Goal: Task Accomplishment & Management: Manage account settings

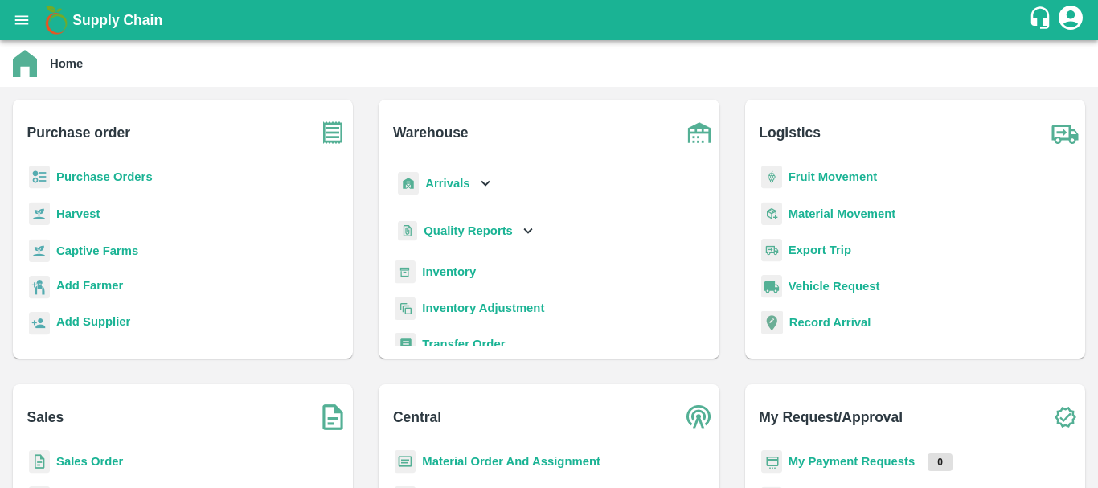
click at [535, 292] on div "Inventory" at bounding box center [548, 278] width 314 height 36
click at [455, 190] on p "Arrivals" at bounding box center [447, 183] width 44 height 18
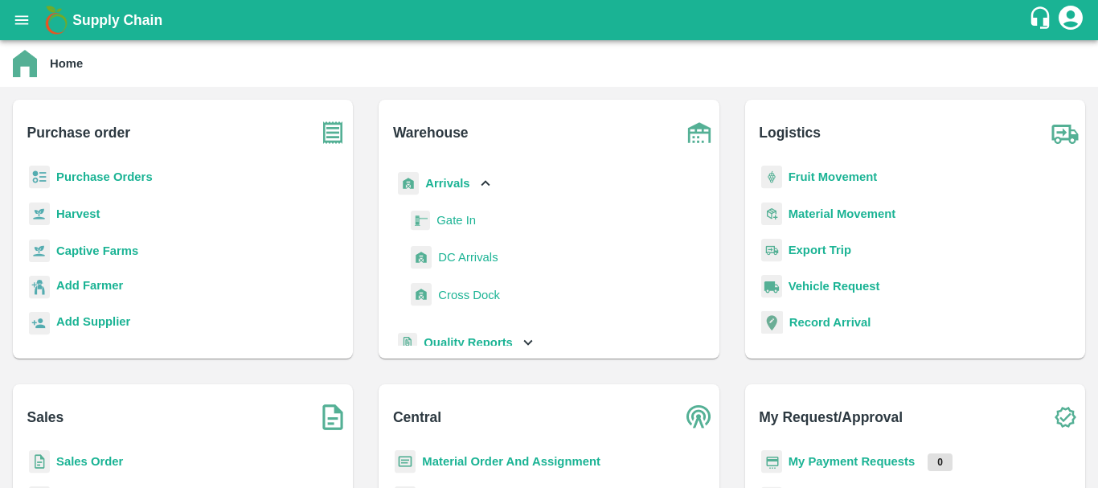
click at [466, 258] on span "DC Arrivals" at bounding box center [467, 257] width 59 height 18
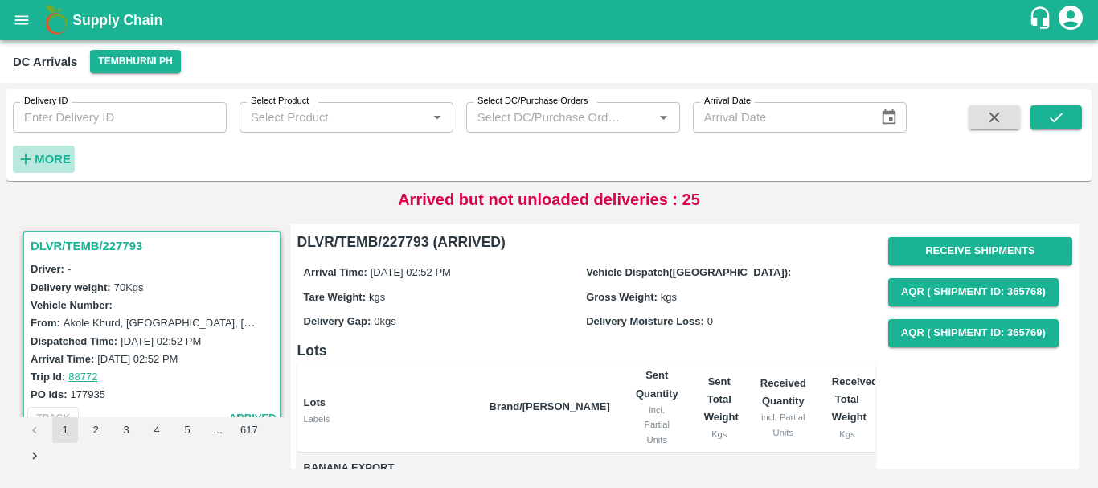
click at [60, 161] on strong "More" at bounding box center [53, 159] width 36 height 13
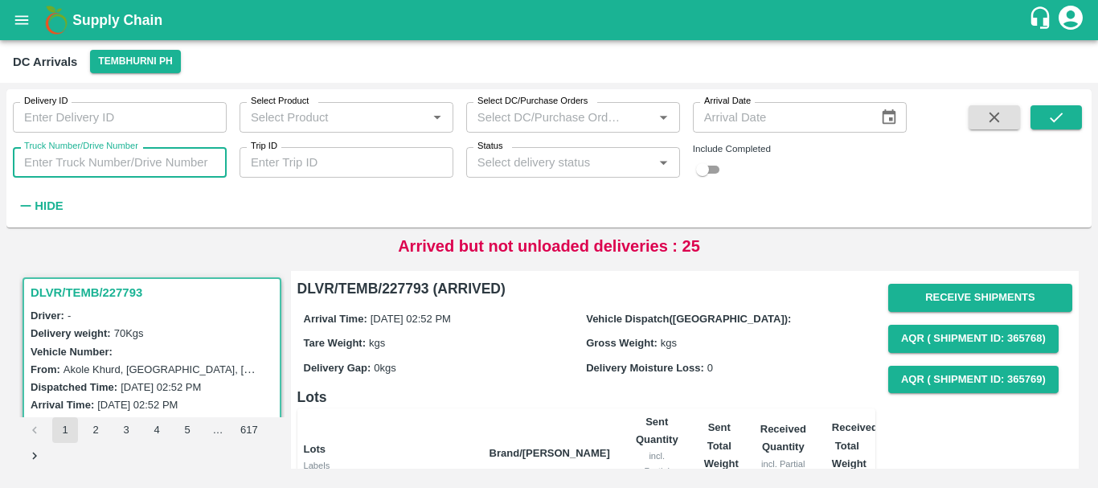
click at [67, 164] on input "Truck Number/Drive Number" at bounding box center [120, 162] width 214 height 31
type input "1918"
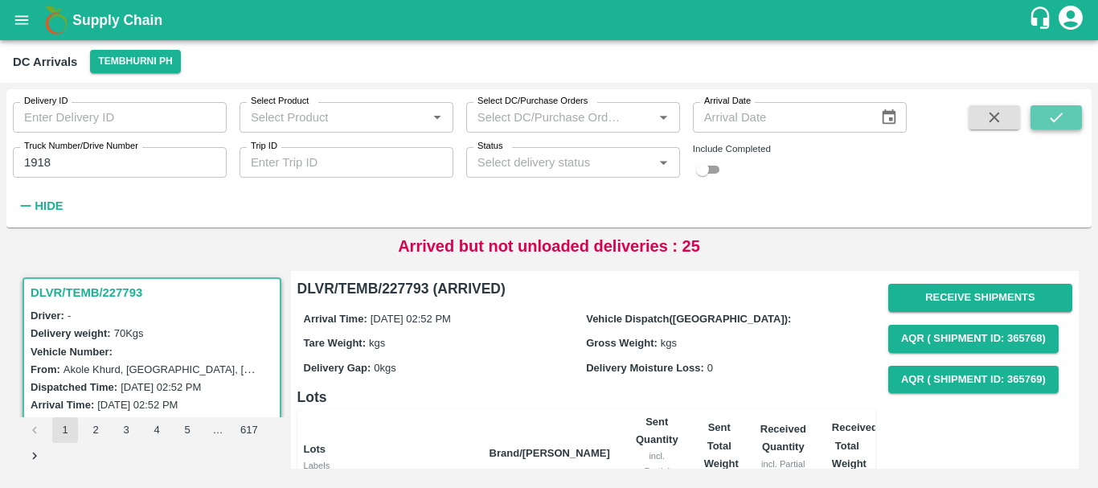
click at [1059, 106] on button "submit" at bounding box center [1055, 117] width 51 height 24
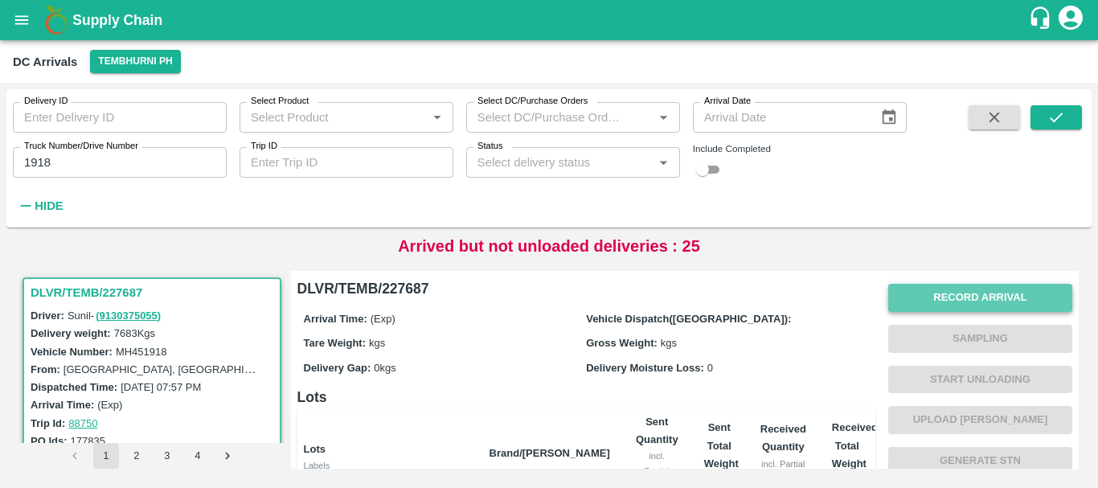
click at [920, 299] on button "Record Arrival" at bounding box center [980, 298] width 184 height 28
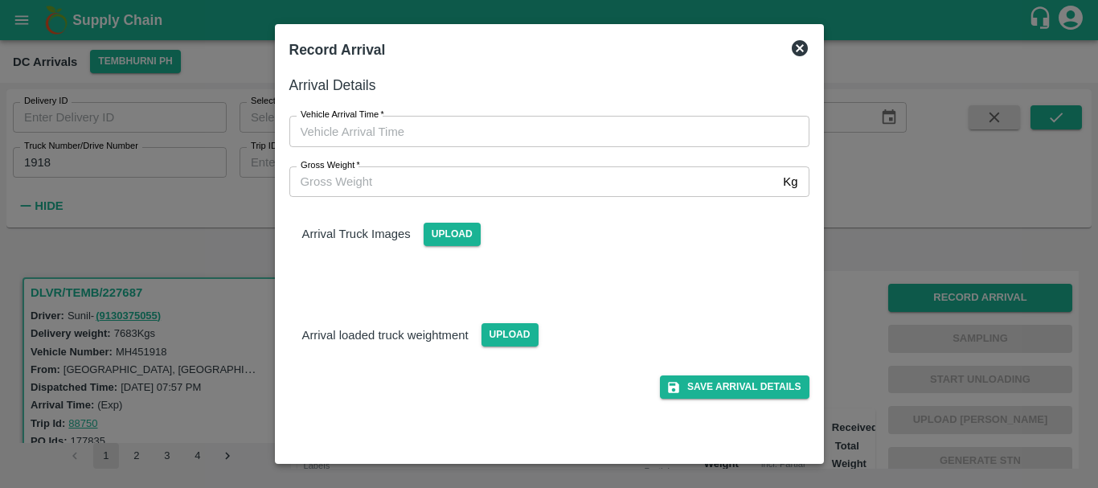
type input "DD/MM/YYYY hh:mm aa"
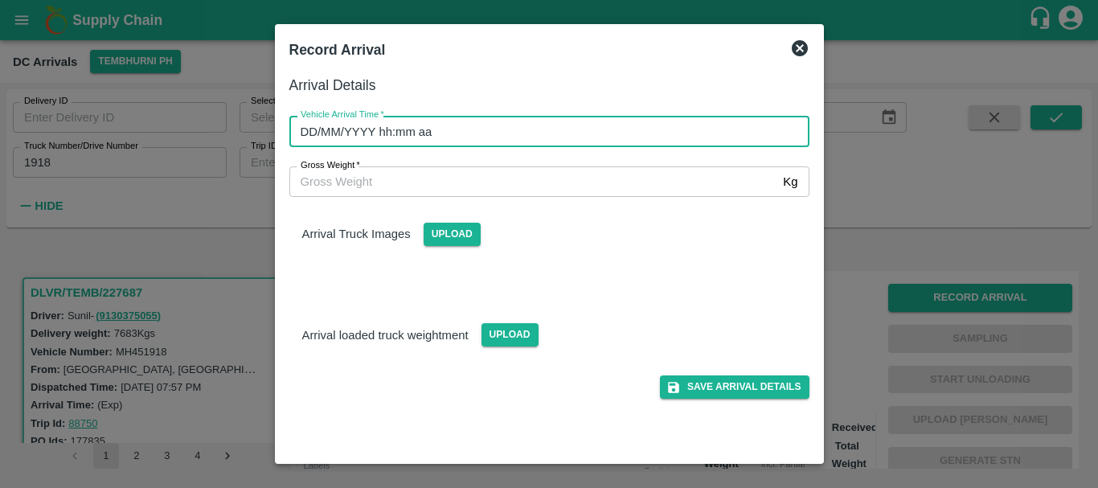
click at [577, 126] on input "DD/MM/YYYY hh:mm aa" at bounding box center [543, 131] width 509 height 31
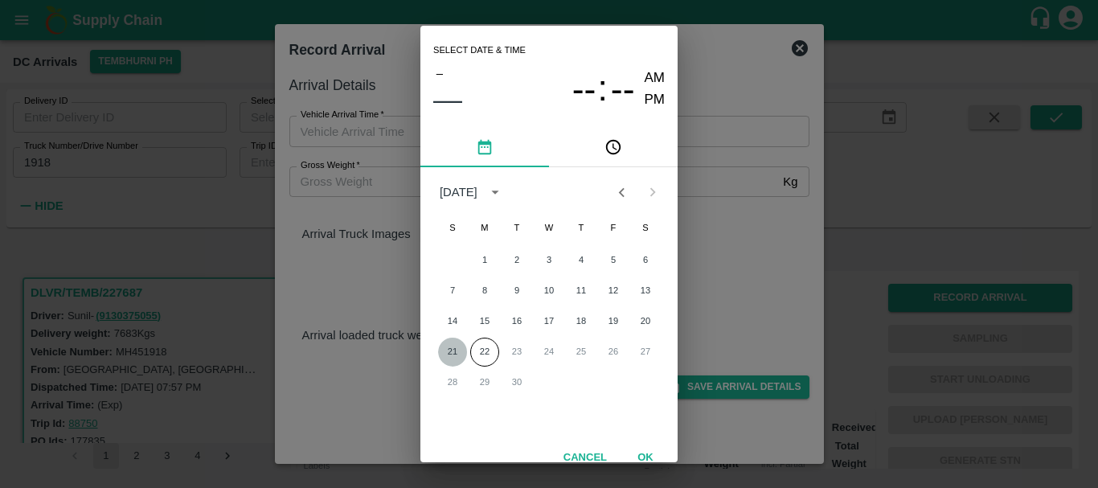
click at [452, 346] on button "21" at bounding box center [452, 351] width 29 height 29
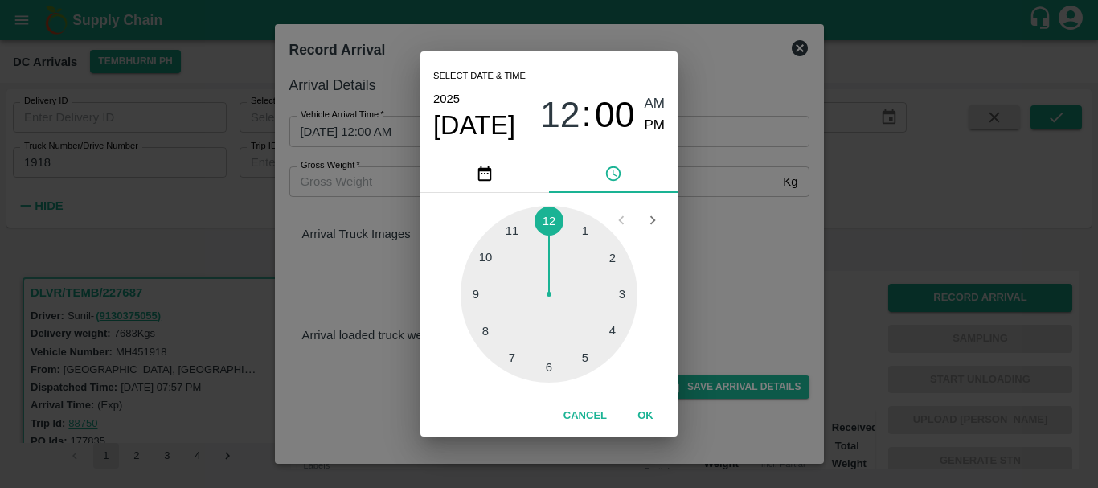
click at [546, 220] on div at bounding box center [548, 294] width 177 height 177
click at [606, 260] on div at bounding box center [548, 294] width 177 height 177
type input "21/09/2025 12:10 AM"
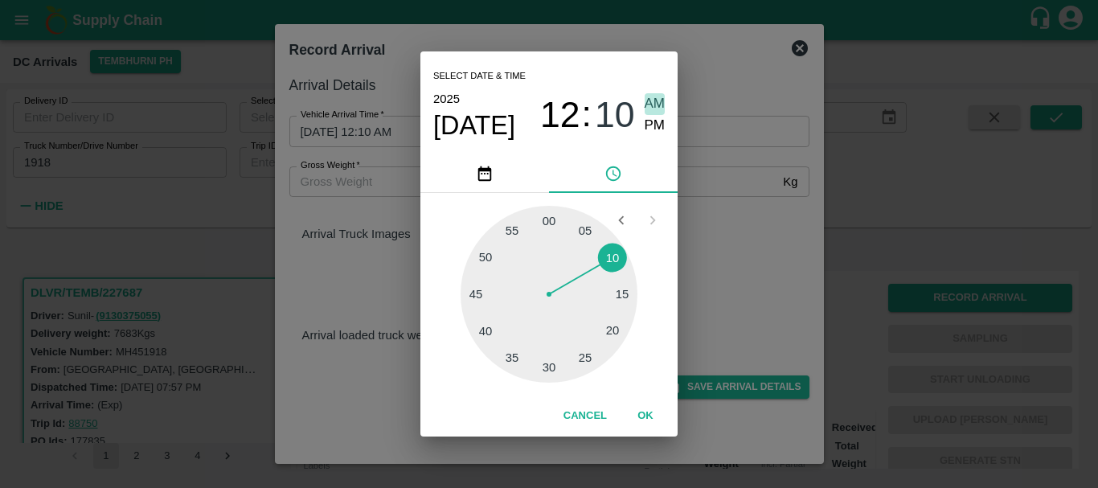
click at [654, 105] on span "AM" at bounding box center [654, 104] width 21 height 22
click at [738, 247] on div "Select date & time 2025 Sep 21 12 : 10 AM PM 05 10 15 20 25 30 35 40 45 50 55 0…" at bounding box center [549, 244] width 1098 height 488
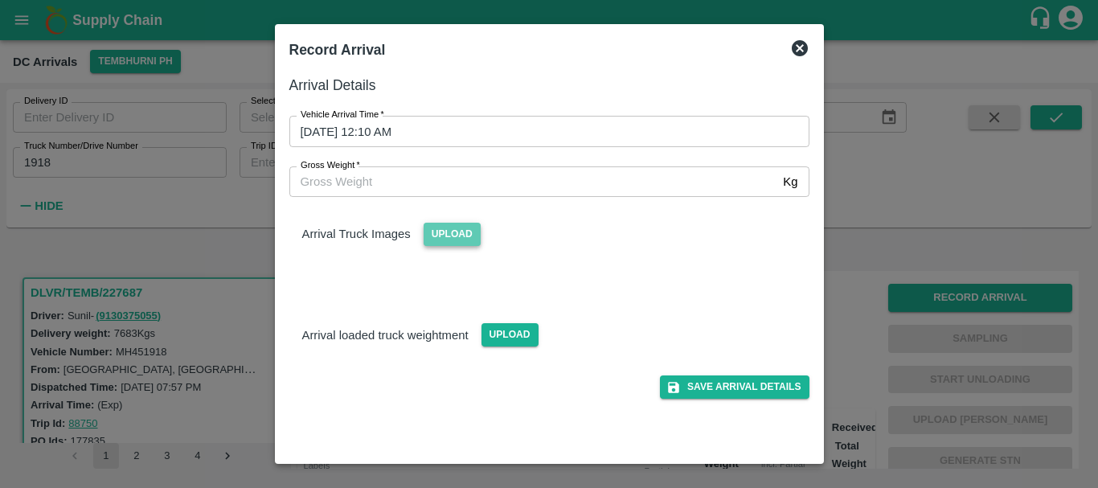
click at [455, 237] on span "Upload" at bounding box center [451, 234] width 57 height 23
click at [0, 0] on input "Upload" at bounding box center [0, 0] width 0 height 0
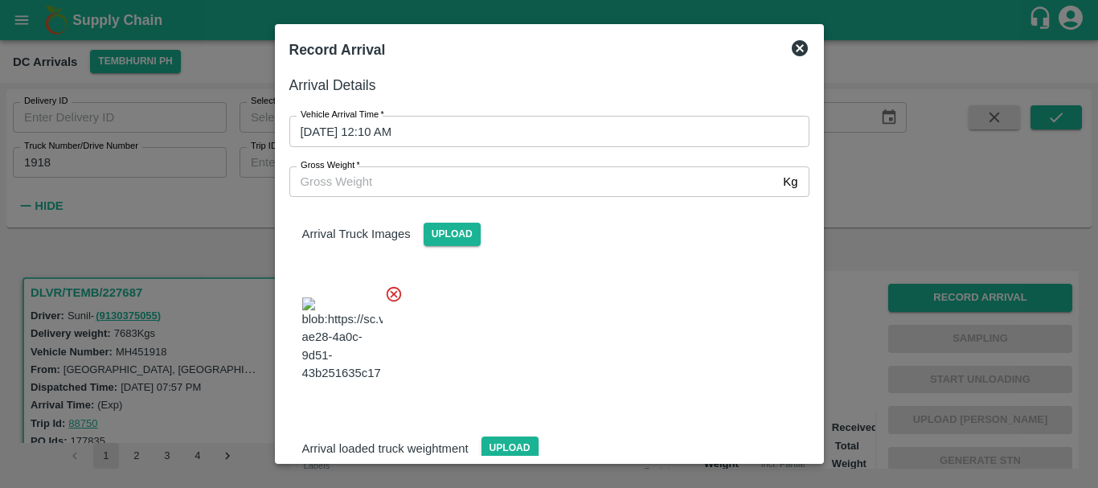
scroll to position [121, 0]
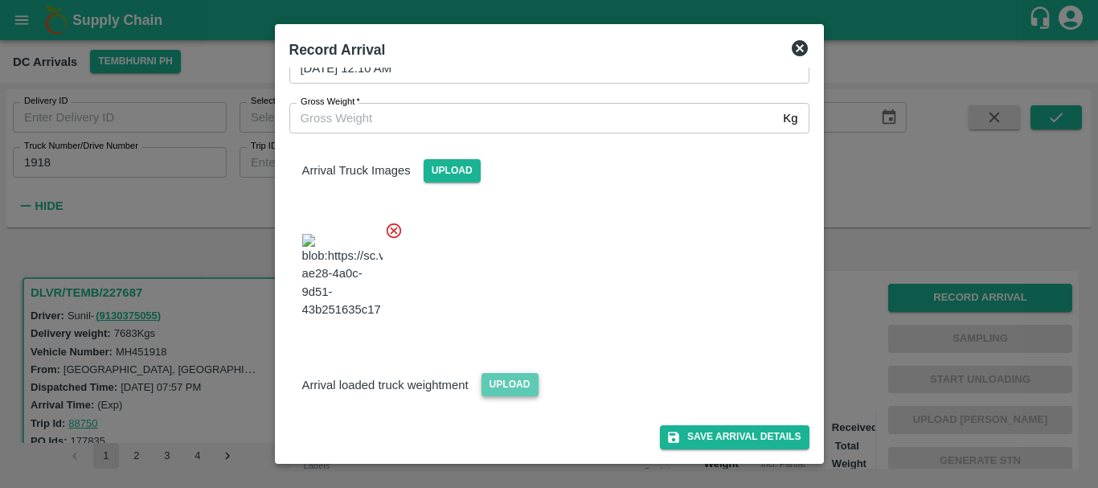
click at [491, 388] on span "Upload" at bounding box center [509, 384] width 57 height 23
click at [0, 0] on input "Upload" at bounding box center [0, 0] width 0 height 0
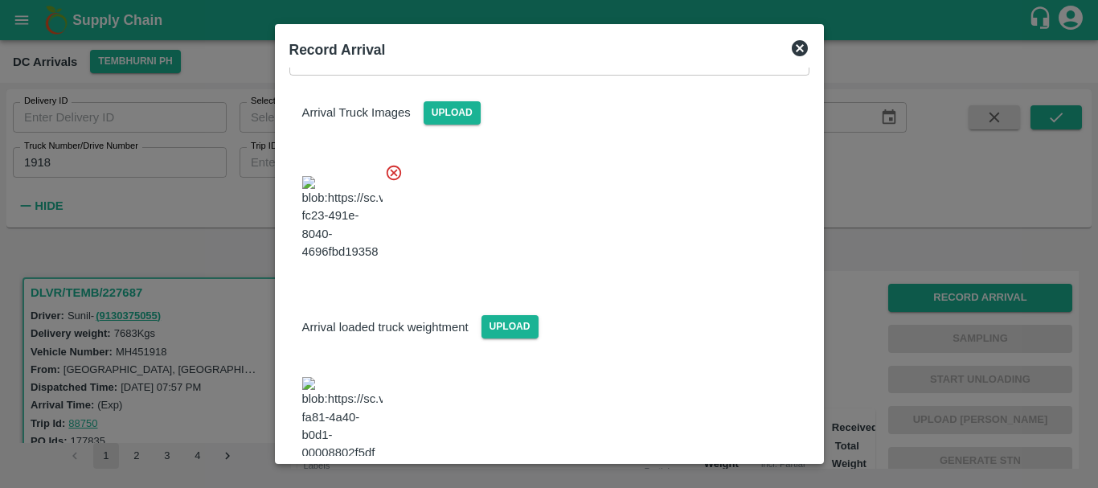
scroll to position [199, 0]
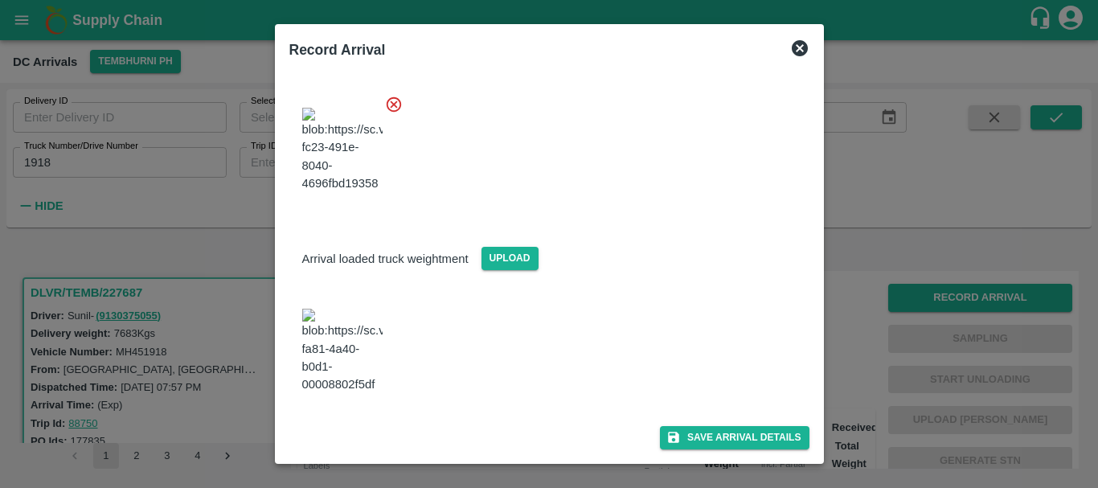
click at [346, 359] on img at bounding box center [342, 351] width 80 height 84
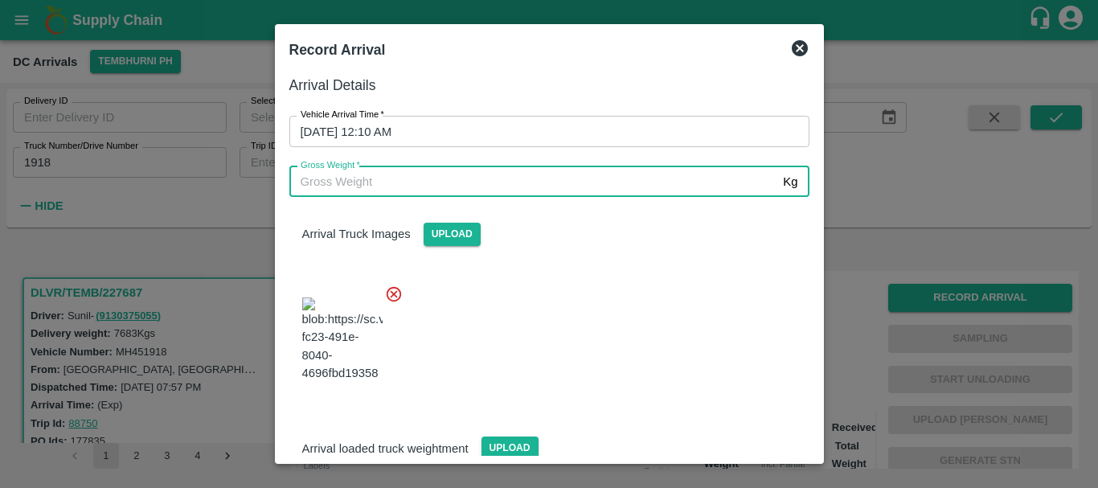
click at [360, 182] on input "Gross Weight   *" at bounding box center [533, 181] width 488 height 31
type input "13285"
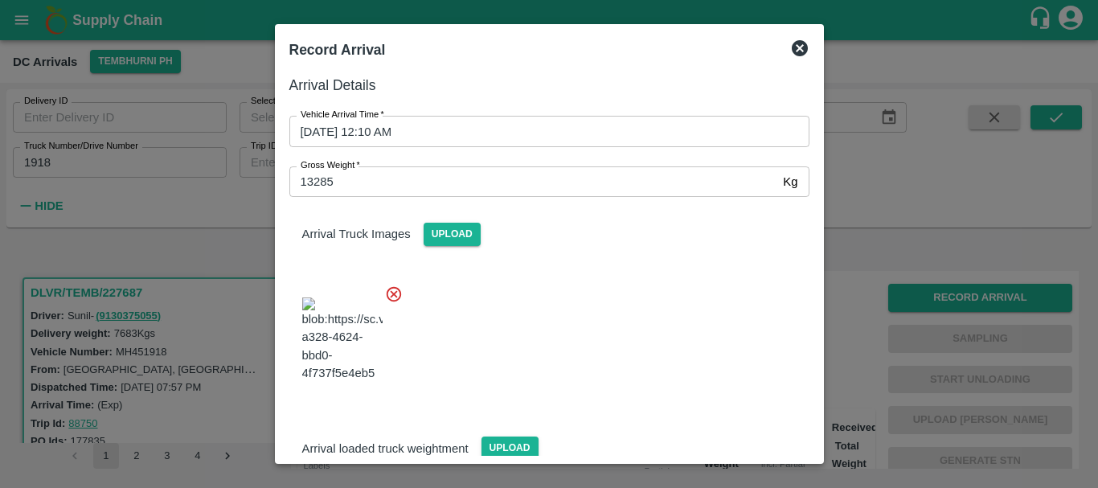
click at [601, 378] on div at bounding box center [542, 335] width 533 height 126
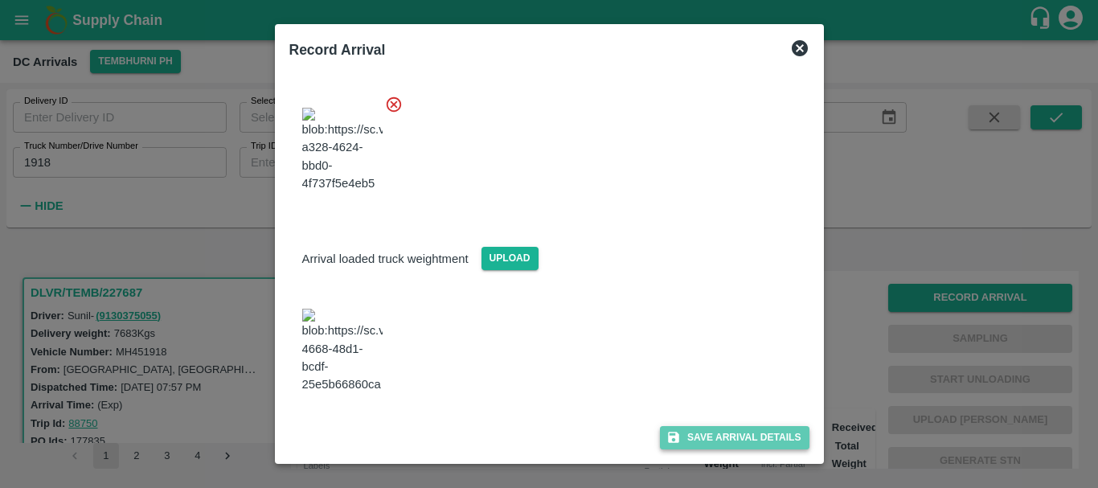
click at [697, 440] on button "Save Arrival Details" at bounding box center [734, 437] width 149 height 23
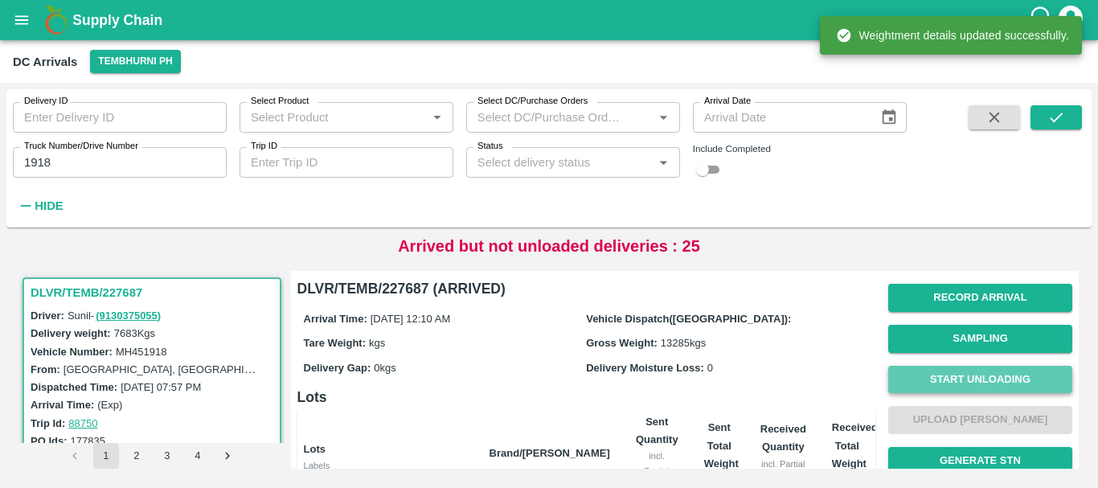
click at [913, 374] on button "Start Unloading" at bounding box center [980, 380] width 184 height 28
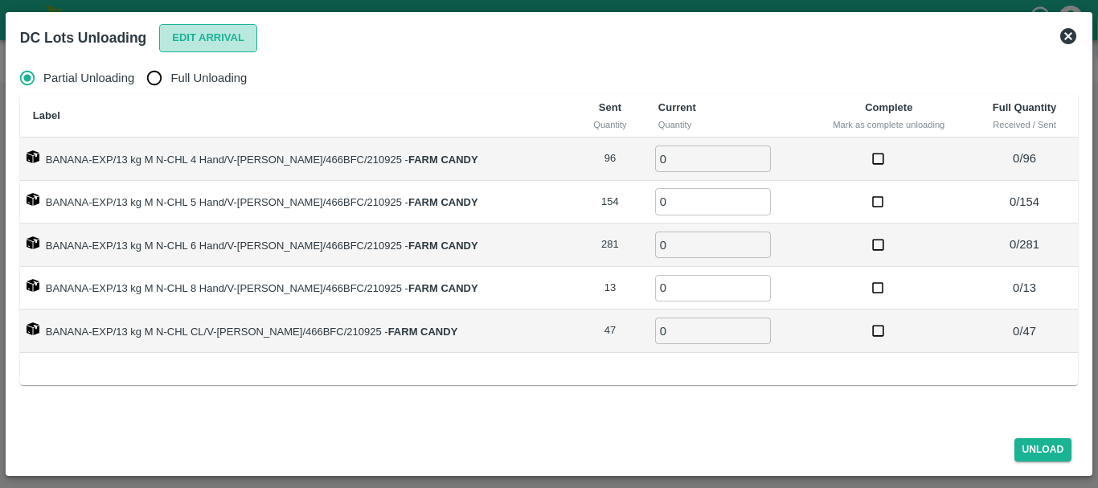
click at [206, 24] on button "Edit Arrival" at bounding box center [208, 38] width 98 height 28
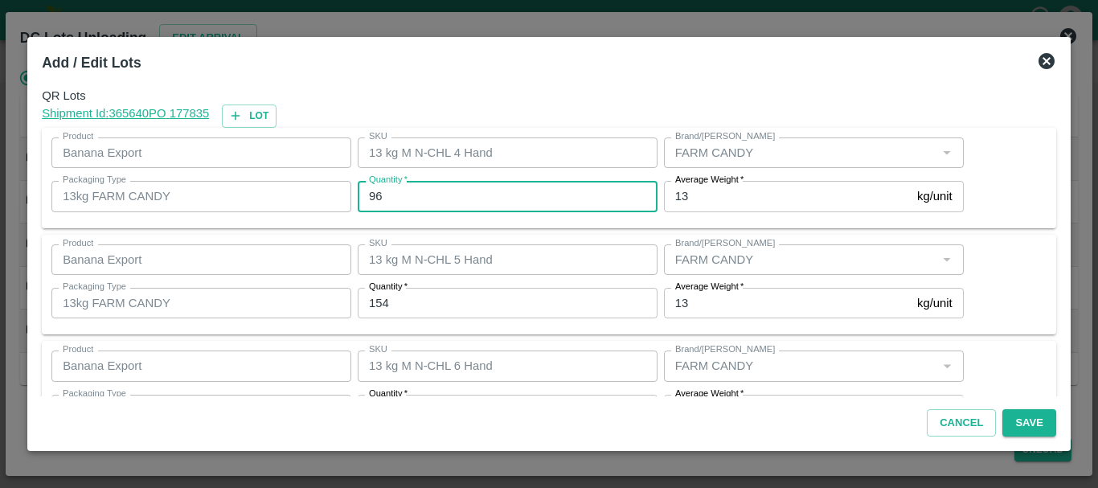
click at [419, 201] on input "96" at bounding box center [508, 196] width 300 height 31
type input "9"
type input "101"
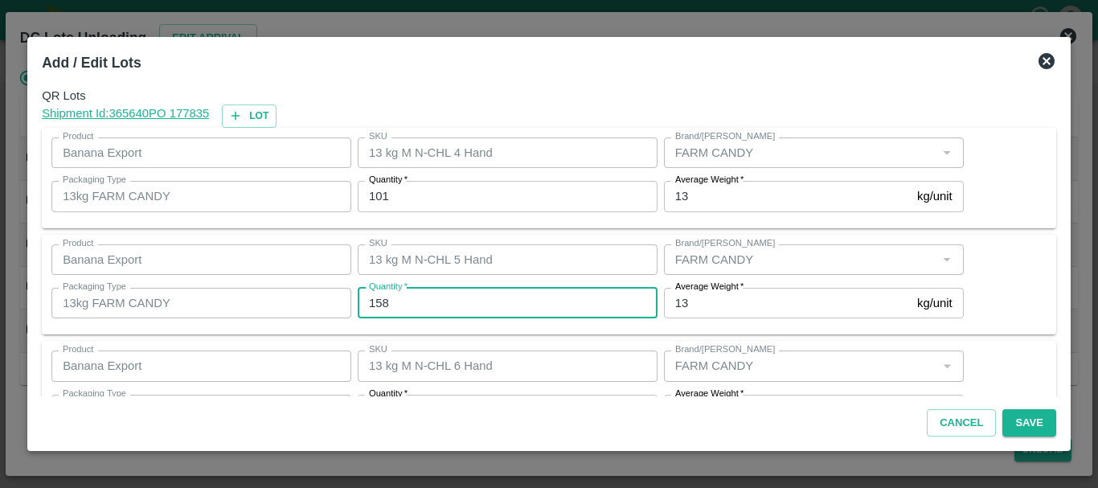
type input "158"
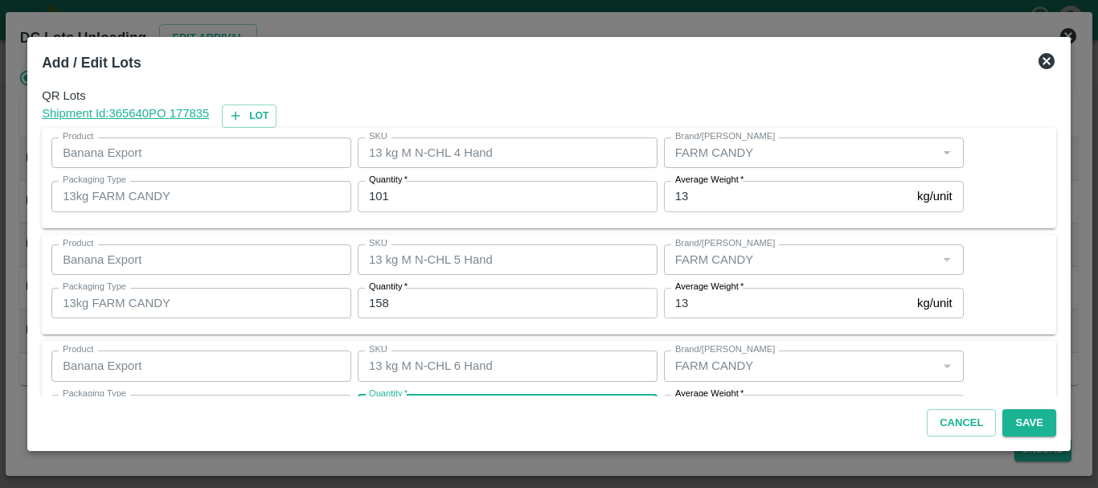
scroll to position [29, 0]
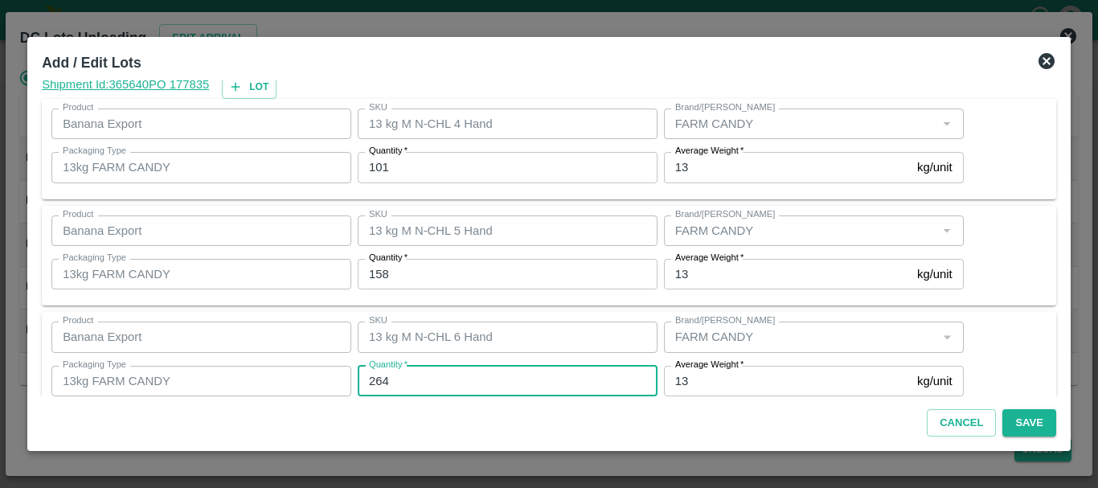
type input "264"
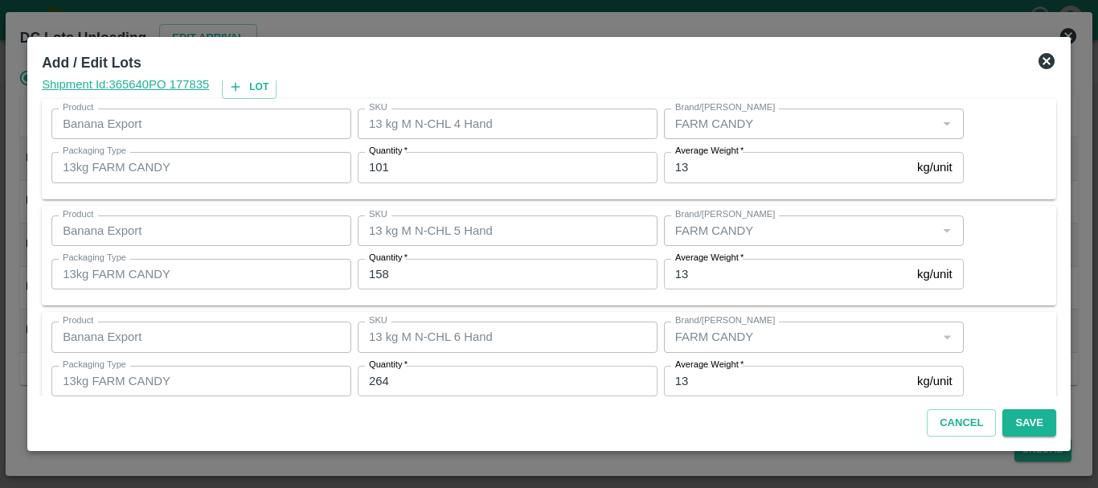
scroll to position [272, 0]
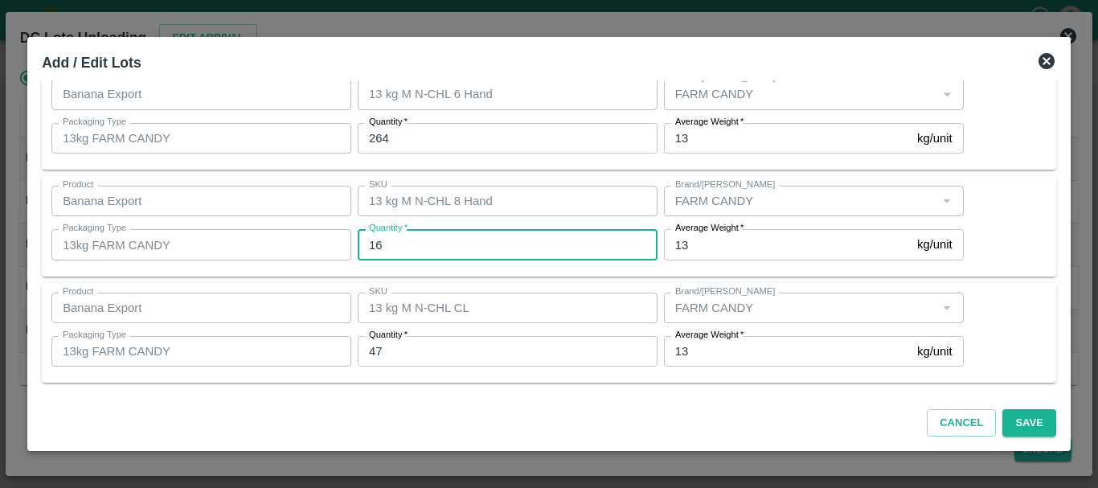
type input "16"
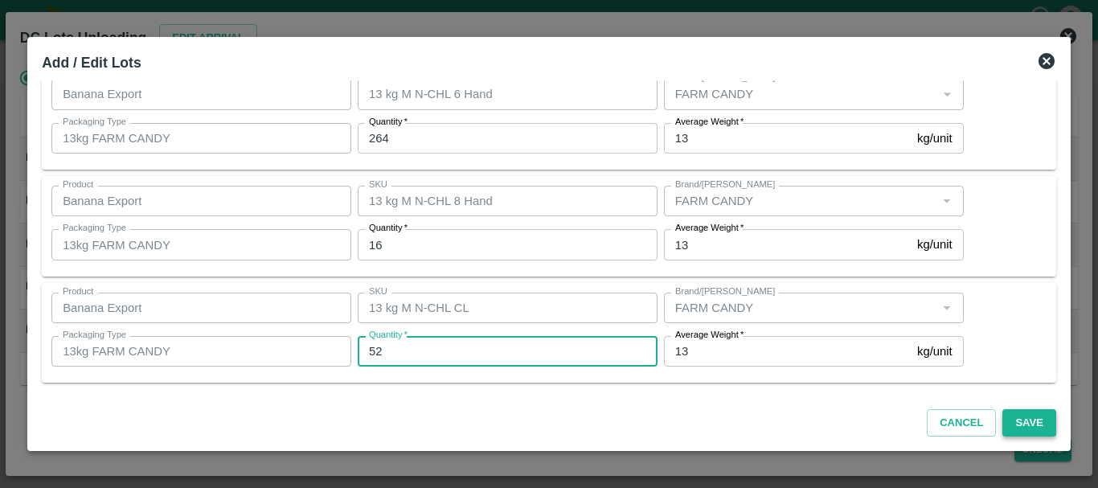
type input "52"
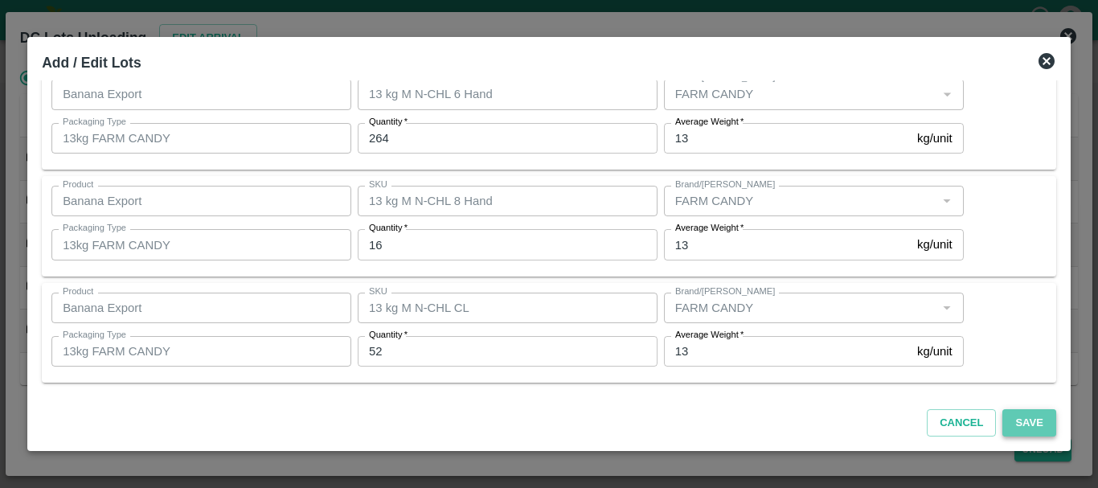
click at [1021, 425] on button "Save" at bounding box center [1028, 423] width 53 height 28
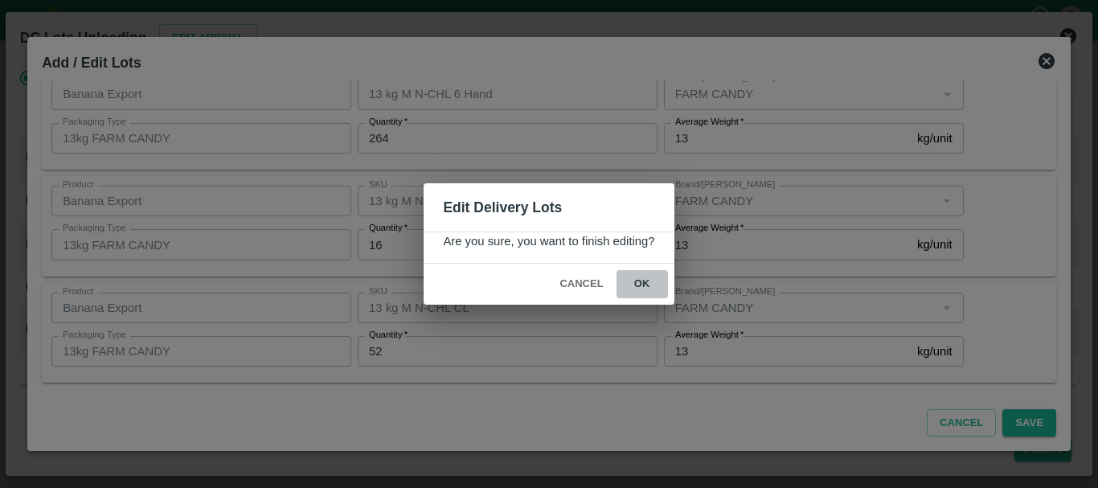
click at [644, 292] on button "ok" at bounding box center [641, 284] width 51 height 28
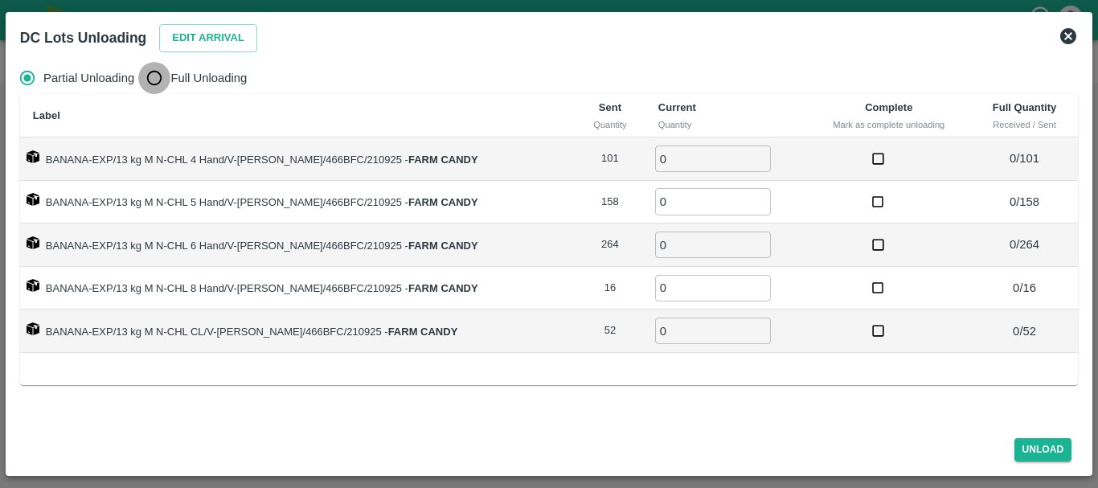
click at [147, 78] on input "Full Unloading" at bounding box center [154, 78] width 32 height 32
radio input "true"
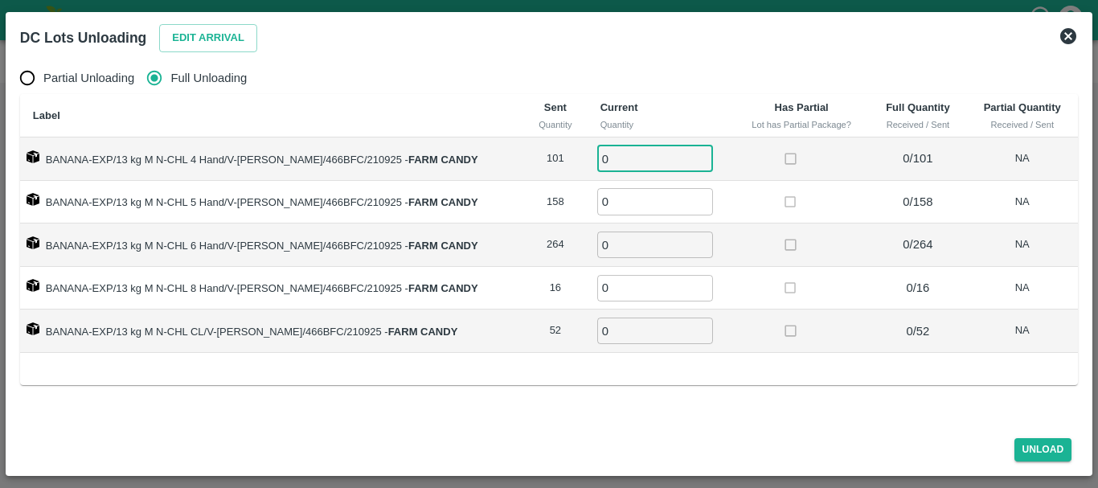
click at [624, 165] on input "0" at bounding box center [655, 158] width 116 height 27
type input "0101"
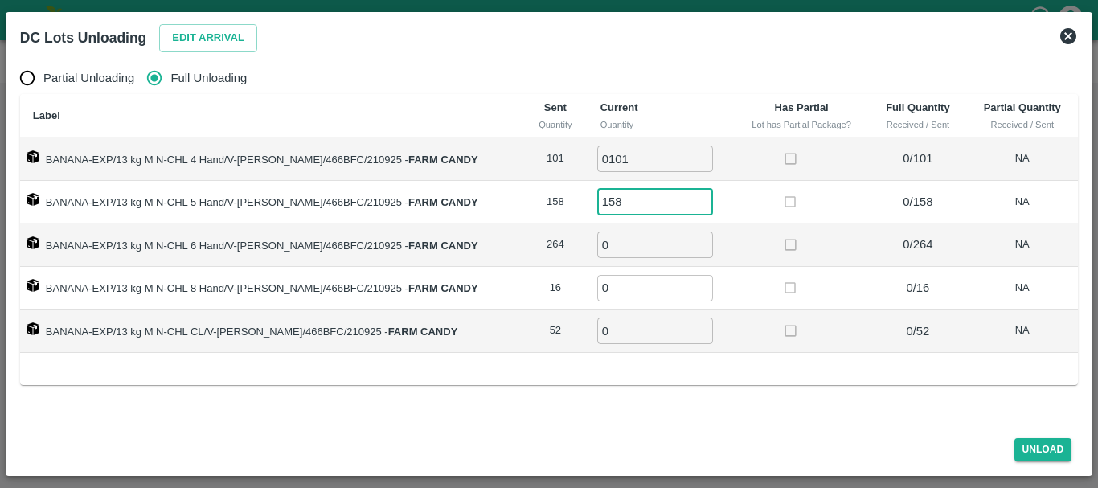
type input "158"
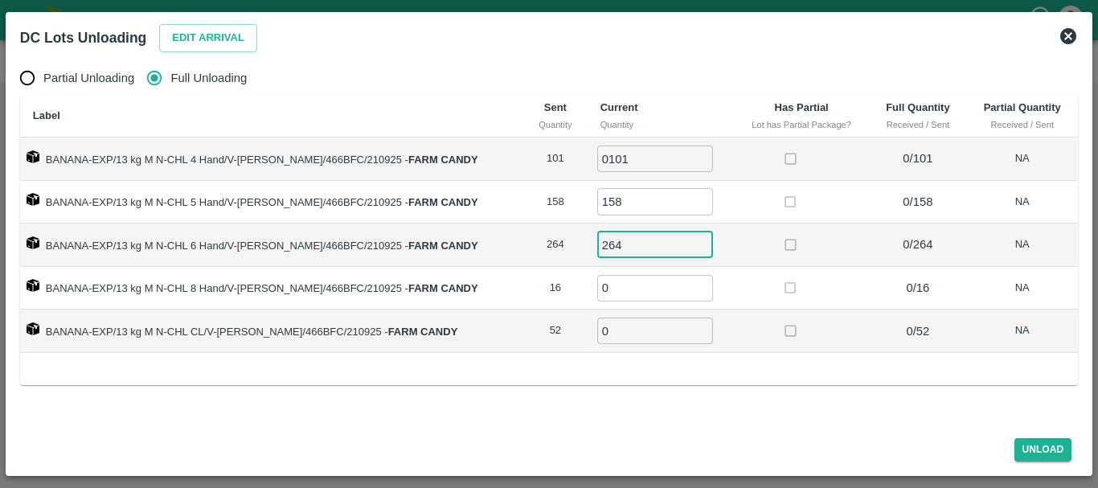
type input "264"
type input "16"
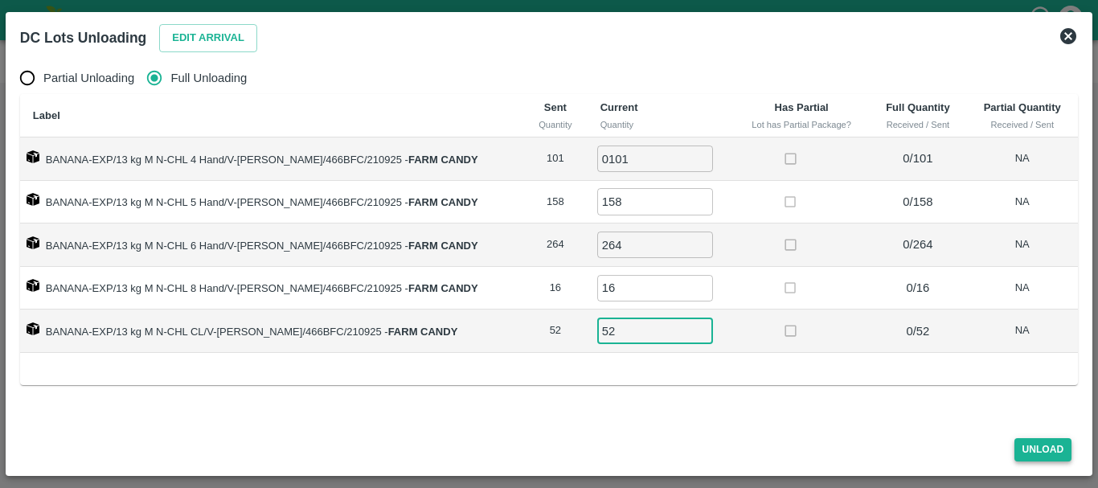
type input "52"
click at [1041, 447] on button "Unload" at bounding box center [1043, 449] width 58 height 23
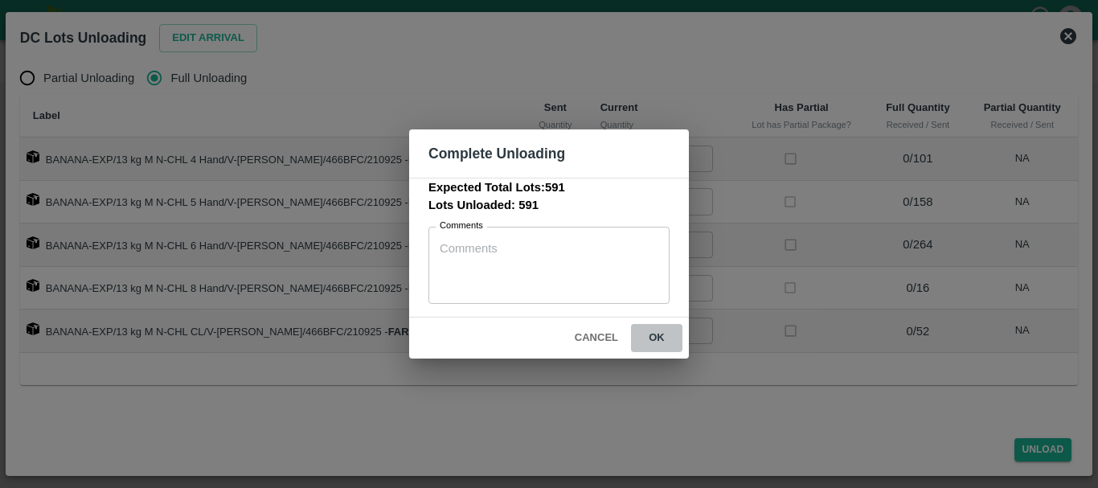
click at [669, 339] on button "ok" at bounding box center [656, 338] width 51 height 28
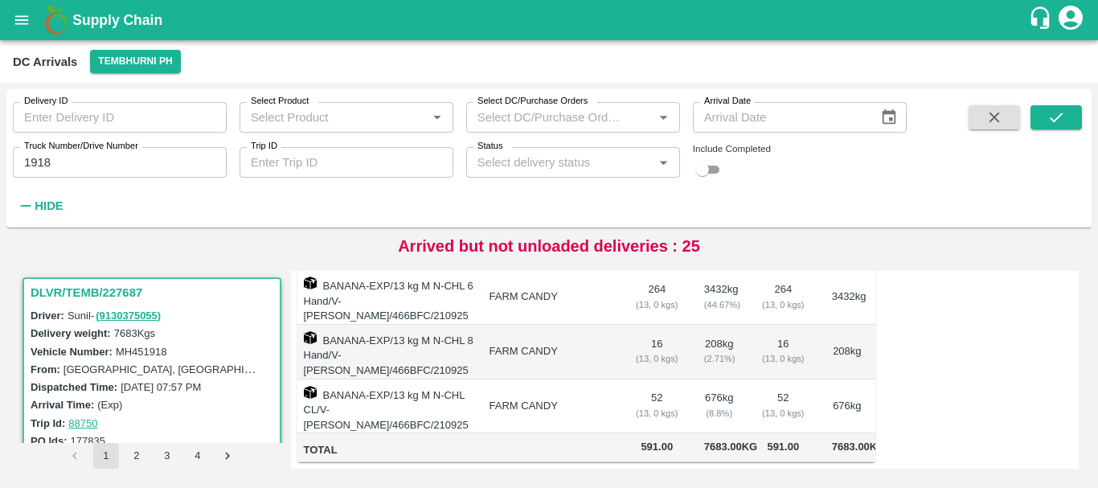
scroll to position [0, 0]
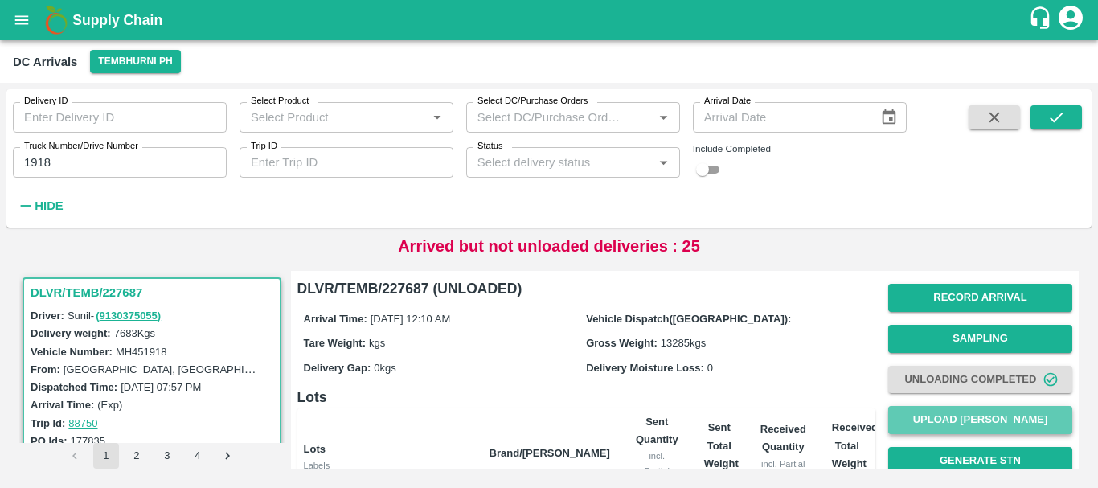
click at [922, 417] on button "Upload [PERSON_NAME]" at bounding box center [980, 420] width 184 height 28
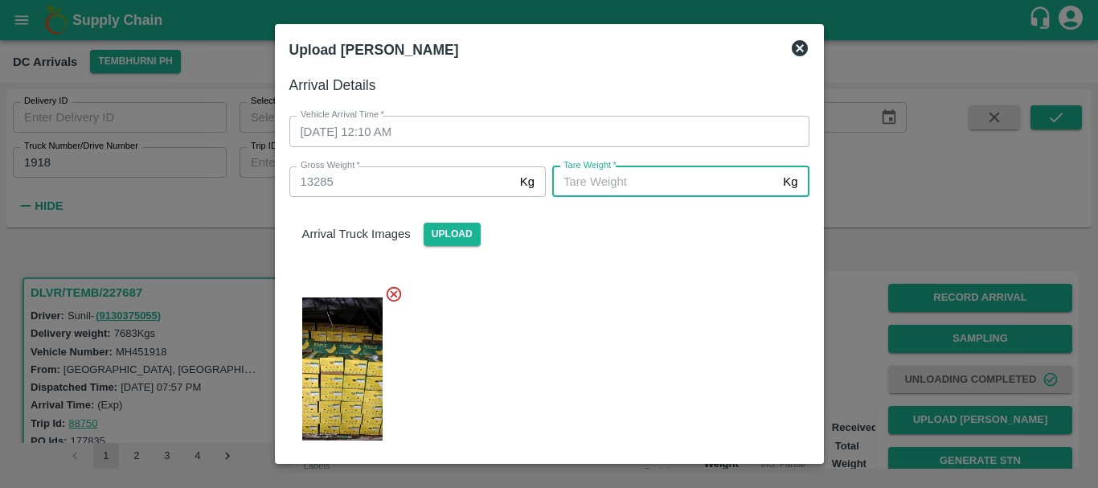
click at [673, 175] on input "Tare Weight   *" at bounding box center [664, 181] width 224 height 31
type input "5040"
click at [657, 303] on div at bounding box center [542, 364] width 533 height 185
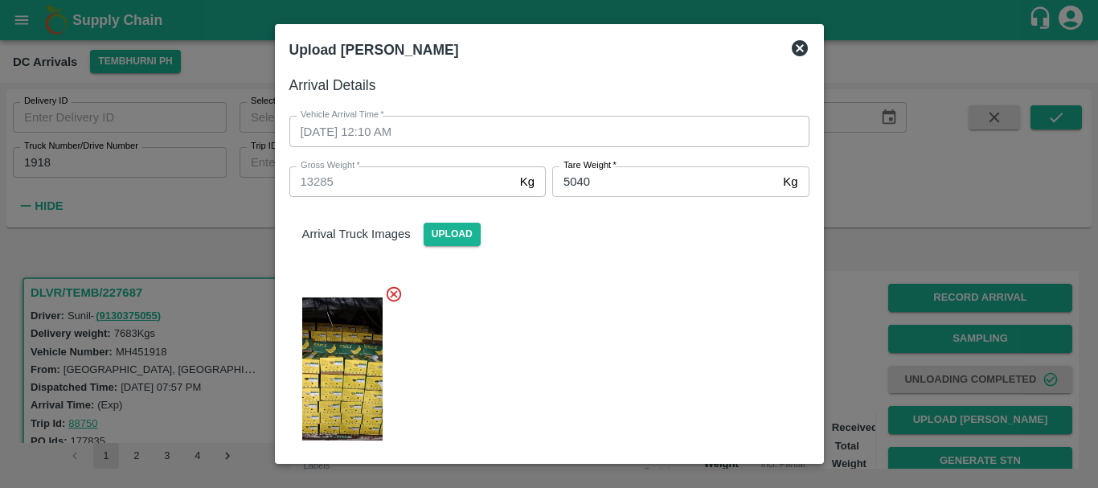
scroll to position [199, 0]
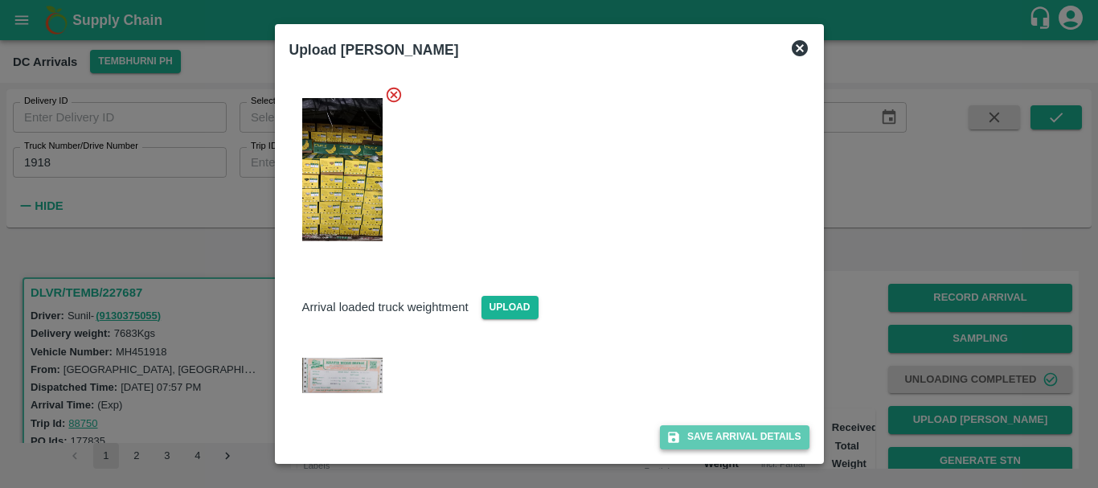
click at [697, 436] on button "Save Arrival Details" at bounding box center [734, 436] width 149 height 23
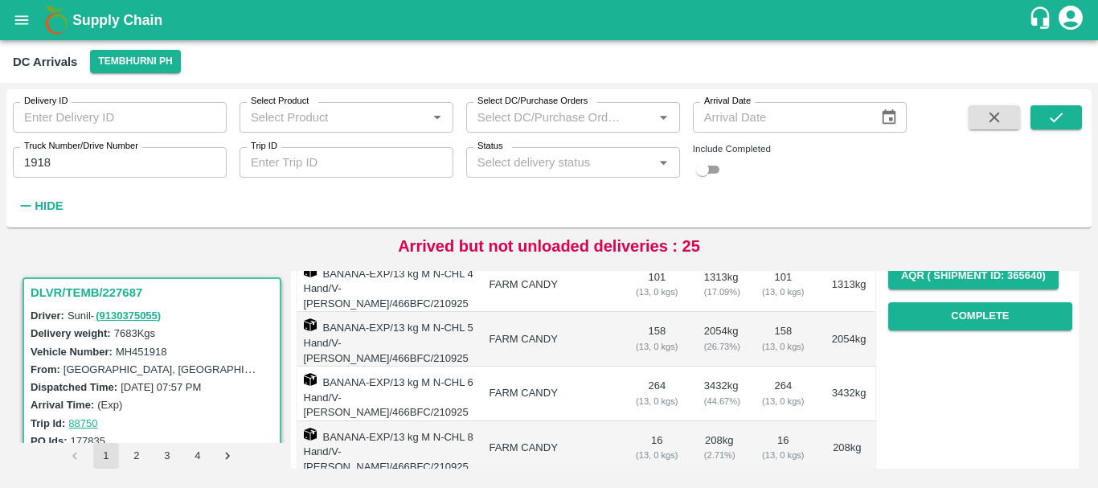
scroll to position [266, 0]
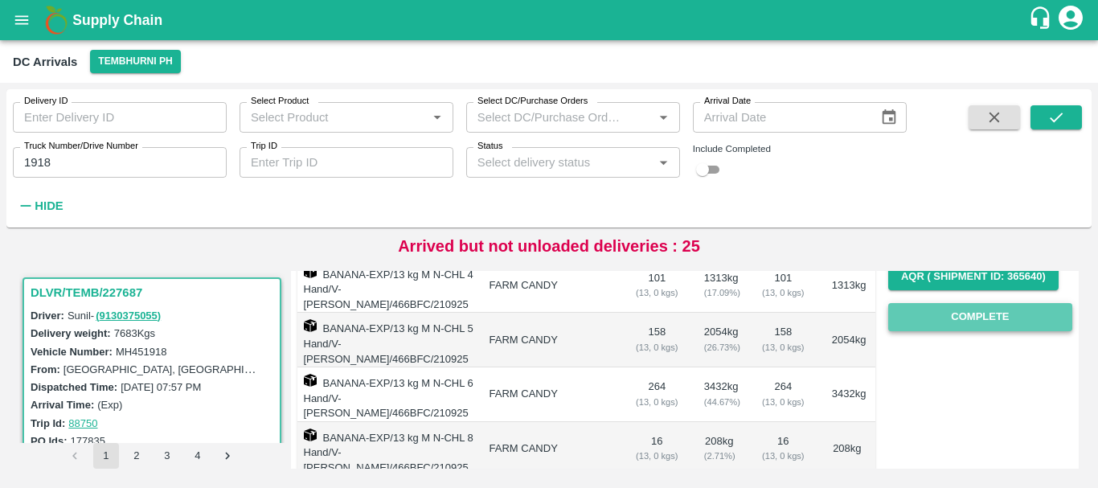
click at [928, 322] on button "Complete" at bounding box center [980, 317] width 184 height 28
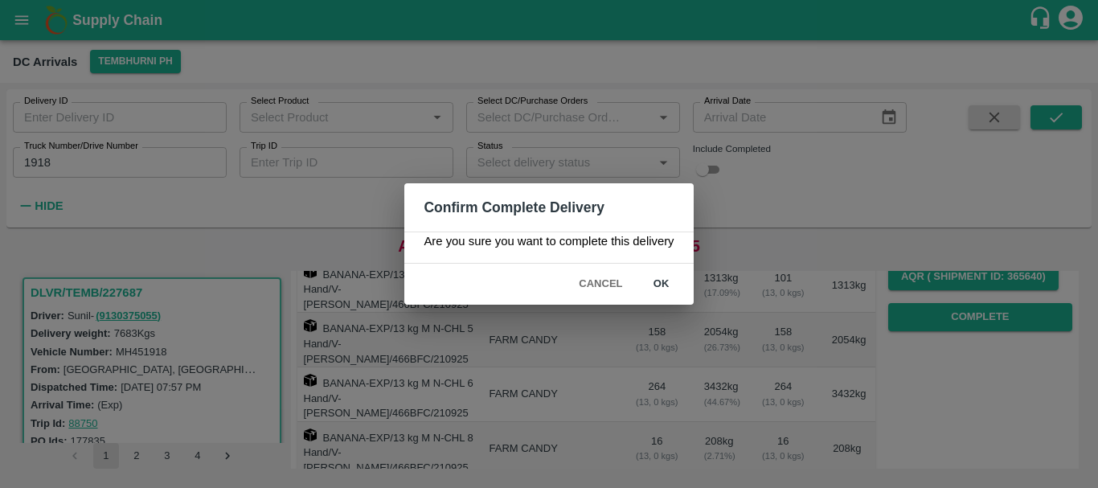
click at [677, 287] on button "ok" at bounding box center [661, 284] width 51 height 28
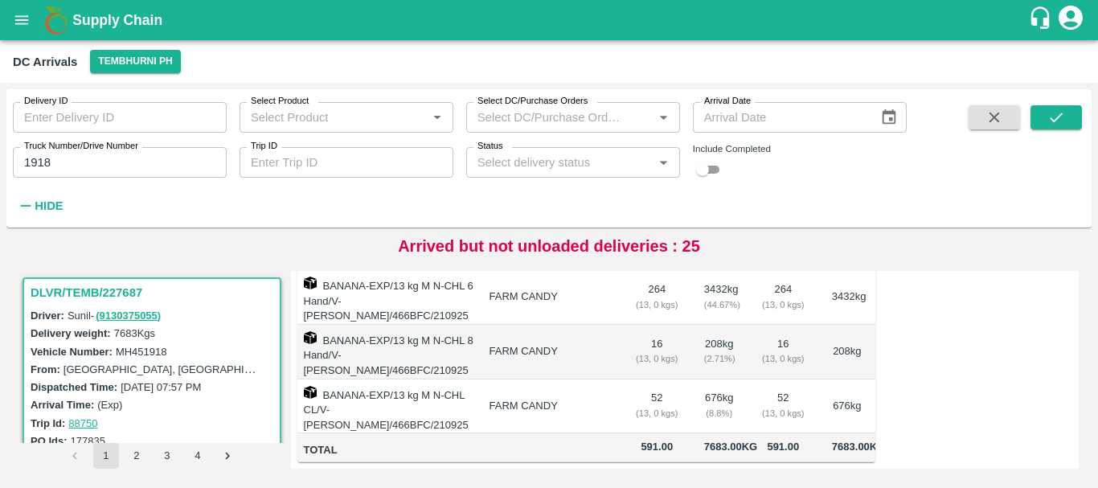
scroll to position [0, 0]
click at [127, 161] on input "1918" at bounding box center [120, 162] width 214 height 31
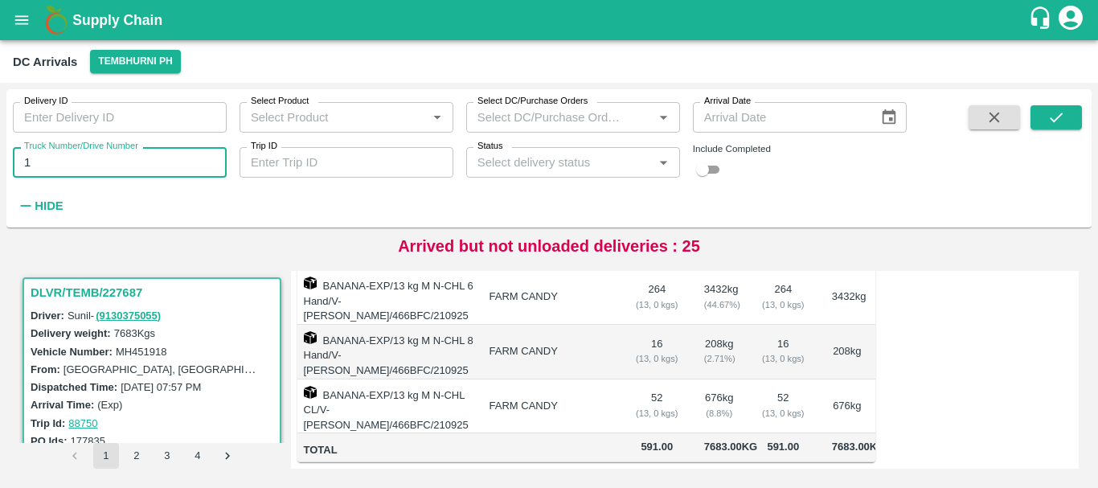
type input "1"
type input "7494"
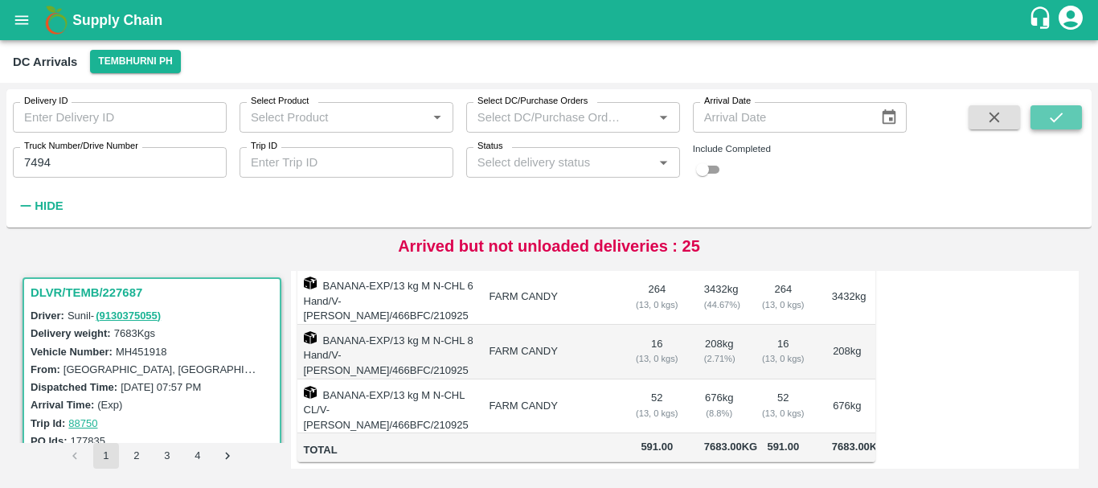
click at [1041, 115] on button "submit" at bounding box center [1055, 117] width 51 height 24
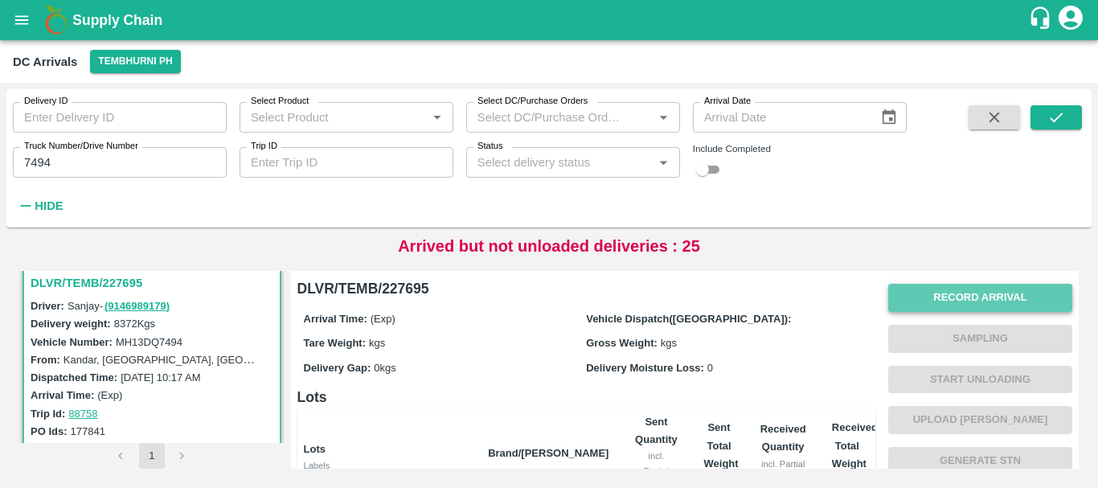
click at [939, 289] on button "Record Arrival" at bounding box center [980, 298] width 184 height 28
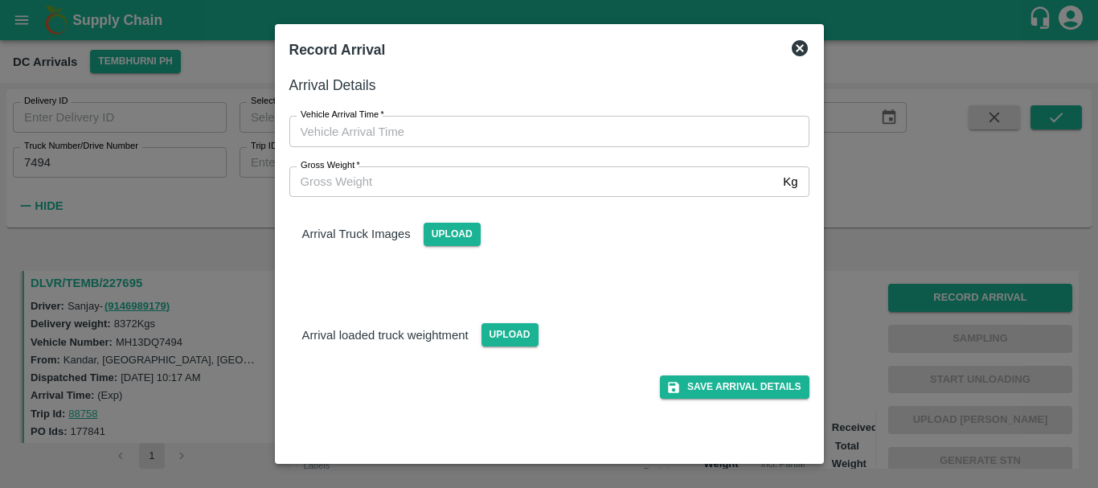
type input "DD/MM/YYYY hh:mm aa"
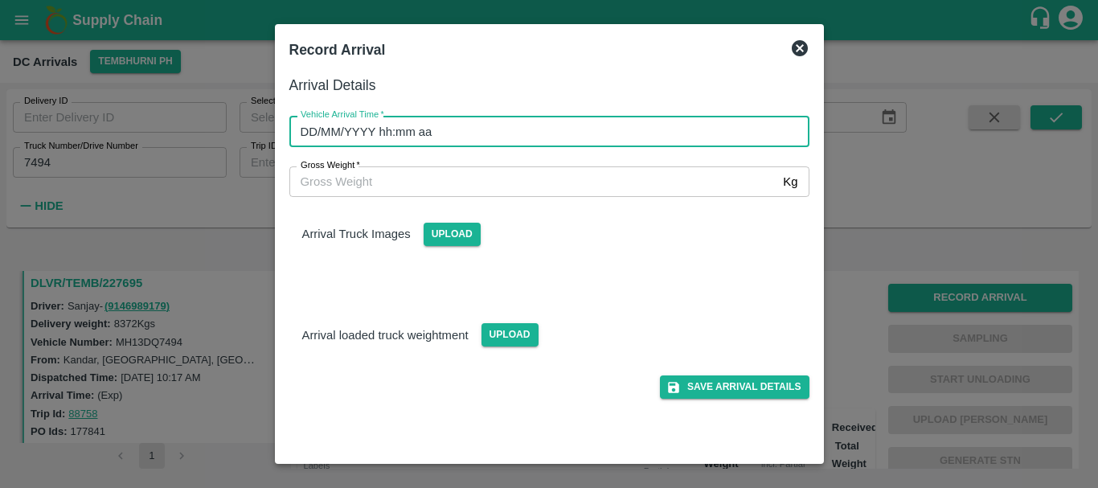
click at [494, 141] on input "DD/MM/YYYY hh:mm aa" at bounding box center [543, 131] width 509 height 31
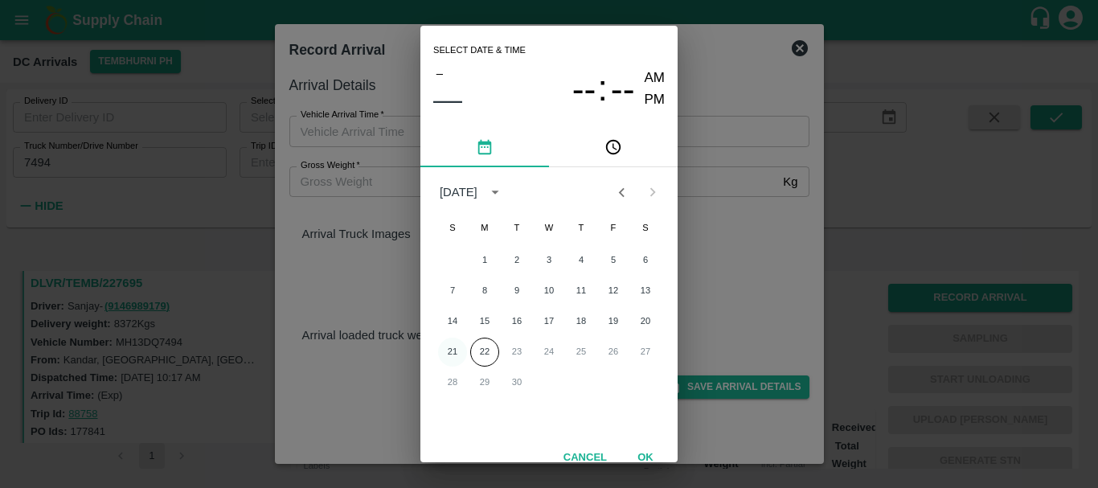
click at [456, 350] on button "21" at bounding box center [452, 351] width 29 height 29
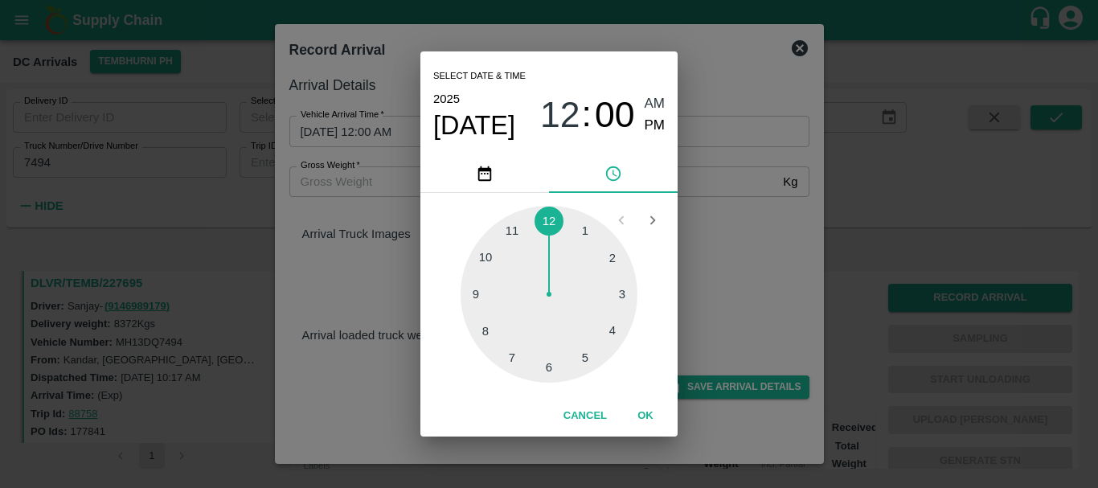
click at [578, 232] on div at bounding box center [548, 294] width 177 height 177
click at [660, 129] on span "PM" at bounding box center [654, 126] width 21 height 22
type input "21/09/2025 01:00 PM"
click at [714, 210] on div "Select date & time 2025 Sep 21 01 : 00 AM PM 05 10 15 20 25 30 35 40 45 50 55 0…" at bounding box center [549, 244] width 1098 height 488
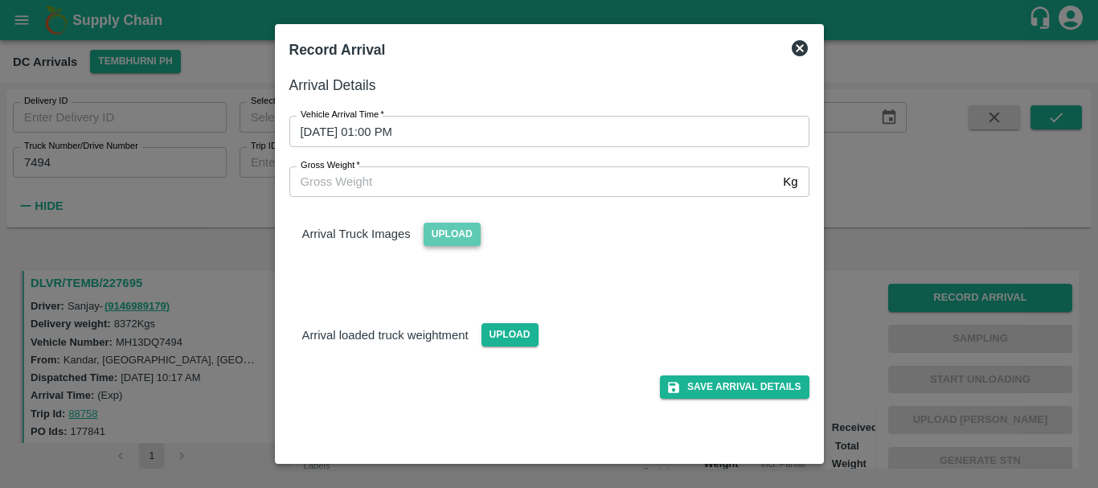
click at [475, 234] on span "Upload" at bounding box center [451, 234] width 57 height 23
click at [0, 0] on input "Upload" at bounding box center [0, 0] width 0 height 0
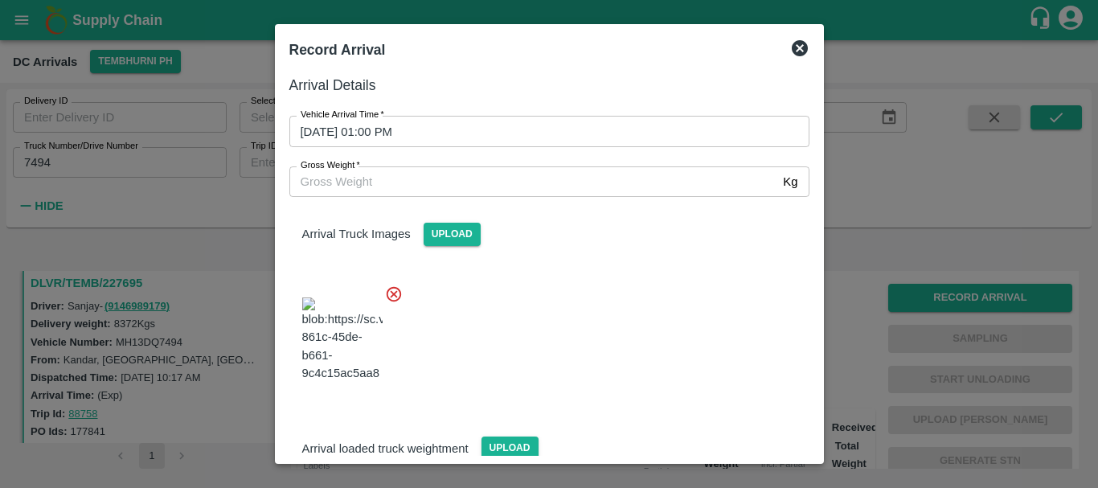
scroll to position [24, 0]
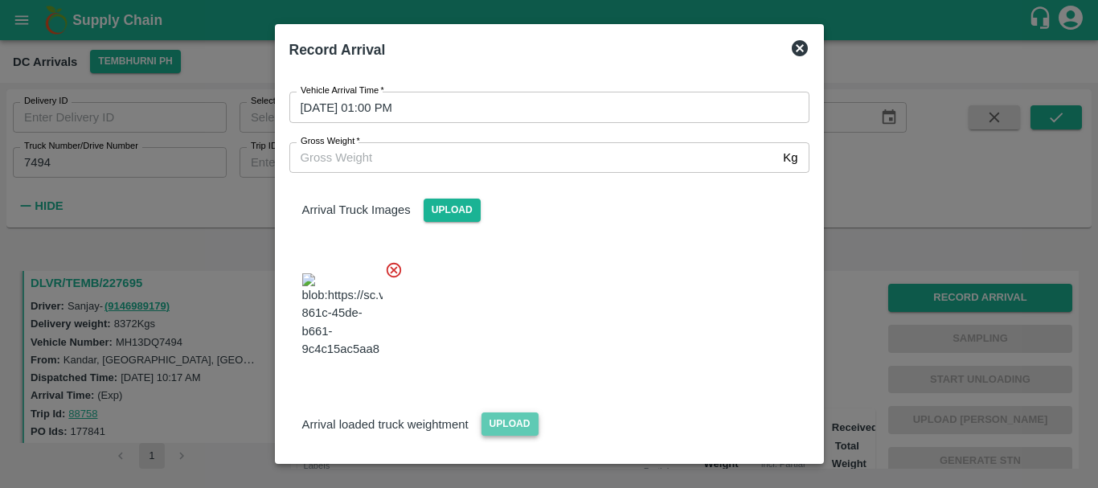
click at [513, 412] on span "Upload" at bounding box center [509, 423] width 57 height 23
click at [0, 0] on input "Upload" at bounding box center [0, 0] width 0 height 0
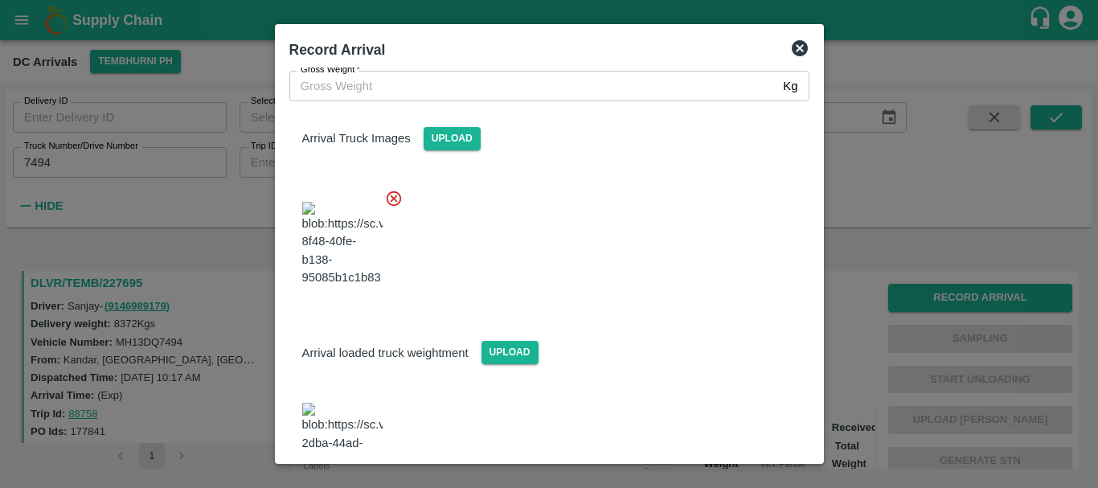
click at [351, 403] on img at bounding box center [342, 445] width 80 height 84
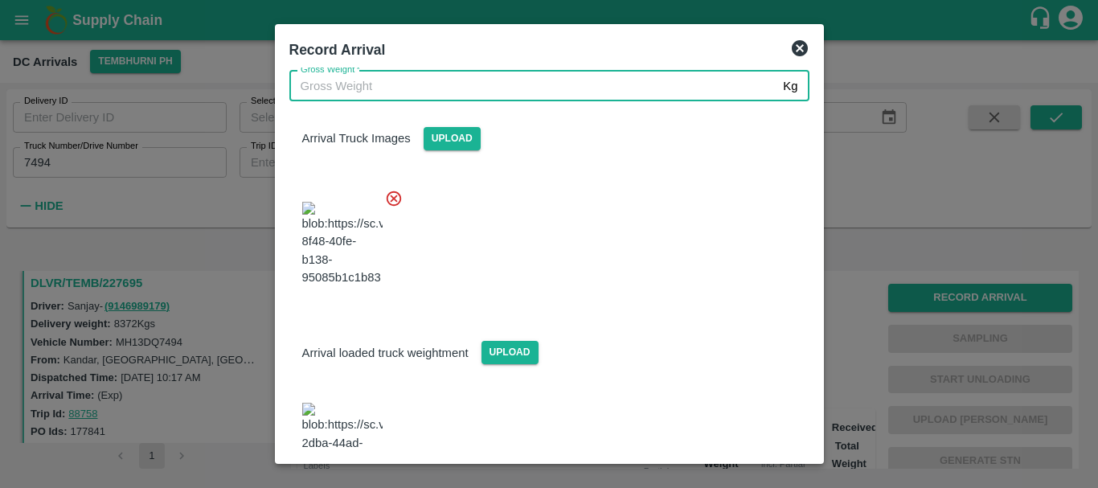
click at [321, 82] on input "Gross Weight   *" at bounding box center [533, 86] width 488 height 31
type input "15320"
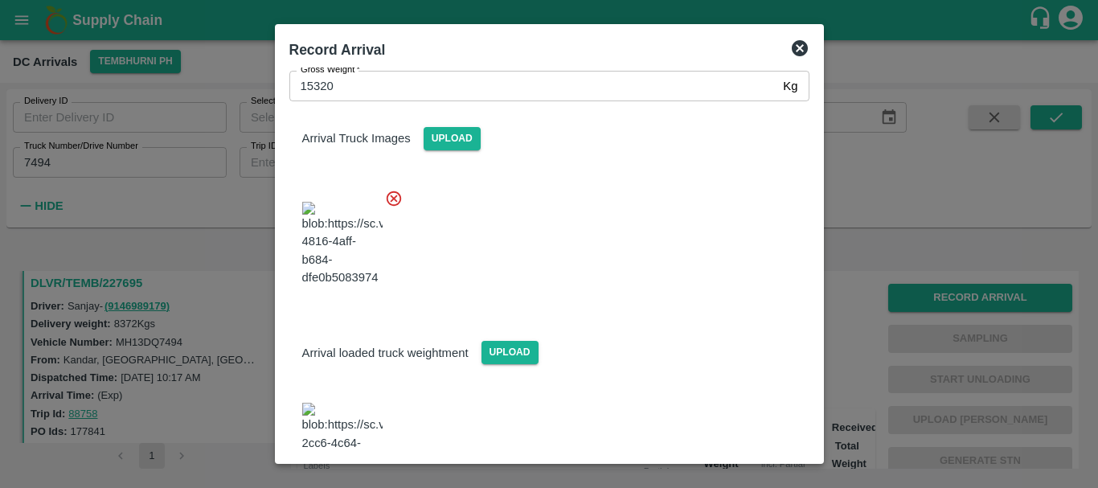
click at [628, 302] on div "Arrival loaded truck weightment Upload" at bounding box center [542, 402] width 533 height 201
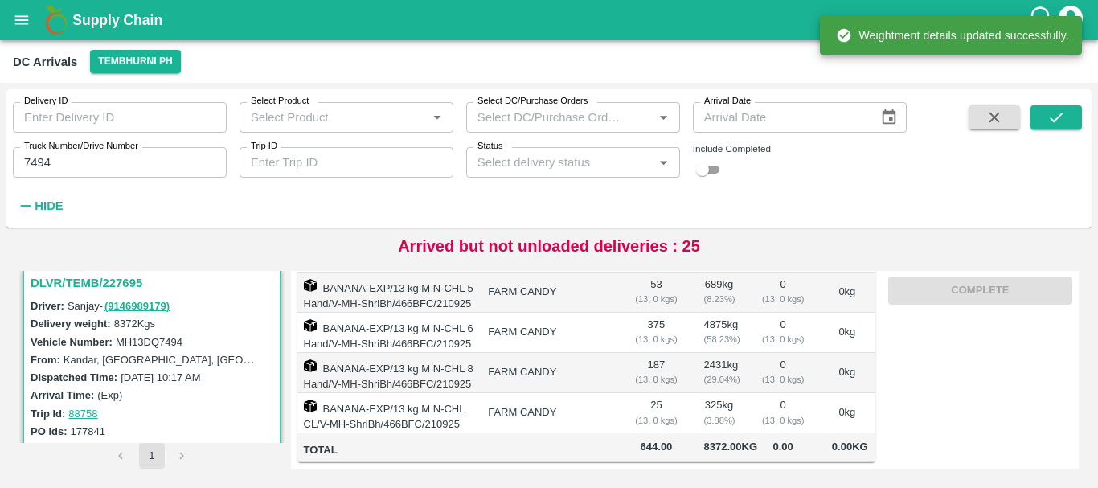
scroll to position [0, 0]
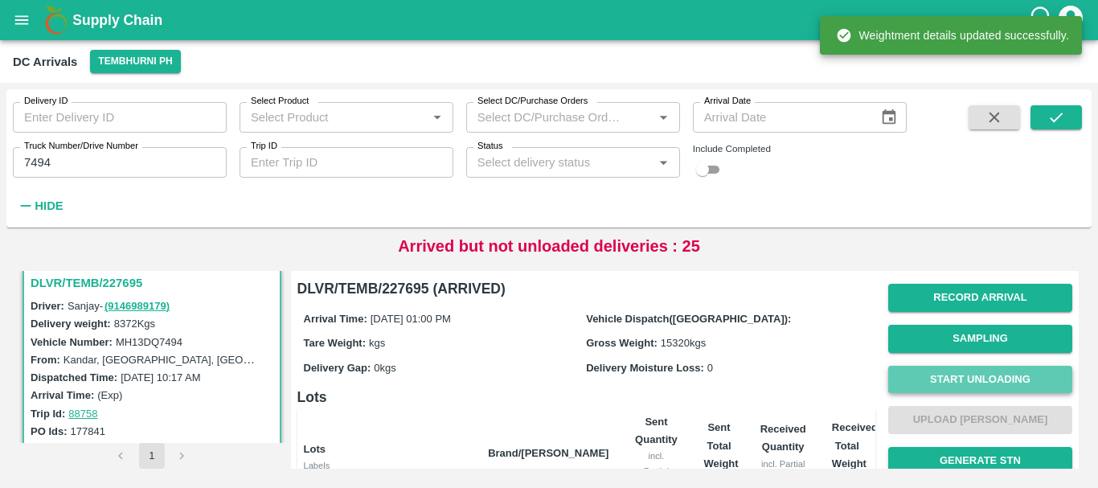
click at [959, 376] on button "Start Unloading" at bounding box center [980, 380] width 184 height 28
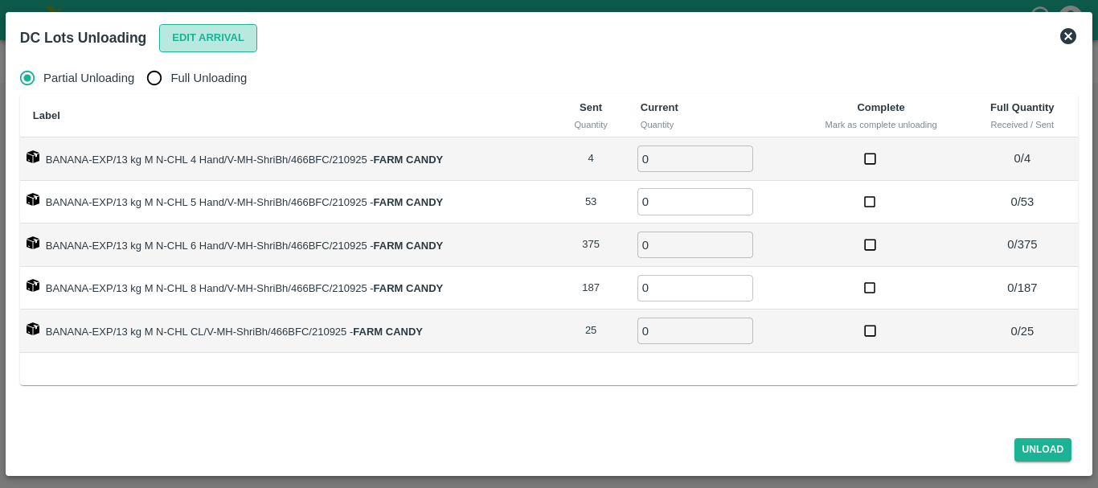
click at [218, 43] on button "Edit Arrival" at bounding box center [208, 38] width 98 height 28
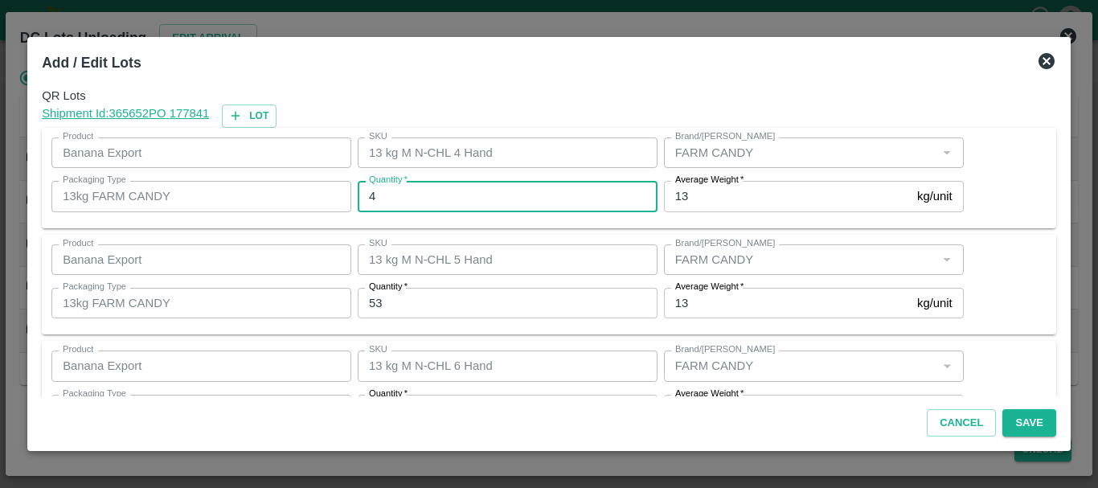
click at [410, 207] on input "4" at bounding box center [508, 196] width 300 height 31
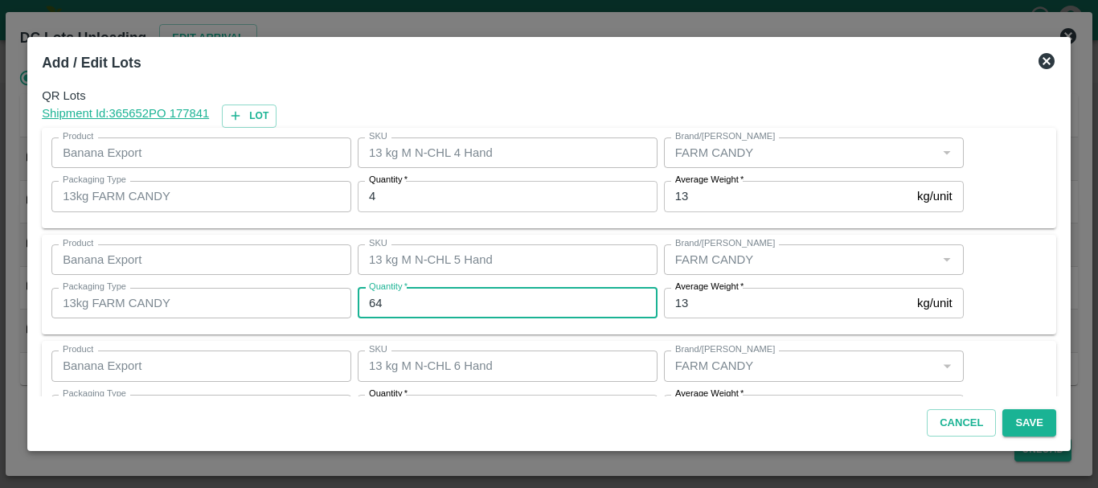
type input "64"
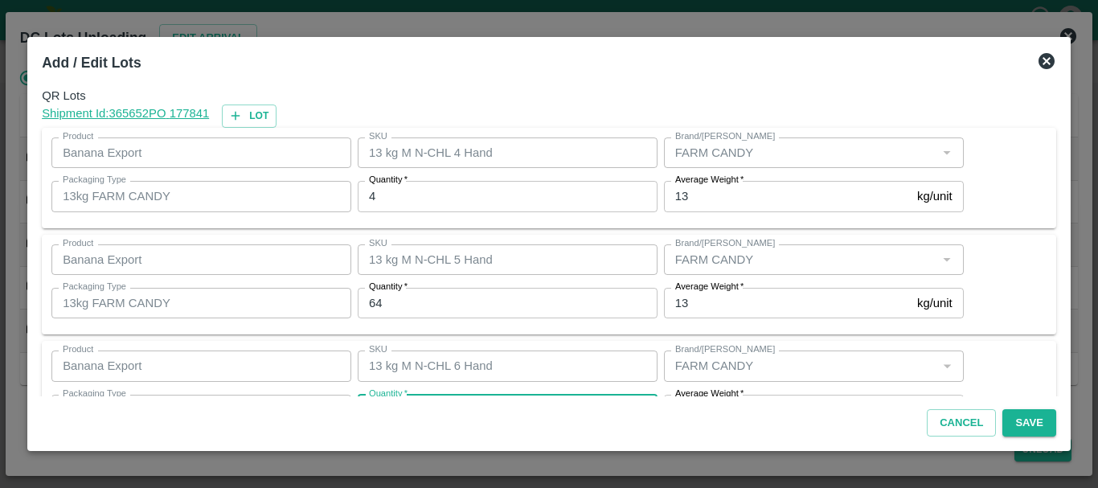
scroll to position [29, 0]
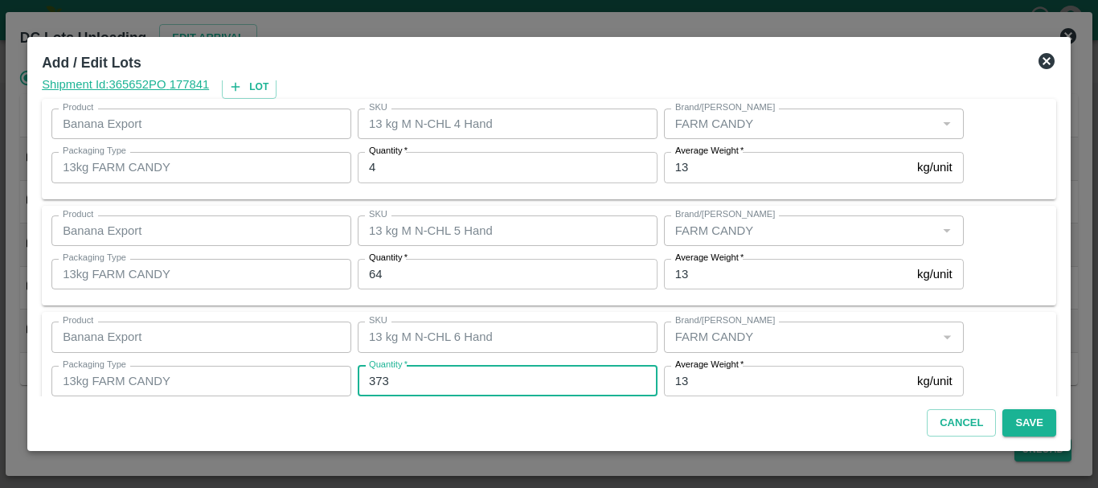
type input "373"
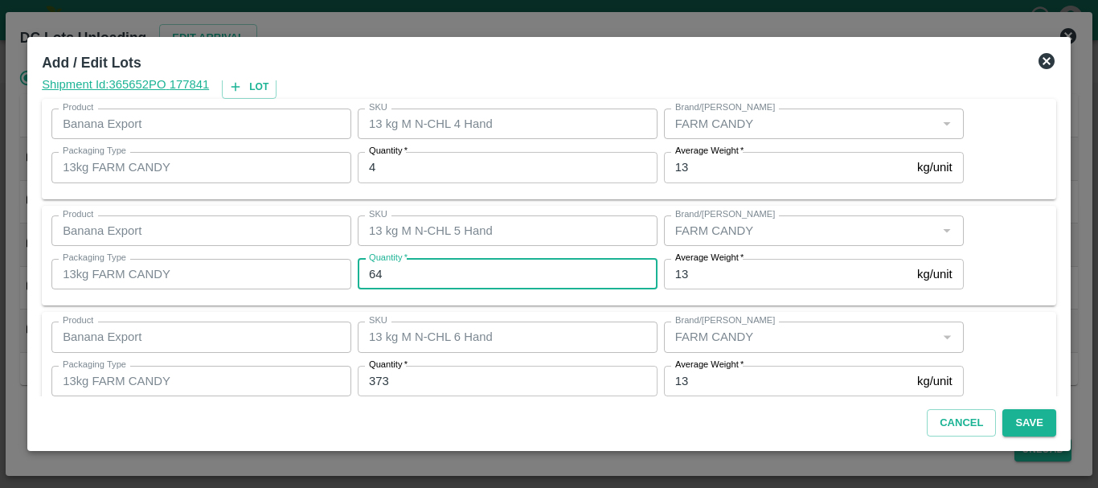
click at [406, 276] on input "64" at bounding box center [508, 274] width 300 height 31
type input "6"
type input "54"
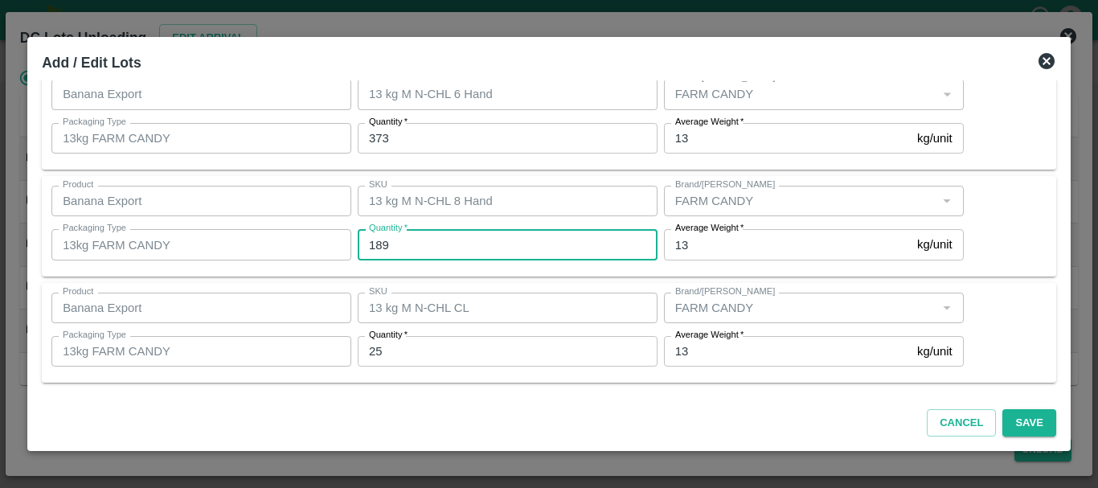
type input "189"
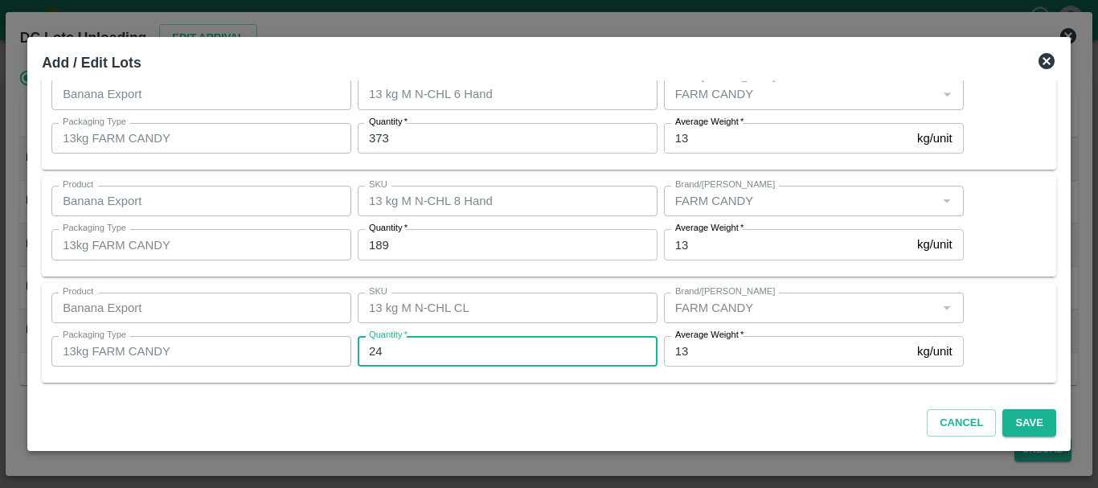
type input "24"
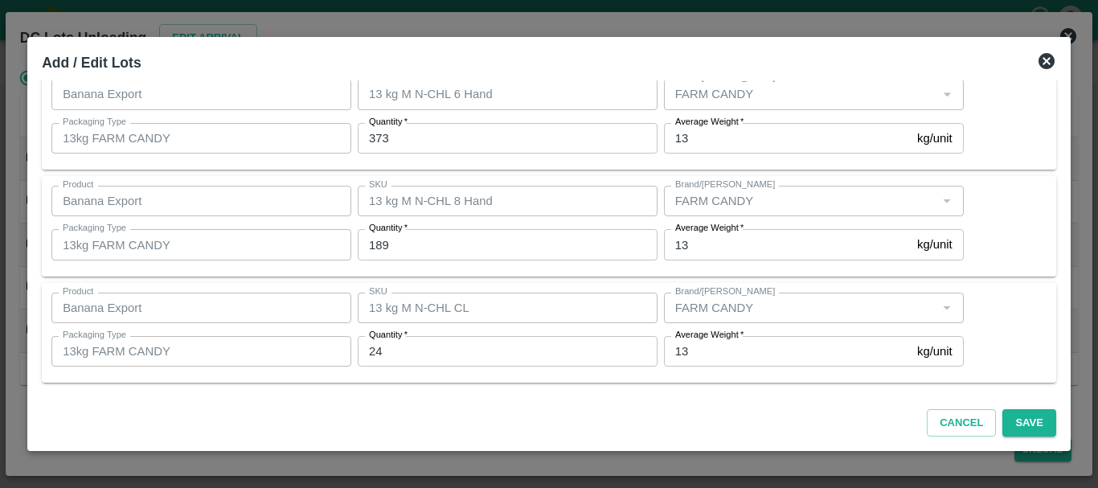
scroll to position [271, 0]
click at [1030, 423] on button "Save" at bounding box center [1028, 423] width 53 height 28
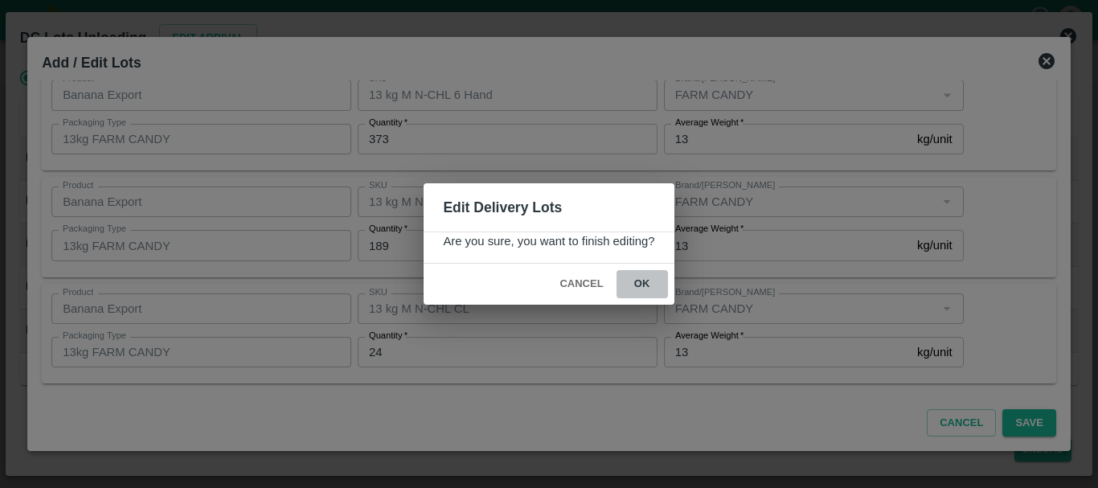
click at [639, 296] on button "ok" at bounding box center [641, 284] width 51 height 28
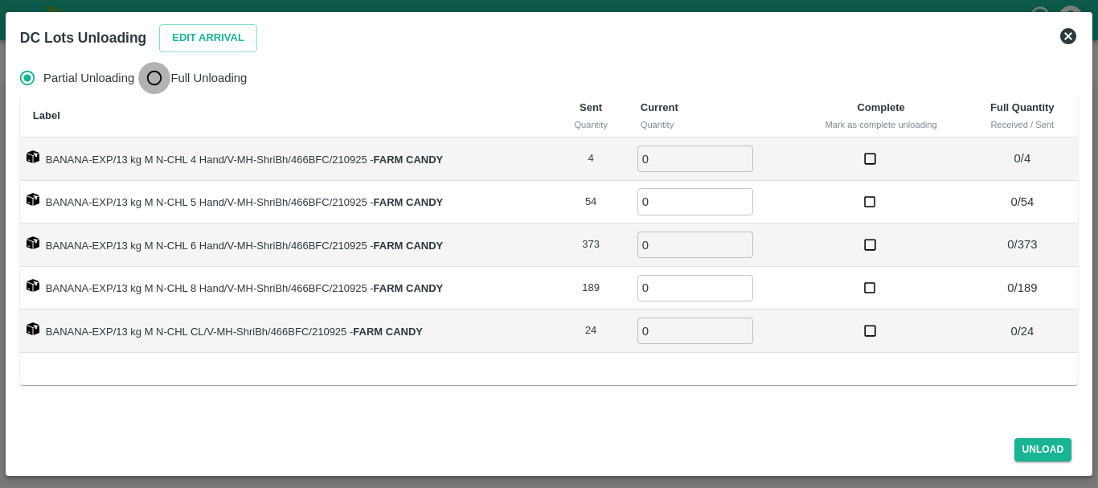
click at [166, 72] on input "Full Unloading" at bounding box center [154, 78] width 32 height 32
radio input "true"
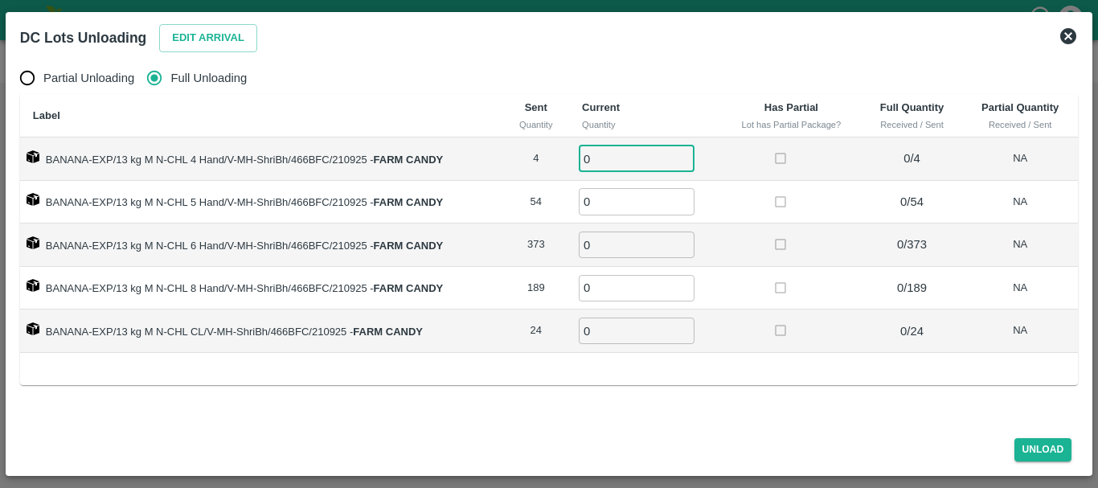
click at [643, 156] on input "0" at bounding box center [637, 158] width 116 height 27
type input "04"
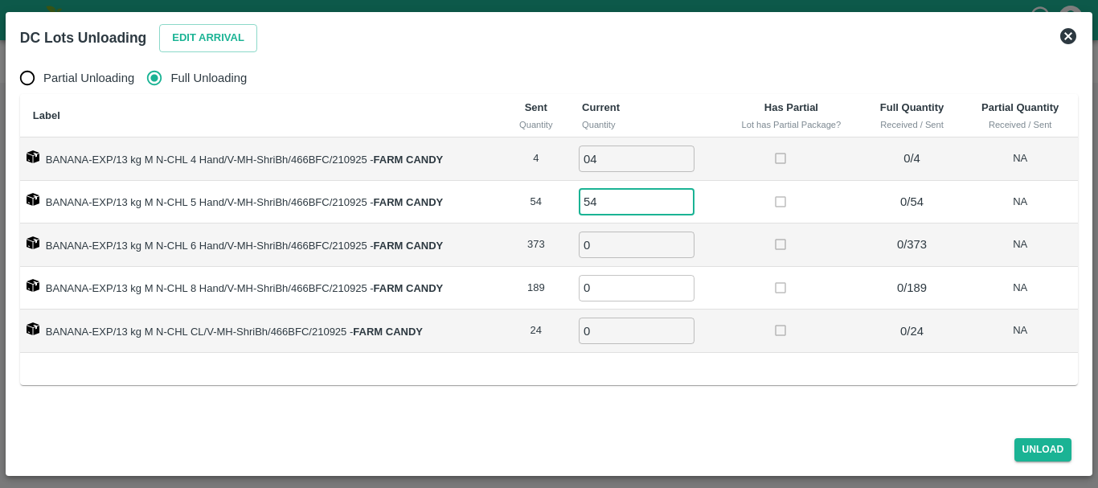
type input "54"
type input "373"
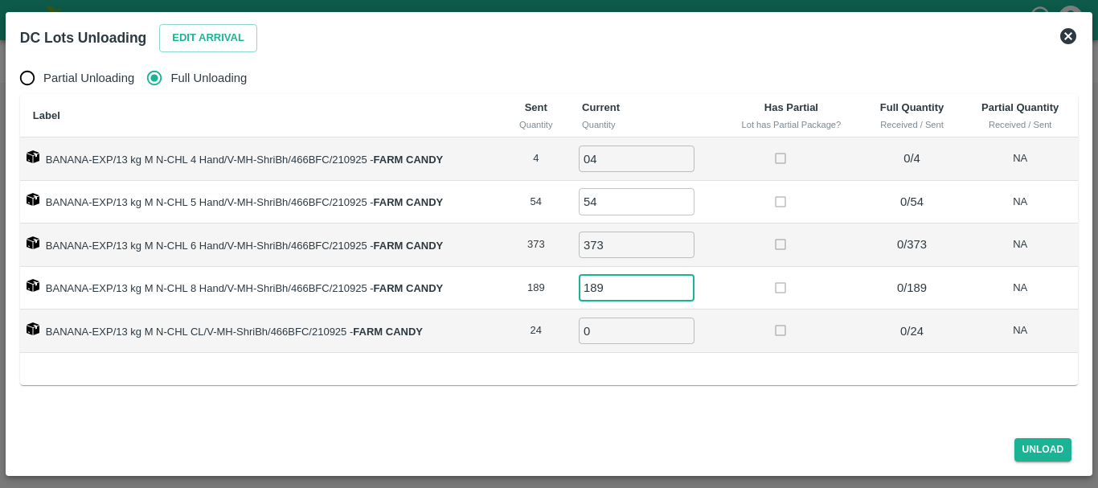
type input "189"
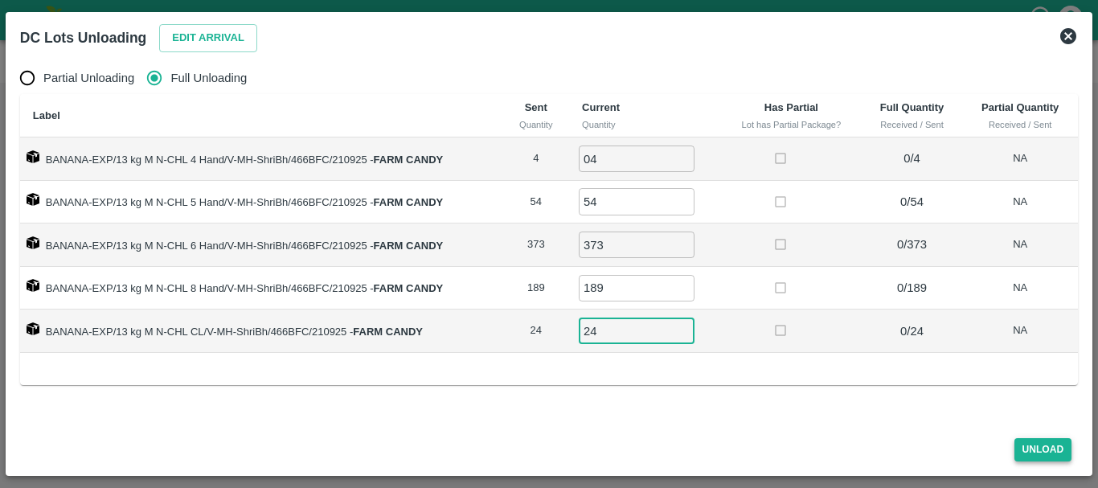
type input "24"
click at [1030, 450] on button "Unload" at bounding box center [1043, 449] width 58 height 23
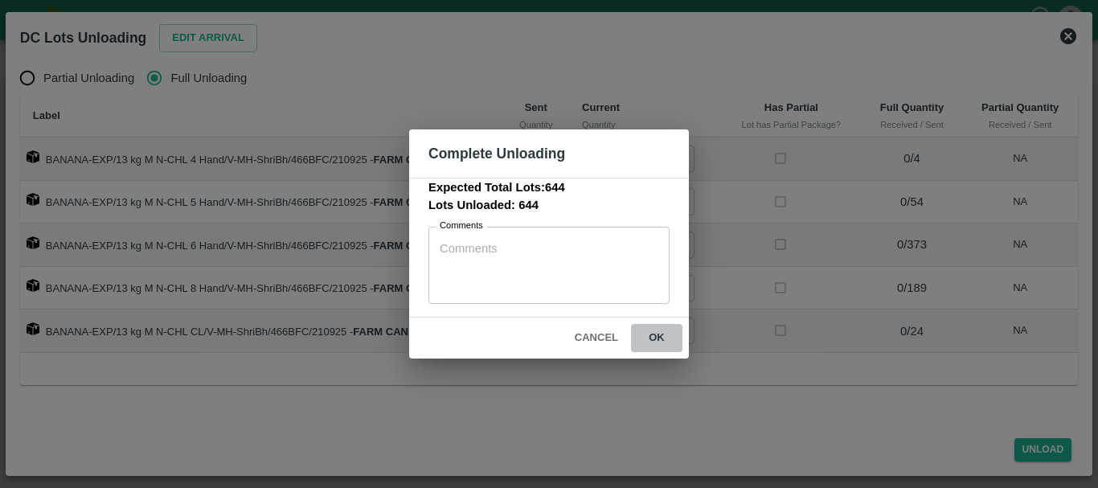
click at [661, 335] on button "ok" at bounding box center [656, 338] width 51 height 28
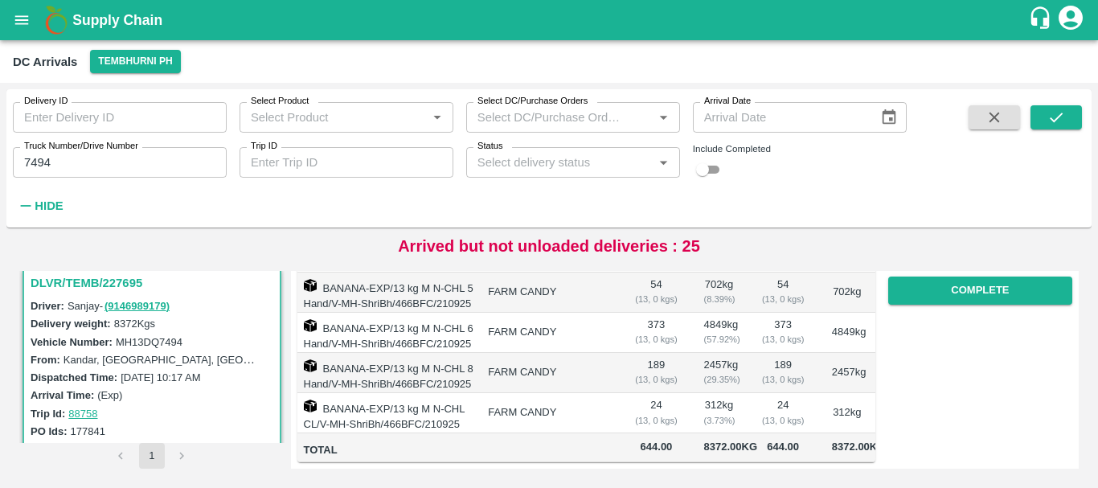
scroll to position [0, 0]
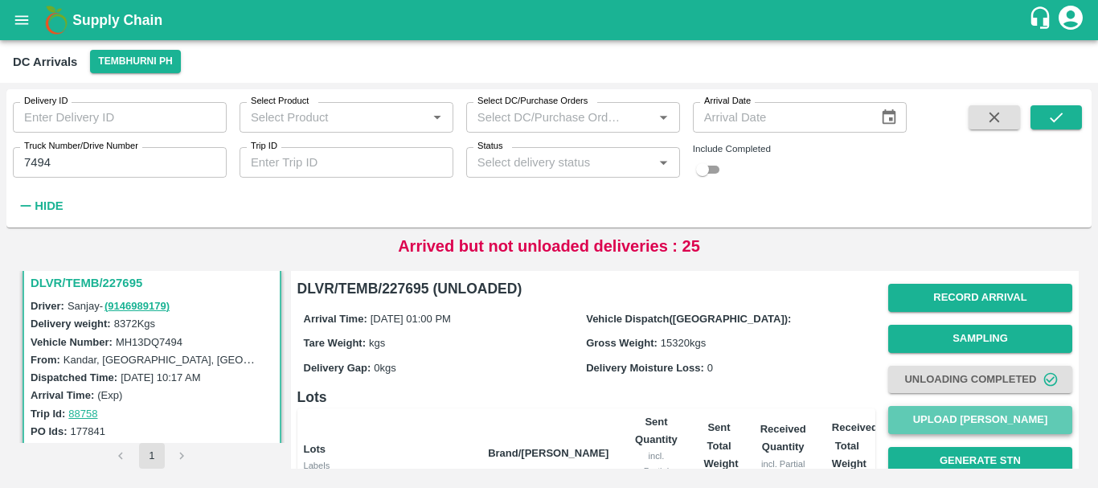
click at [923, 411] on button "Upload [PERSON_NAME]" at bounding box center [980, 420] width 184 height 28
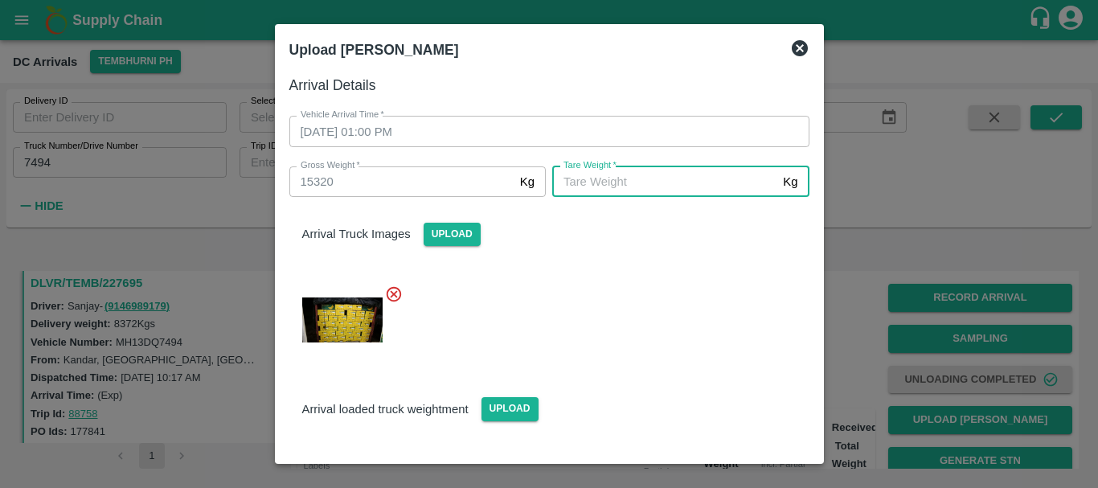
click at [642, 186] on input "Tare Weight   *" at bounding box center [664, 181] width 224 height 31
type input "6190"
click at [602, 275] on div at bounding box center [542, 315] width 533 height 87
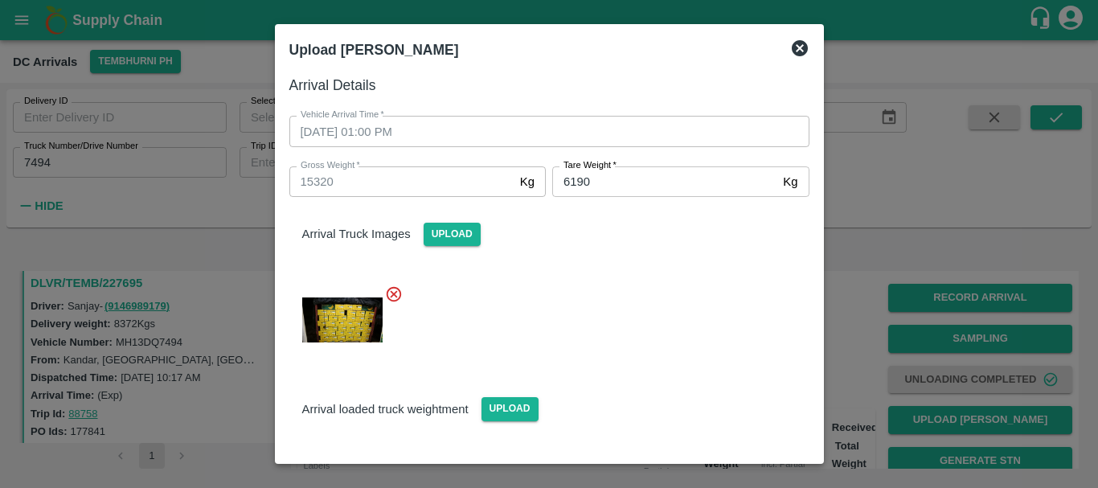
scroll to position [96, 0]
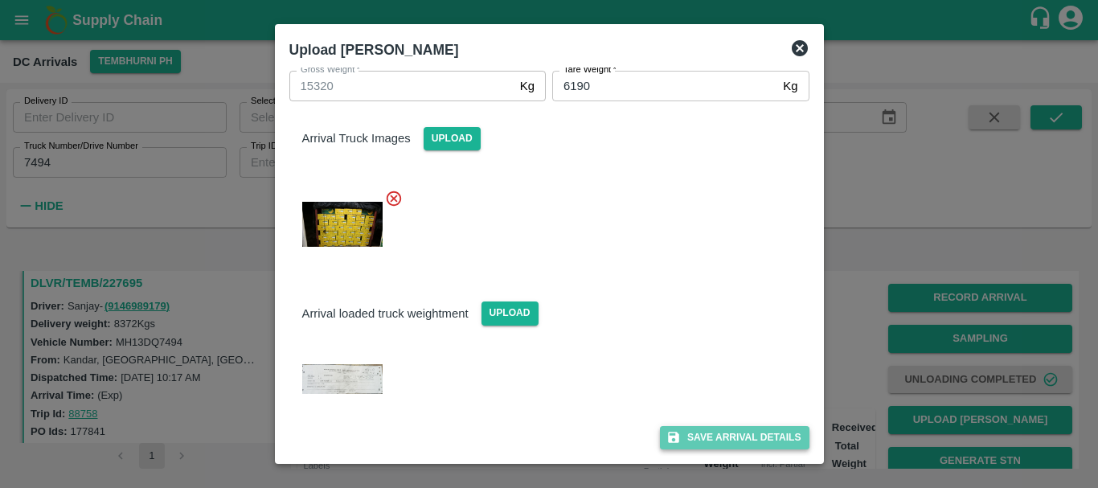
click at [698, 446] on button "Save Arrival Details" at bounding box center [734, 437] width 149 height 23
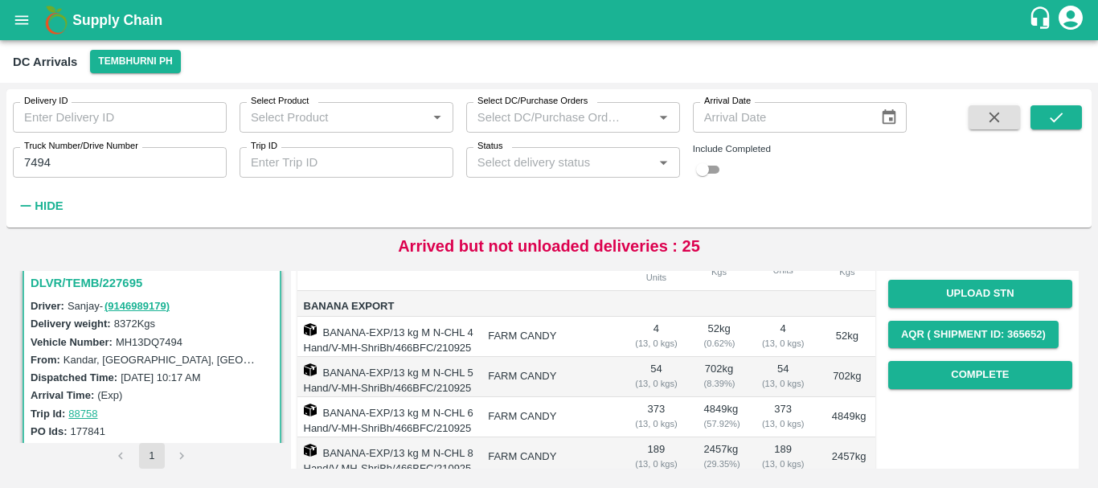
scroll to position [209, 0]
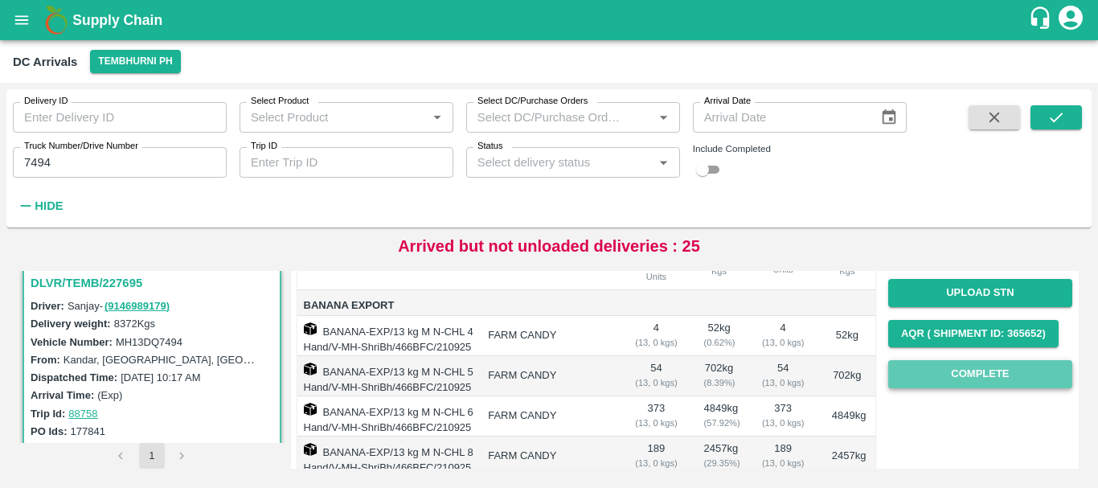
click at [935, 384] on button "Complete" at bounding box center [980, 374] width 184 height 28
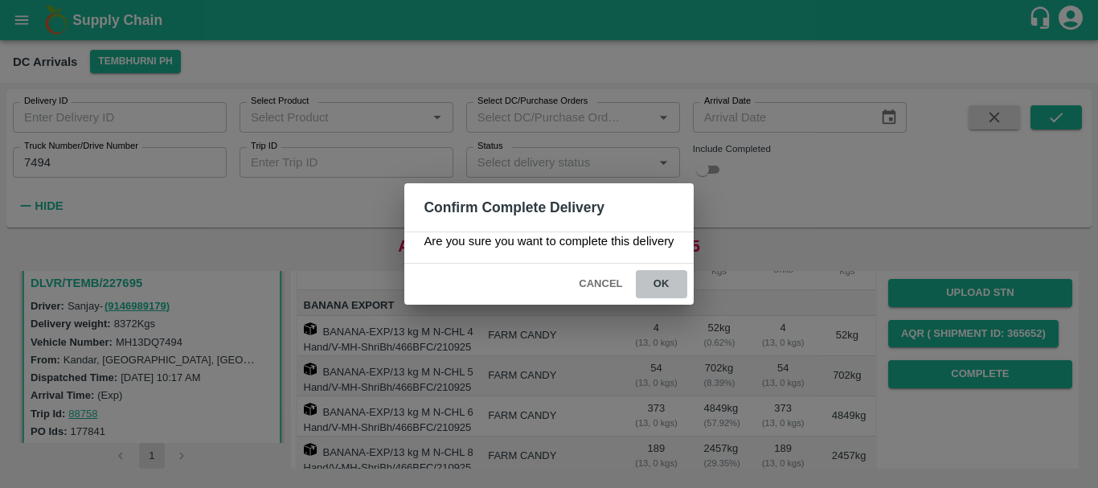
click at [669, 284] on button "ok" at bounding box center [661, 284] width 51 height 28
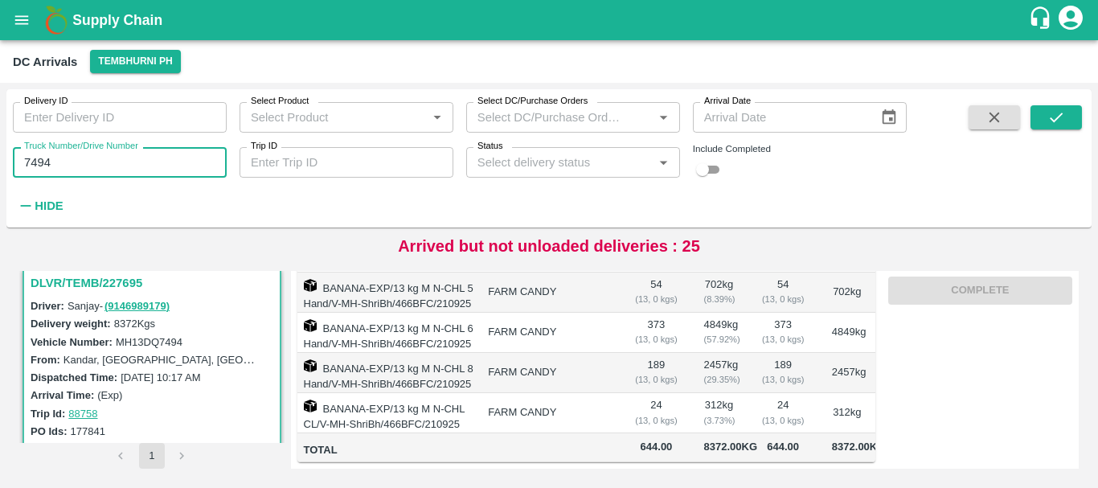
click at [129, 166] on input "7494" at bounding box center [120, 162] width 214 height 31
type input "7"
type input "9144"
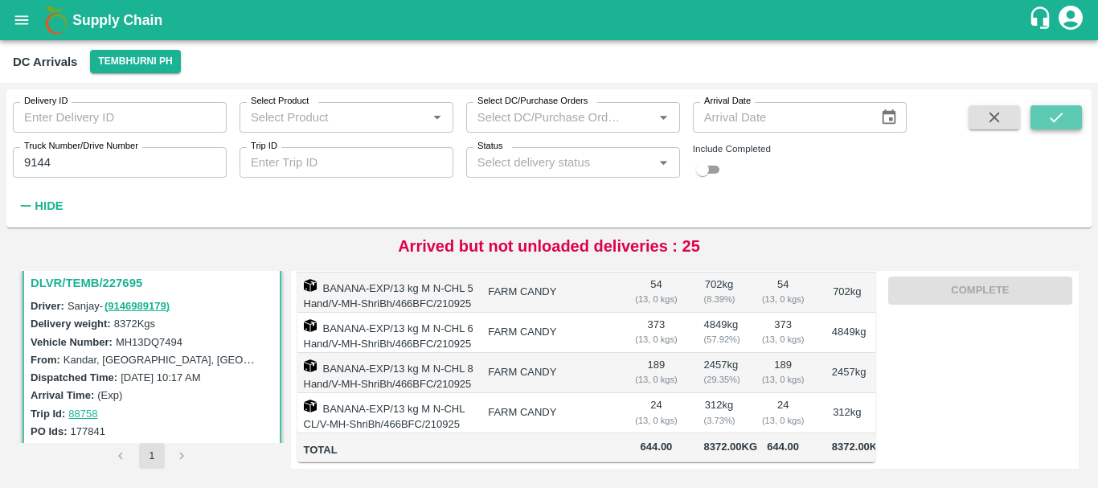
click at [1060, 108] on button "submit" at bounding box center [1055, 117] width 51 height 24
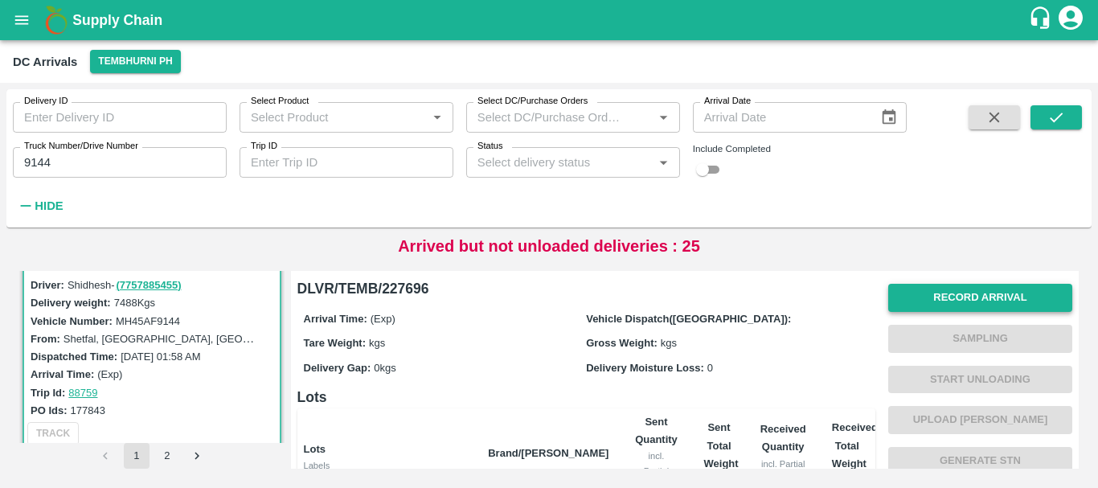
scroll to position [1, 0]
click at [953, 292] on button "Record Arrival" at bounding box center [980, 297] width 184 height 28
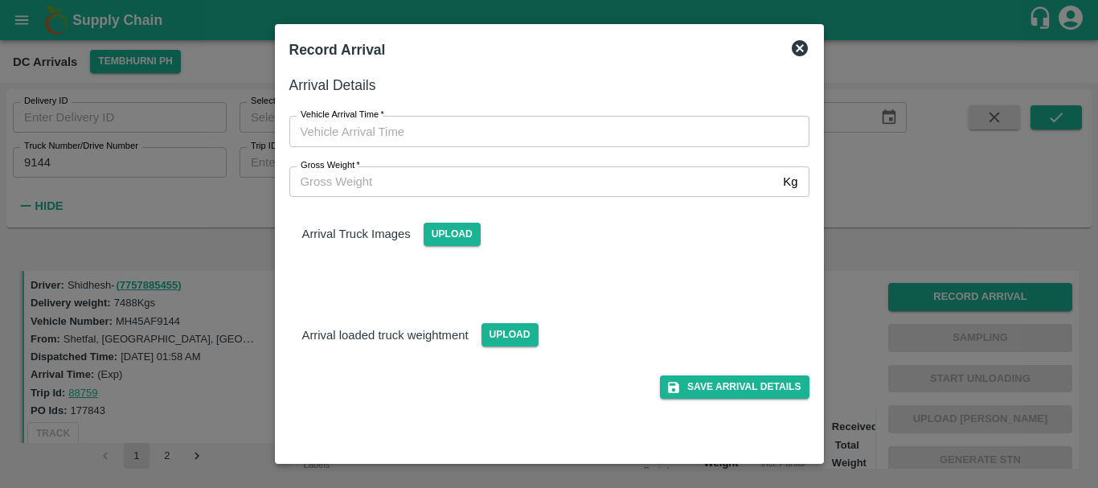
type input "DD/MM/YYYY hh:mm aa"
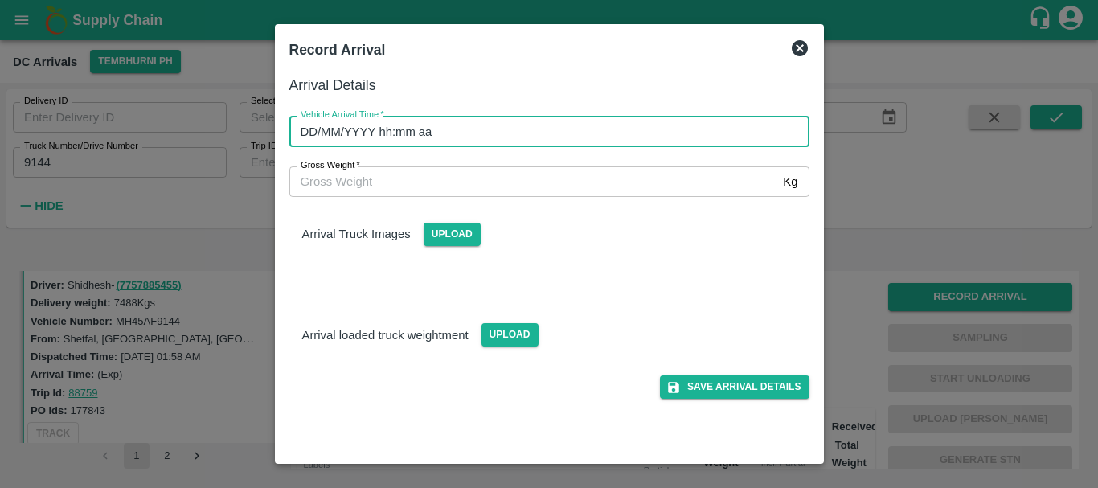
click at [601, 128] on input "DD/MM/YYYY hh:mm aa" at bounding box center [543, 131] width 509 height 31
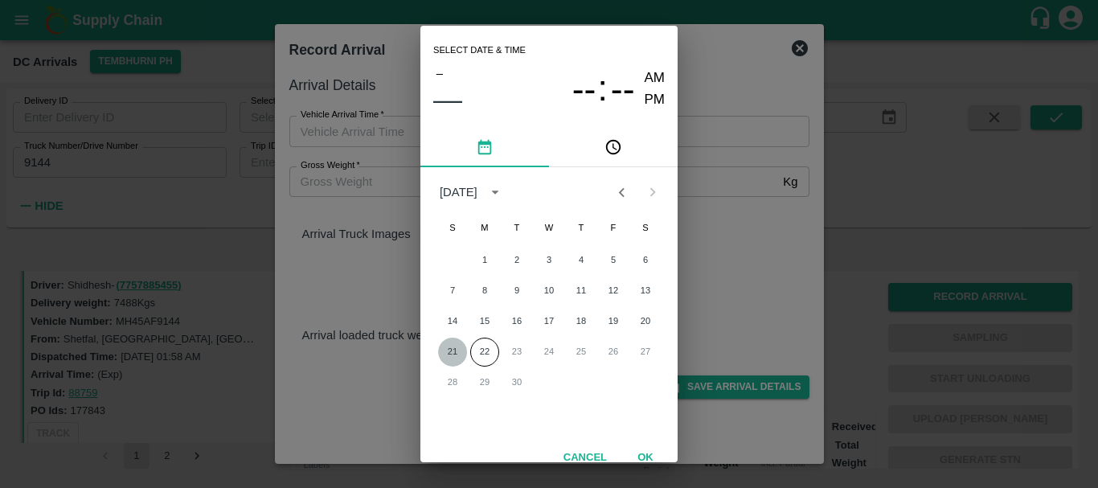
click at [445, 356] on button "21" at bounding box center [452, 351] width 29 height 29
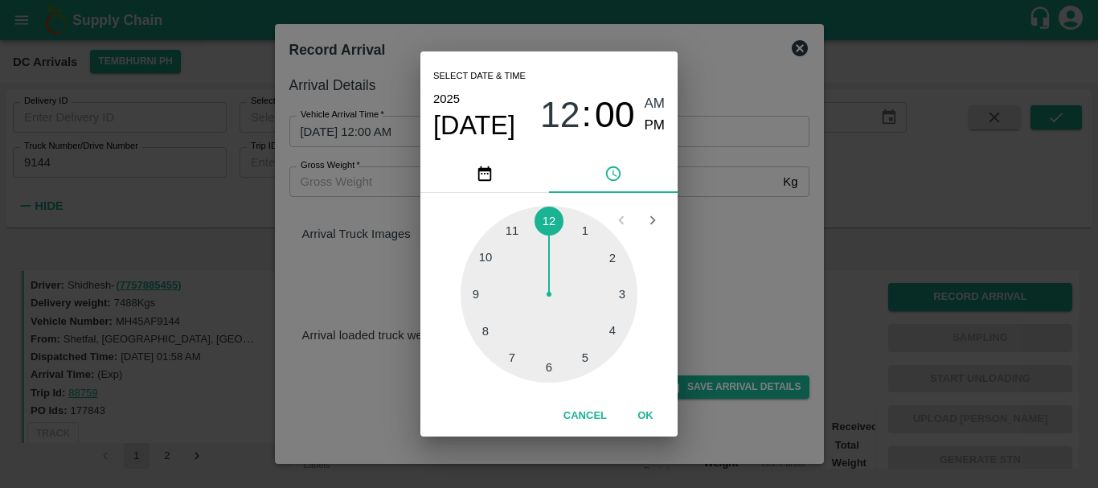
click at [550, 217] on div at bounding box center [548, 294] width 177 height 177
click at [621, 297] on div at bounding box center [548, 294] width 177 height 177
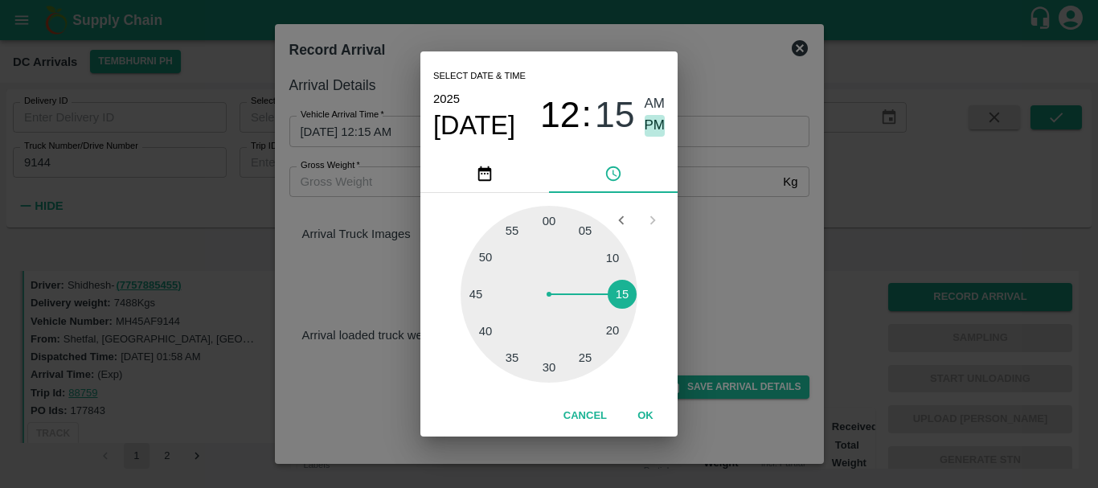
click at [655, 129] on span "PM" at bounding box center [654, 126] width 21 height 22
click at [657, 102] on span "AM" at bounding box center [654, 104] width 21 height 22
type input "21/09/2025 12:15 AM"
click at [748, 216] on div "Select date & time 2025 Sep 21 12 : 15 AM PM 05 10 15 20 25 30 35 40 45 50 55 0…" at bounding box center [549, 244] width 1098 height 488
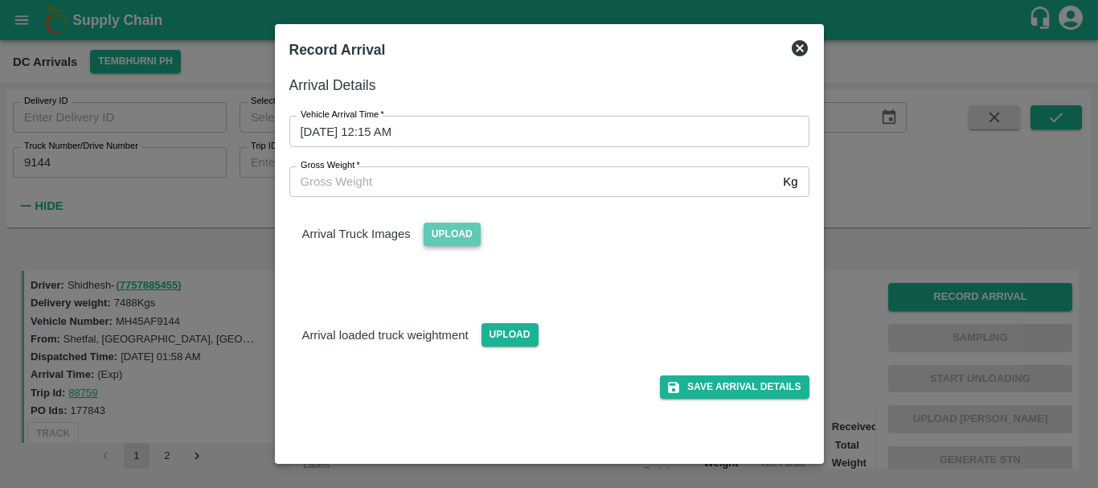
click at [453, 229] on span "Upload" at bounding box center [451, 234] width 57 height 23
click at [0, 0] on input "Upload" at bounding box center [0, 0] width 0 height 0
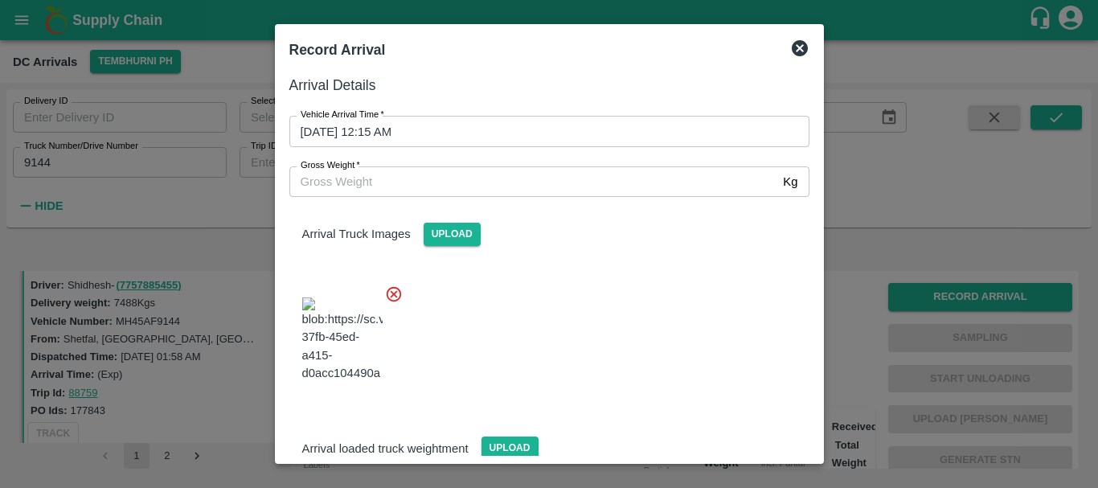
scroll to position [121, 0]
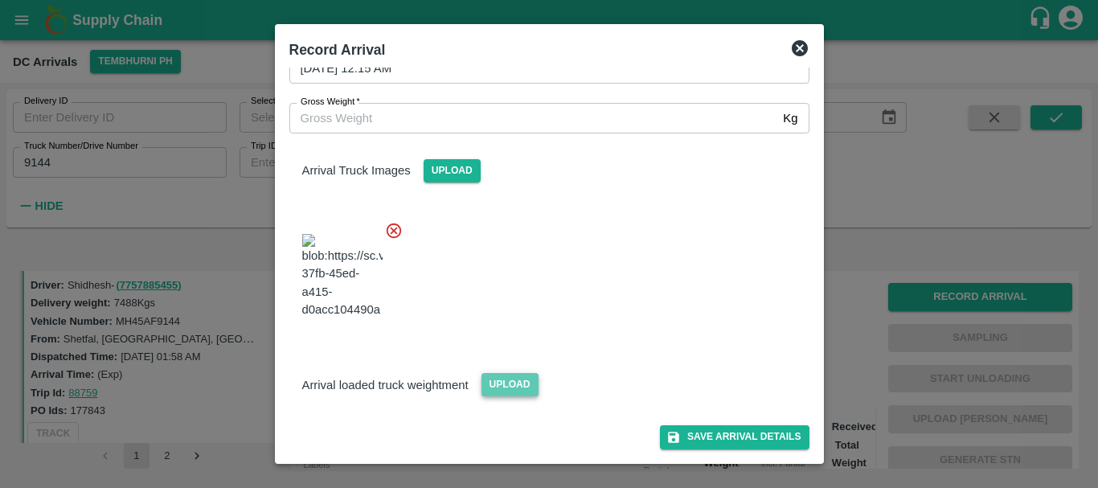
click at [502, 383] on span "Upload" at bounding box center [509, 384] width 57 height 23
click at [0, 0] on input "Upload" at bounding box center [0, 0] width 0 height 0
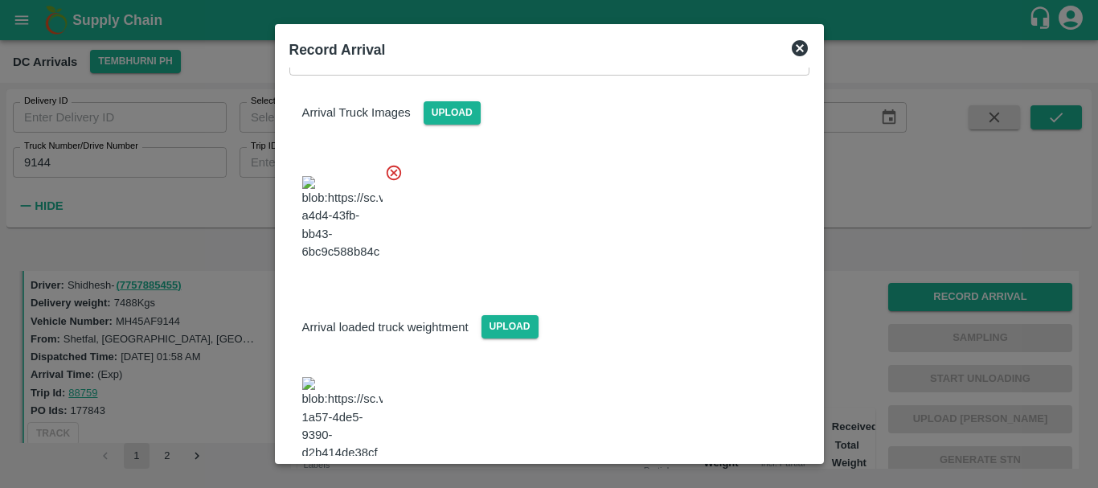
scroll to position [306, 0]
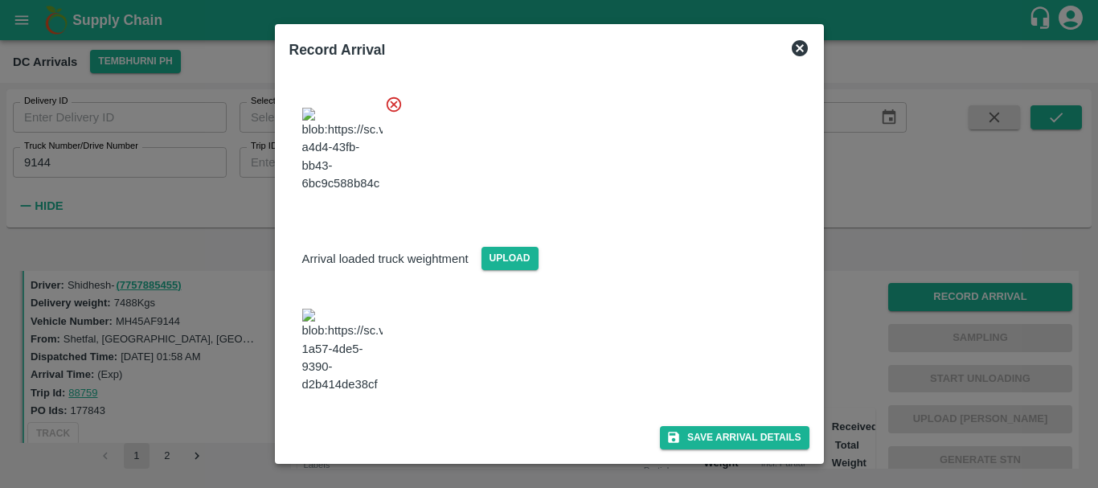
click at [349, 315] on img at bounding box center [342, 351] width 80 height 84
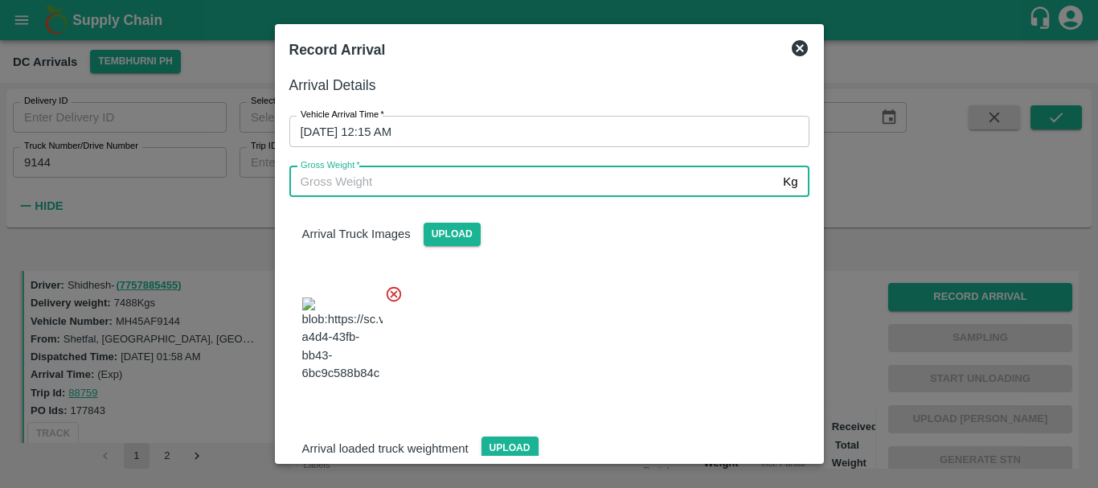
click at [382, 181] on input "Gross Weight   *" at bounding box center [533, 181] width 488 height 31
type input "15450"
click at [583, 330] on div at bounding box center [542, 335] width 533 height 126
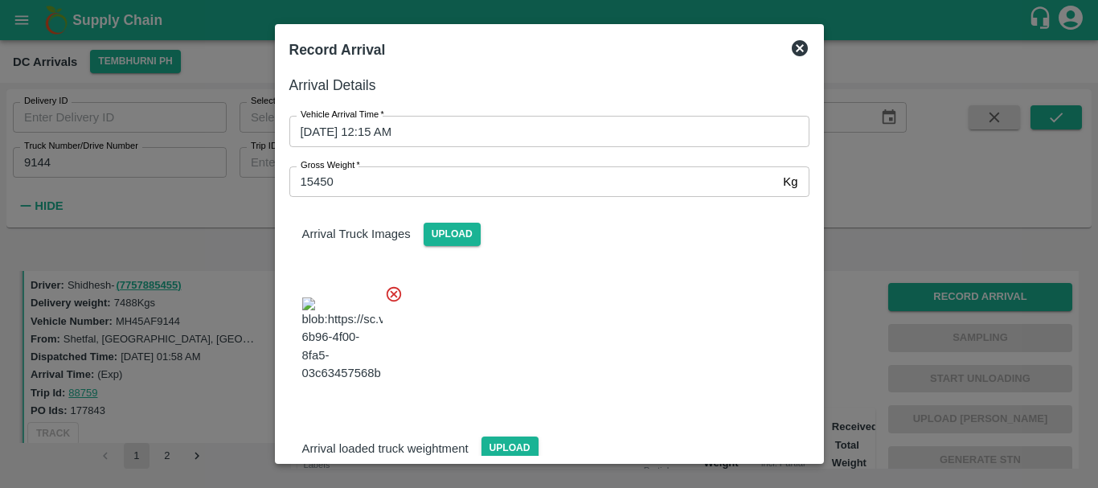
scroll to position [306, 0]
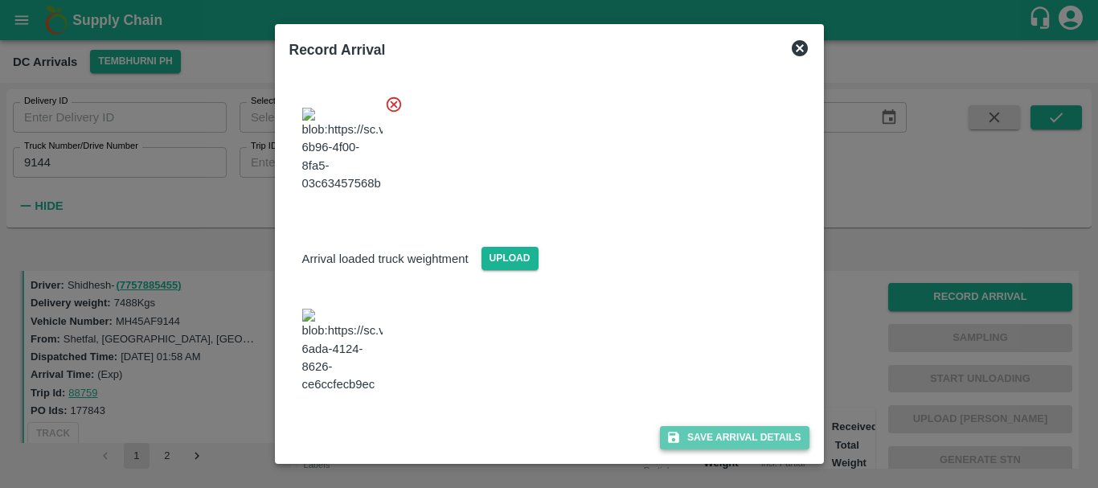
click at [689, 445] on button "Save Arrival Details" at bounding box center [734, 437] width 149 height 23
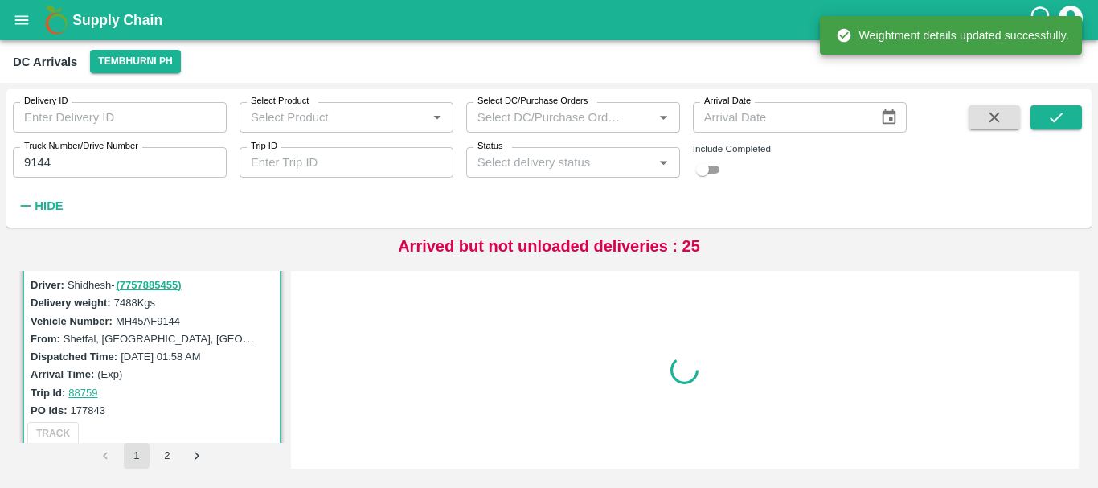
scroll to position [0, 0]
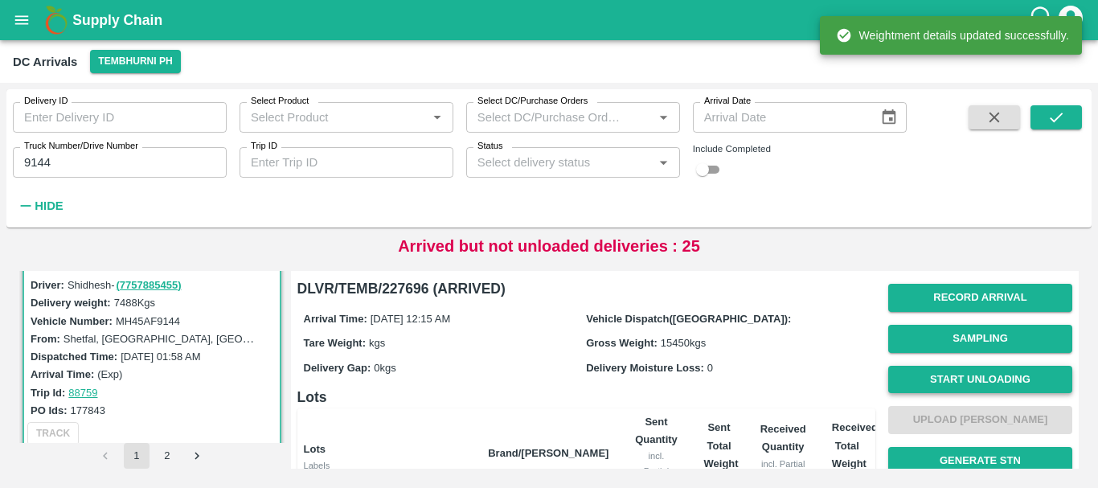
click at [939, 371] on button "Start Unloading" at bounding box center [980, 380] width 184 height 28
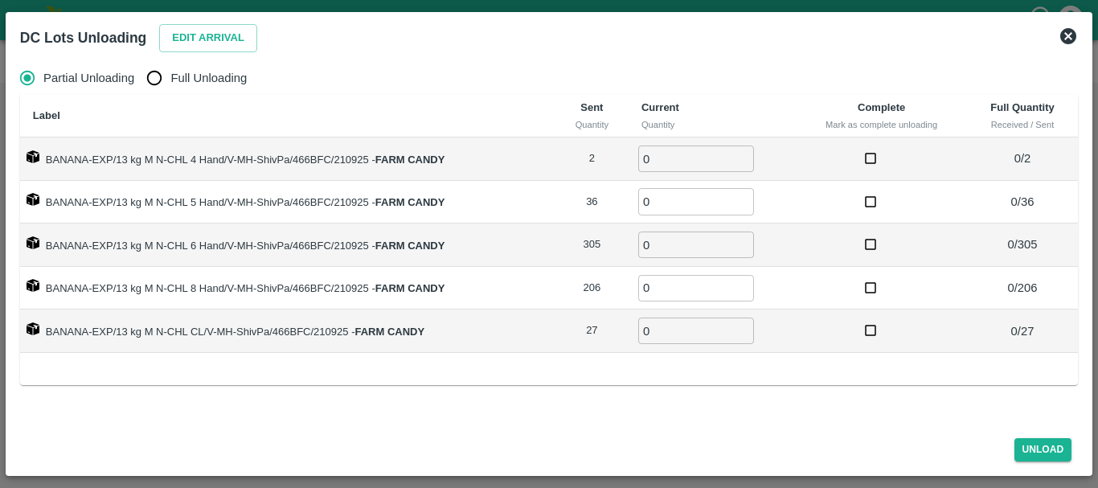
click at [215, 38] on button "Edit Arrival" at bounding box center [208, 38] width 98 height 28
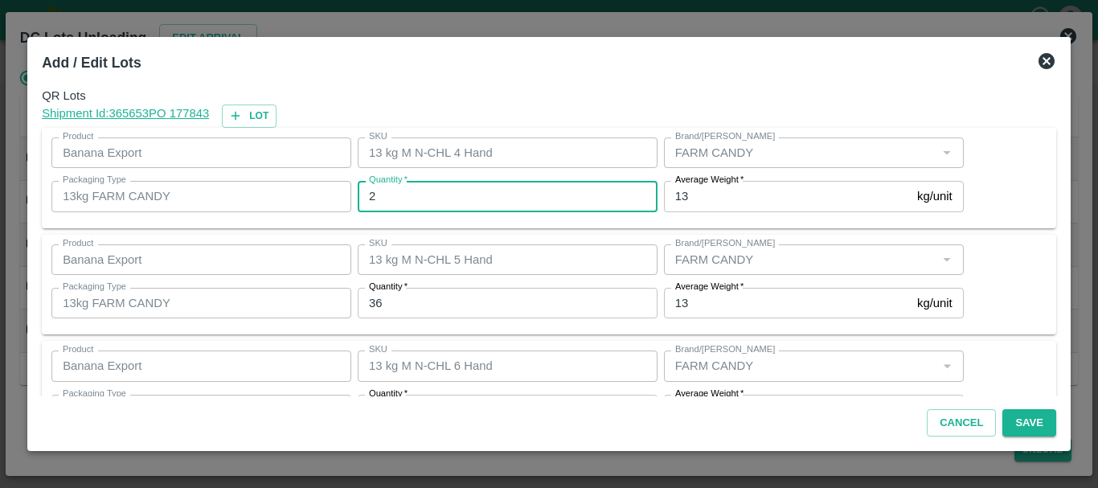
click at [438, 206] on input "2" at bounding box center [508, 196] width 300 height 31
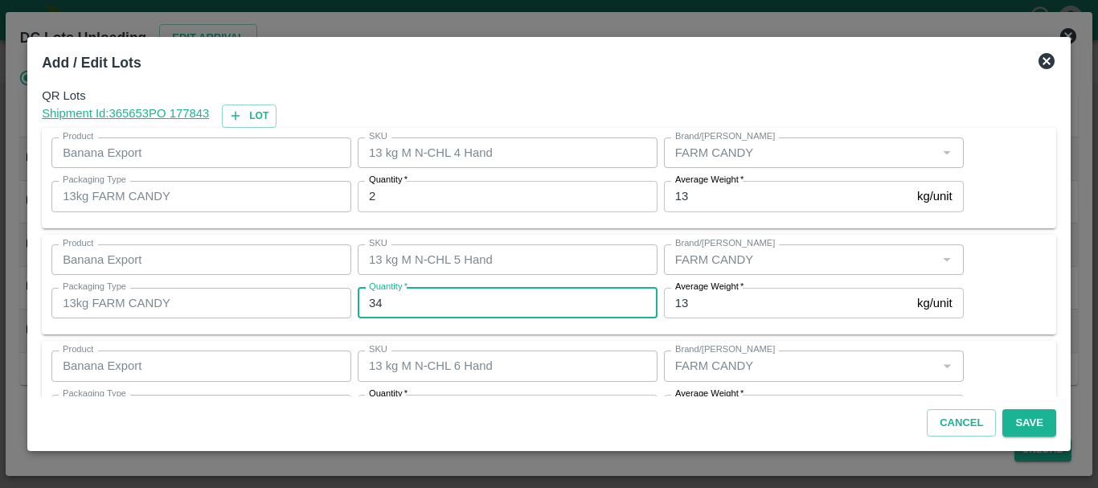
type input "34"
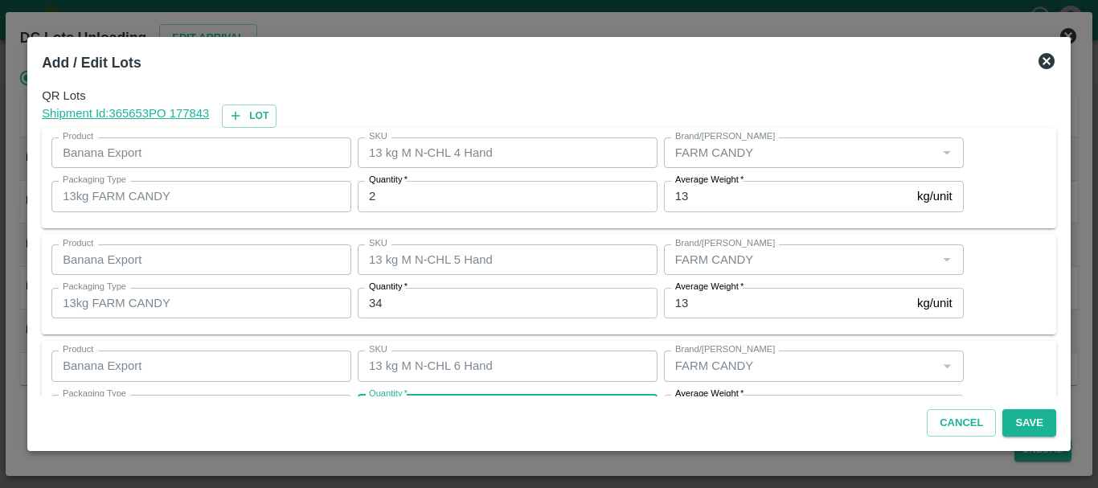
scroll to position [29, 0]
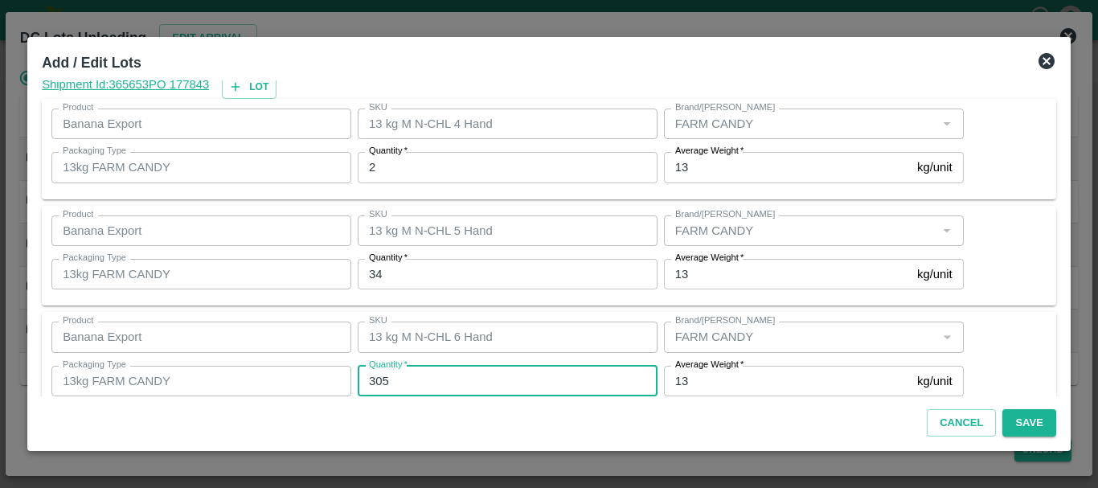
type input "2"
type input "301"
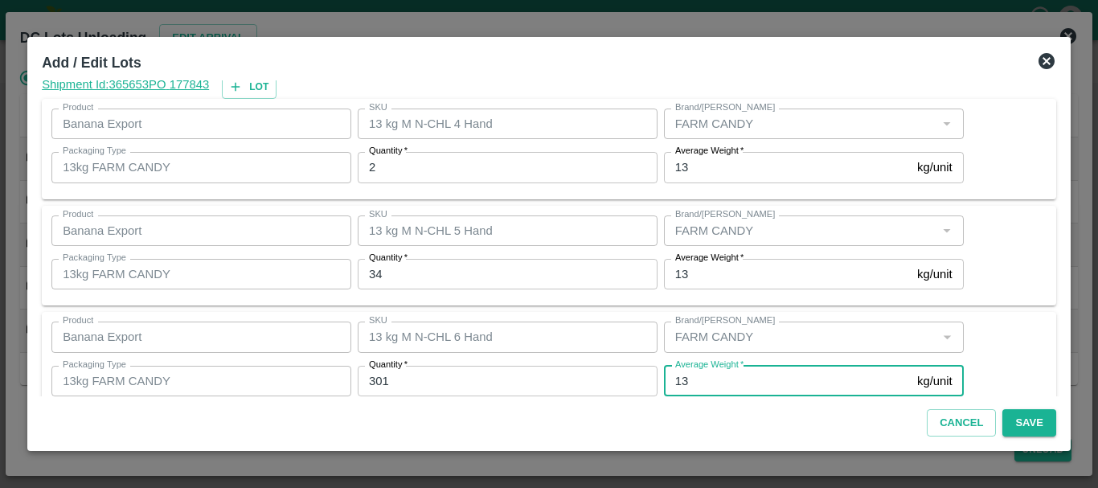
scroll to position [272, 0]
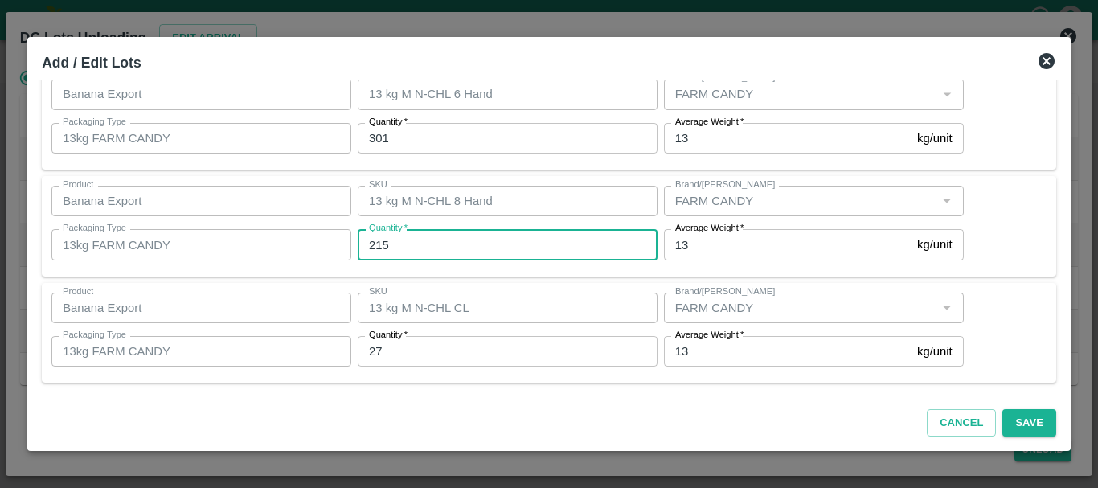
type input "215"
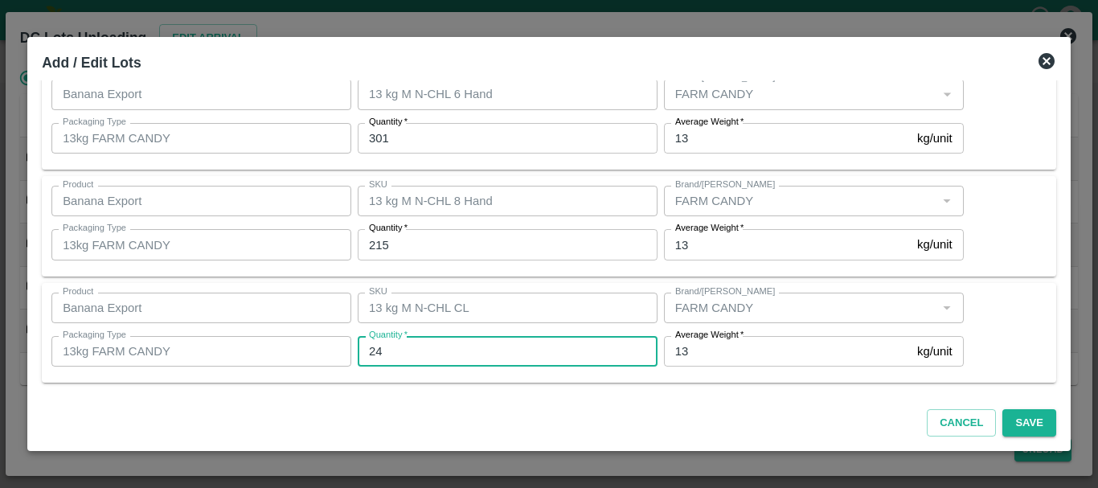
type input "24"
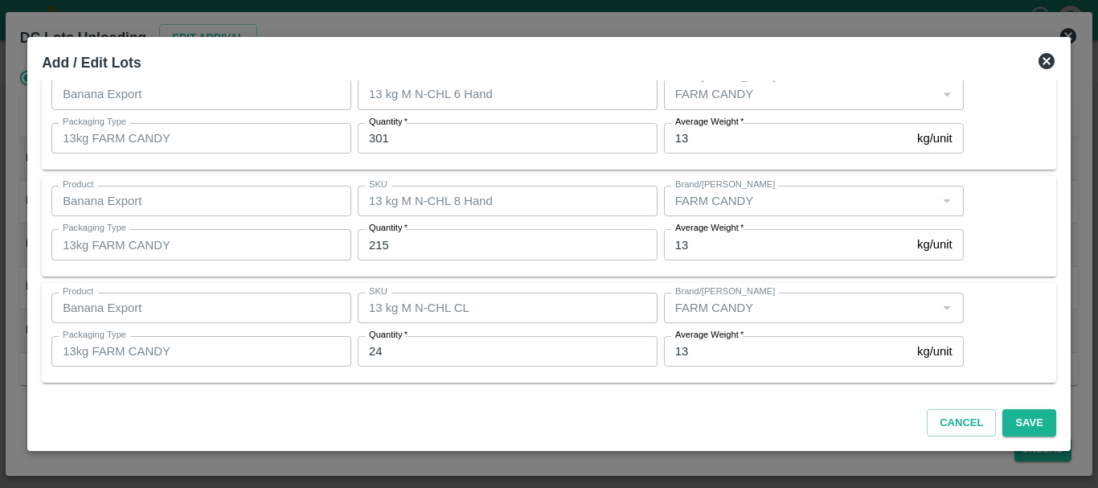
click at [622, 329] on div "Quantity   * 24 Quantity" at bounding box center [504, 350] width 306 height 43
click at [1042, 428] on button "Save" at bounding box center [1028, 423] width 53 height 28
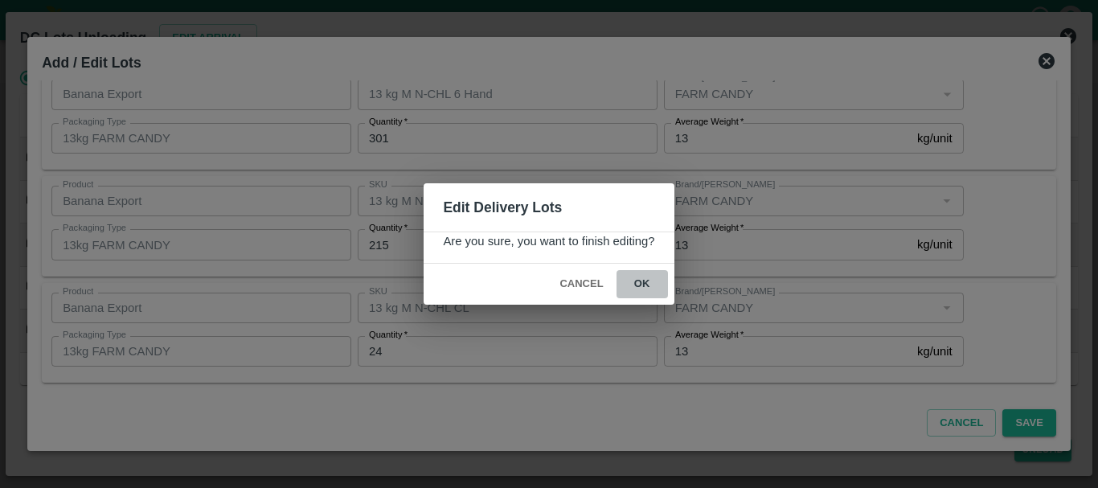
click at [627, 280] on button "ok" at bounding box center [641, 284] width 51 height 28
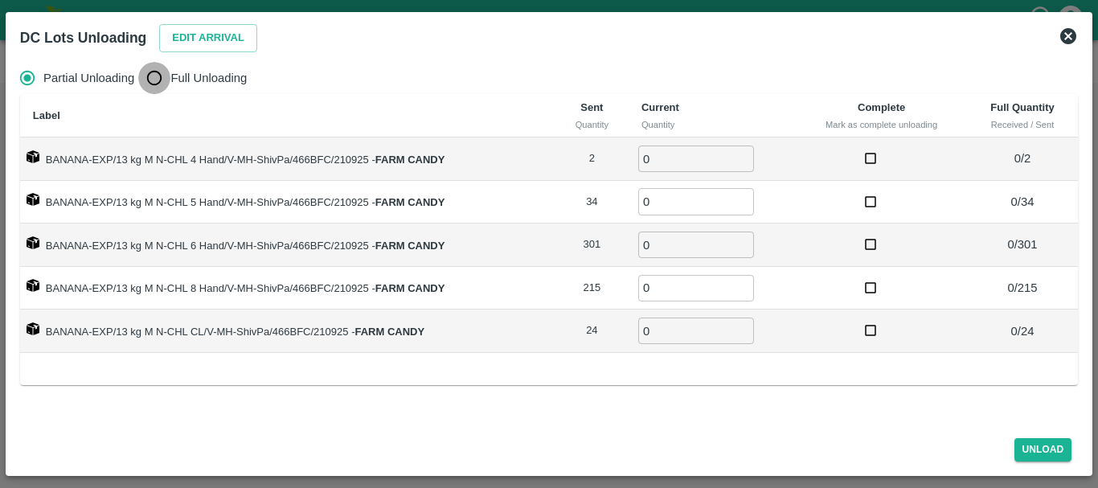
click at [157, 82] on input "Full Unloading" at bounding box center [154, 78] width 32 height 32
radio input "true"
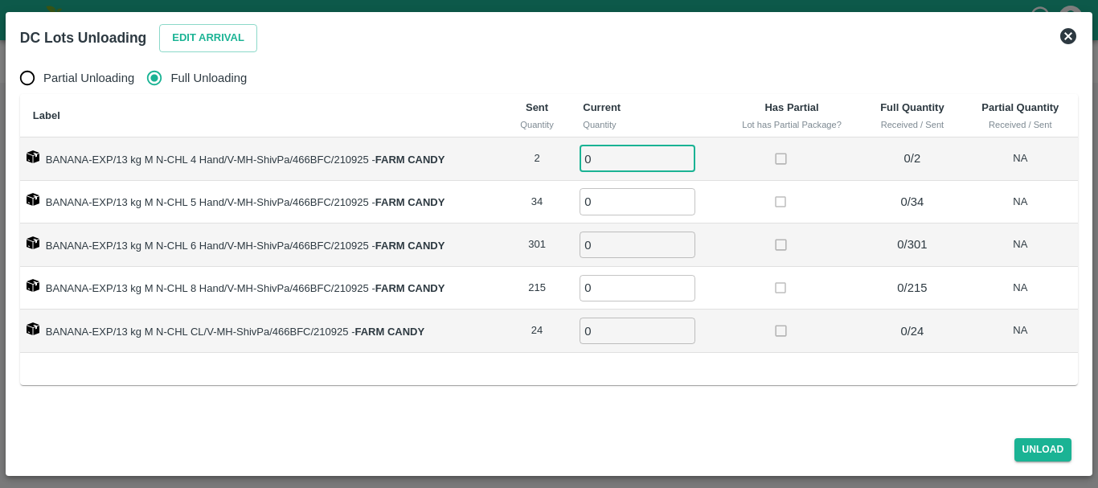
click at [599, 159] on input "0" at bounding box center [637, 158] width 116 height 27
type input "02"
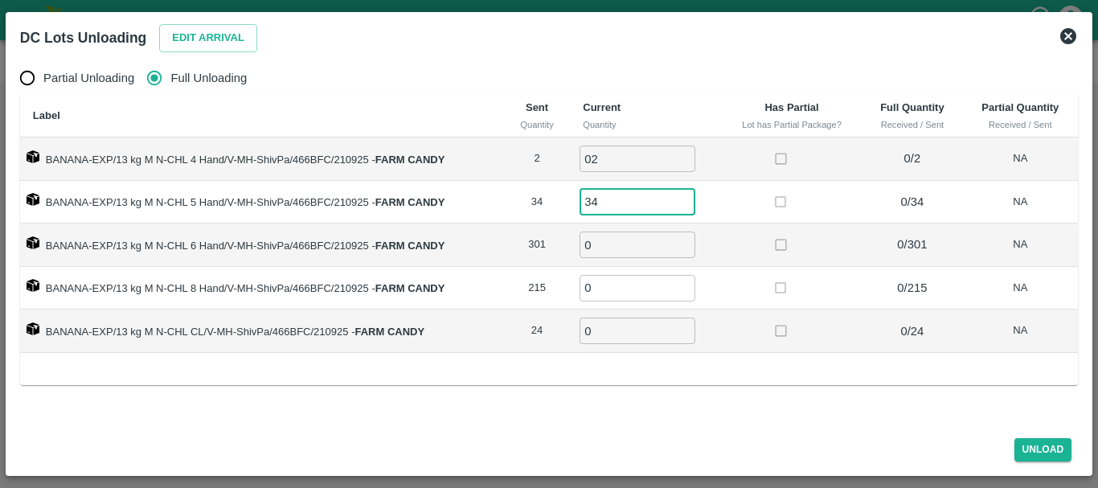
type input "34"
type input "301"
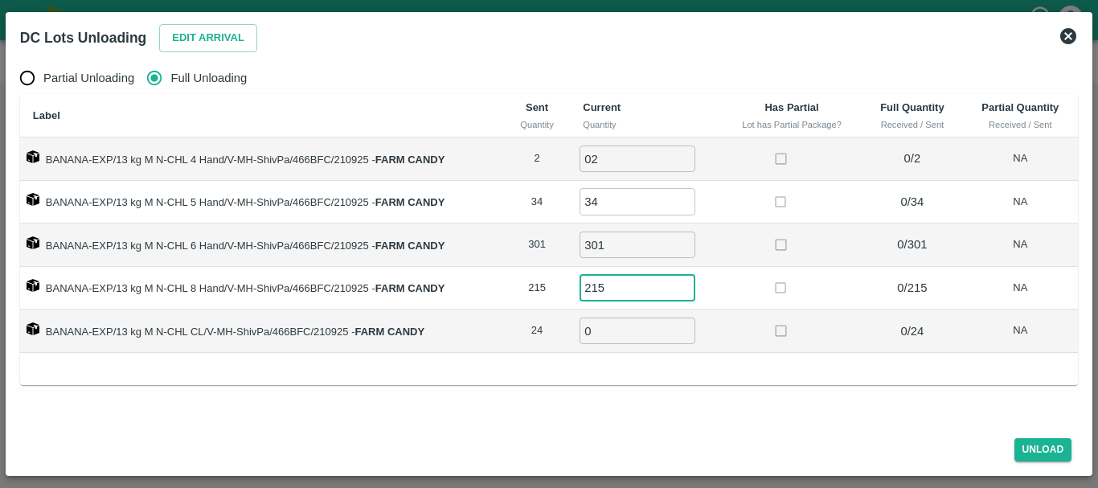
type input "215"
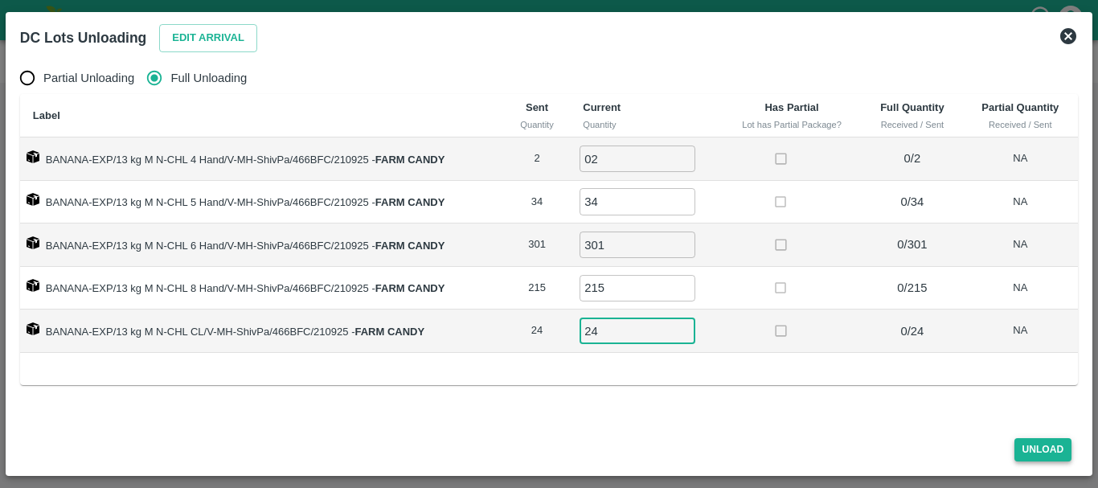
type input "24"
click at [1031, 448] on button "Unload" at bounding box center [1043, 449] width 58 height 23
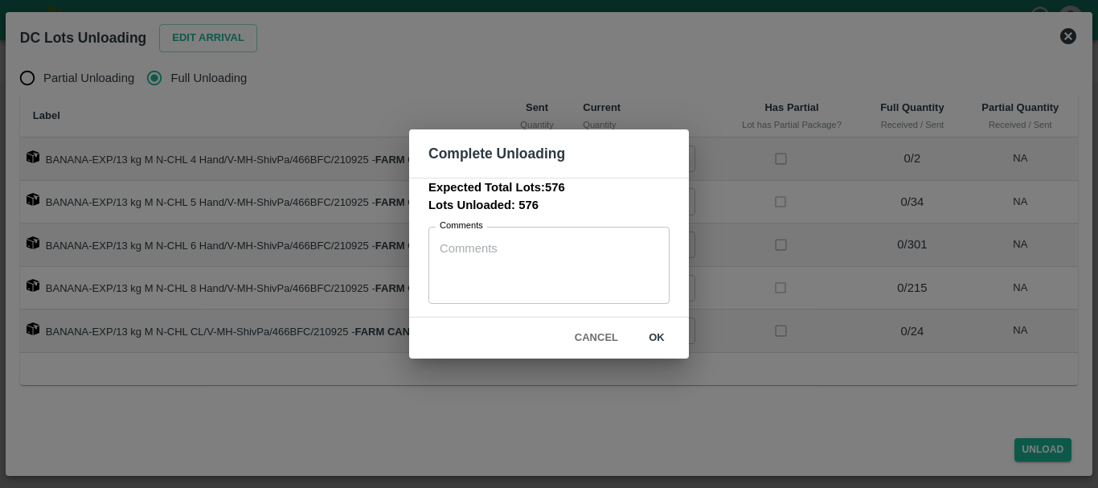
click at [656, 346] on button "ok" at bounding box center [656, 338] width 51 height 28
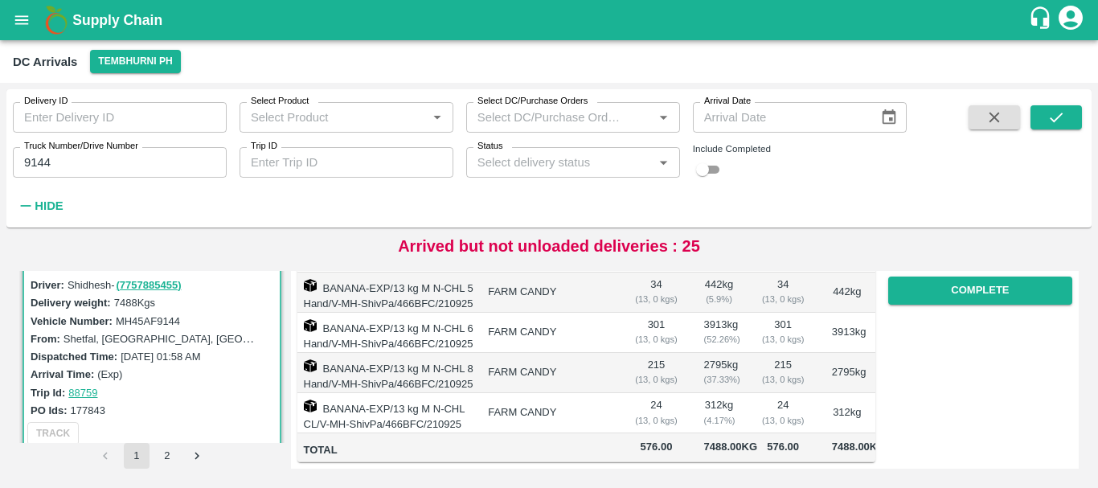
scroll to position [0, 0]
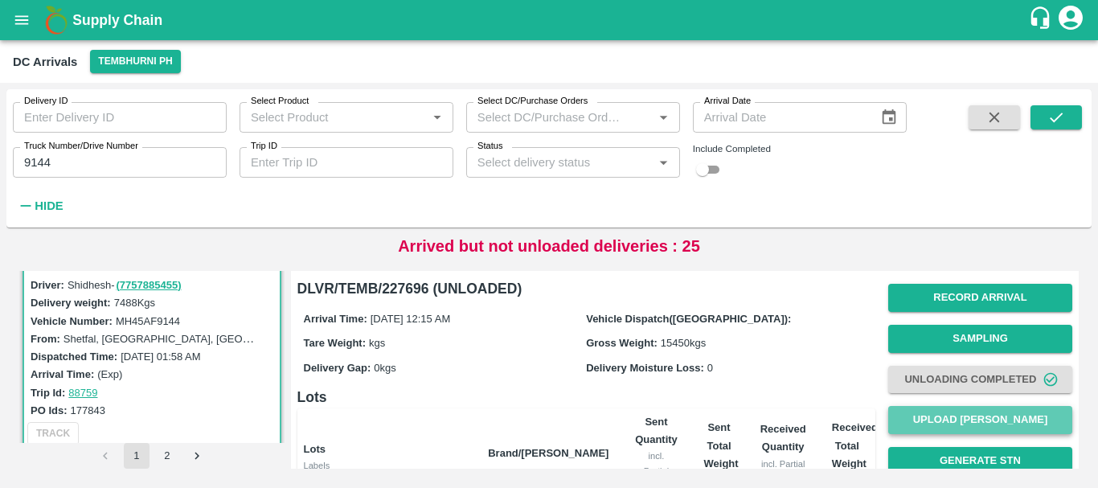
click at [909, 423] on button "Upload [PERSON_NAME]" at bounding box center [980, 420] width 184 height 28
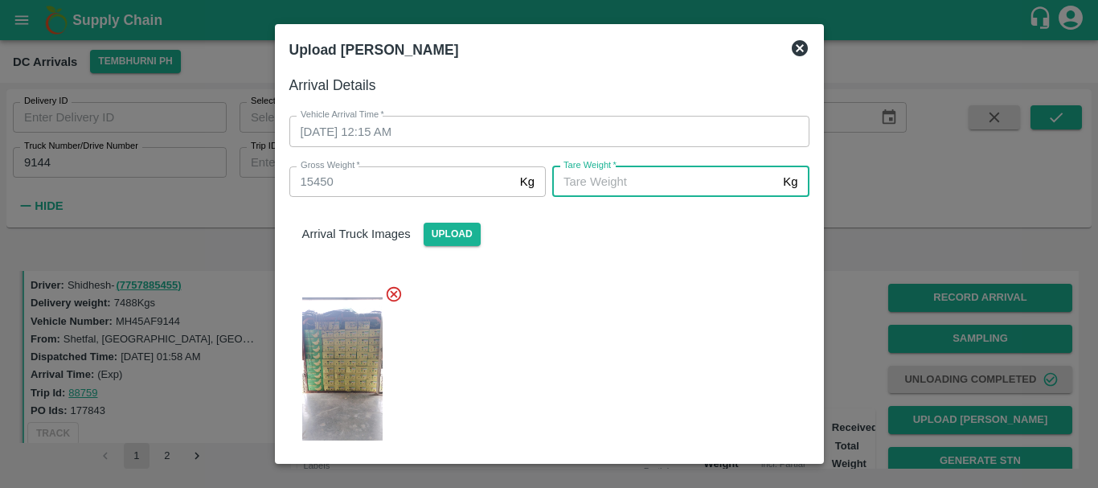
click at [650, 181] on input "Tare Weight   *" at bounding box center [664, 181] width 224 height 31
type input "5550"
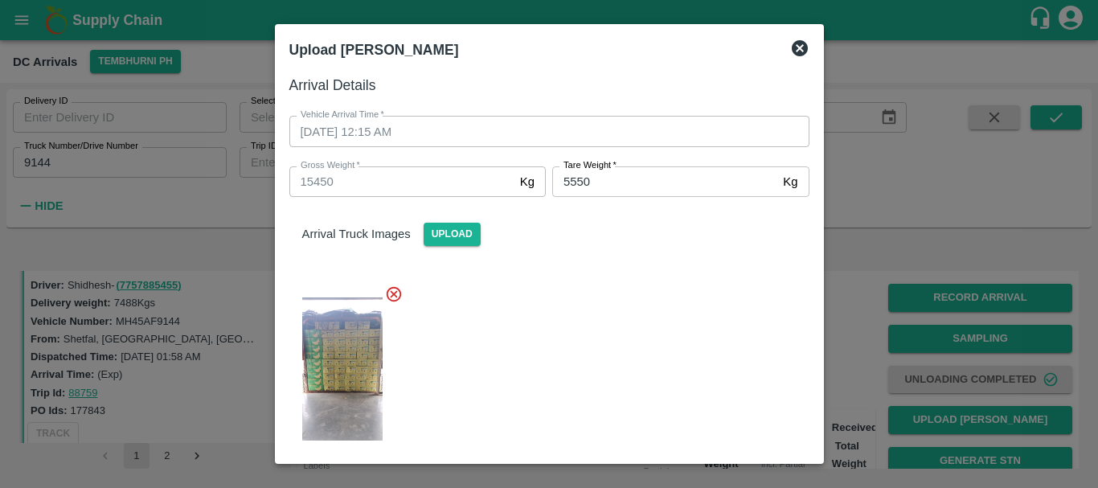
click at [606, 382] on div at bounding box center [542, 364] width 533 height 185
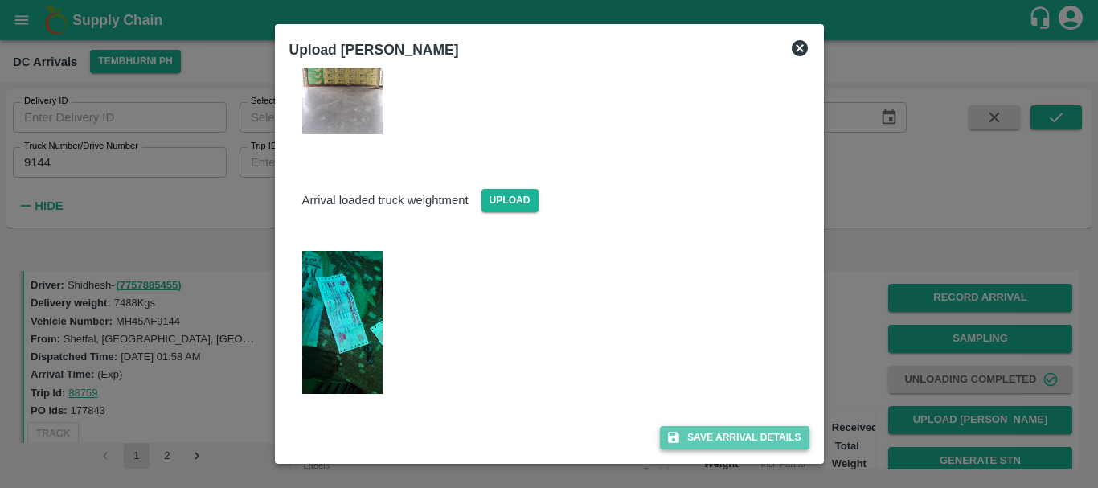
click at [701, 434] on button "Save Arrival Details" at bounding box center [734, 437] width 149 height 23
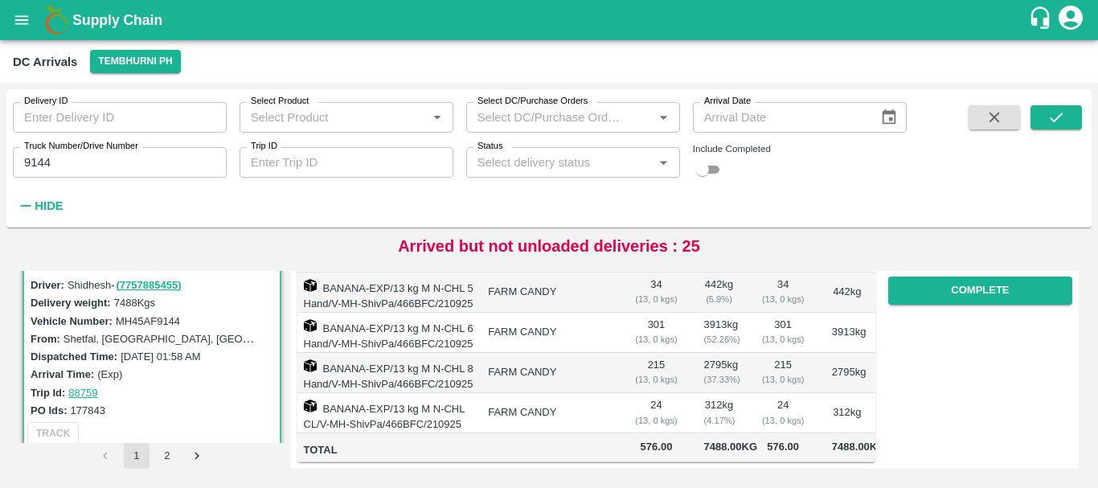
scroll to position [365, 0]
click at [127, 166] on input "9144" at bounding box center [120, 162] width 214 height 31
type input "9798"
click at [1043, 125] on button "submit" at bounding box center [1055, 117] width 51 height 24
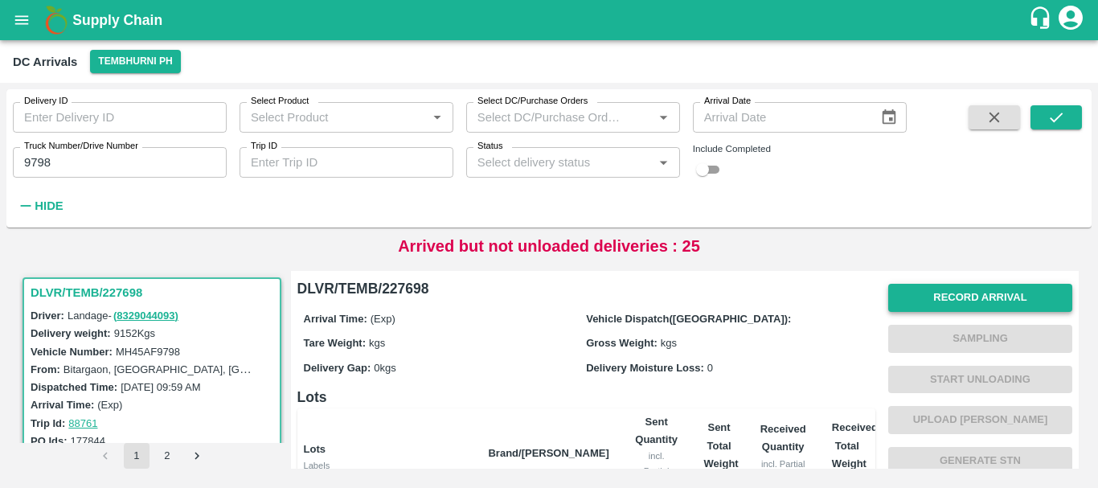
click at [914, 301] on button "Record Arrival" at bounding box center [980, 298] width 184 height 28
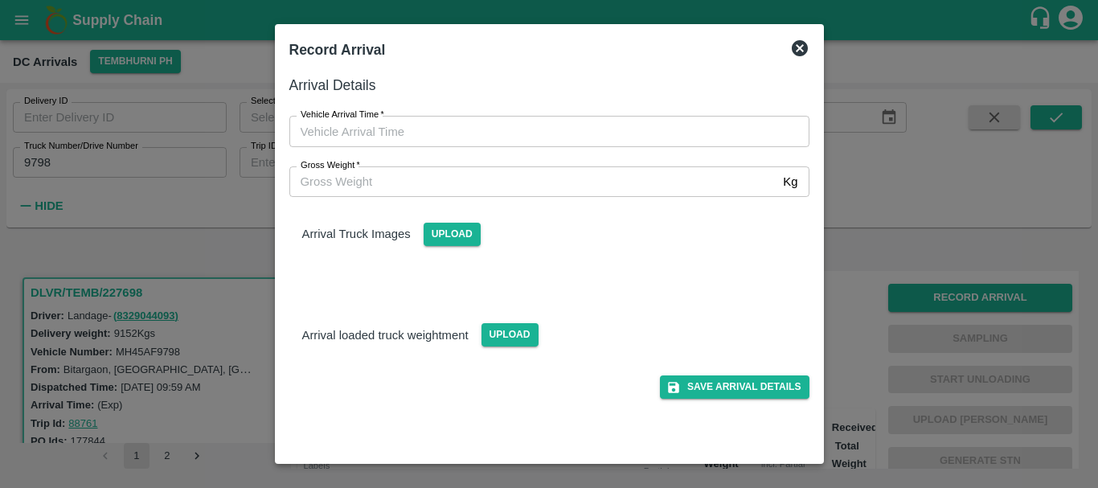
type input "DD/MM/YYYY hh:mm aa"
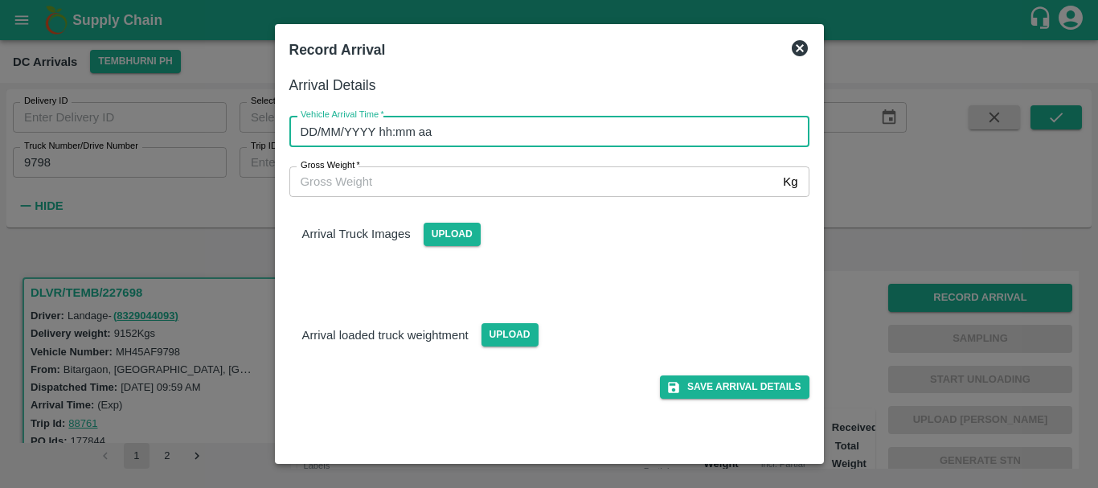
click at [473, 141] on input "DD/MM/YYYY hh:mm aa" at bounding box center [543, 131] width 509 height 31
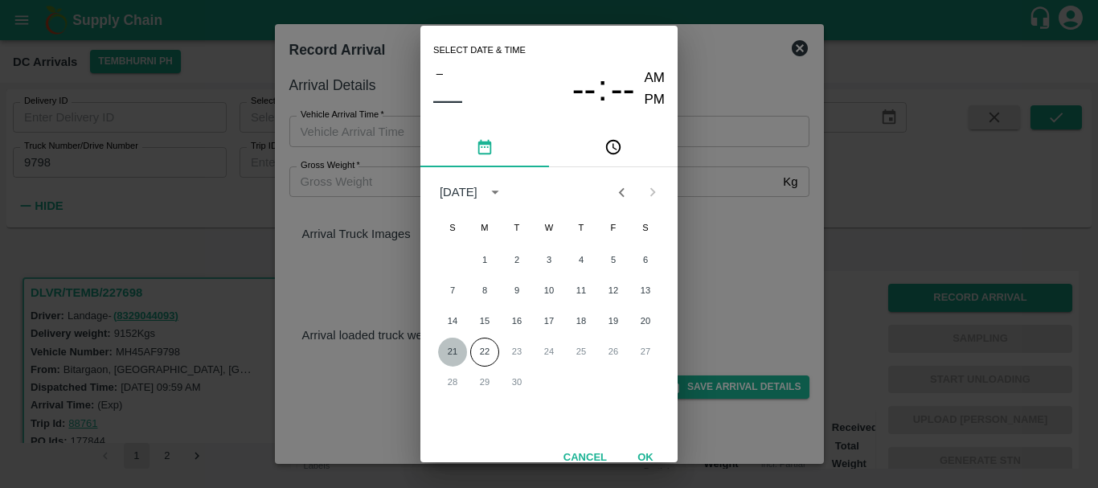
click at [453, 343] on button "21" at bounding box center [452, 351] width 29 height 29
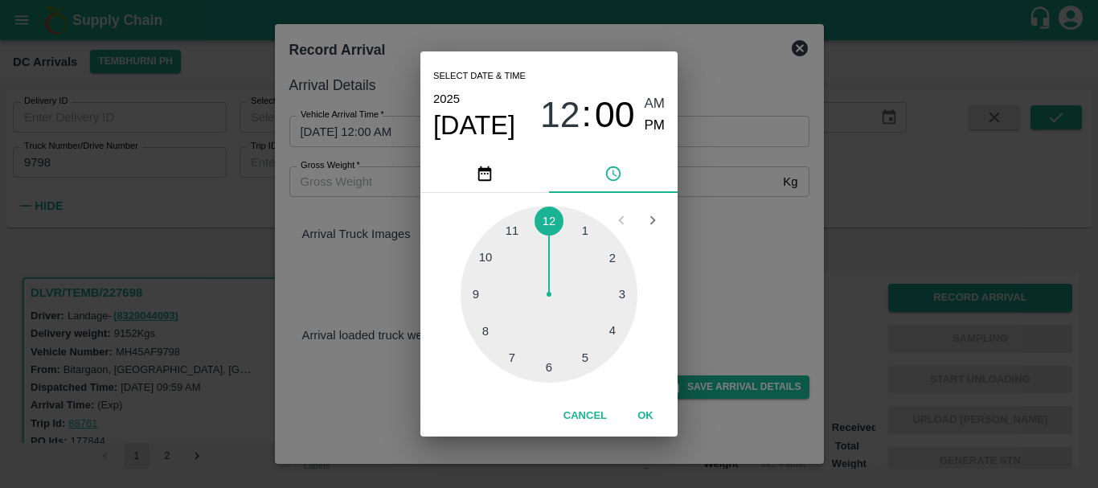
click at [579, 233] on div at bounding box center [548, 294] width 177 height 177
click at [605, 345] on div at bounding box center [548, 294] width 177 height 177
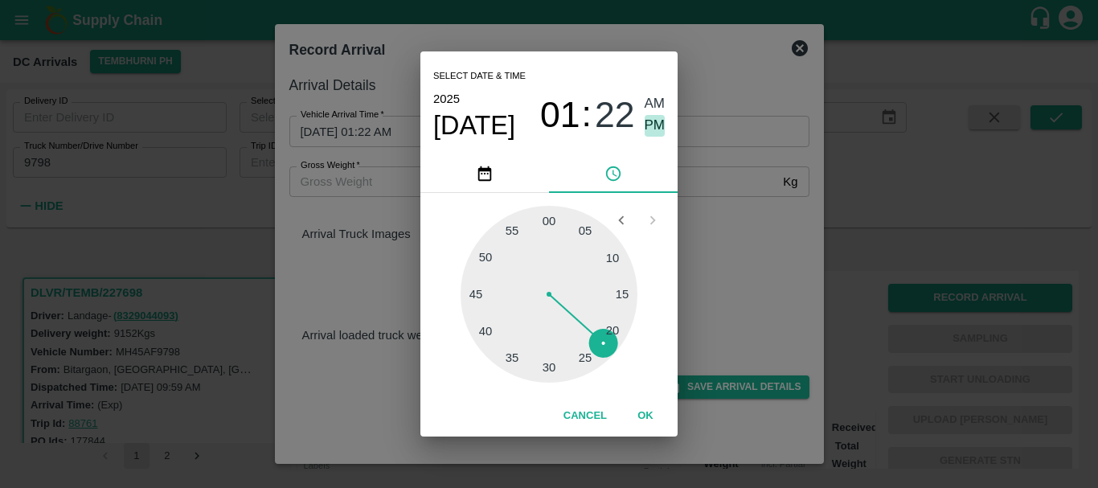
click at [653, 130] on span "PM" at bounding box center [654, 126] width 21 height 22
type input "21/09/2025 01:22 PM"
click at [740, 270] on div "Select date & time 2025 Sep 21 01 : 22 AM PM 05 10 15 20 25 30 35 40 45 50 55 0…" at bounding box center [549, 244] width 1098 height 488
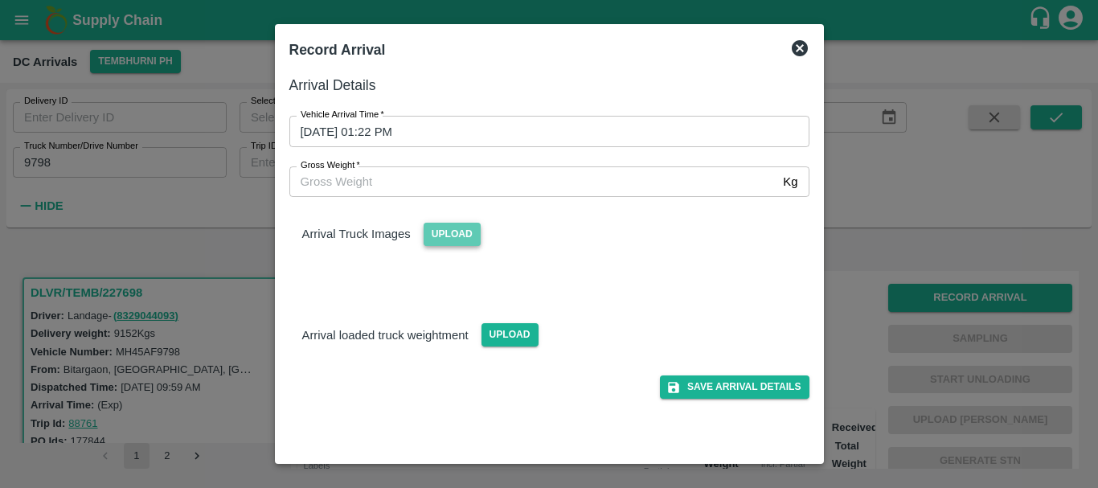
click at [464, 243] on span "Upload" at bounding box center [451, 234] width 57 height 23
click at [0, 0] on input "Upload" at bounding box center [0, 0] width 0 height 0
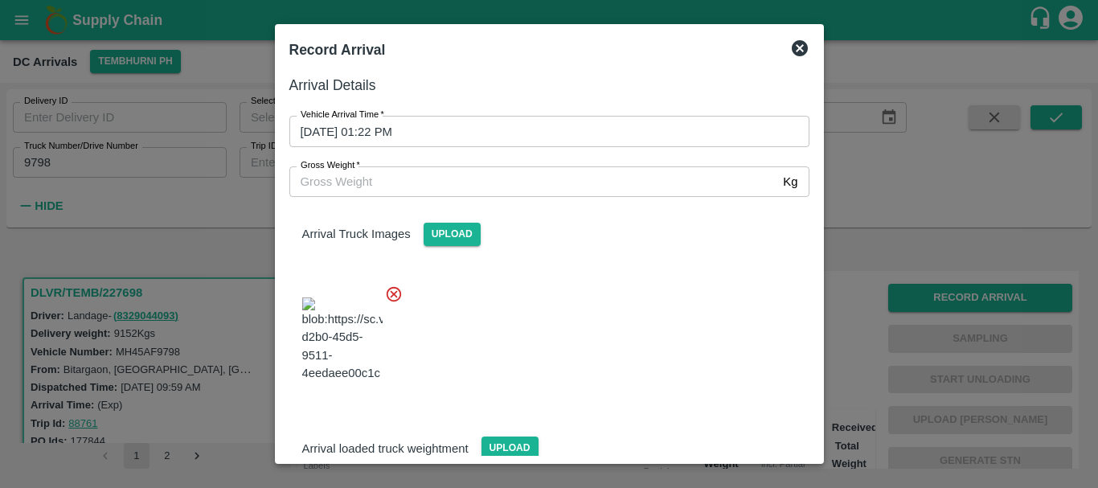
scroll to position [86, 0]
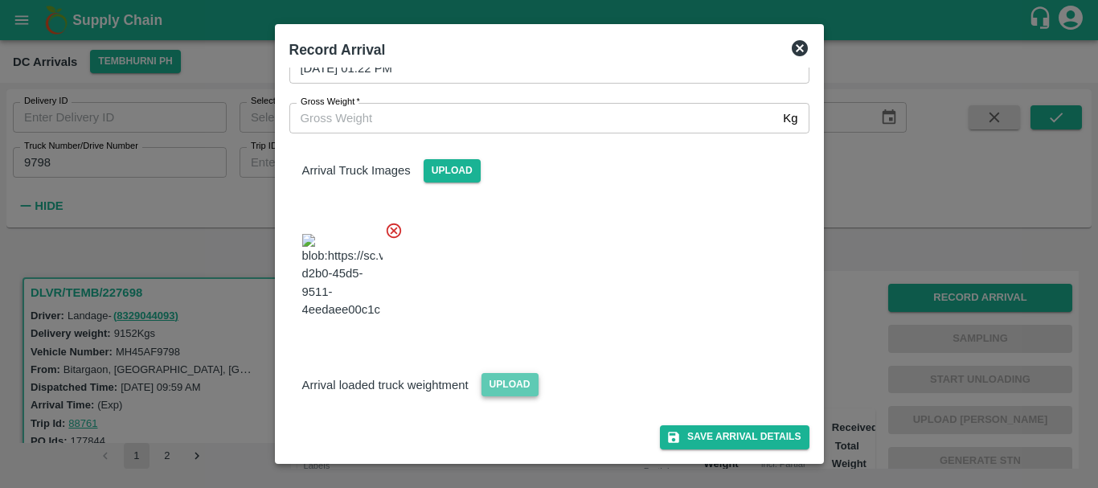
click at [497, 378] on span "Upload" at bounding box center [509, 384] width 57 height 23
click at [0, 0] on input "Upload" at bounding box center [0, 0] width 0 height 0
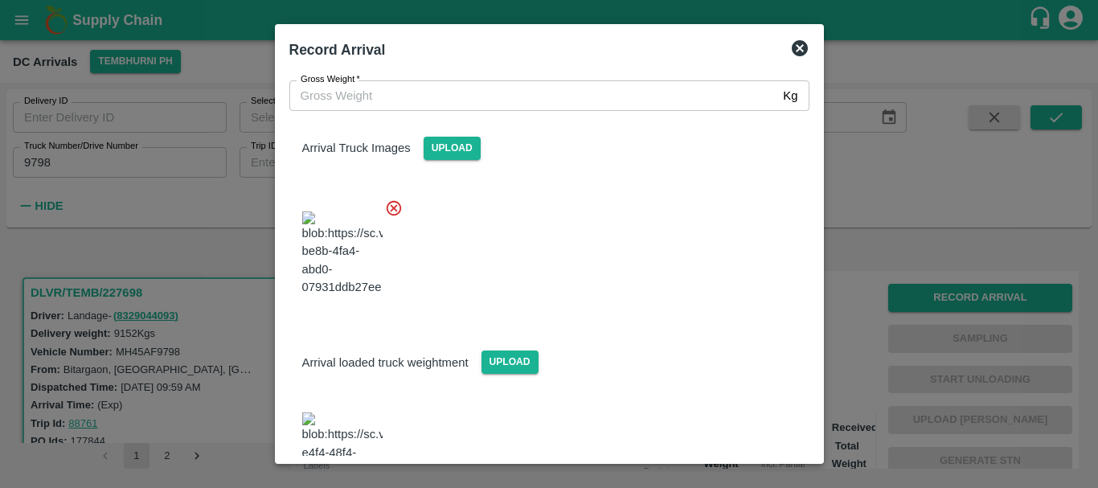
scroll to position [163, 0]
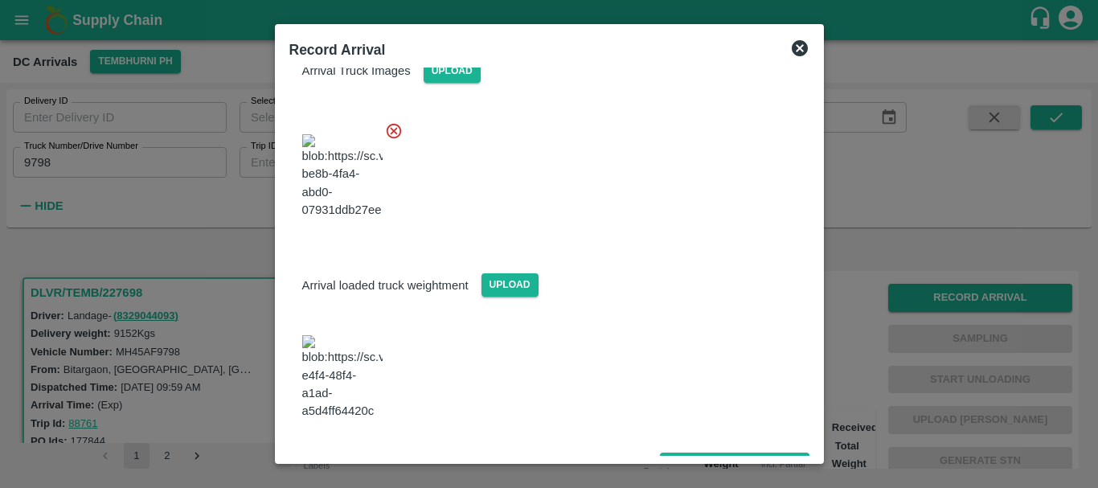
click at [359, 365] on img at bounding box center [342, 377] width 80 height 84
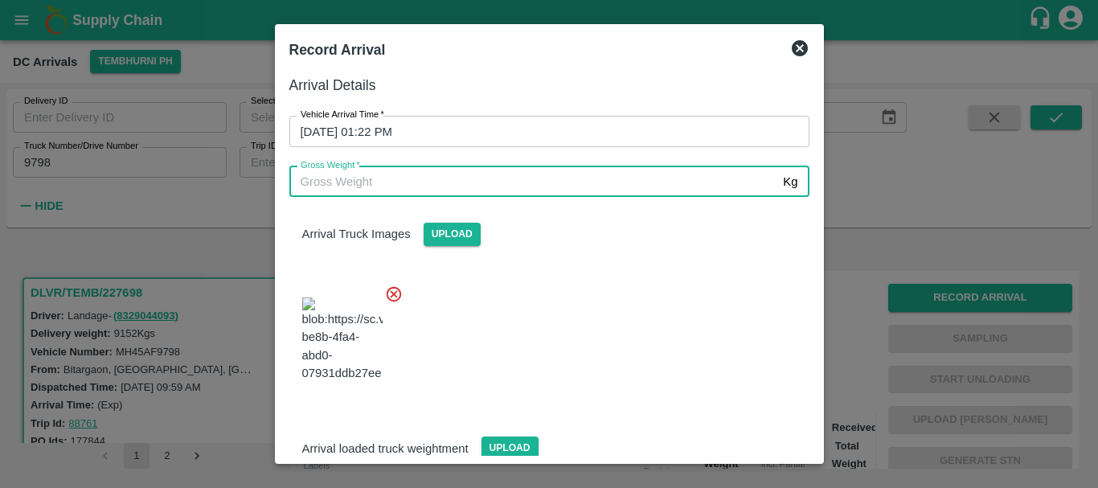
click at [494, 190] on input "Gross Weight   *" at bounding box center [533, 181] width 488 height 31
type input "15680"
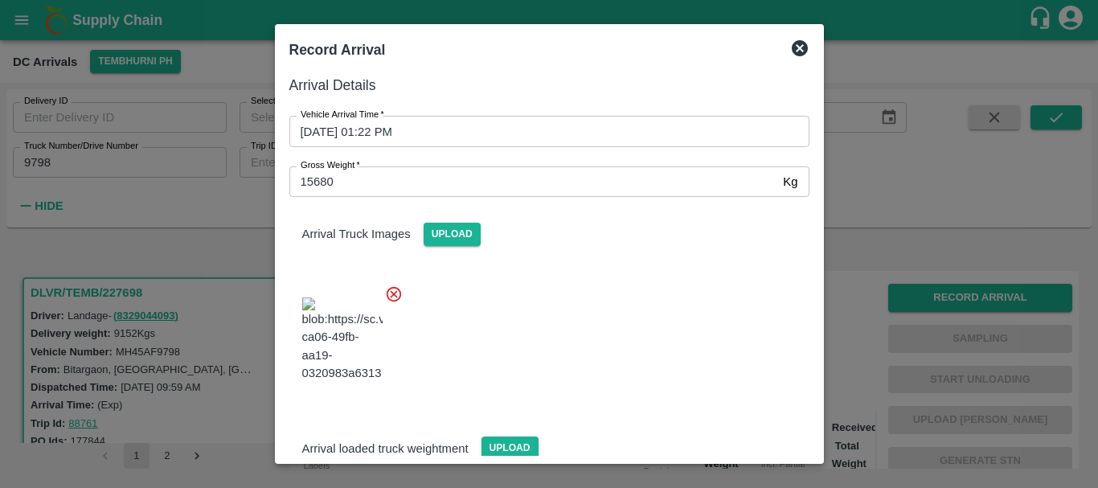
click at [597, 335] on div at bounding box center [542, 335] width 533 height 126
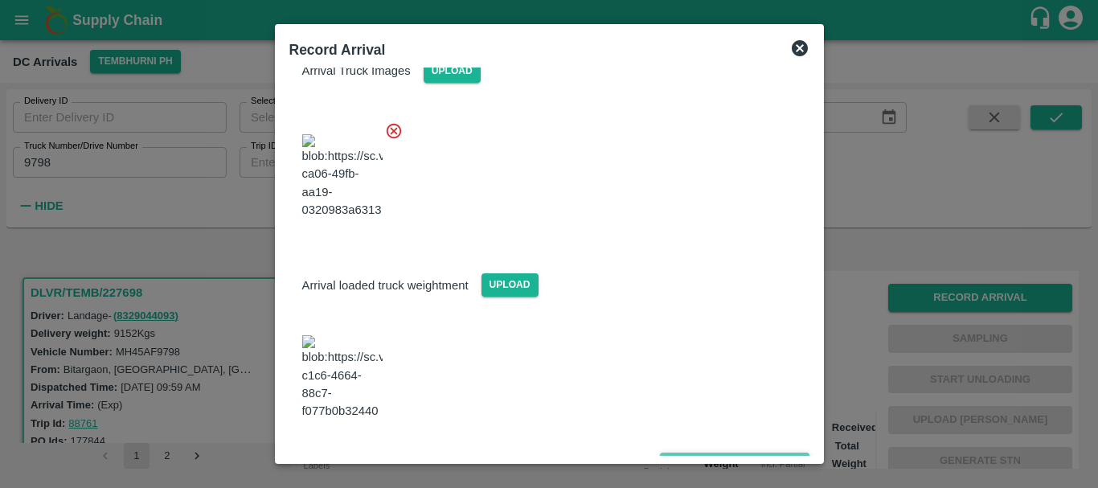
click at [695, 452] on button "Save Arrival Details" at bounding box center [734, 463] width 149 height 23
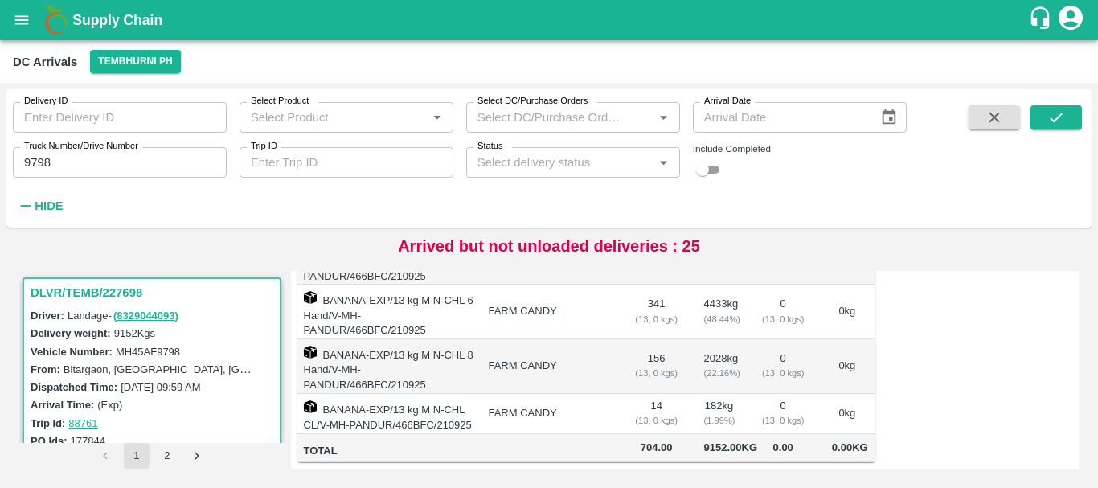
scroll to position [0, 0]
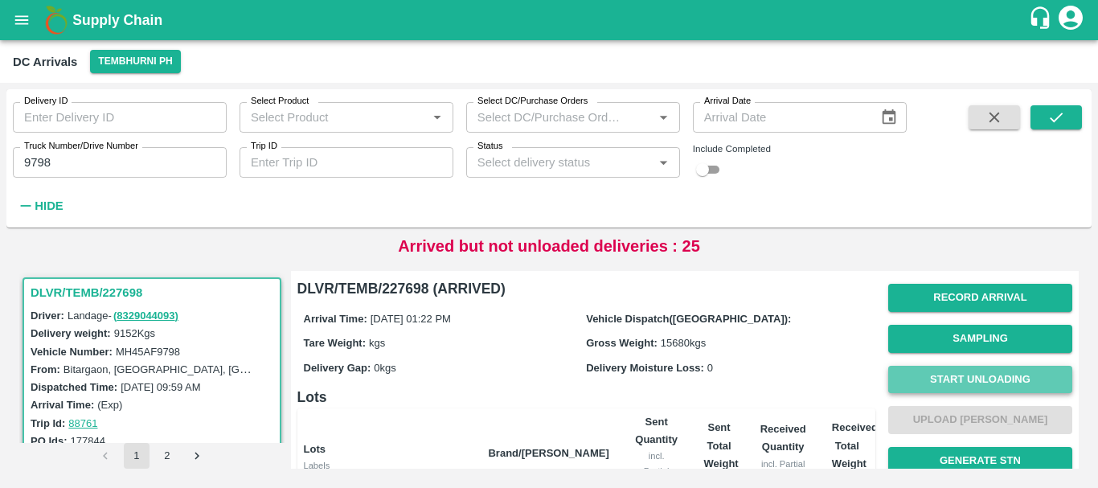
click at [960, 373] on button "Start Unloading" at bounding box center [980, 380] width 184 height 28
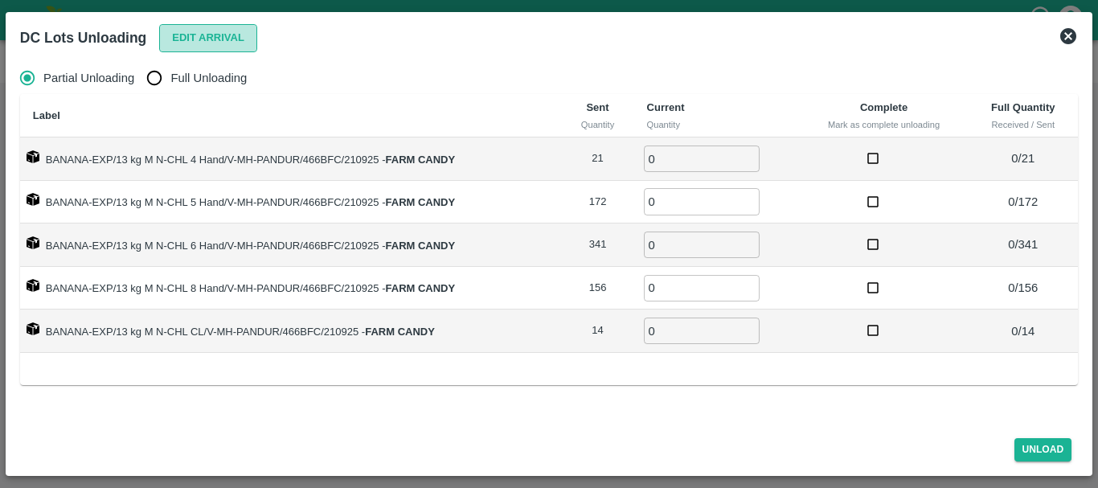
click at [211, 39] on button "Edit Arrival" at bounding box center [208, 38] width 98 height 28
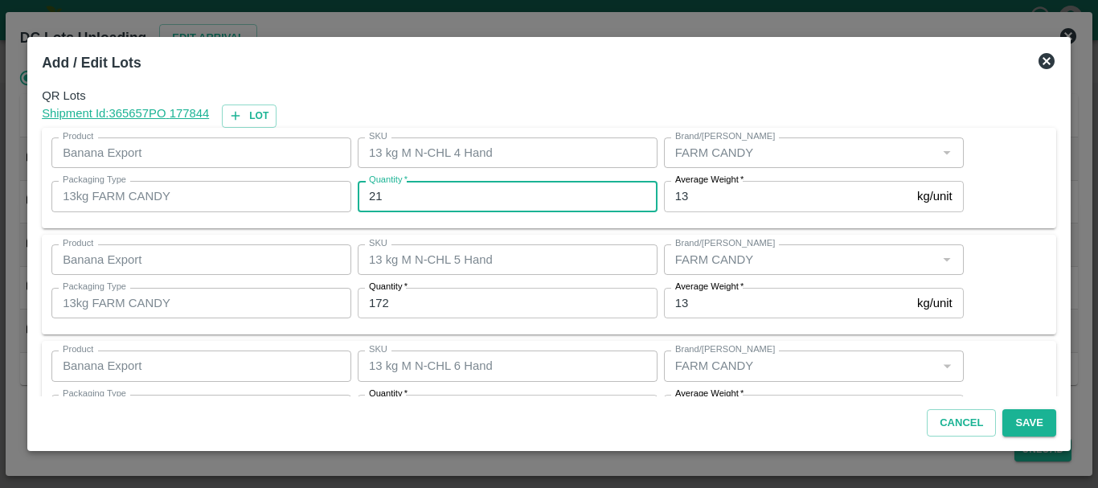
click at [422, 194] on input "21" at bounding box center [508, 196] width 300 height 31
type input "2"
type input "17"
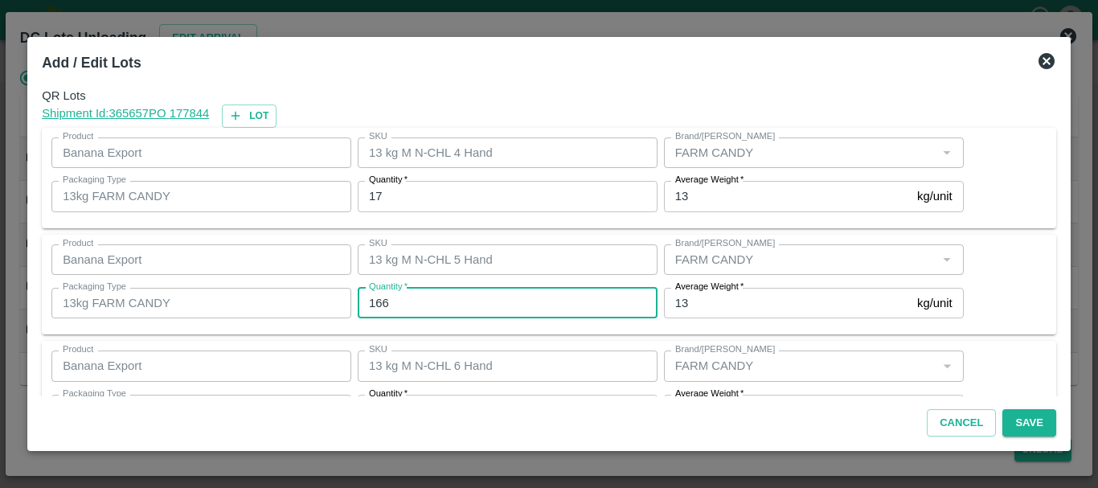
type input "166"
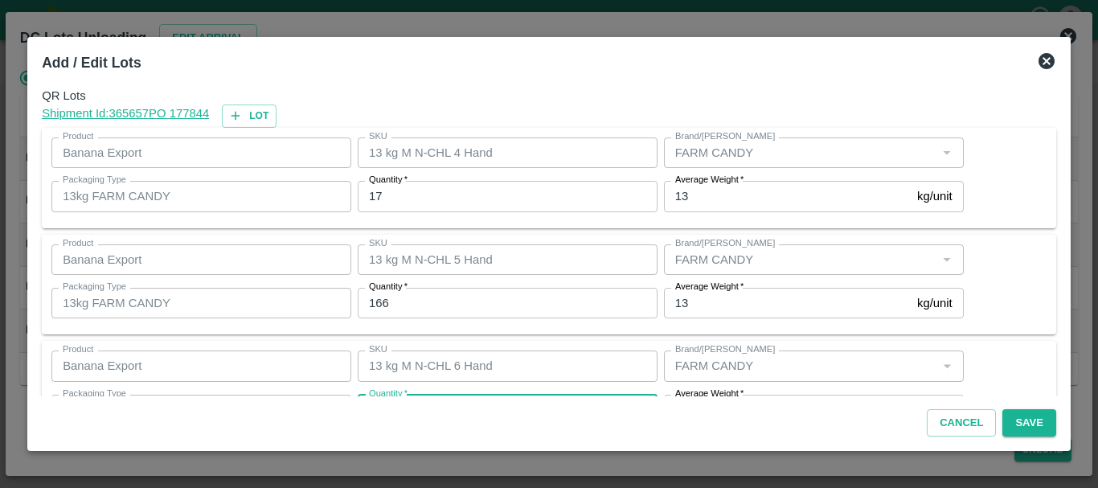
scroll to position [29, 0]
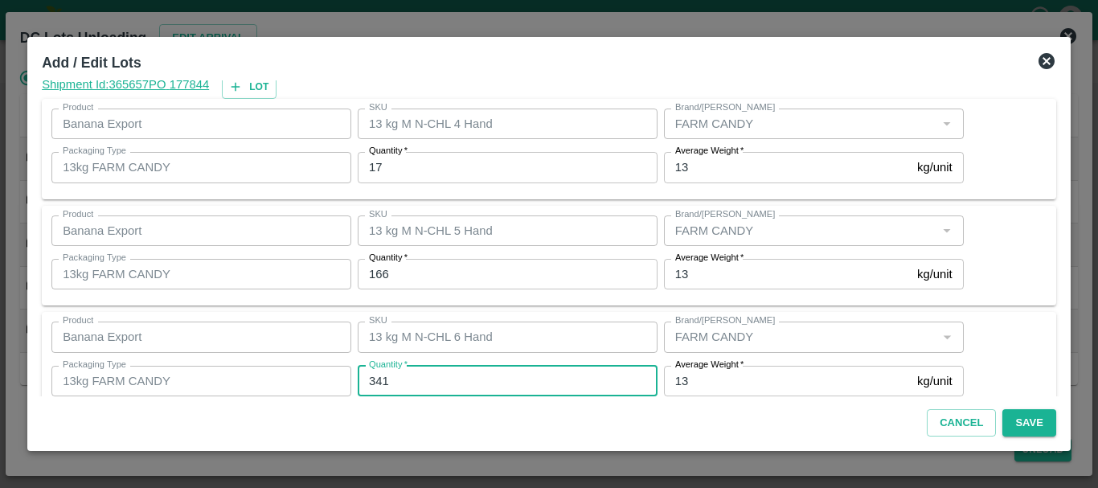
click at [429, 391] on input "341" at bounding box center [508, 381] width 300 height 31
type input "346"
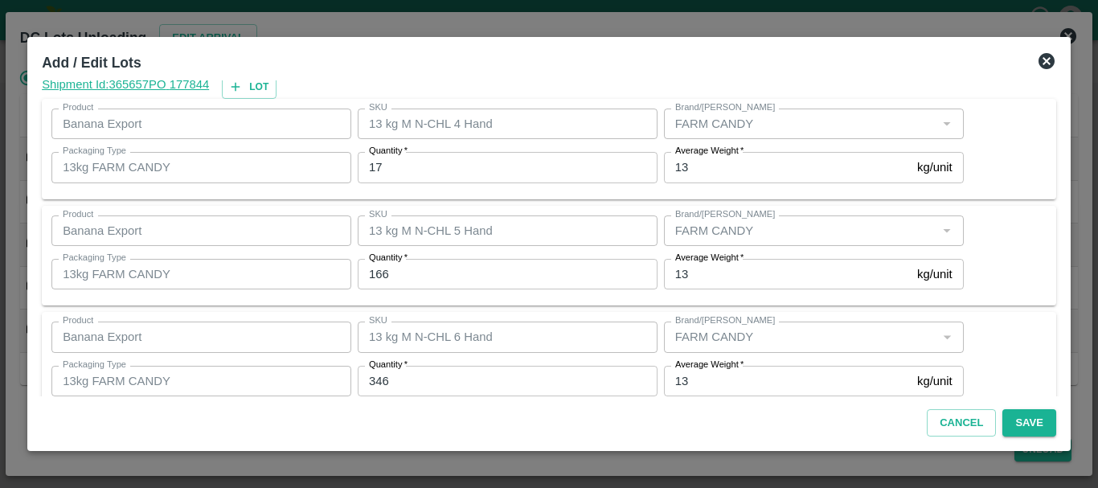
scroll to position [272, 0]
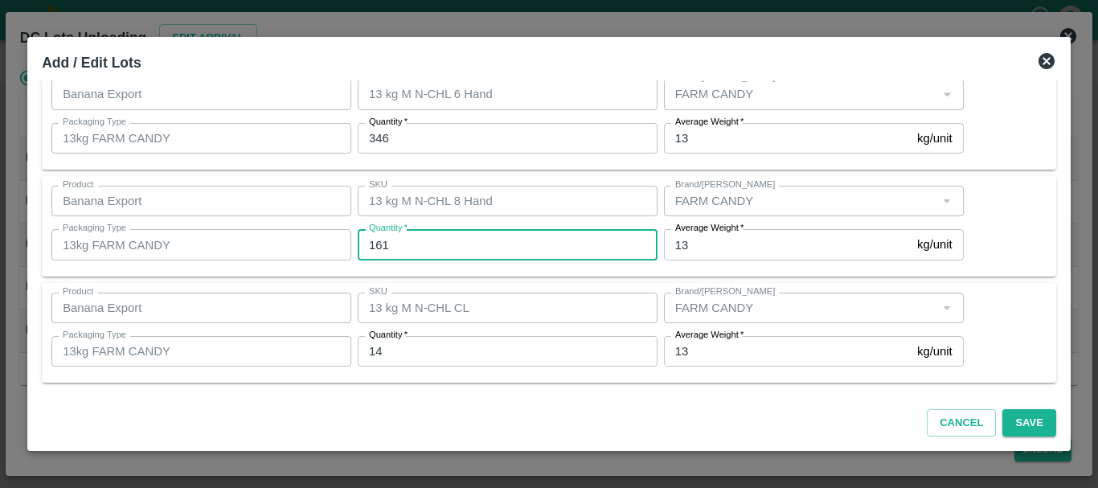
type input "161"
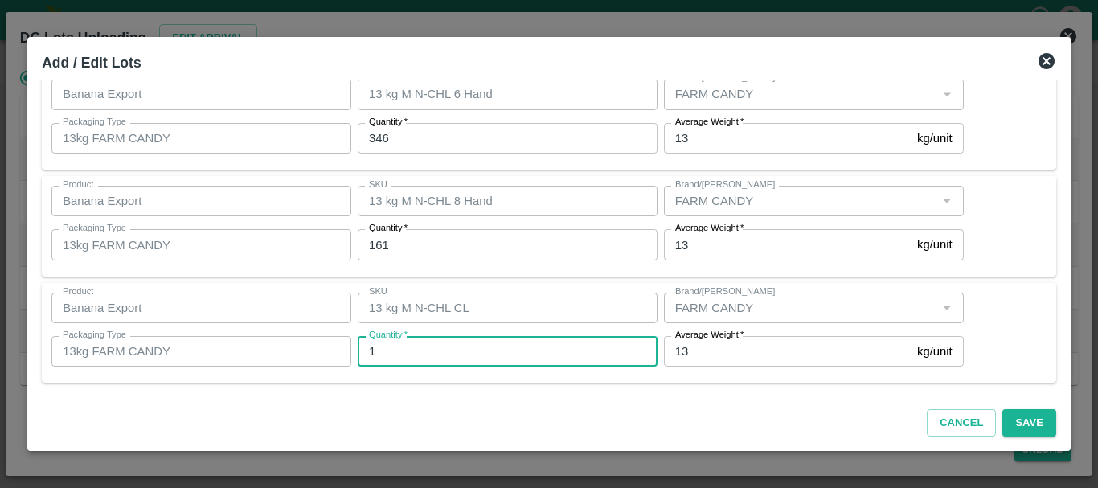
type input "14"
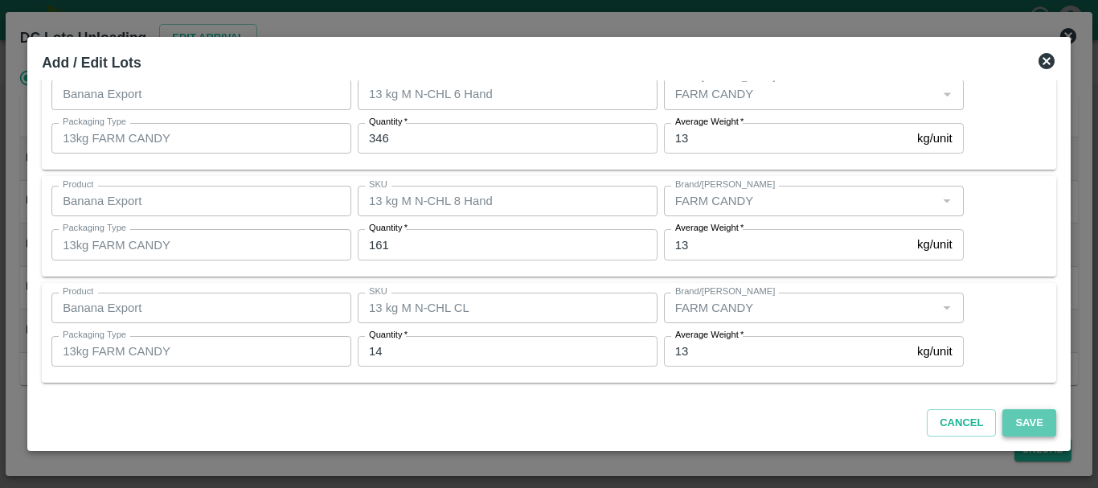
click at [1037, 427] on button "Save" at bounding box center [1028, 423] width 53 height 28
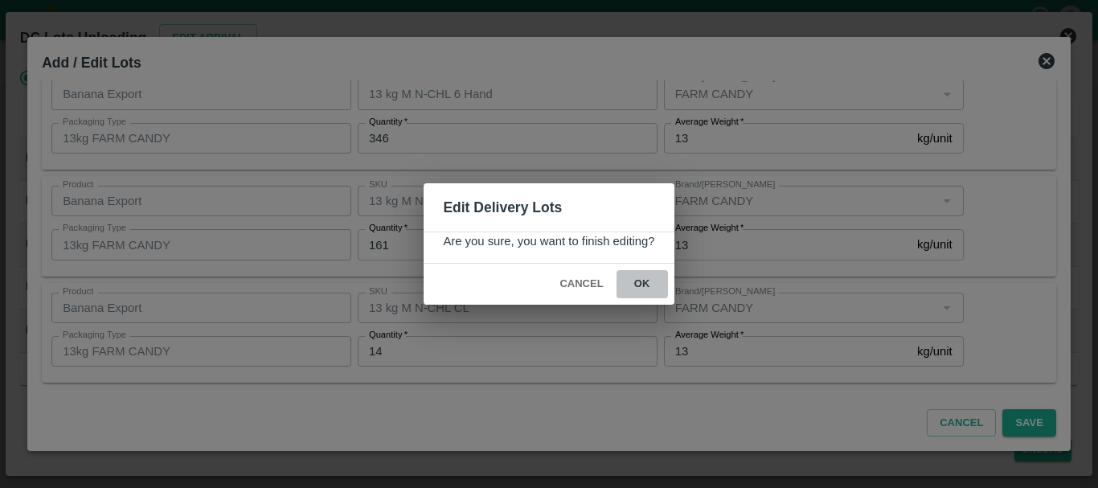
click at [650, 297] on button "ok" at bounding box center [641, 284] width 51 height 28
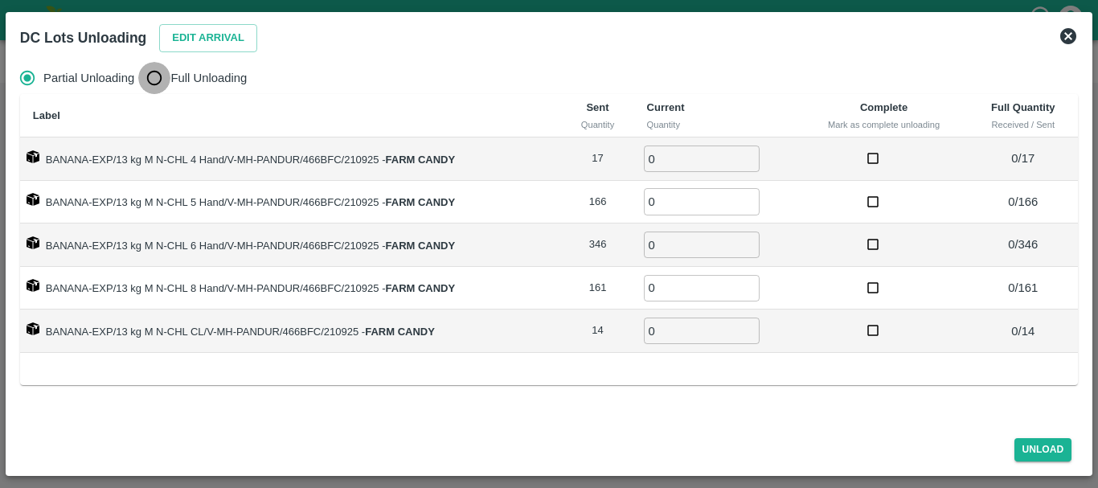
click at [161, 88] on input "Full Unloading" at bounding box center [154, 78] width 32 height 32
radio input "true"
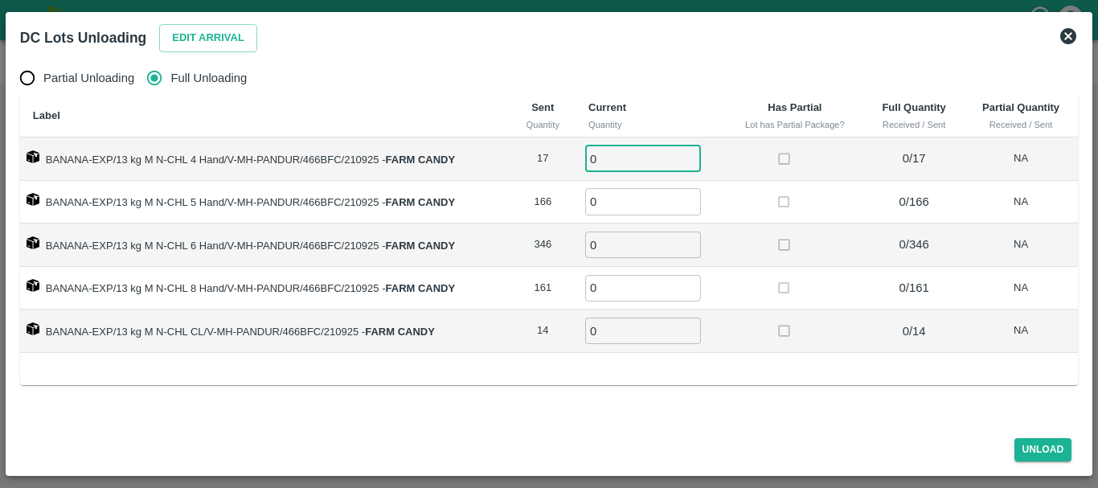
click at [618, 155] on input "0" at bounding box center [643, 158] width 116 height 27
type input "017"
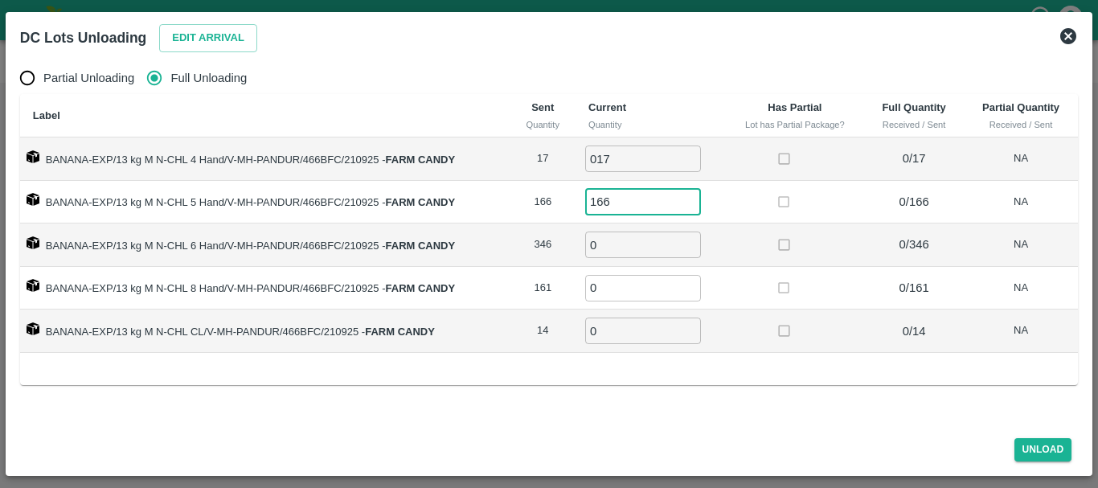
type input "166"
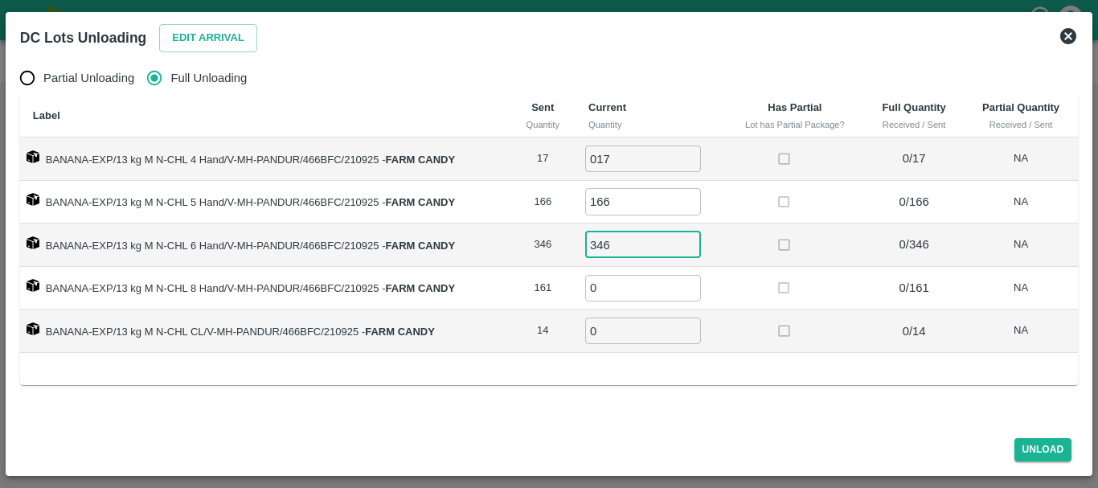
type input "346"
type input "161"
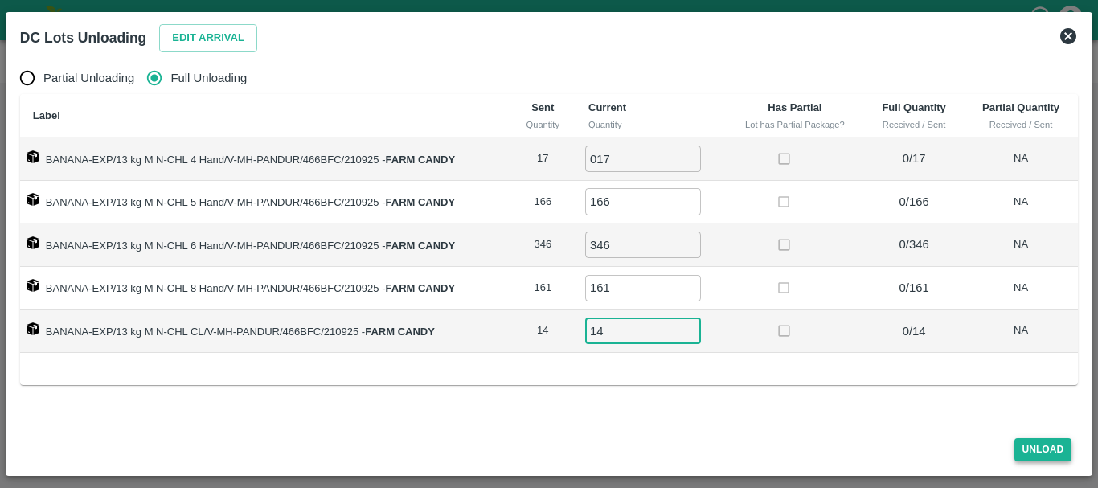
type input "14"
click at [1037, 448] on button "Unload" at bounding box center [1043, 449] width 58 height 23
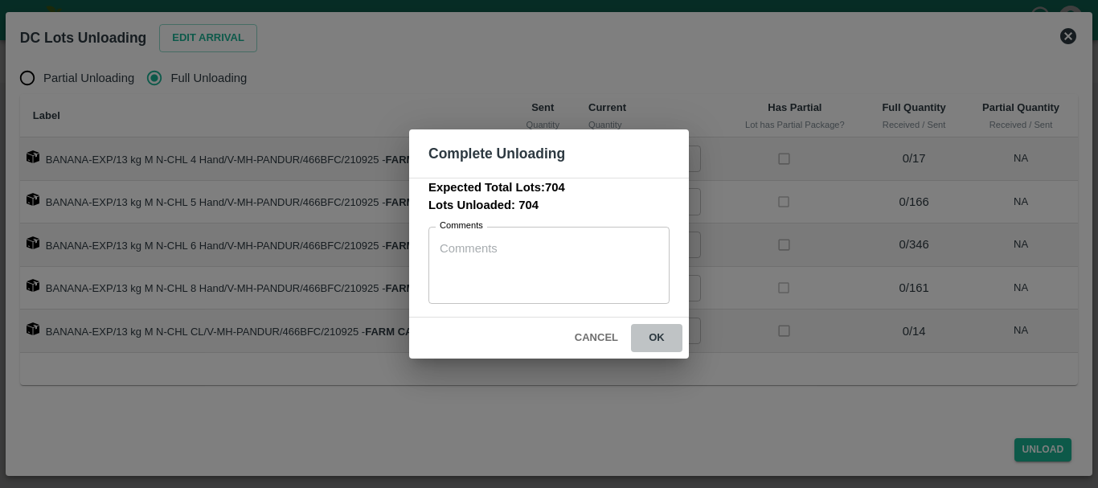
click at [667, 342] on button "ok" at bounding box center [656, 338] width 51 height 28
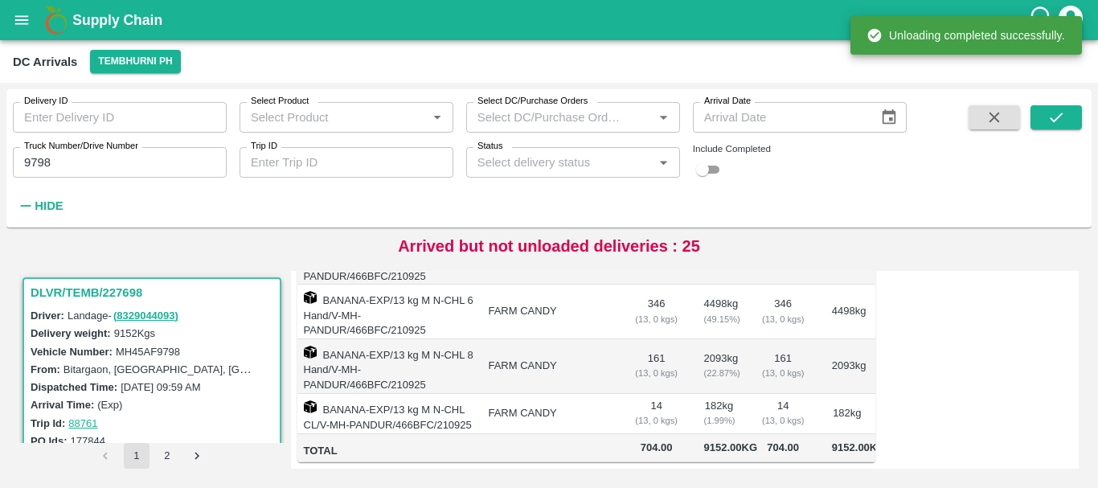
scroll to position [0, 0]
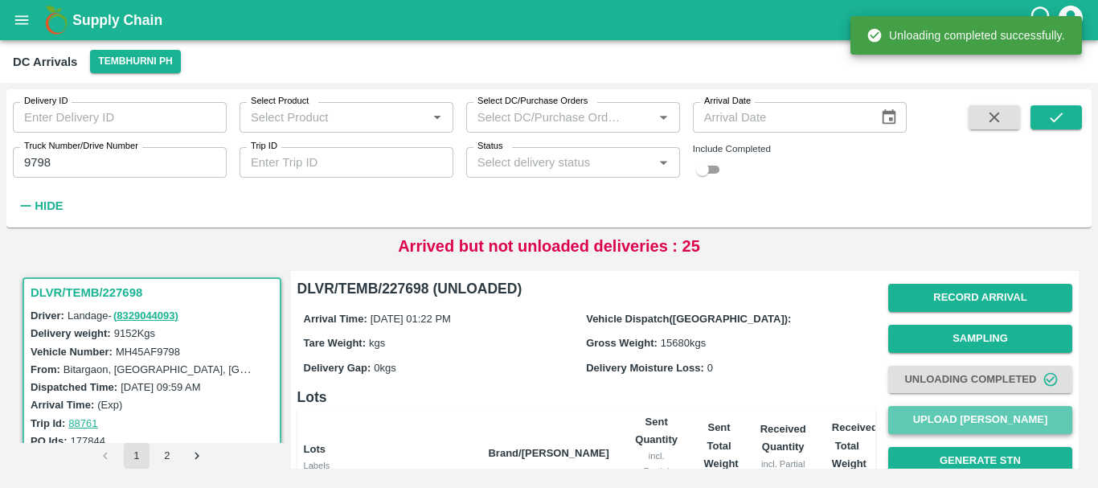
click at [949, 415] on button "Upload [PERSON_NAME]" at bounding box center [980, 420] width 184 height 28
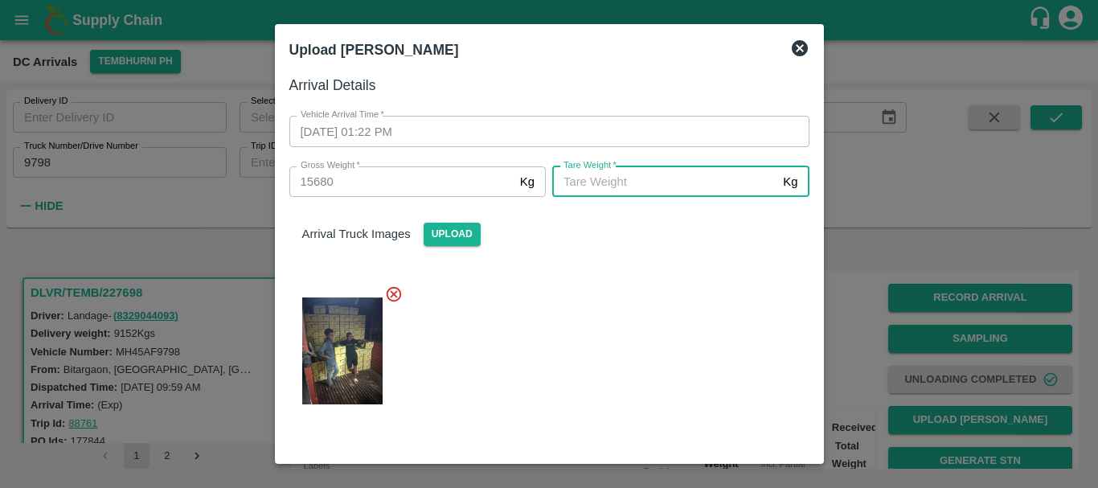
click at [624, 175] on input "Tare Weight   *" at bounding box center [664, 181] width 224 height 31
type input "5700"
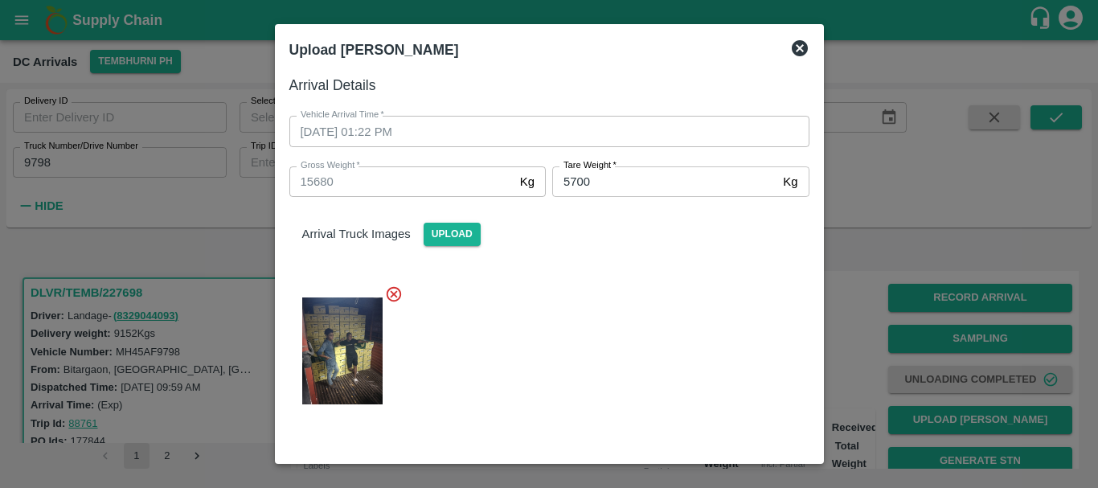
click at [643, 311] on div at bounding box center [542, 346] width 533 height 149
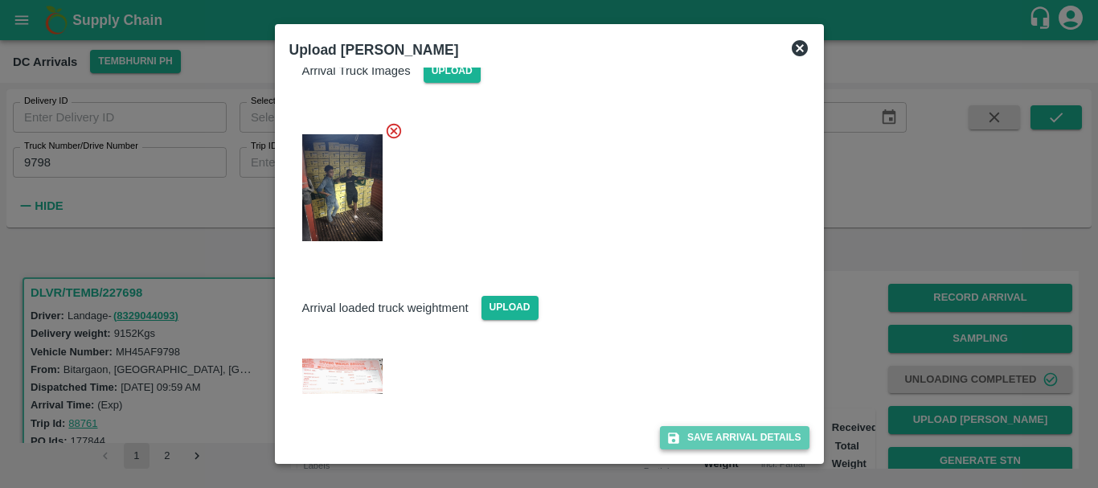
click at [703, 437] on button "Save Arrival Details" at bounding box center [734, 437] width 149 height 23
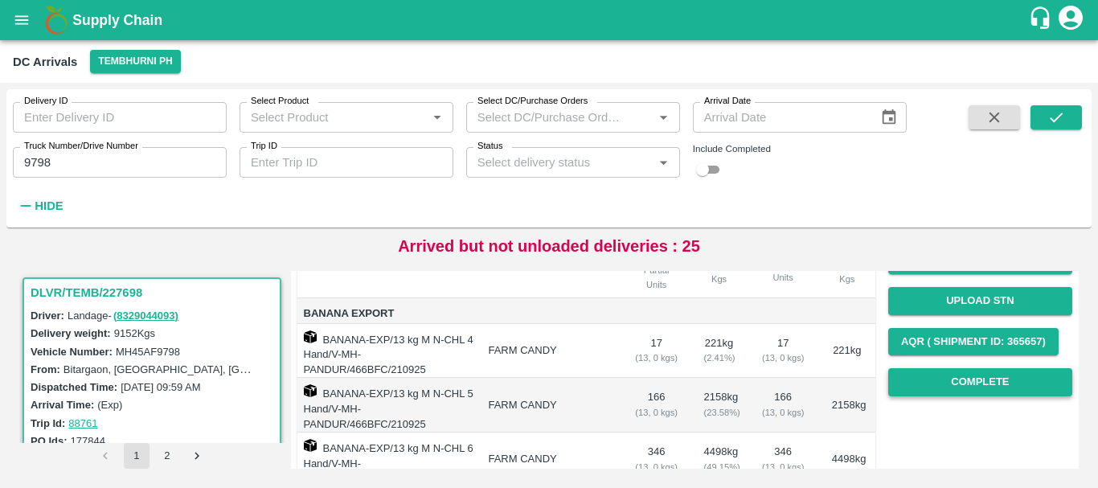
scroll to position [200, 0]
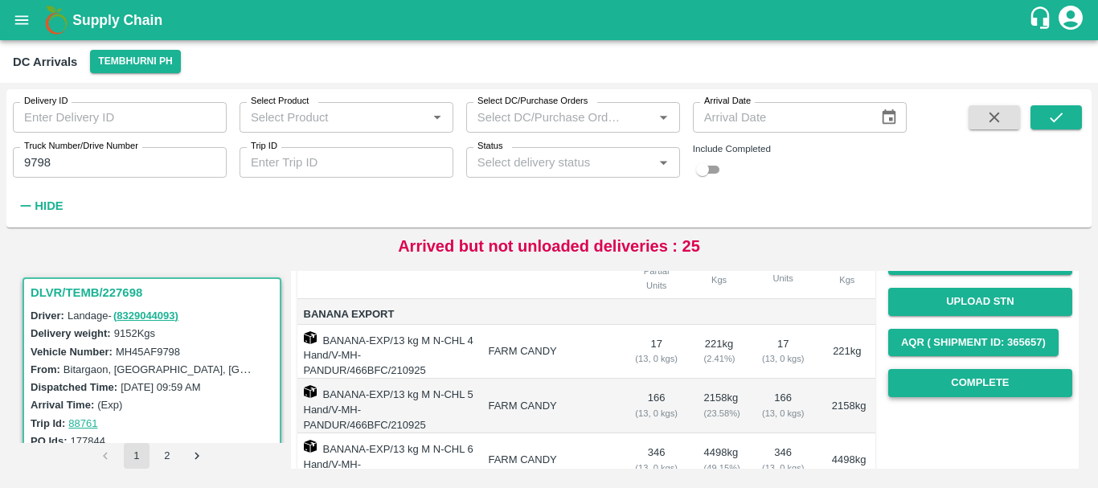
click at [927, 391] on button "Complete" at bounding box center [980, 383] width 184 height 28
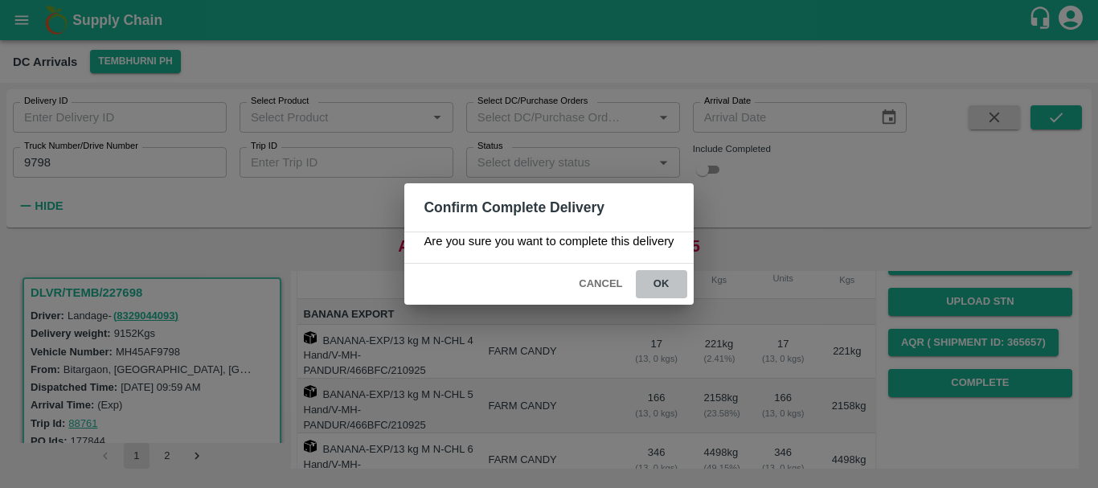
click at [653, 282] on button "ok" at bounding box center [661, 284] width 51 height 28
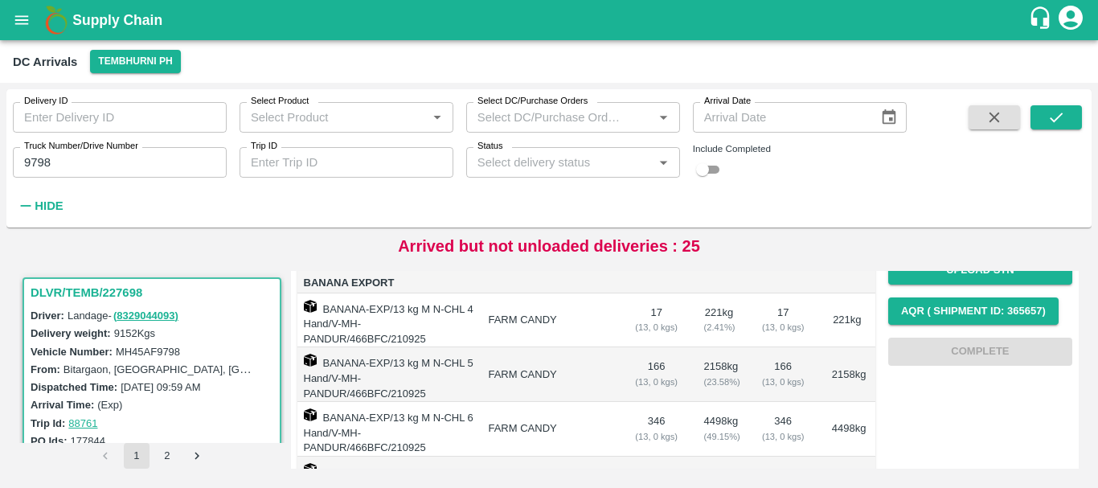
scroll to position [239, 0]
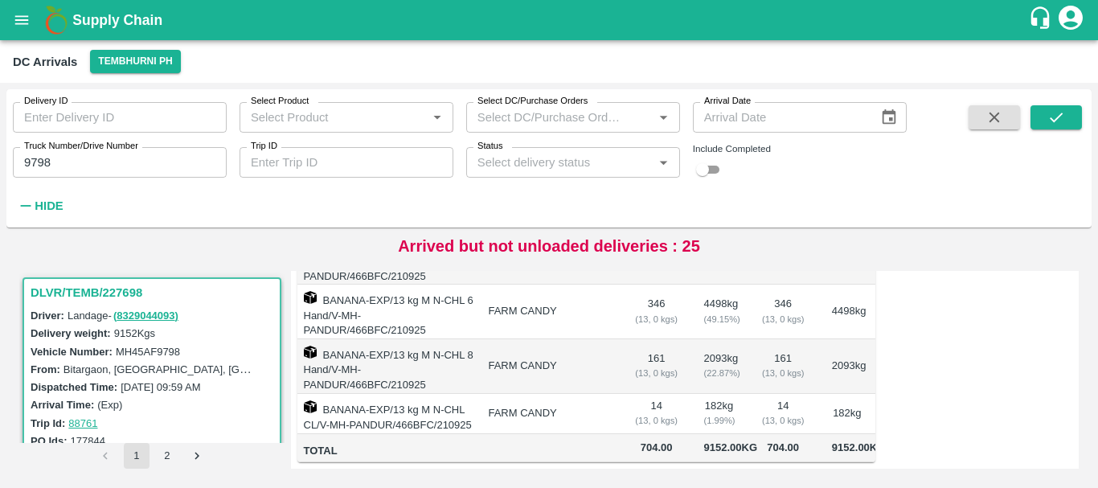
click at [740, 394] on td "182 kg ( 1.99 %)" at bounding box center [719, 414] width 56 height 40
click at [88, 171] on input "9798" at bounding box center [120, 162] width 214 height 31
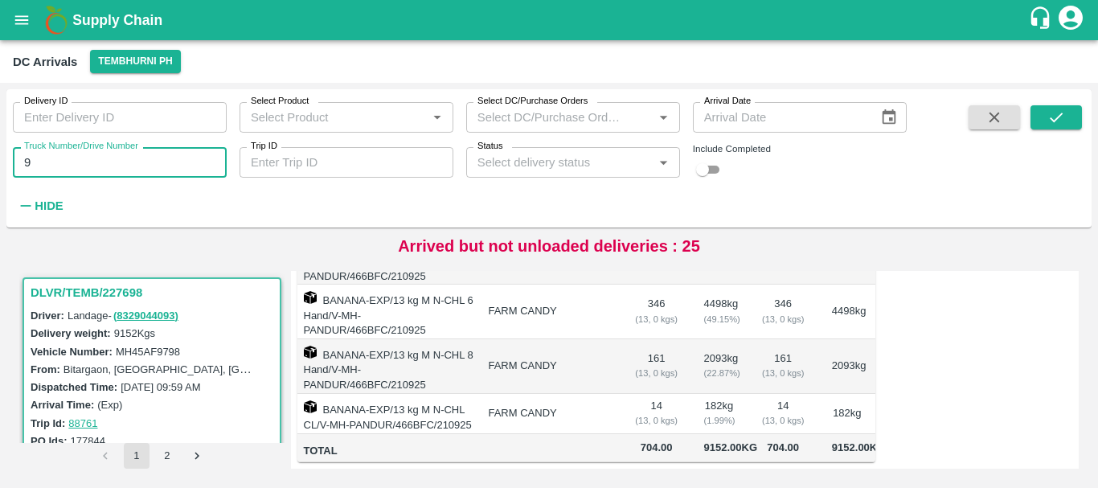
type input "9"
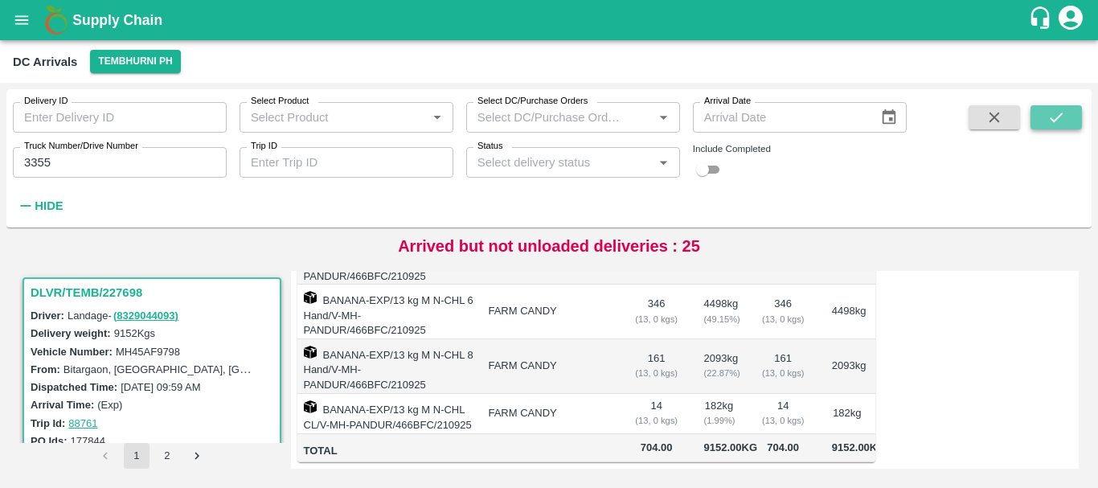
click at [1065, 125] on icon "submit" at bounding box center [1056, 117] width 18 height 18
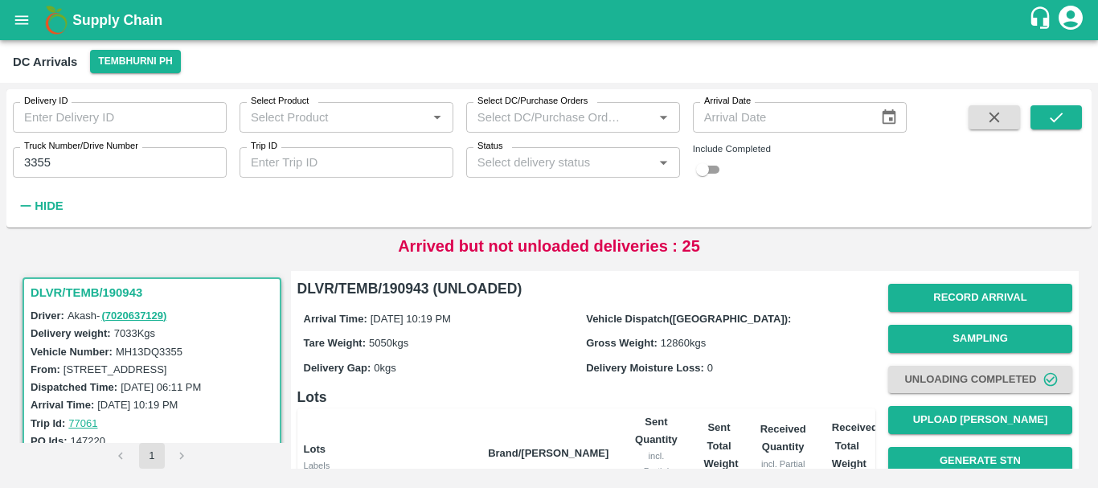
click at [117, 290] on h3 "DLVR/TEMB/190943" at bounding box center [154, 292] width 247 height 21
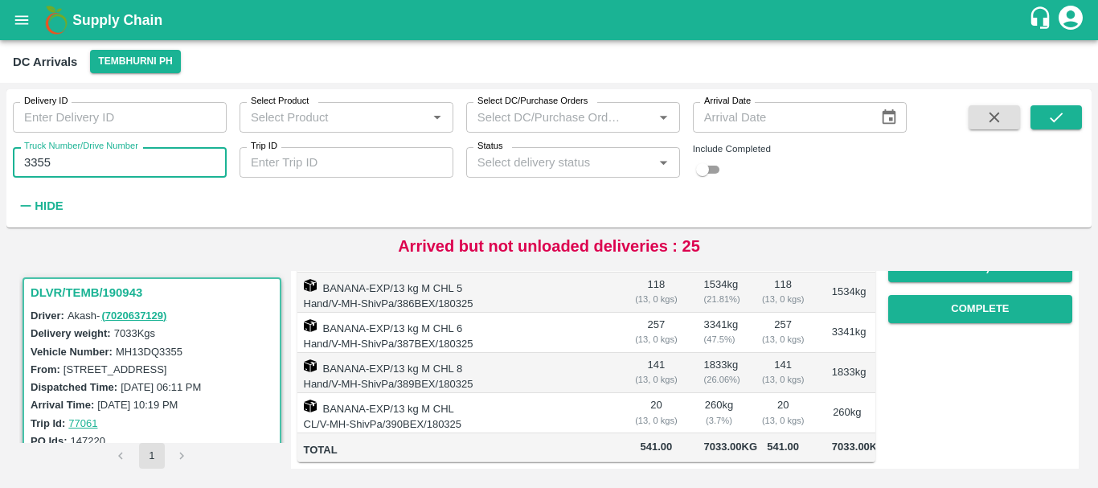
click at [127, 158] on input "3355" at bounding box center [120, 162] width 214 height 31
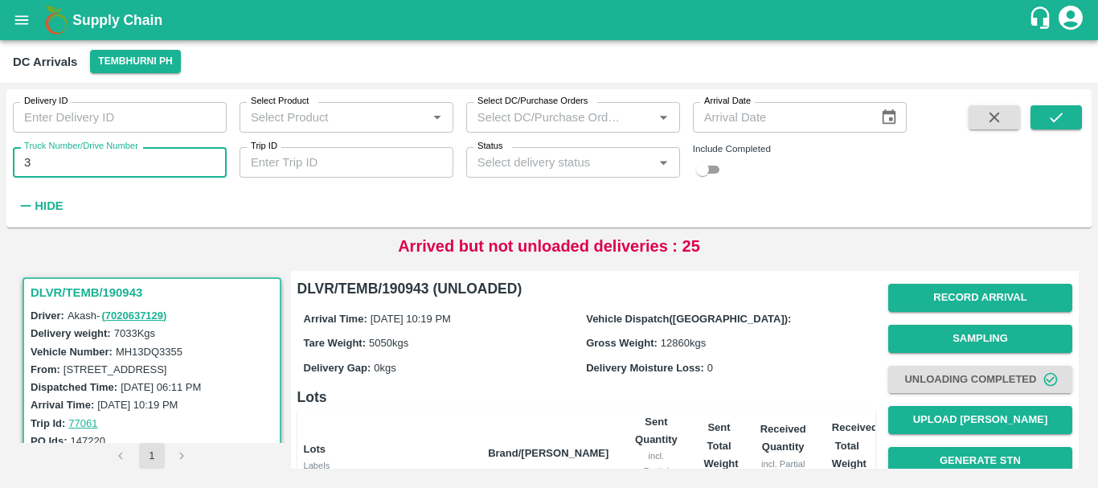
type input "3"
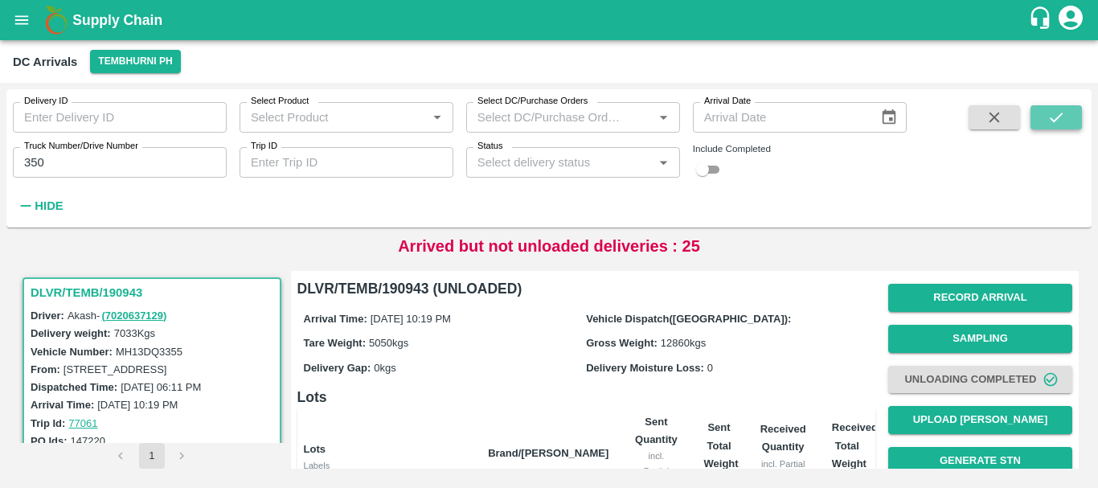
click at [1057, 129] on button "submit" at bounding box center [1055, 117] width 51 height 24
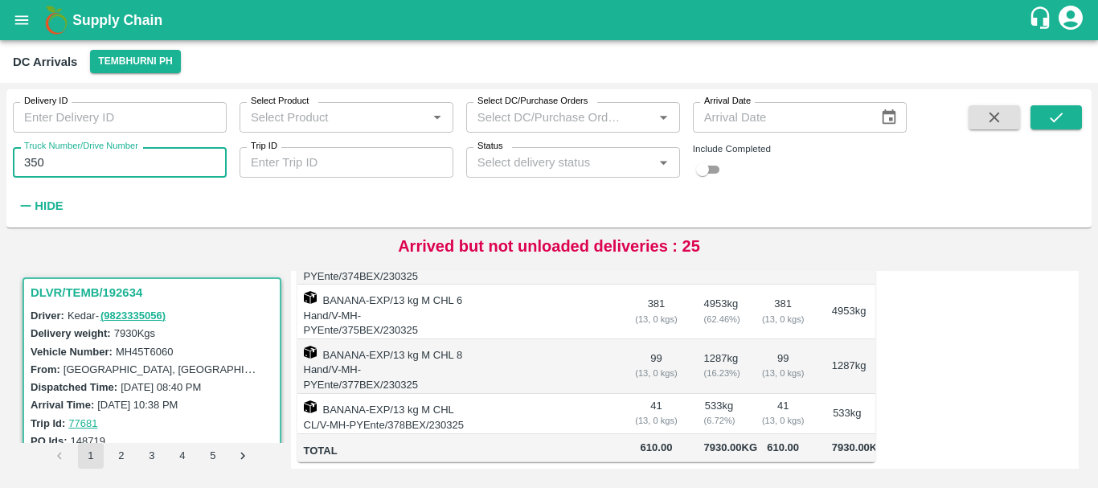
click at [76, 178] on input "350" at bounding box center [120, 162] width 214 height 31
type input "3"
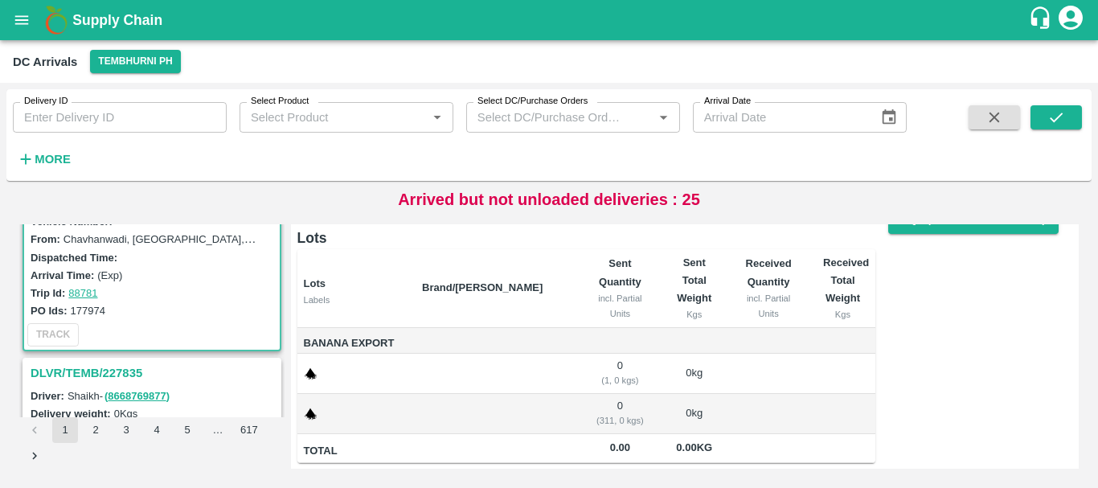
scroll to position [84, 0]
click at [117, 372] on h3 "DLVR/TEMB/227835" at bounding box center [154, 372] width 247 height 21
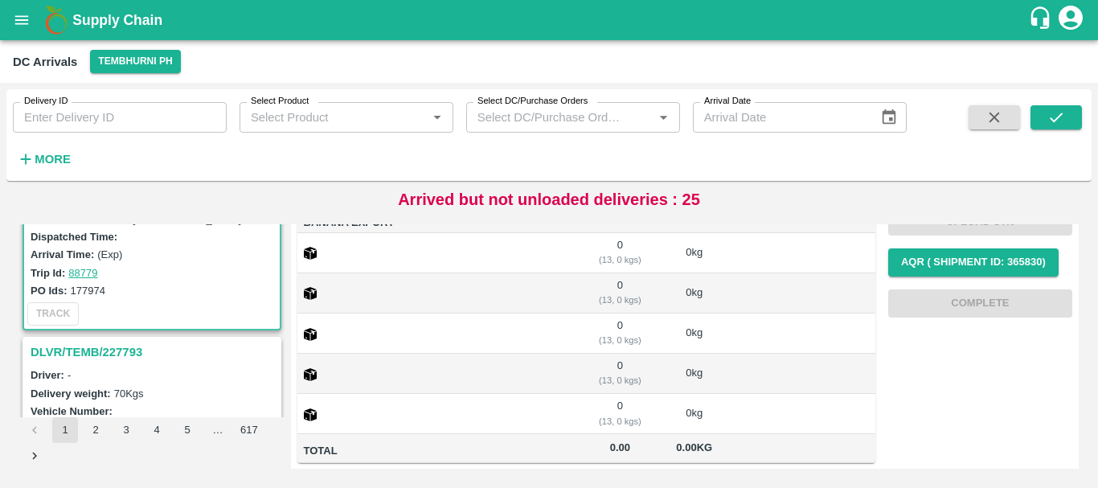
scroll to position [317, 0]
click at [125, 354] on h3 "DLVR/TEMB/227793" at bounding box center [154, 349] width 247 height 21
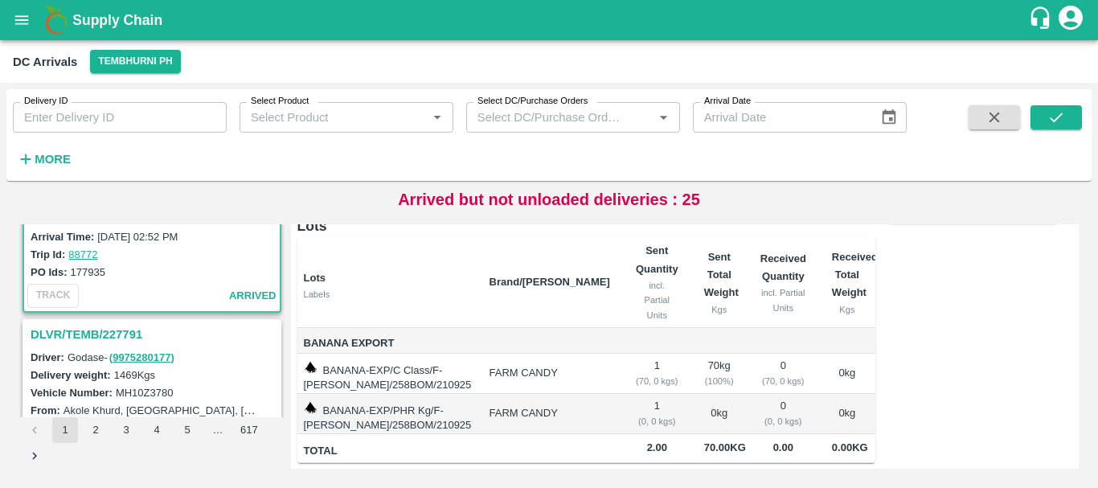
scroll to position [542, 0]
click at [118, 335] on h3 "DLVR/TEMB/227791" at bounding box center [154, 334] width 247 height 21
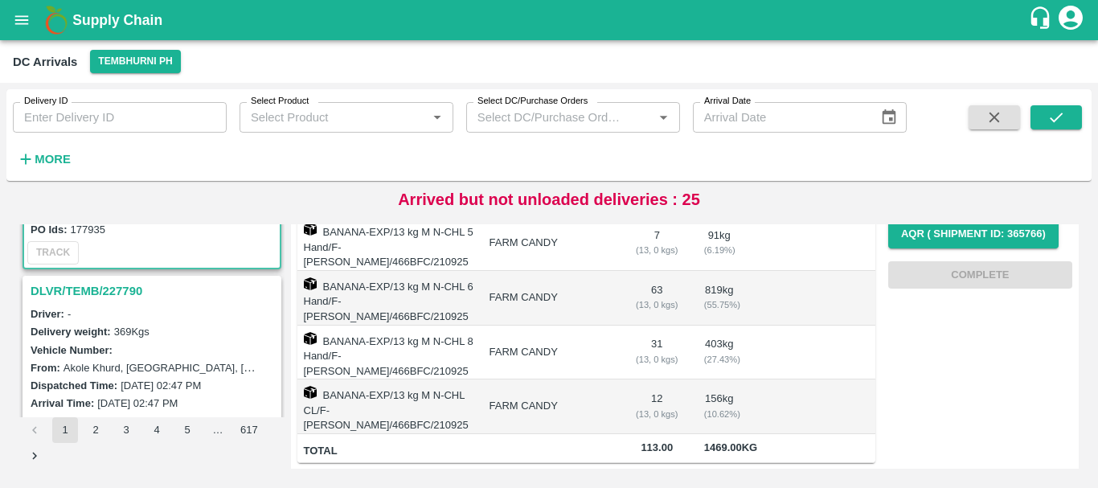
click at [114, 285] on h3 "DLVR/TEMB/227790" at bounding box center [154, 290] width 247 height 21
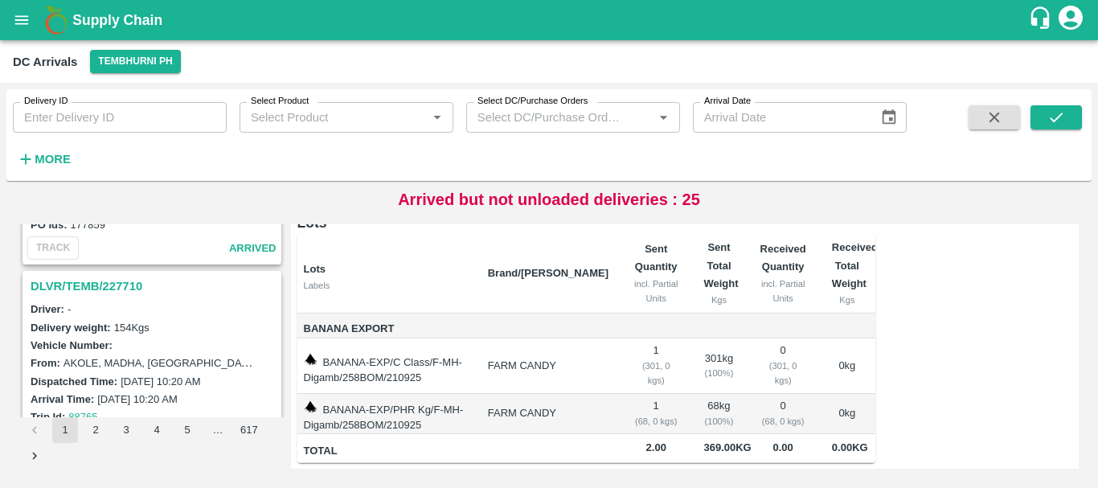
click at [128, 284] on h3 "DLVR/TEMB/227710" at bounding box center [154, 286] width 247 height 21
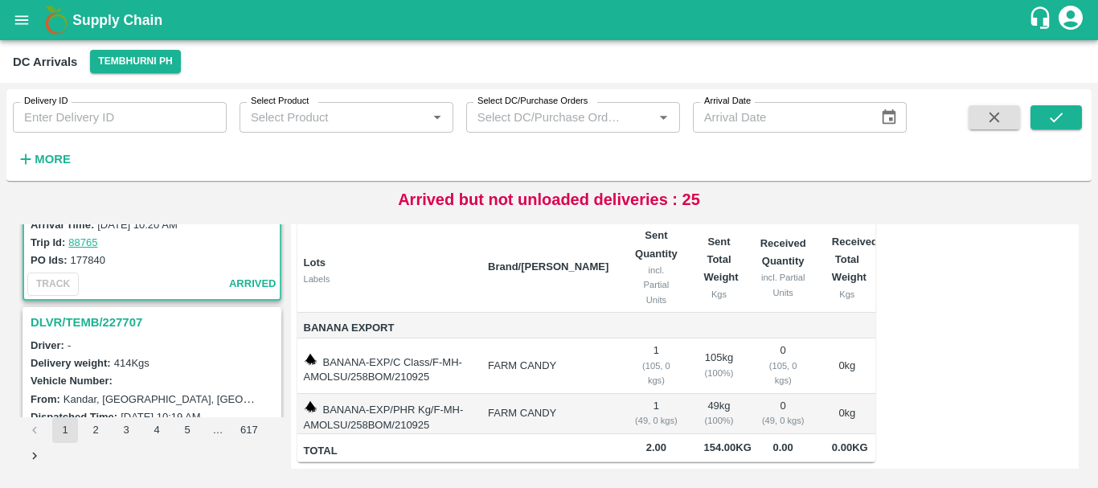
click at [123, 322] on h3 "DLVR/TEMB/227707" at bounding box center [154, 322] width 247 height 21
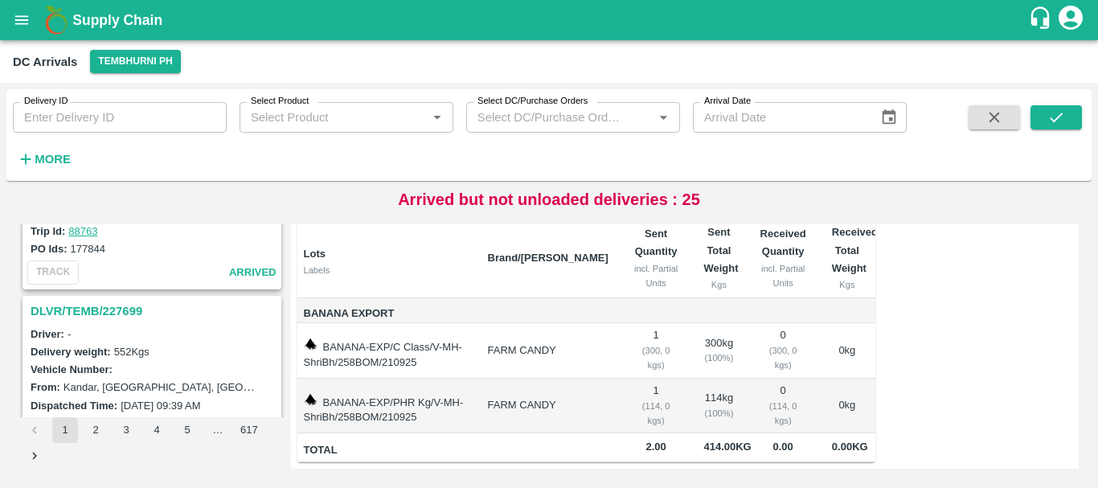
click at [113, 305] on h3 "DLVR/TEMB/227699" at bounding box center [154, 311] width 247 height 21
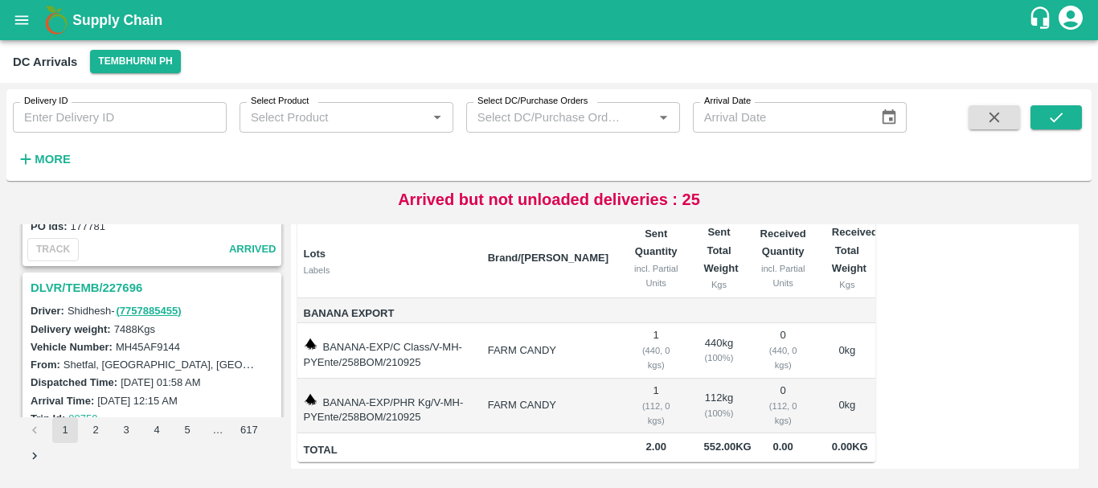
click at [129, 280] on h3 "DLVR/TEMB/227696" at bounding box center [154, 287] width 247 height 21
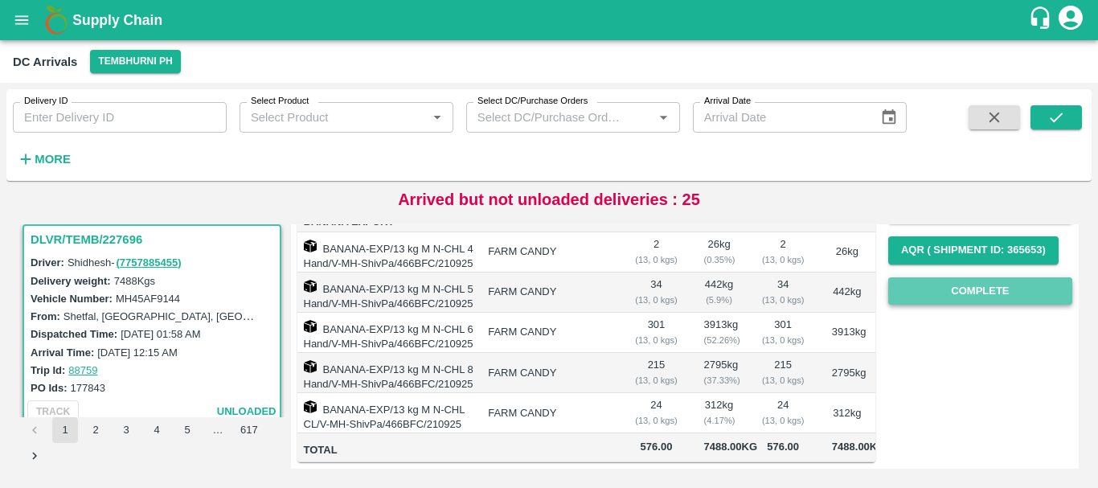
click at [928, 288] on button "Complete" at bounding box center [980, 291] width 184 height 28
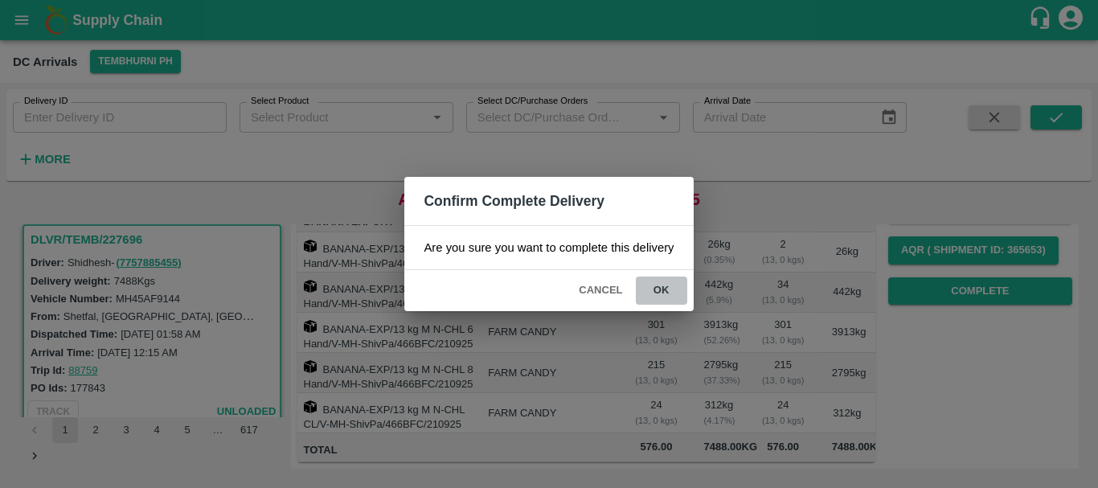
click at [657, 286] on button "ok" at bounding box center [661, 290] width 51 height 28
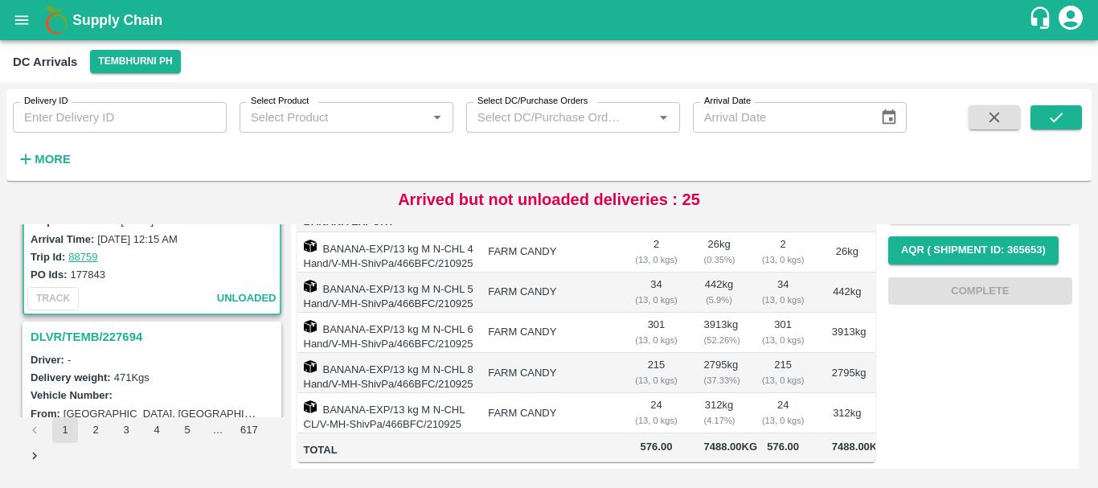
click at [127, 335] on h3 "DLVR/TEMB/227694" at bounding box center [154, 336] width 247 height 21
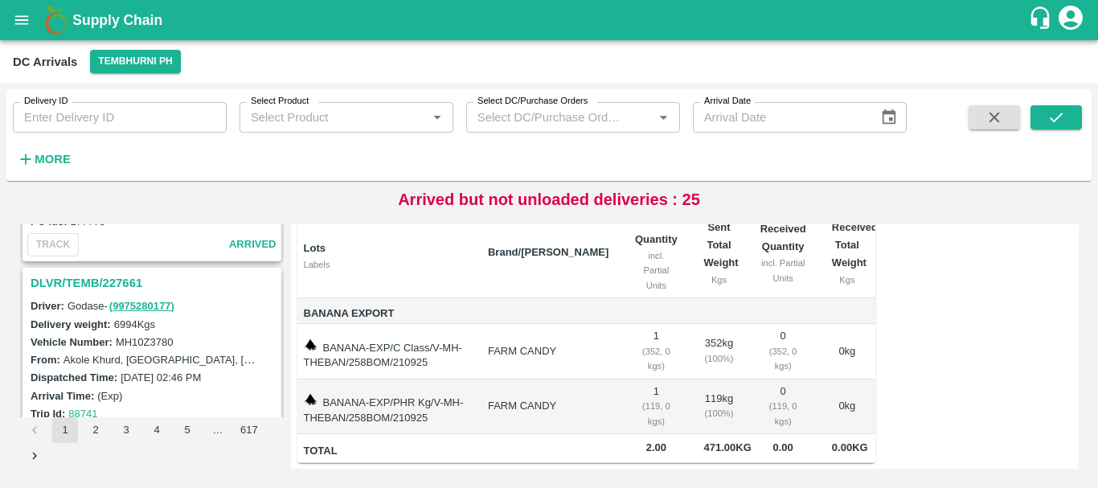
click at [111, 280] on h3 "DLVR/TEMB/227661" at bounding box center [154, 282] width 247 height 21
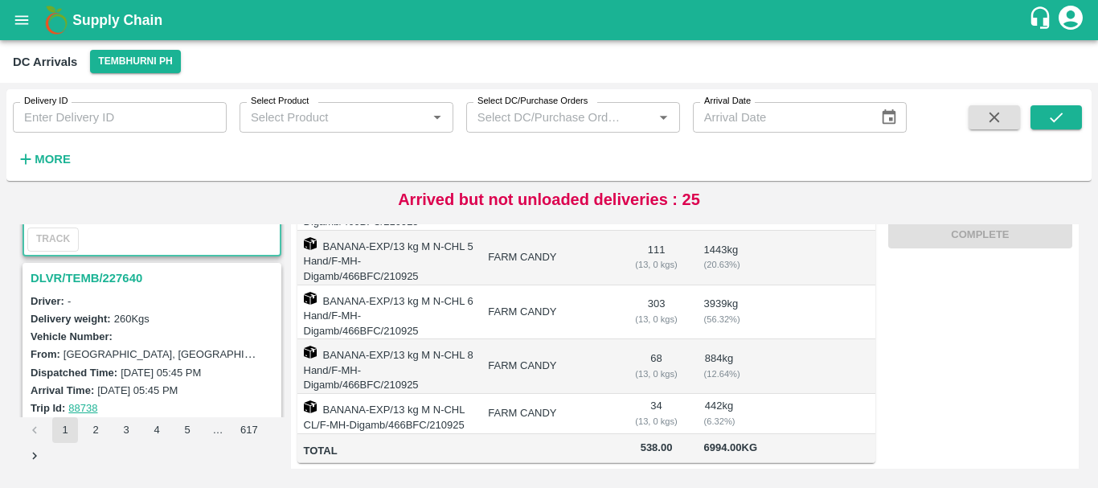
click at [117, 277] on h3 "DLVR/TEMB/227640" at bounding box center [154, 278] width 247 height 21
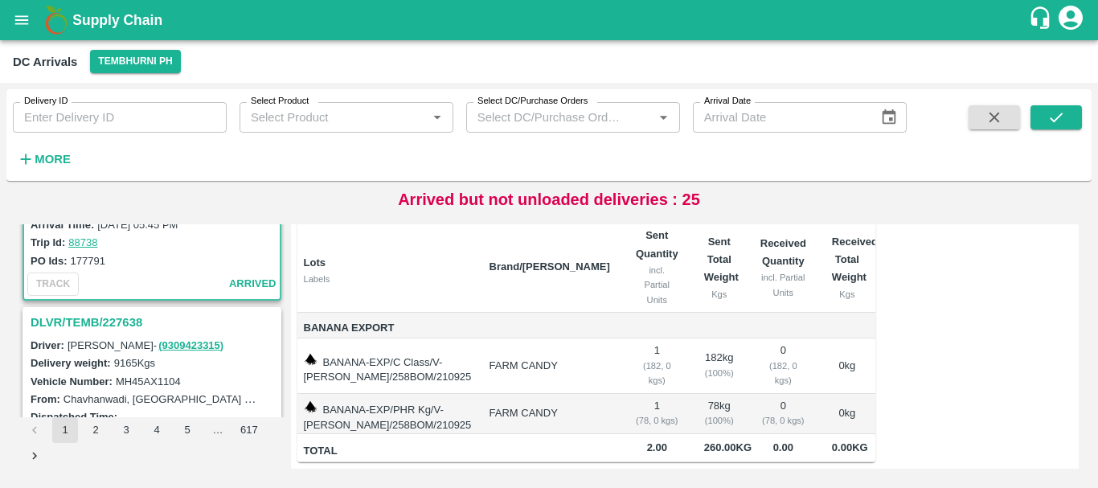
click at [125, 323] on h3 "DLVR/TEMB/227638" at bounding box center [154, 322] width 247 height 21
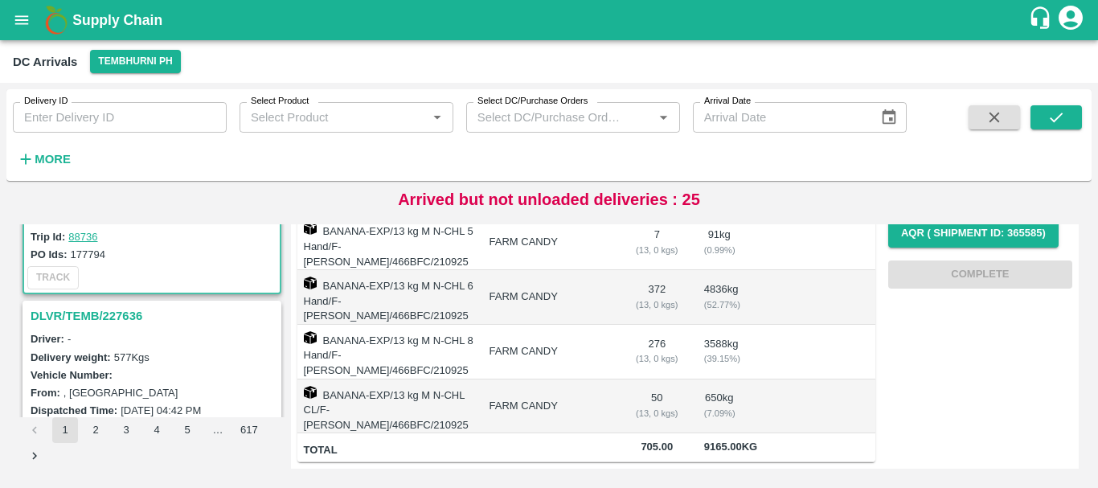
click at [111, 319] on h3 "DLVR/TEMB/227636" at bounding box center [154, 315] width 247 height 21
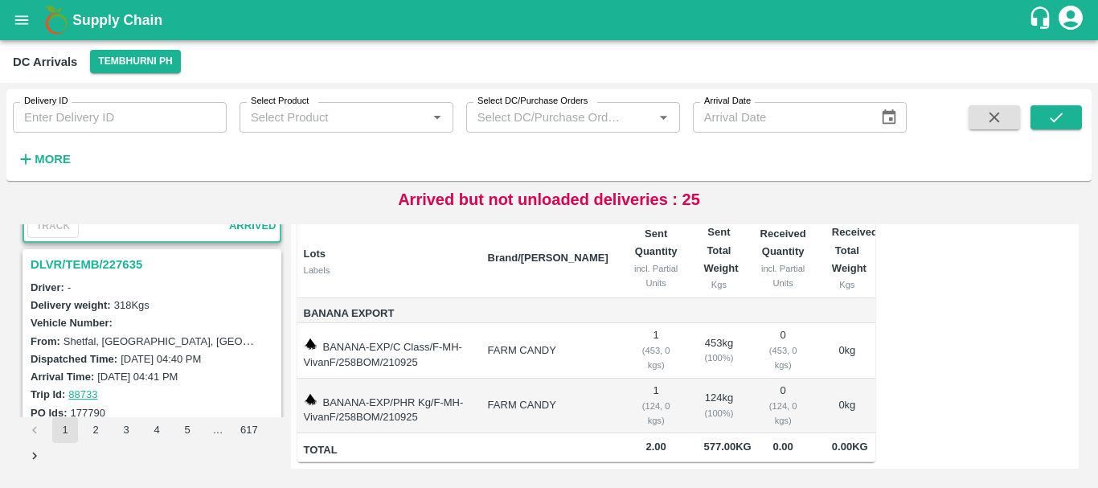
click at [125, 272] on h3 "DLVR/TEMB/227635" at bounding box center [154, 264] width 247 height 21
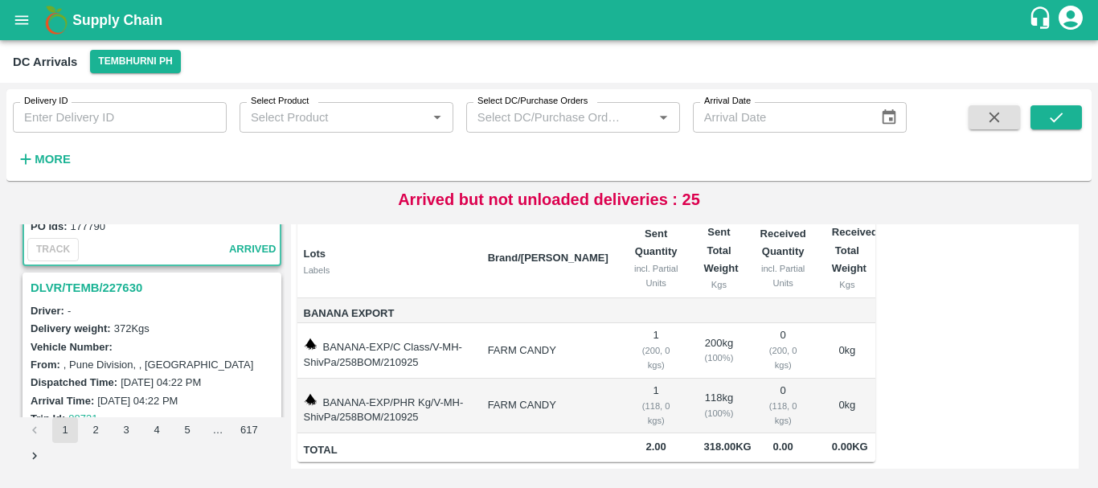
click at [115, 281] on h3 "DLVR/TEMB/227630" at bounding box center [154, 287] width 247 height 21
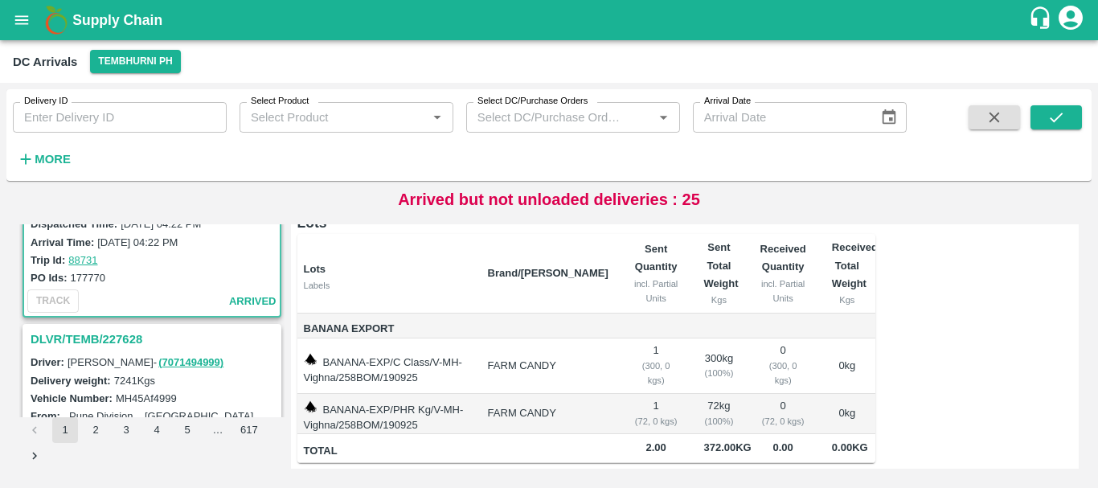
click at [123, 334] on h3 "DLVR/TEMB/227628" at bounding box center [154, 339] width 247 height 21
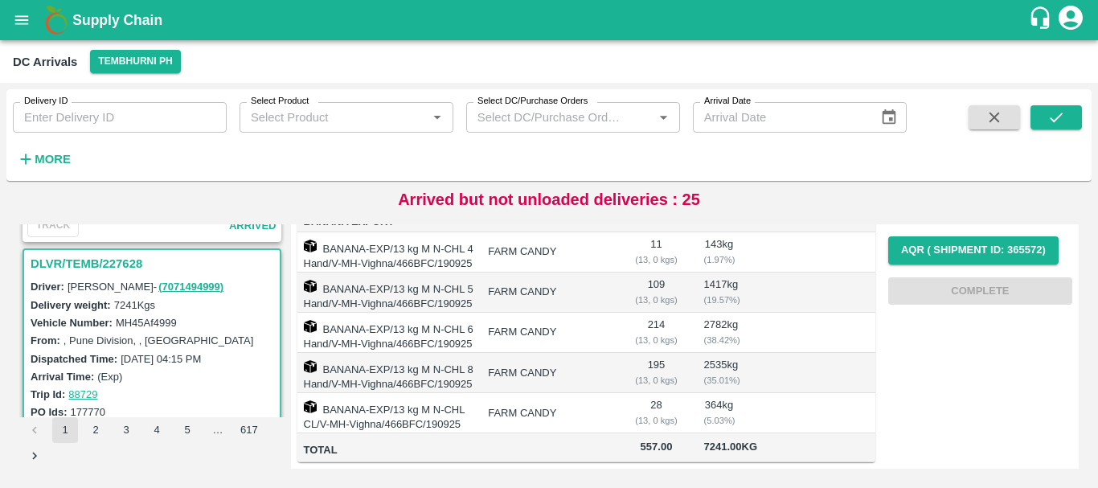
click at [182, 353] on label "[DATE] 04:15 PM" at bounding box center [161, 359] width 80 height 12
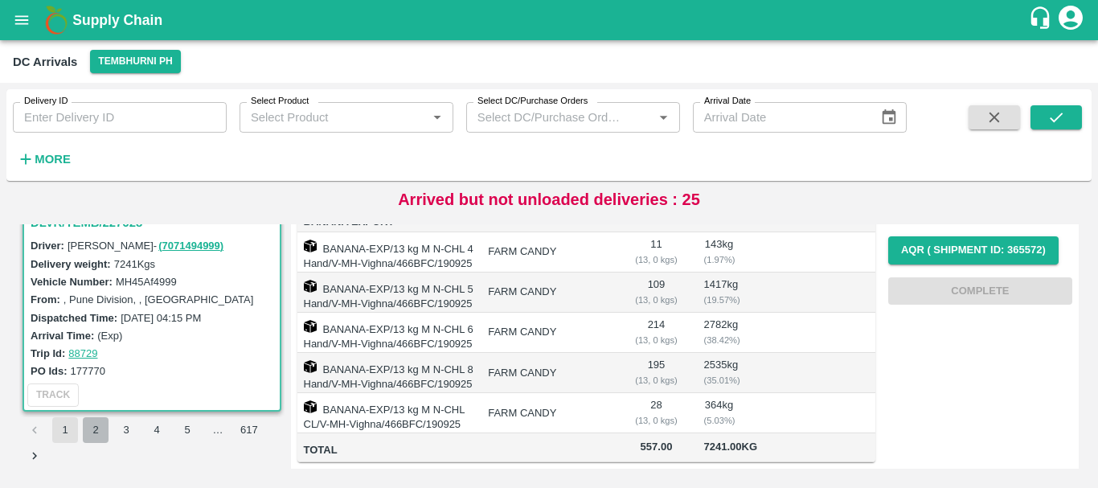
click at [93, 433] on button "2" at bounding box center [96, 430] width 26 height 26
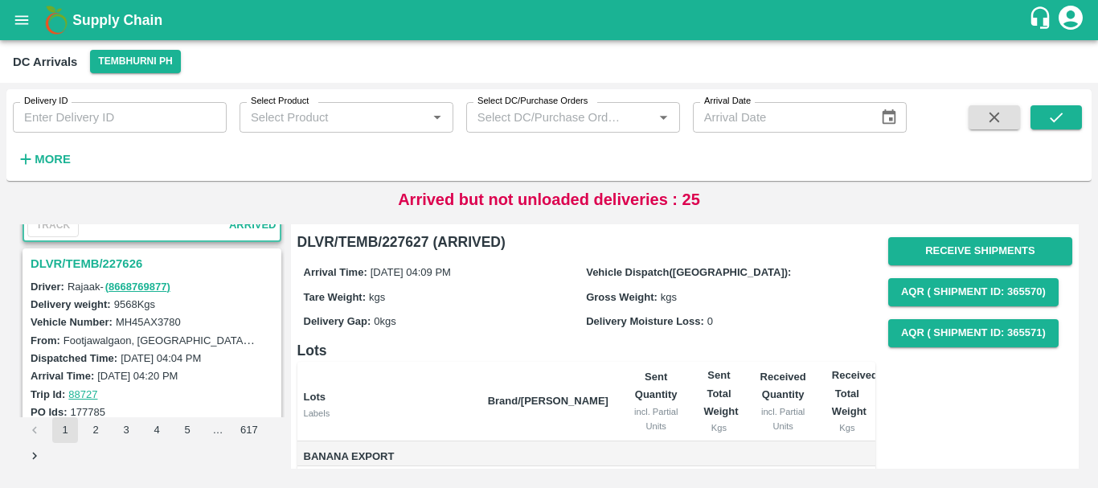
click at [127, 262] on h3 "DLVR/TEMB/227626" at bounding box center [154, 263] width 247 height 21
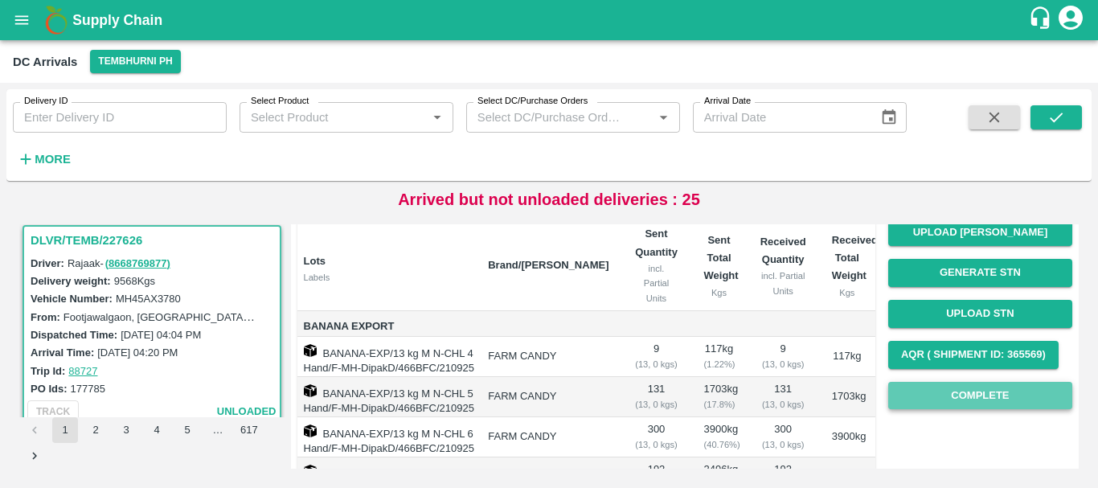
click at [934, 386] on button "Complete" at bounding box center [980, 396] width 184 height 28
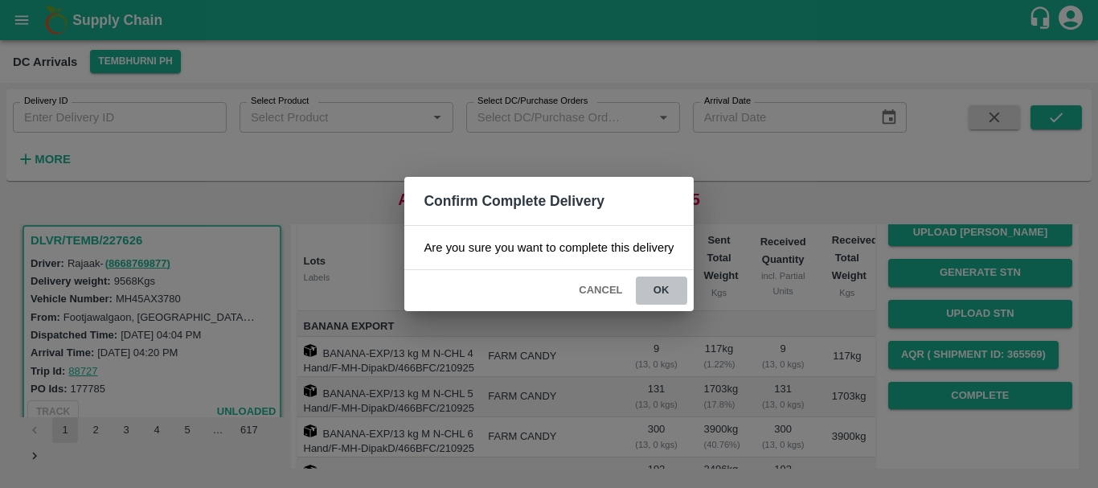
click at [665, 299] on button "ok" at bounding box center [661, 290] width 51 height 28
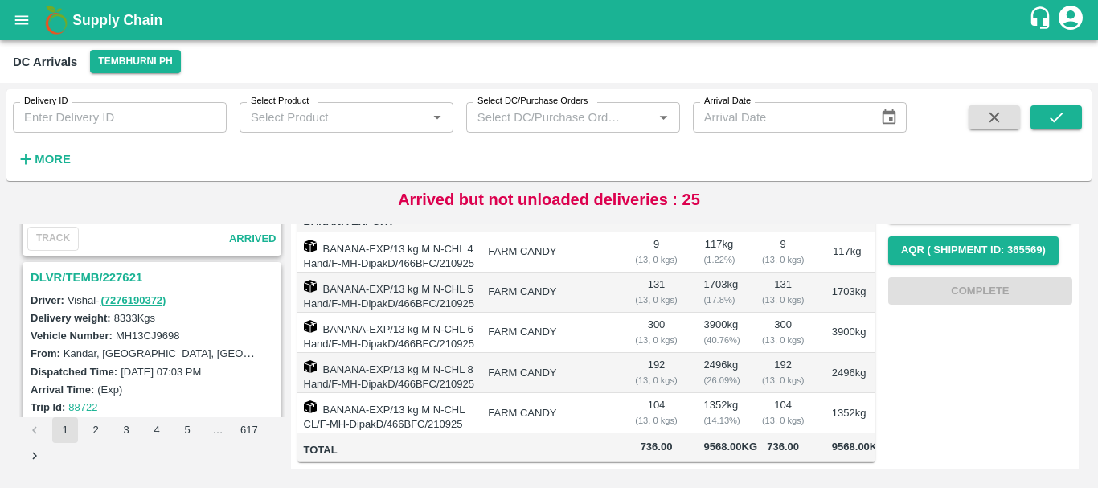
scroll to position [598, 0]
click at [111, 280] on h3 "DLVR/TEMB/227621" at bounding box center [154, 278] width 247 height 21
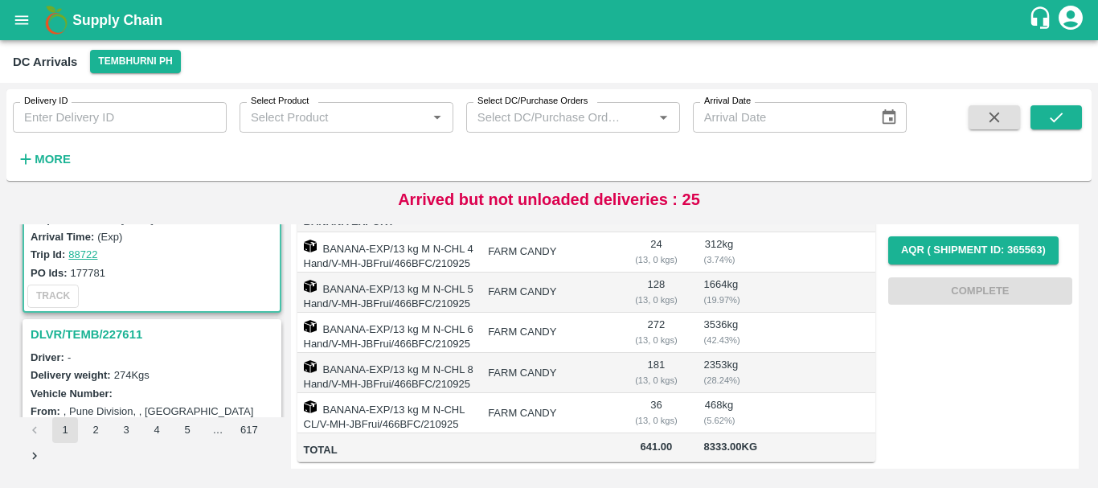
click at [119, 334] on h3 "DLVR/TEMB/227611" at bounding box center [154, 334] width 247 height 21
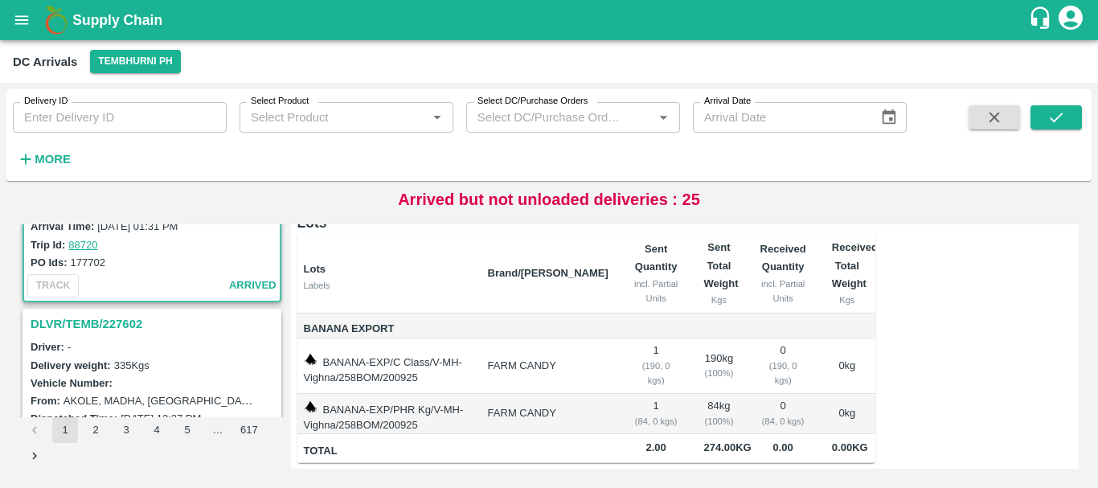
click at [113, 317] on h3 "DLVR/TEMB/227602" at bounding box center [154, 323] width 247 height 21
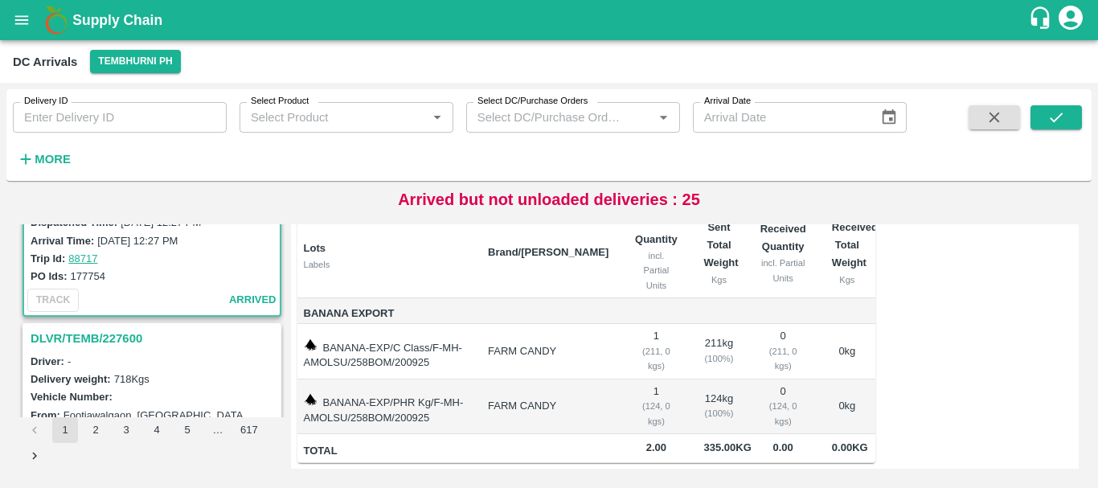
click at [118, 341] on h3 "DLVR/TEMB/227600" at bounding box center [154, 338] width 247 height 21
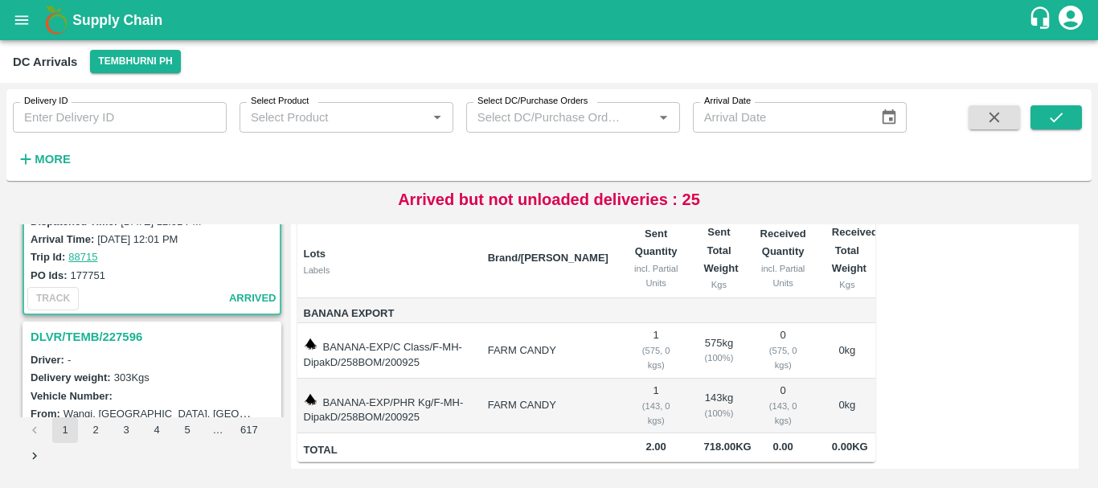
click at [110, 334] on h3 "DLVR/TEMB/227596" at bounding box center [154, 336] width 247 height 21
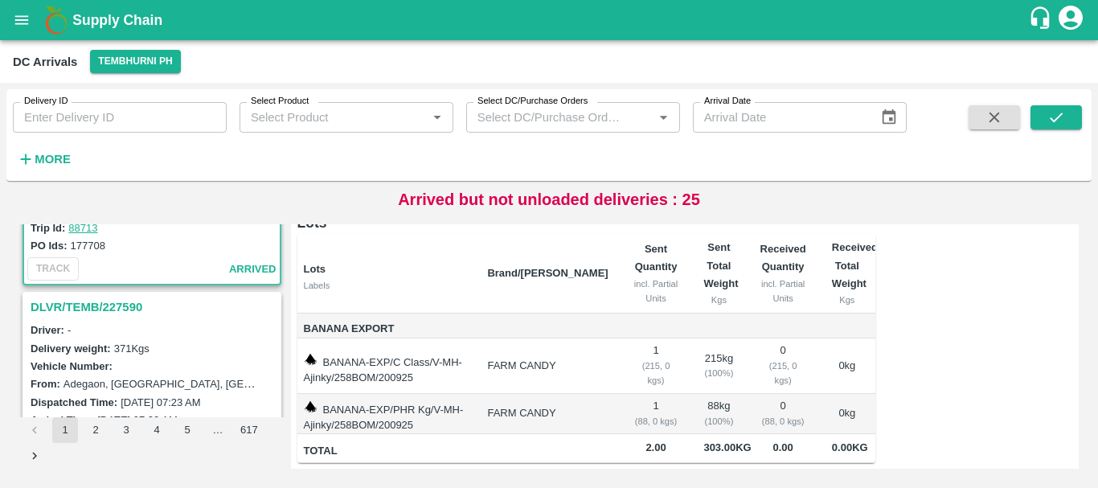
click at [122, 305] on h3 "DLVR/TEMB/227590" at bounding box center [154, 307] width 247 height 21
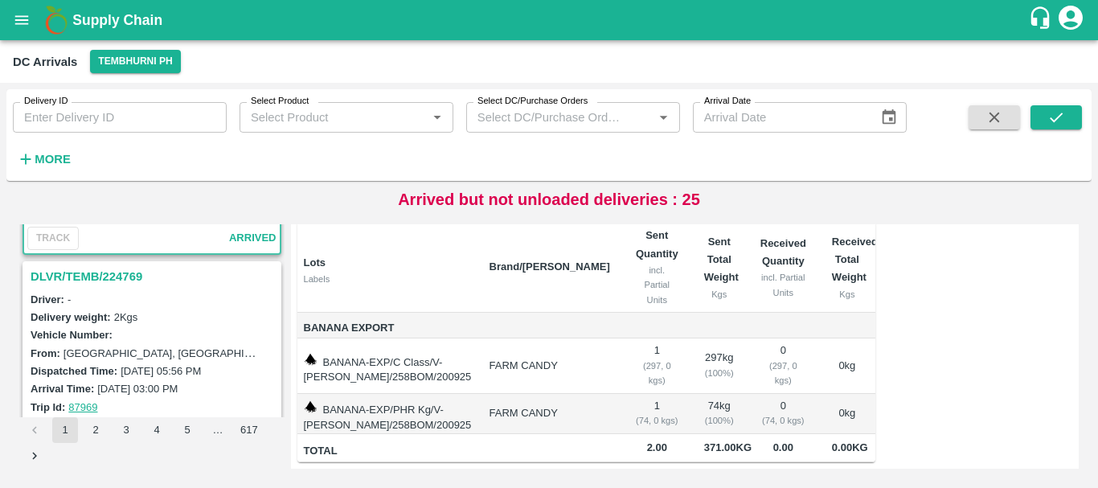
click at [122, 268] on h3 "DLVR/TEMB/224769" at bounding box center [154, 276] width 247 height 21
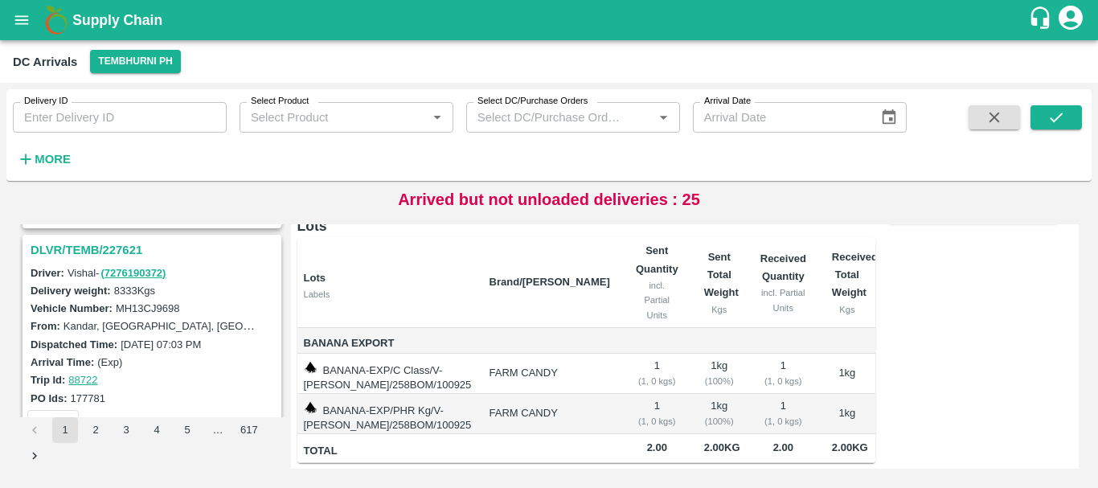
click at [118, 252] on h3 "DLVR/TEMB/227621" at bounding box center [154, 249] width 247 height 21
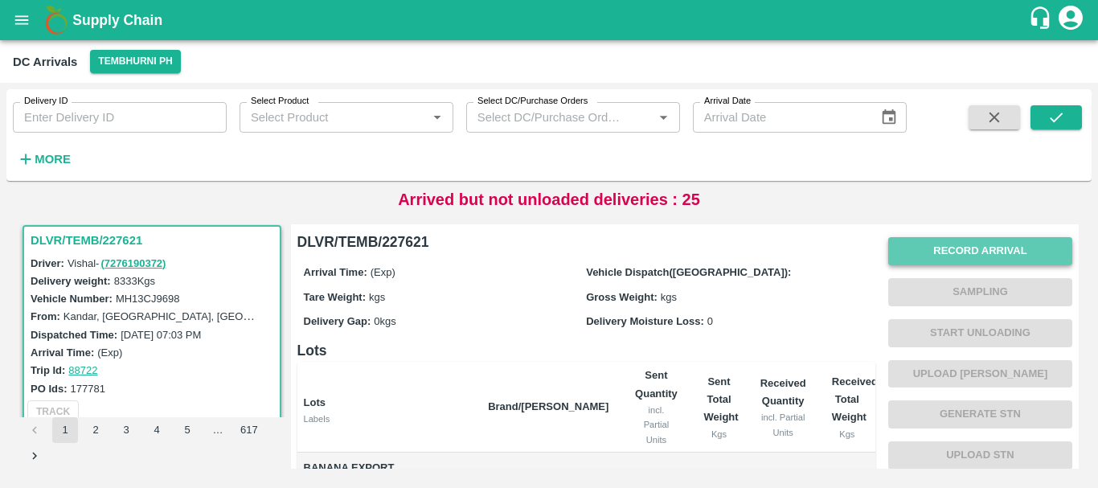
click at [969, 244] on button "Record Arrival" at bounding box center [980, 251] width 184 height 28
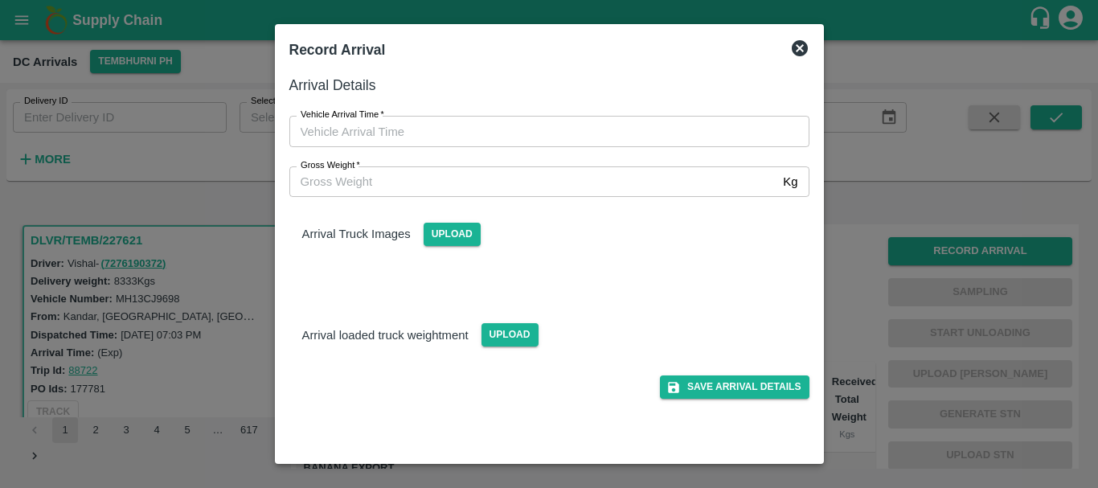
type input "DD/MM/YYYY hh:mm aa"
click at [633, 133] on input "DD/MM/YYYY hh:mm aa" at bounding box center [543, 131] width 509 height 31
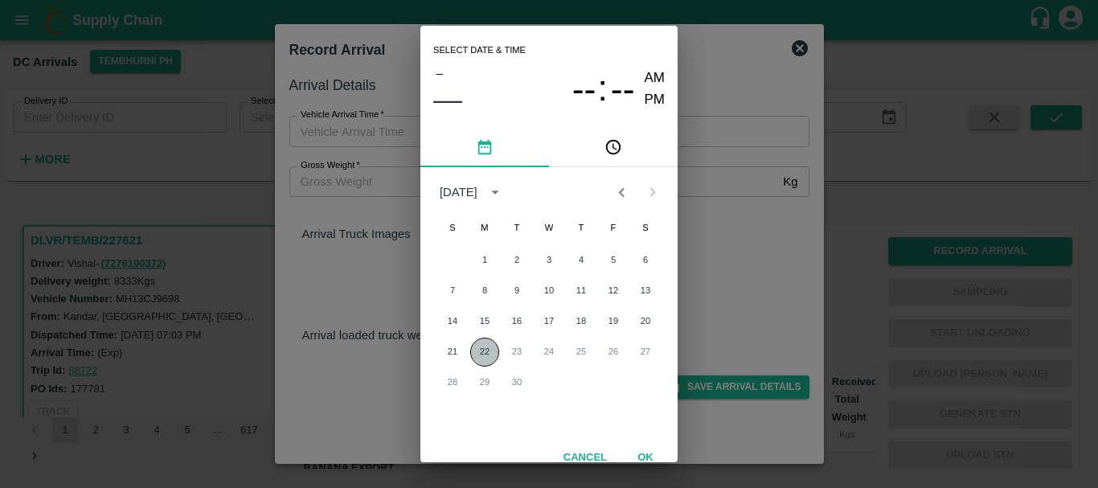
click at [477, 350] on button "22" at bounding box center [484, 351] width 29 height 29
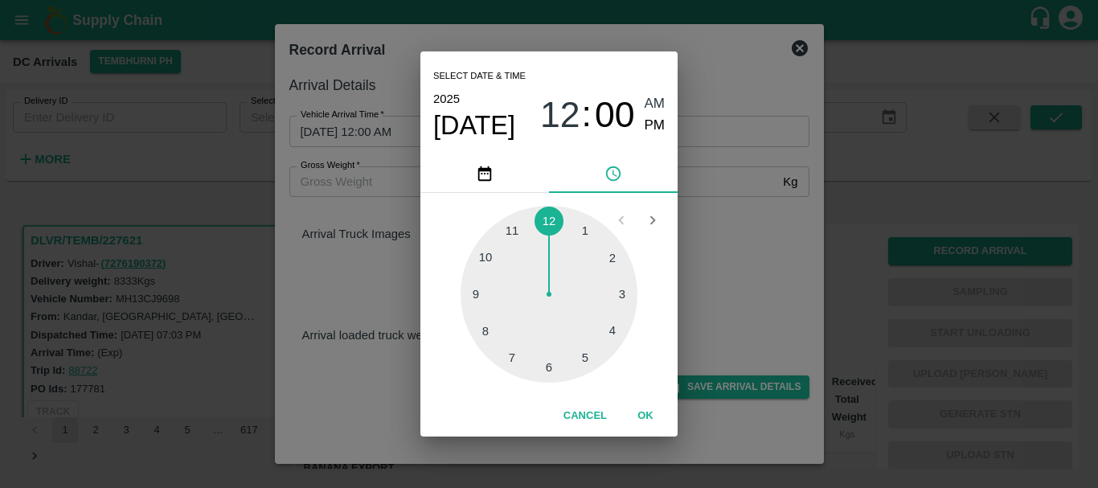
click at [509, 231] on div at bounding box center [548, 294] width 177 height 177
click at [610, 264] on div at bounding box center [548, 294] width 177 height 177
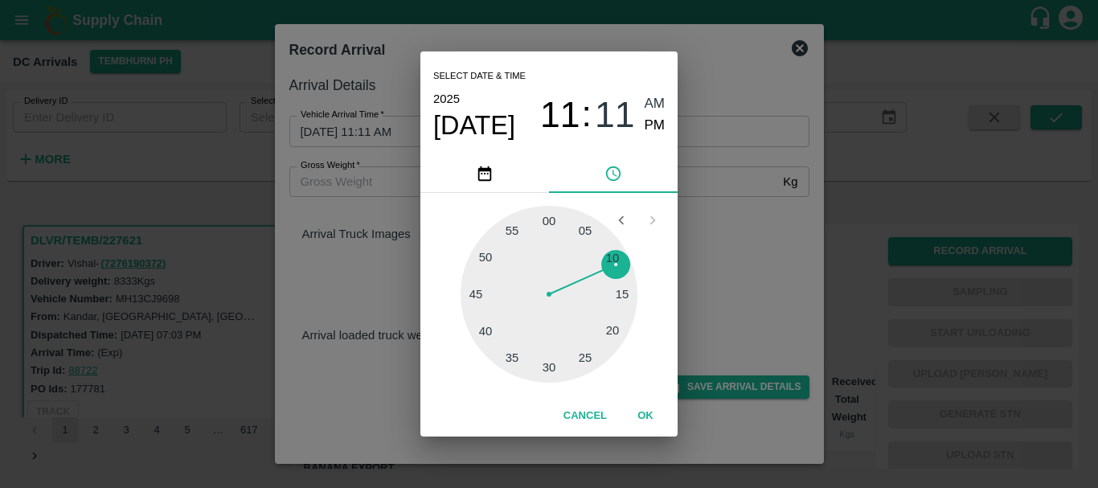
click at [611, 259] on div at bounding box center [548, 294] width 177 height 177
click at [654, 124] on span "PM" at bounding box center [654, 126] width 21 height 22
type input "22/09/2025 11:10 PM"
click at [741, 219] on div "Select date & time 2025 Sep 22 11 : 10 AM PM 05 10 15 20 25 30 35 40 45 50 55 0…" at bounding box center [549, 244] width 1098 height 488
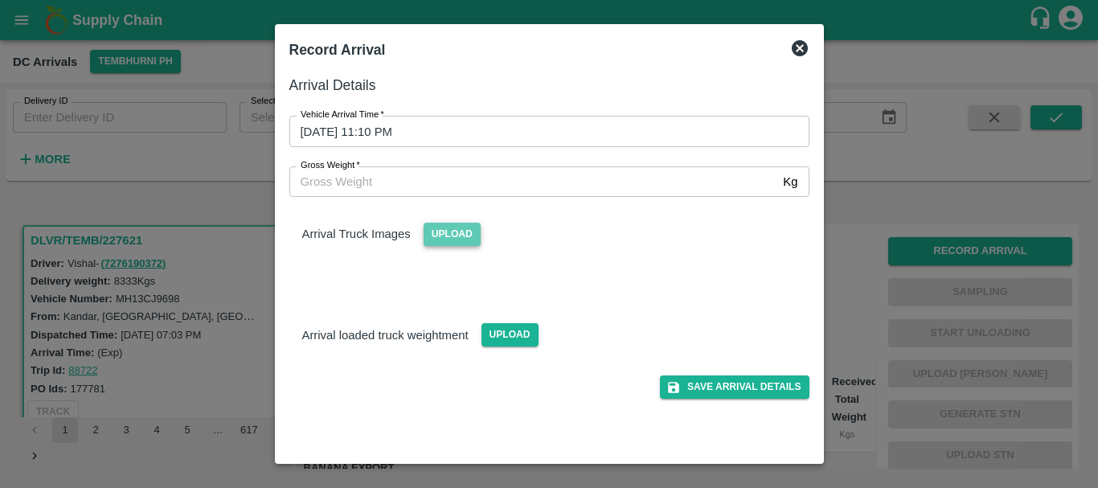
click at [464, 239] on span "Upload" at bounding box center [451, 234] width 57 height 23
click at [0, 0] on input "Upload" at bounding box center [0, 0] width 0 height 0
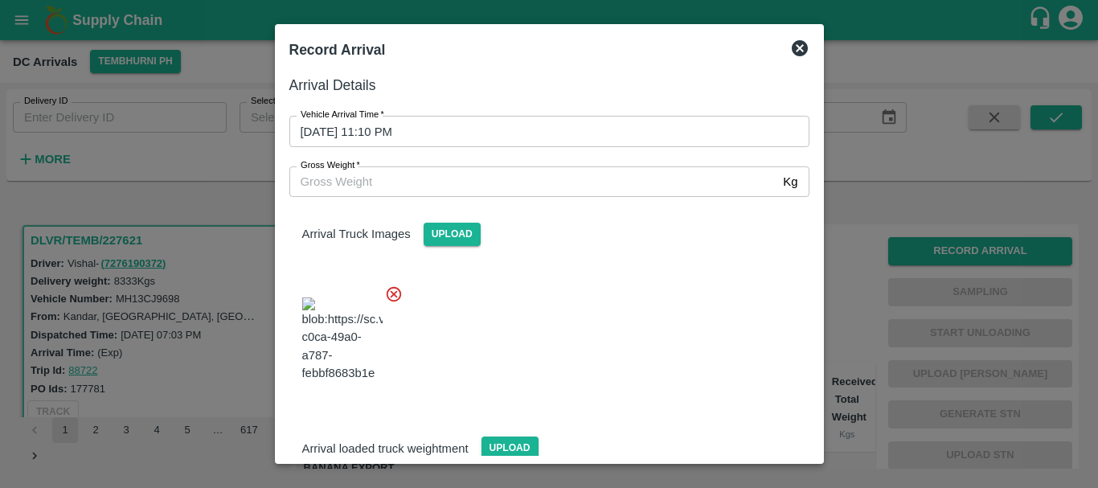
scroll to position [86, 0]
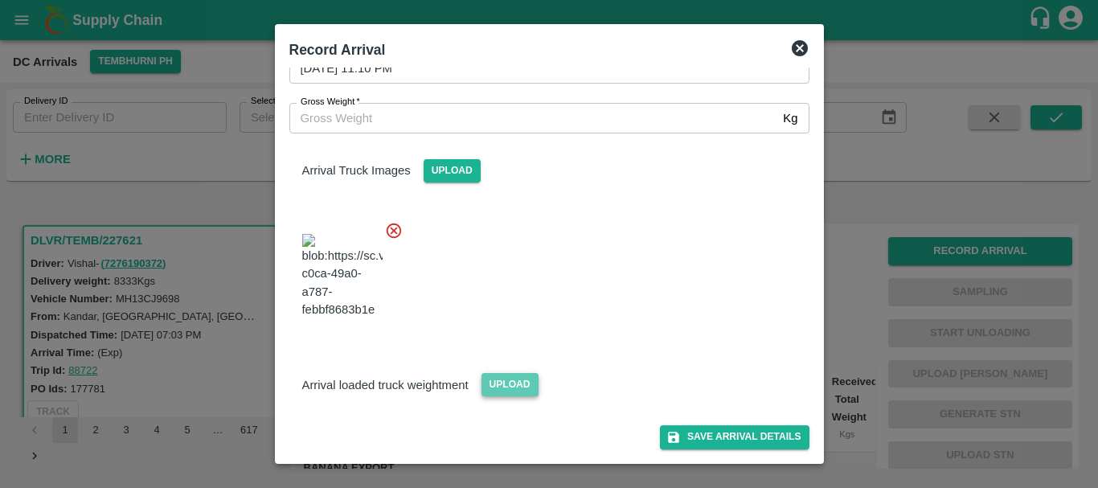
click at [517, 377] on span "Upload" at bounding box center [509, 384] width 57 height 23
click at [0, 0] on input "Upload" at bounding box center [0, 0] width 0 height 0
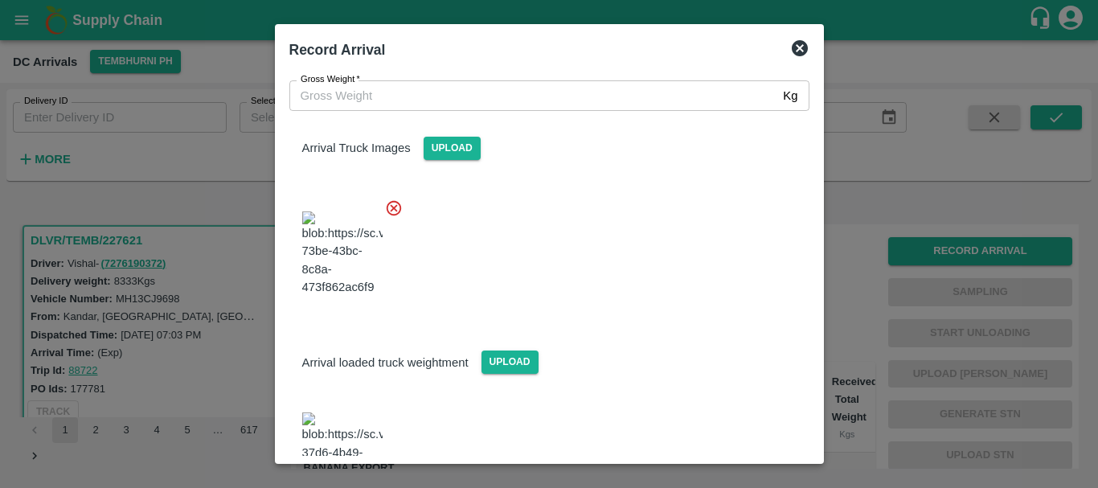
scroll to position [188, 0]
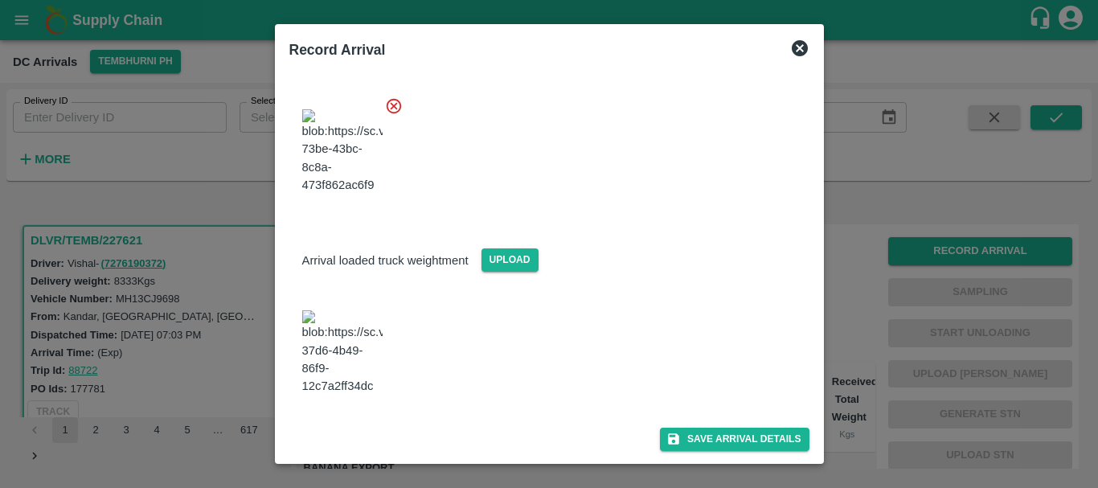
click at [346, 360] on img at bounding box center [342, 352] width 80 height 84
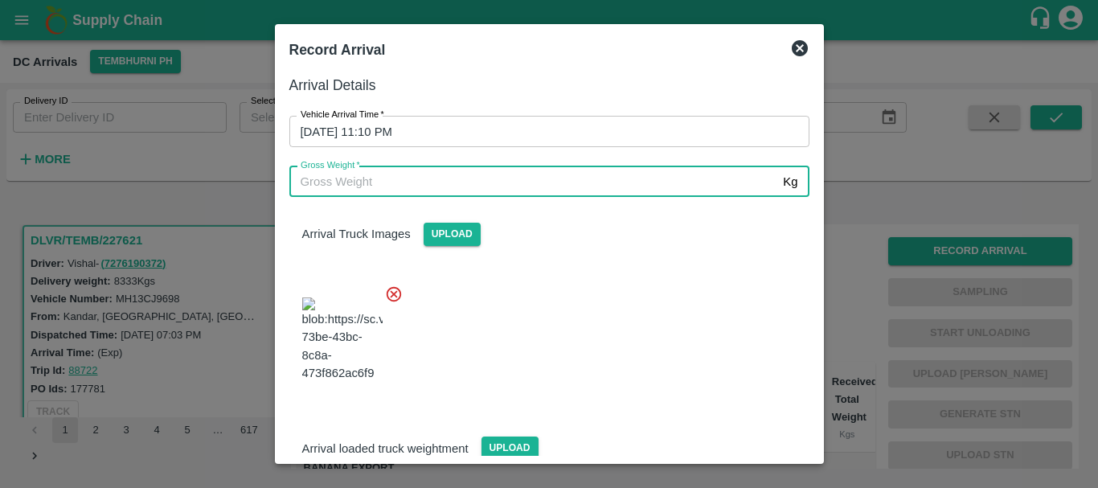
click at [388, 181] on input "Gross Weight   *" at bounding box center [533, 181] width 488 height 31
type input "14570"
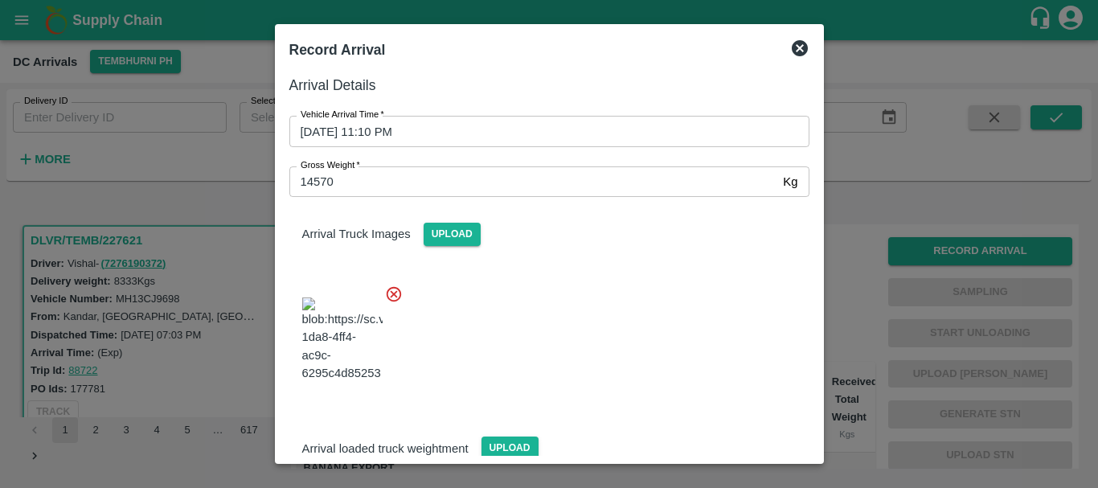
click at [579, 330] on div at bounding box center [542, 335] width 533 height 126
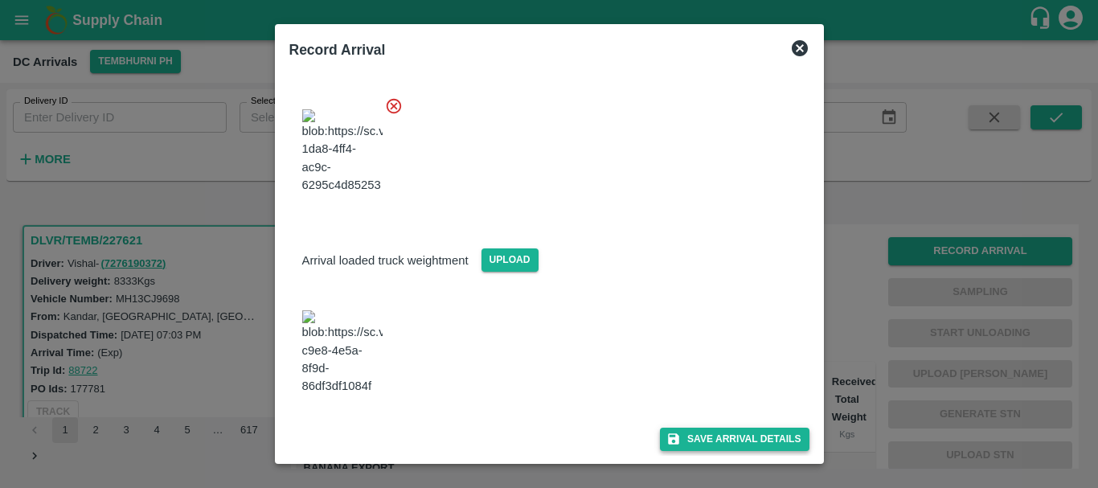
click at [689, 439] on button "Save Arrival Details" at bounding box center [734, 438] width 149 height 23
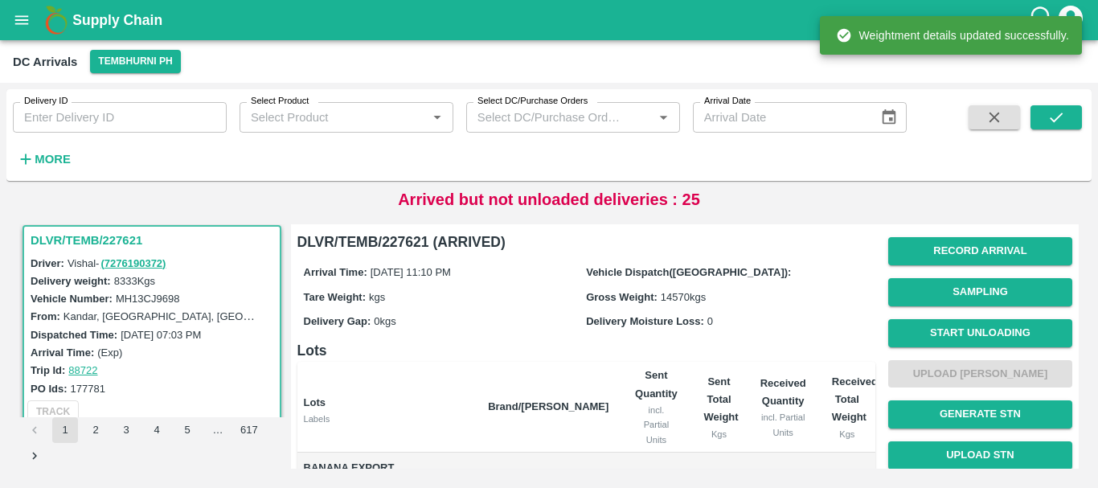
scroll to position [1, 0]
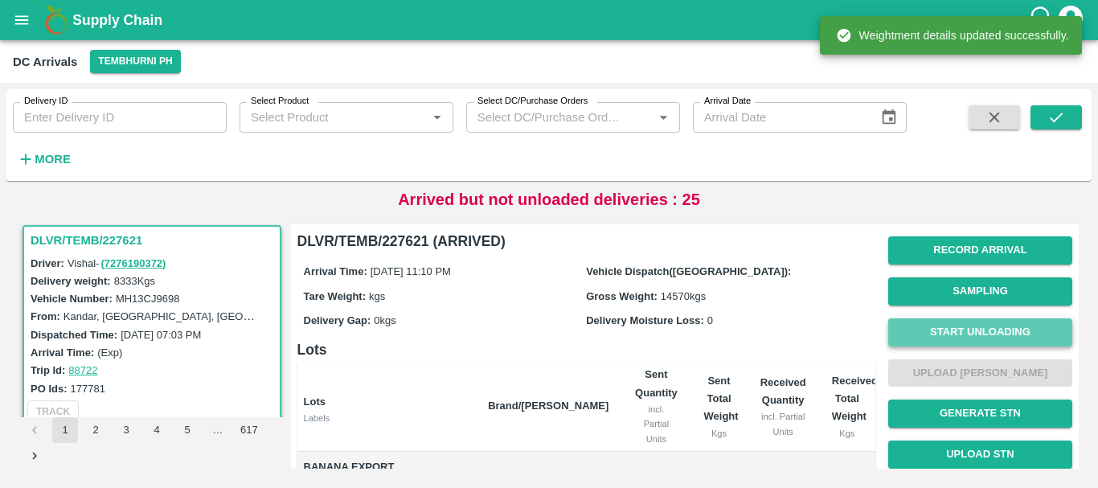
click at [955, 332] on button "Start Unloading" at bounding box center [980, 332] width 184 height 28
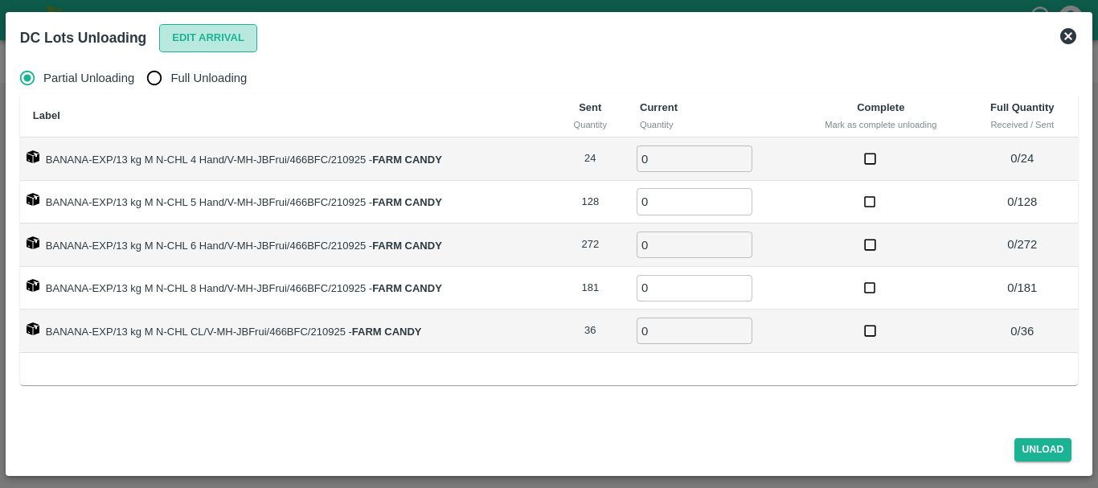
click at [193, 31] on button "Edit Arrival" at bounding box center [208, 38] width 98 height 28
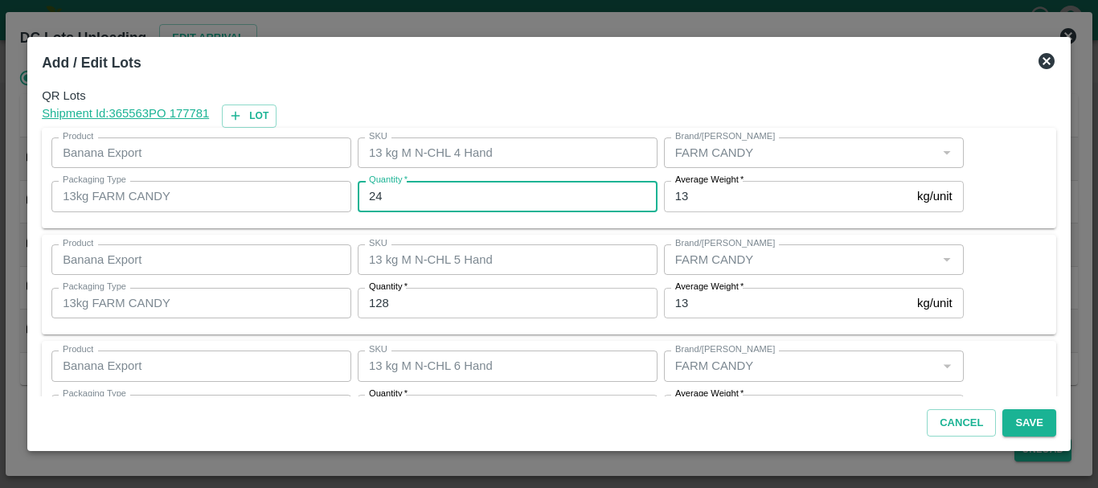
click at [431, 190] on input "24" at bounding box center [508, 196] width 300 height 31
type input "2"
type input "12"
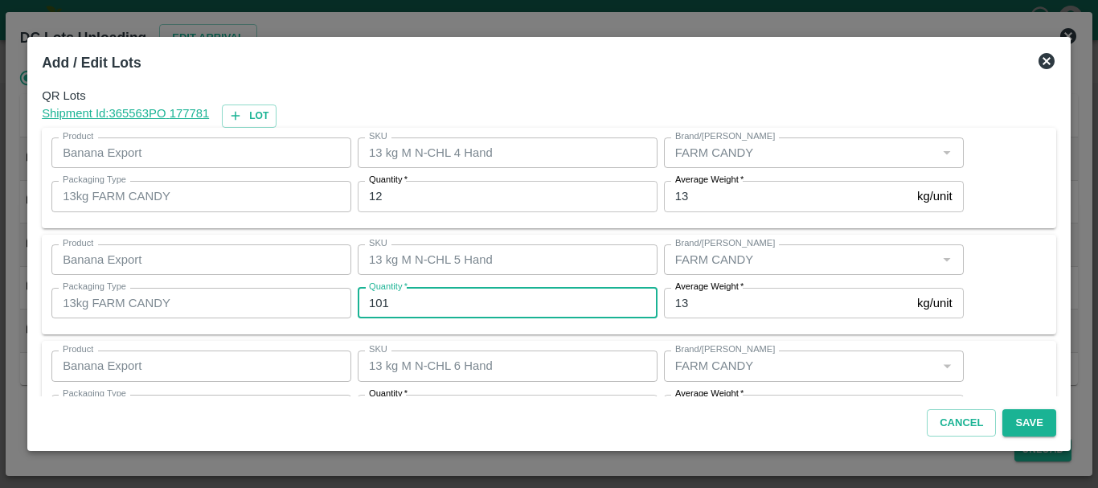
type input "101"
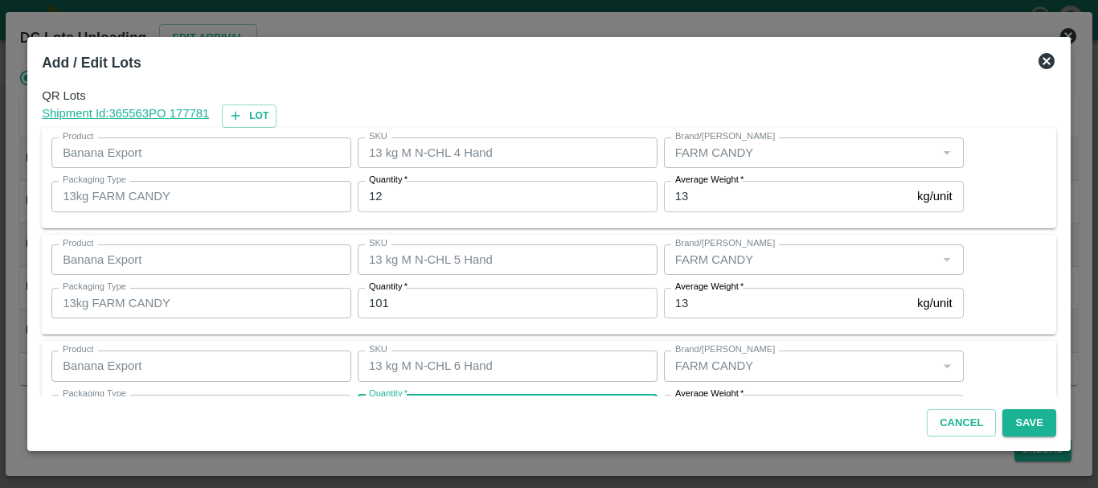
scroll to position [29, 0]
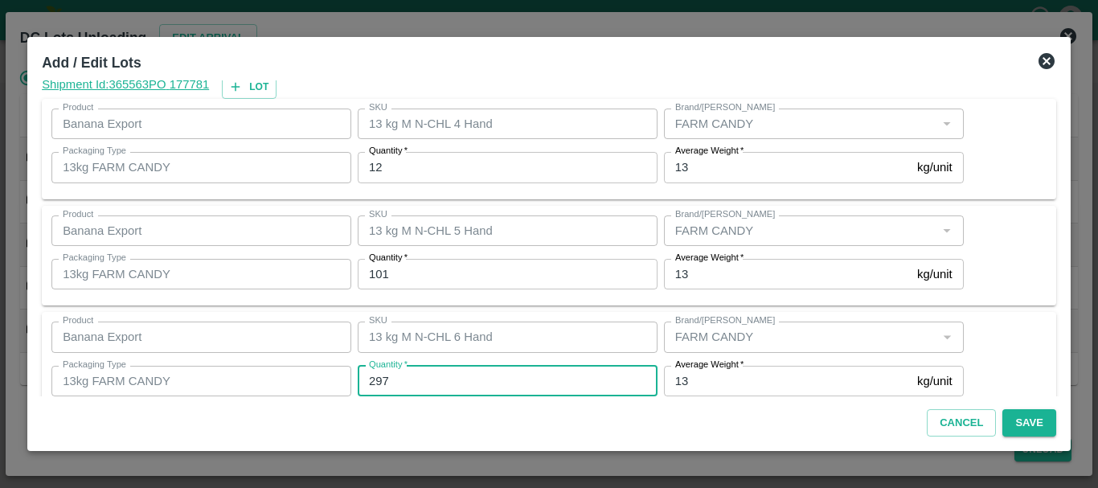
type input "297"
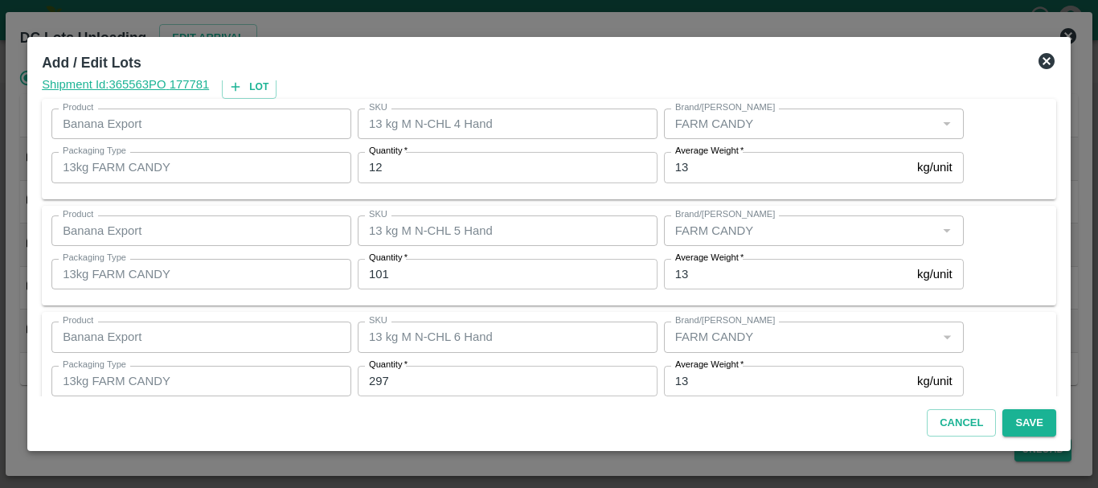
scroll to position [272, 0]
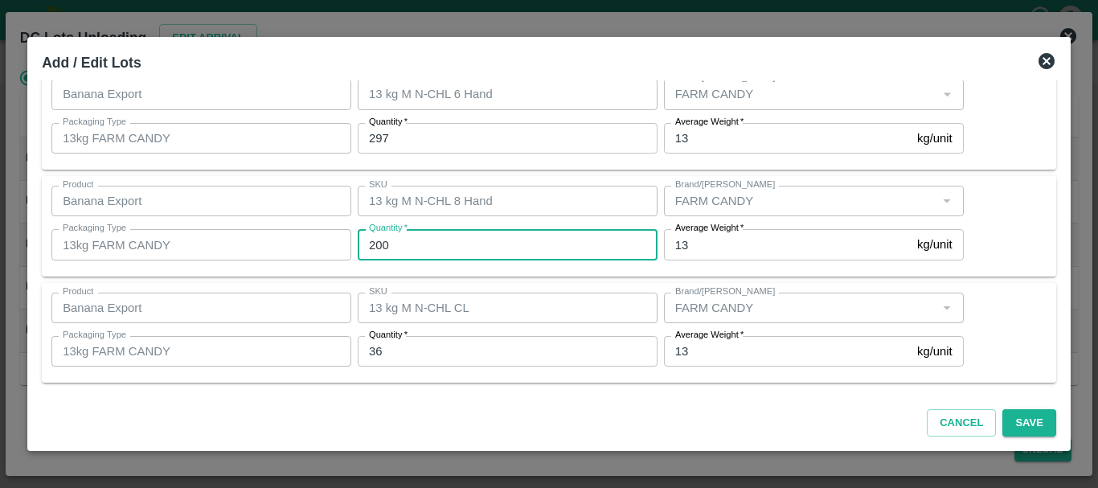
type input "200"
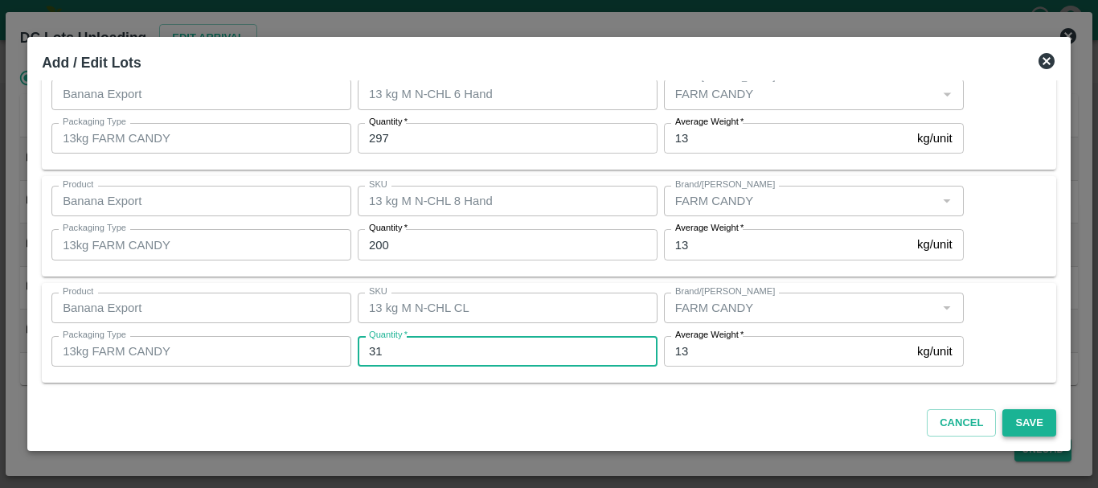
type input "31"
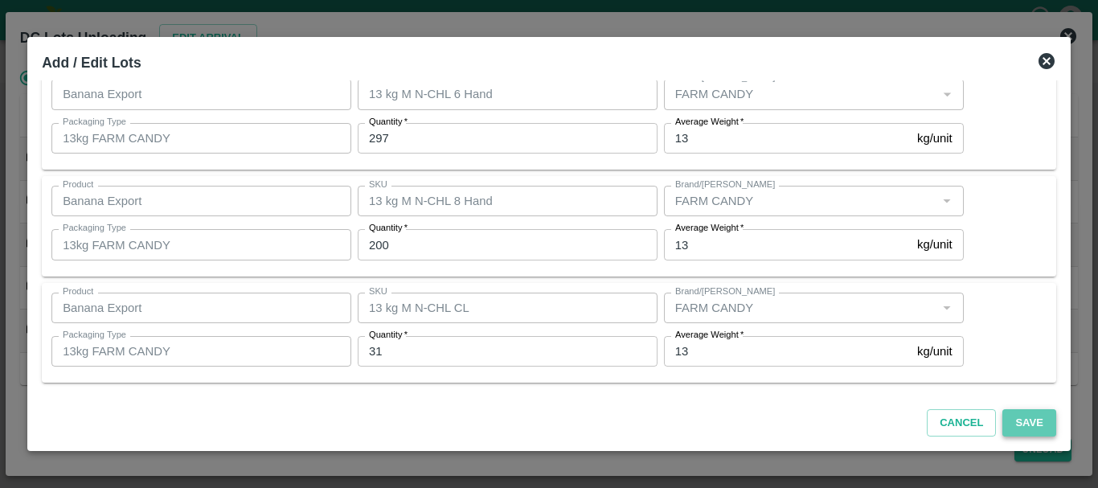
click at [1026, 422] on button "Save" at bounding box center [1028, 423] width 53 height 28
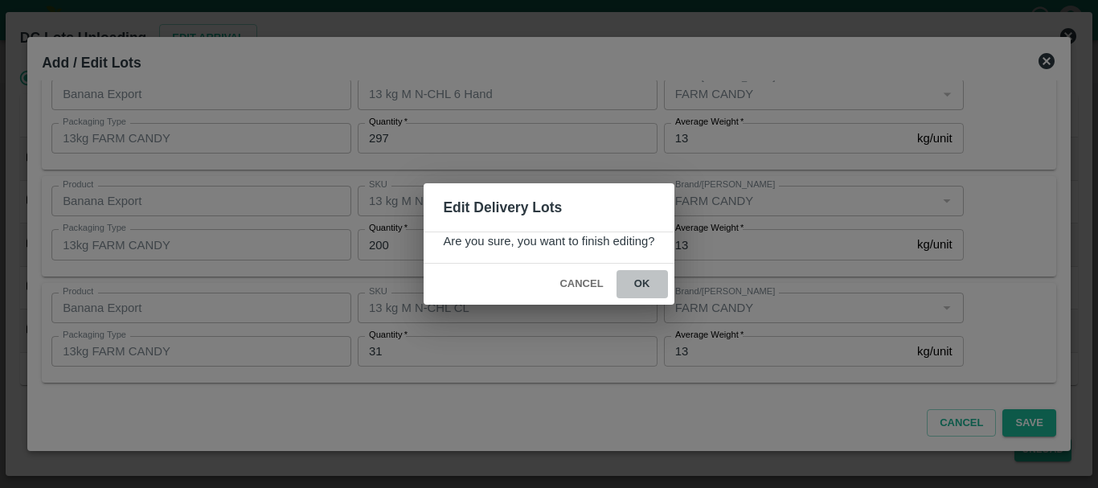
click at [651, 279] on button "ok" at bounding box center [641, 284] width 51 height 28
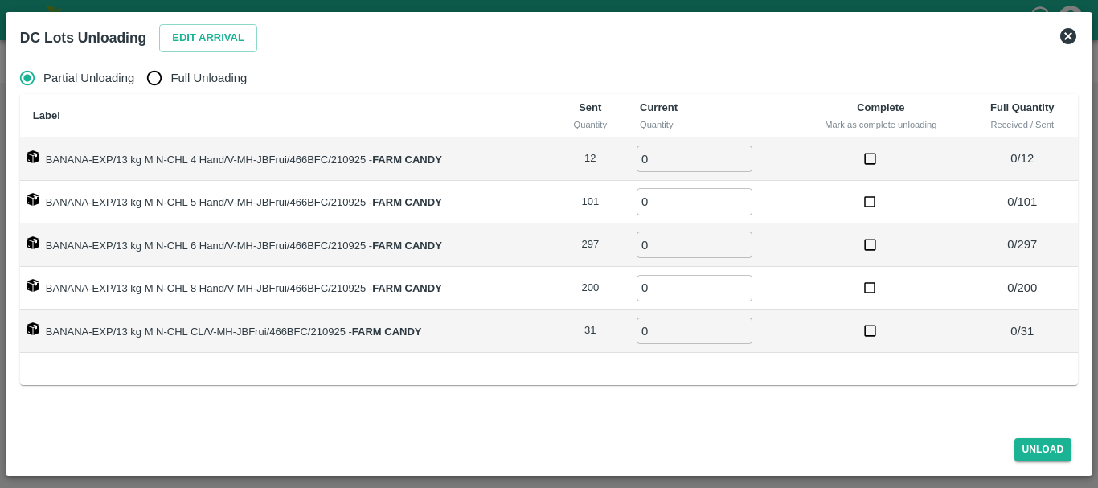
click at [165, 88] on input "Full Unloading" at bounding box center [154, 78] width 32 height 32
radio input "true"
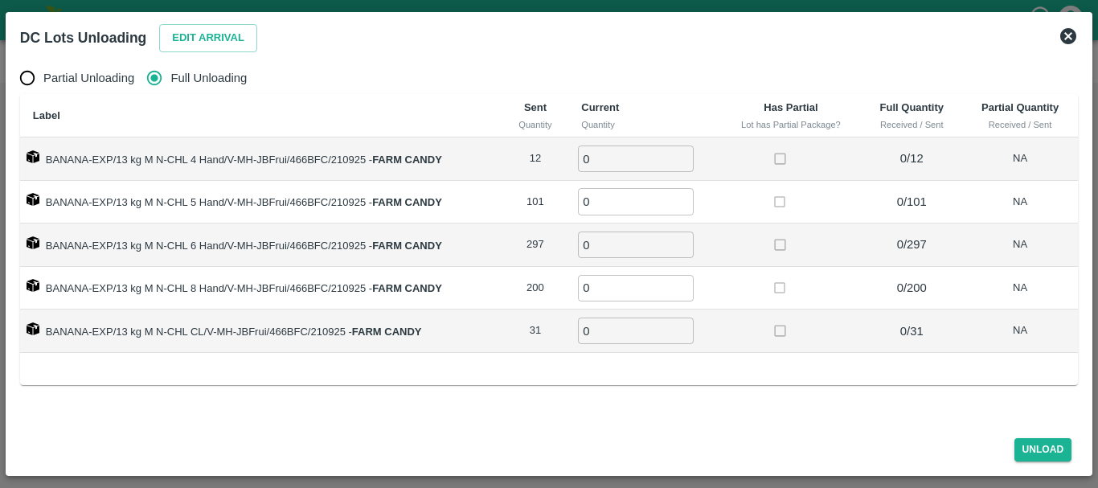
click at [660, 149] on input "0" at bounding box center [636, 158] width 116 height 27
type input "012"
type input "101"
type input "200"
type input "2"
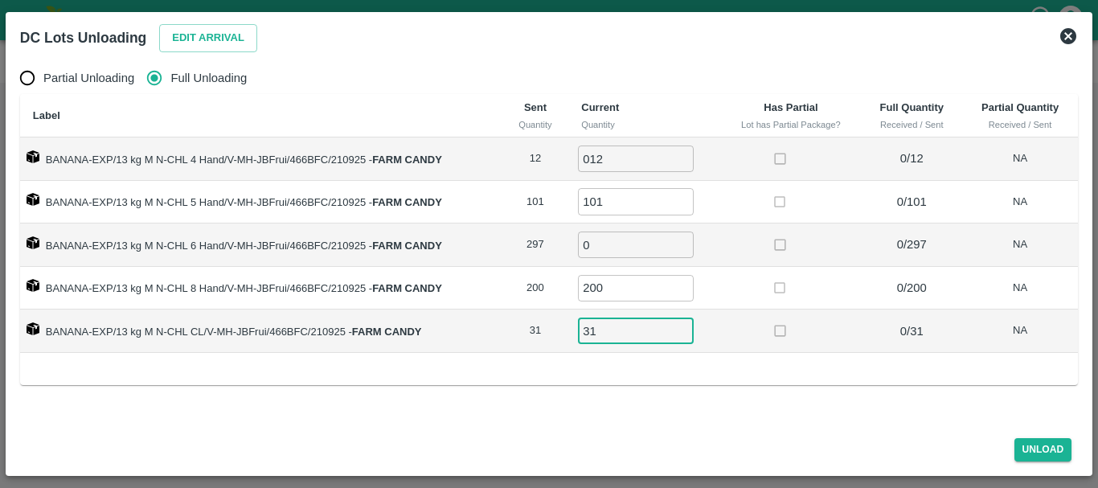
type input "31"
click at [622, 259] on td "0 ​" at bounding box center [644, 244] width 152 height 43
click at [611, 247] on input "0" at bounding box center [636, 244] width 116 height 27
type input "297"
click at [712, 301] on td "200 ​" at bounding box center [644, 288] width 152 height 43
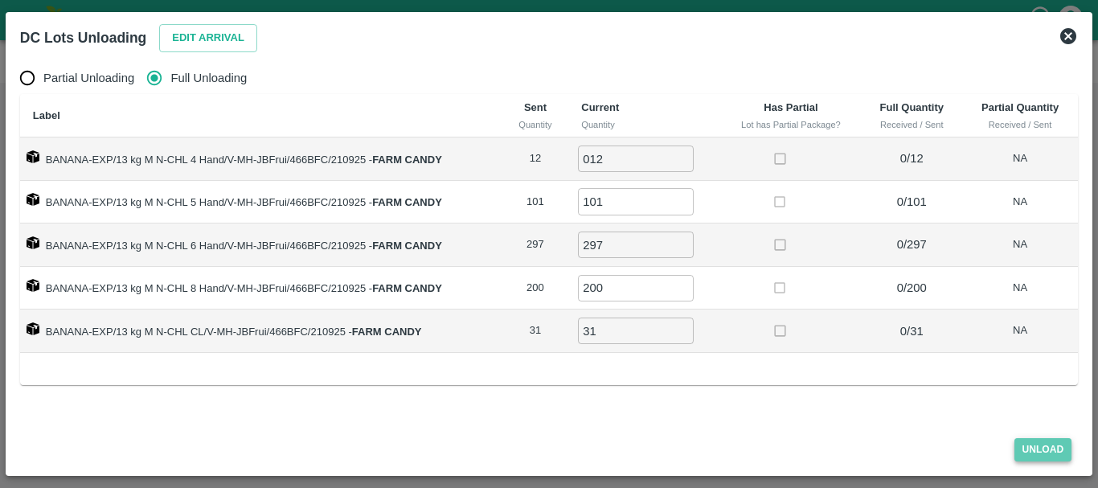
click at [1039, 455] on button "Unload" at bounding box center [1043, 449] width 58 height 23
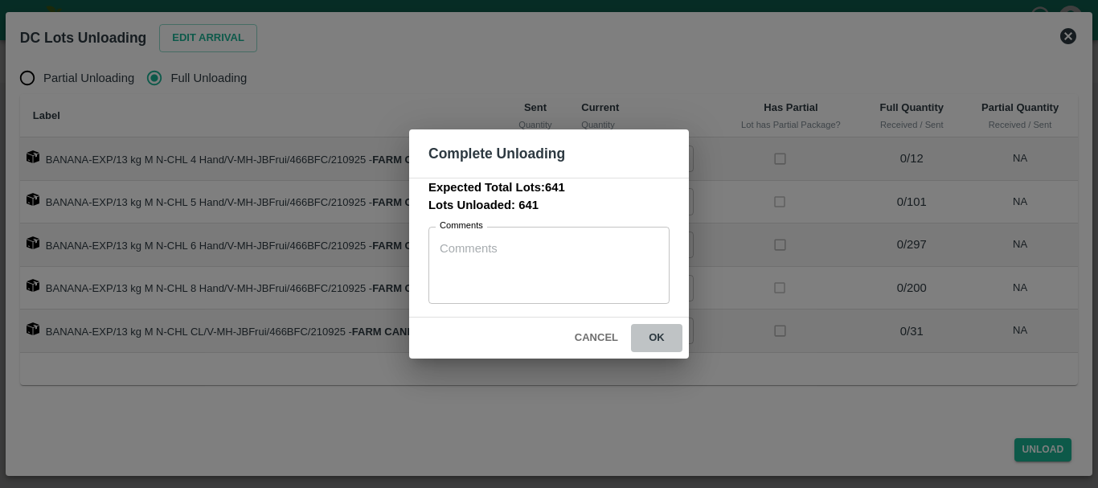
click at [661, 336] on button "ok" at bounding box center [656, 338] width 51 height 28
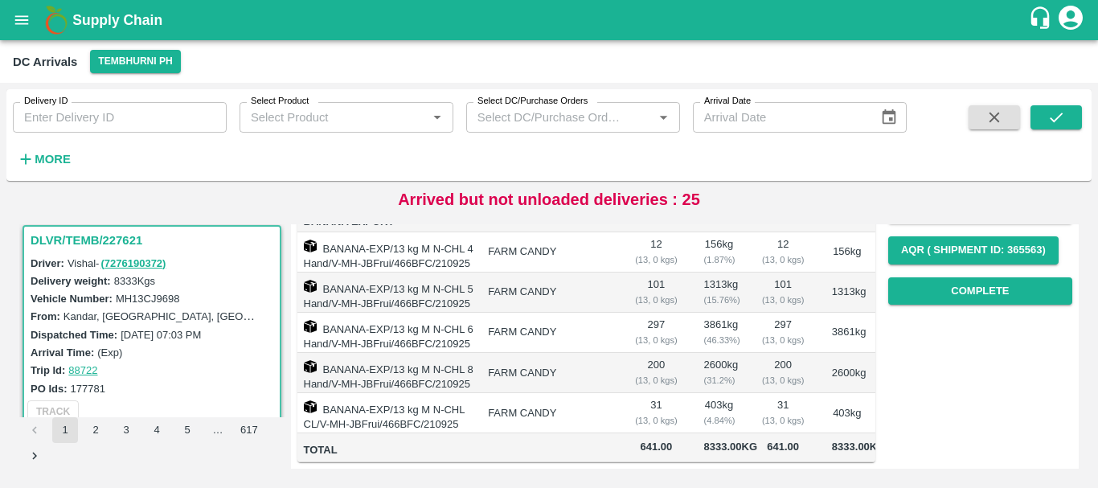
scroll to position [0, 0]
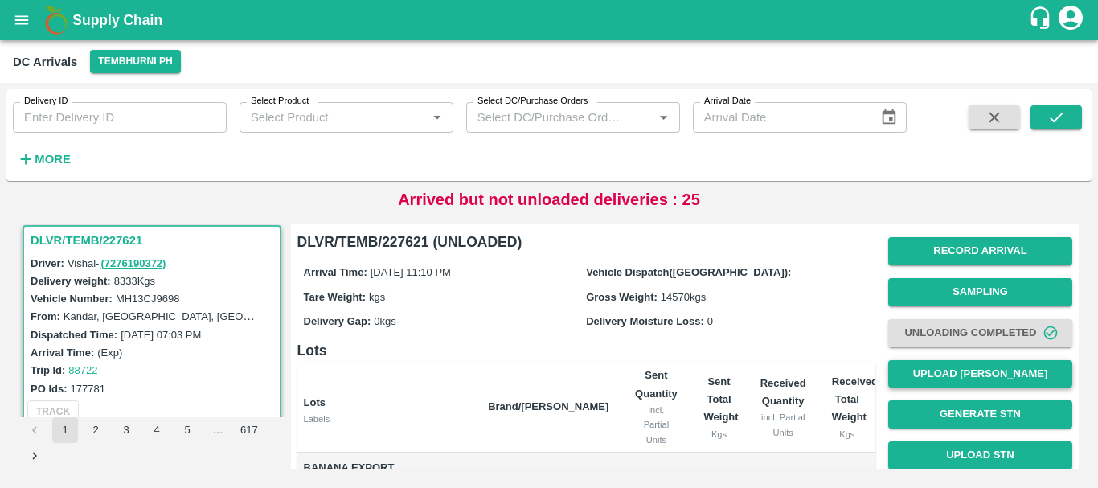
click at [923, 381] on button "Upload [PERSON_NAME]" at bounding box center [980, 374] width 184 height 28
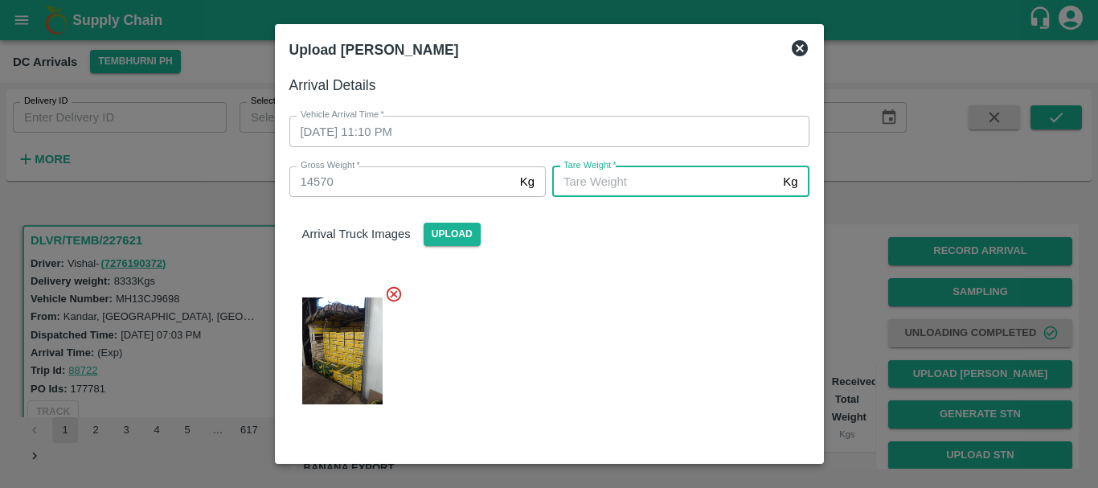
click at [622, 186] on input "Tare Weight   *" at bounding box center [664, 181] width 224 height 31
type input "5430"
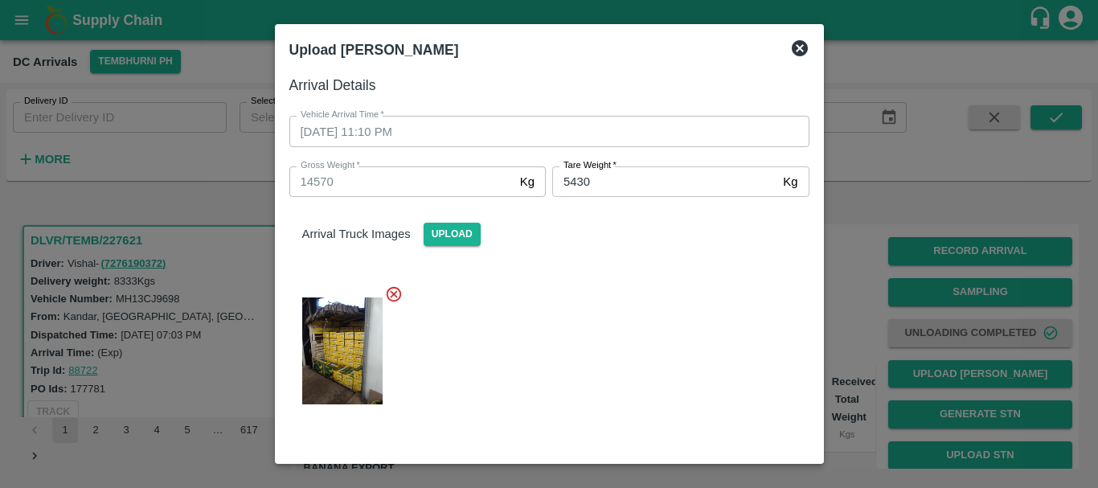
click at [577, 346] on div at bounding box center [542, 346] width 533 height 149
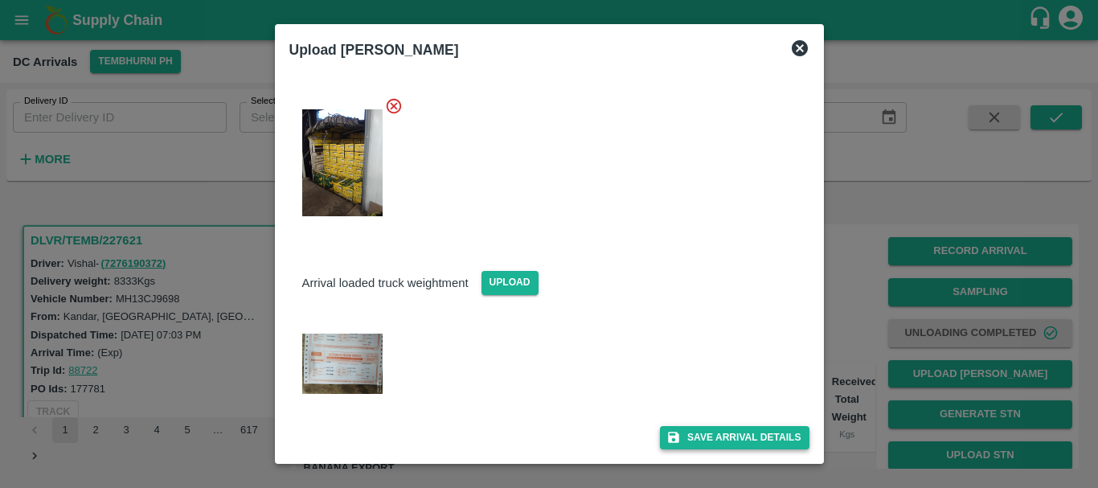
click at [692, 435] on button "Save Arrival Details" at bounding box center [734, 437] width 149 height 23
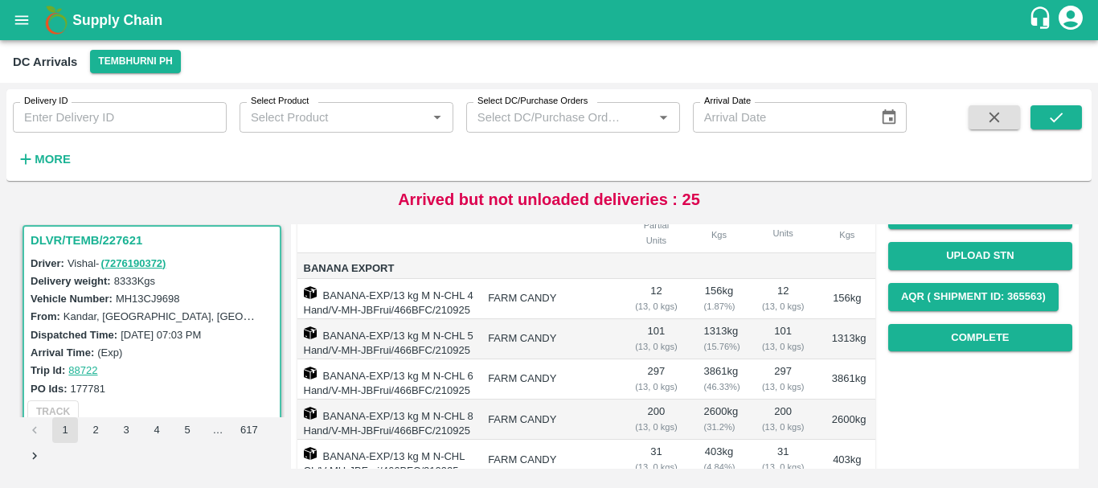
scroll to position [189, 0]
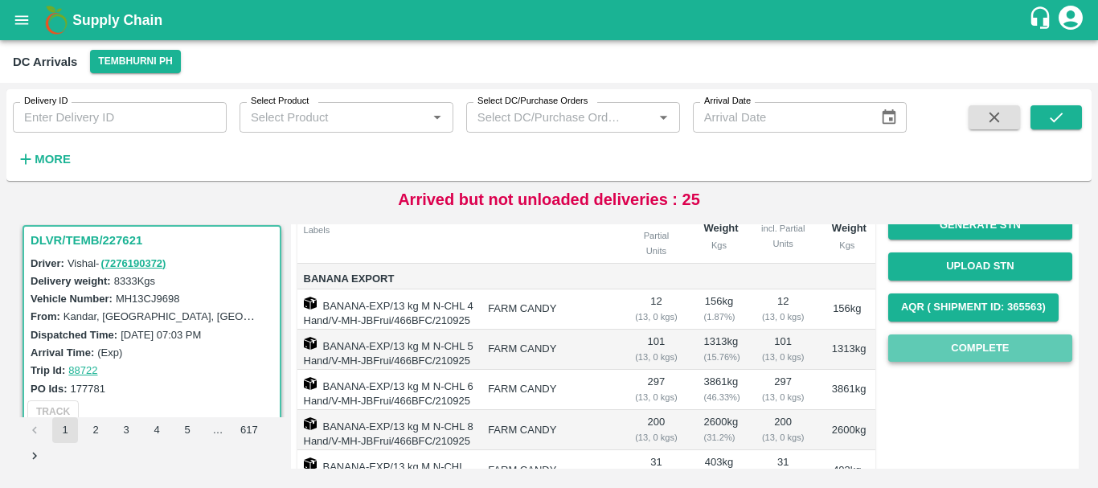
click at [947, 343] on button "Complete" at bounding box center [980, 348] width 184 height 28
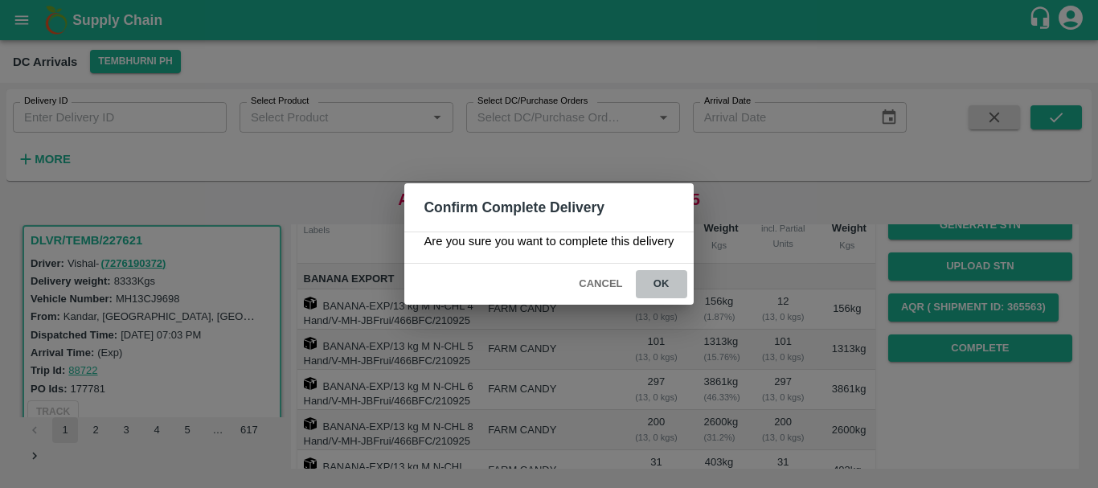
click at [668, 285] on button "ok" at bounding box center [661, 284] width 51 height 28
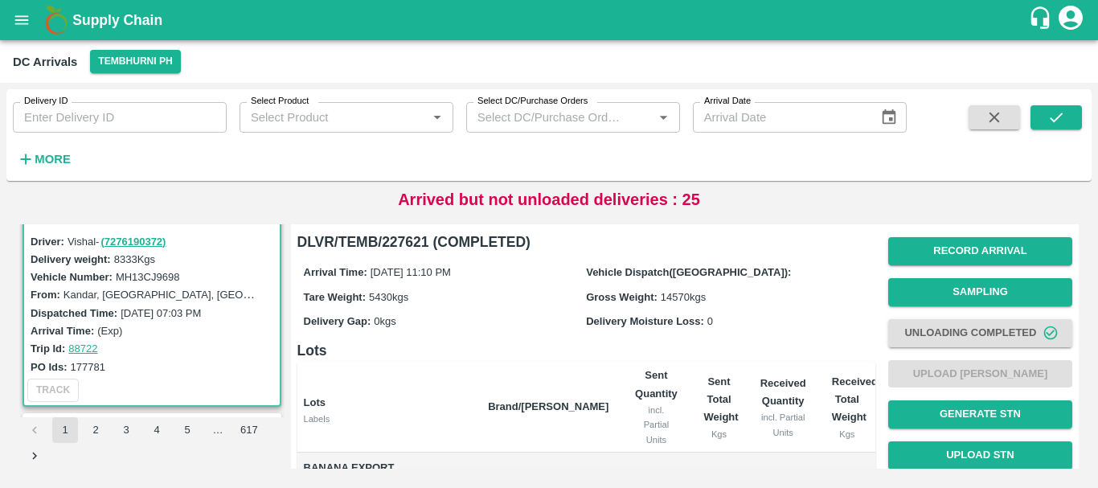
scroll to position [333, 0]
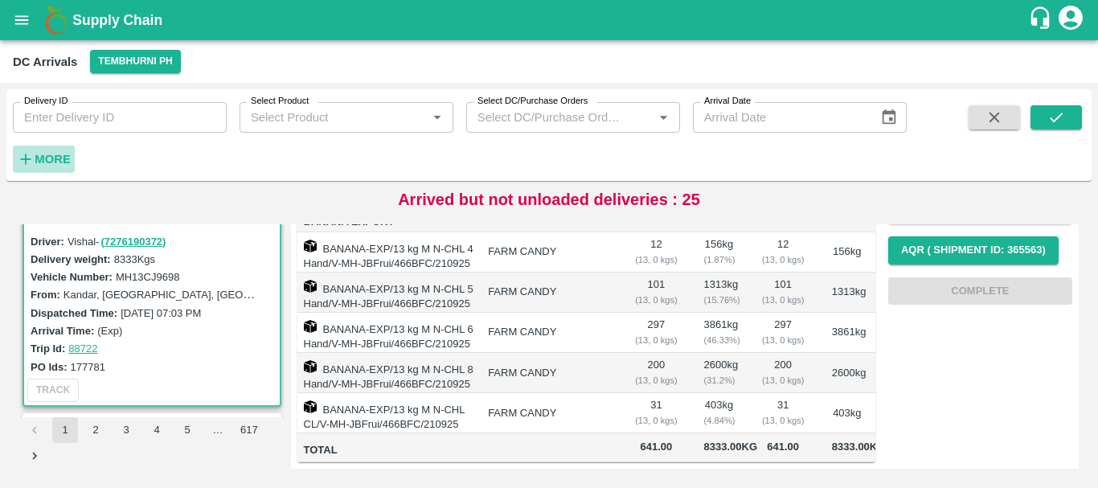
click at [67, 155] on strong "More" at bounding box center [53, 159] width 36 height 13
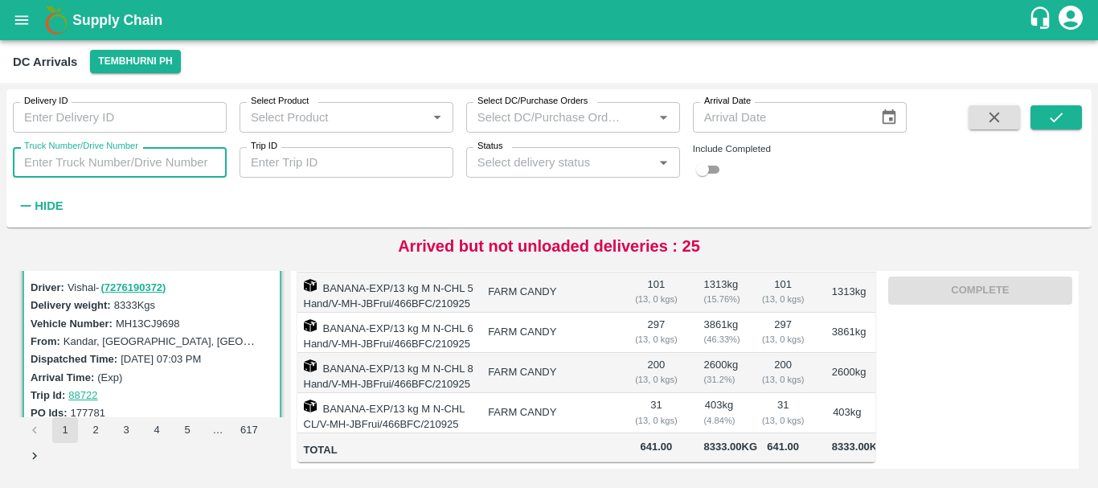
click at [133, 166] on input "Truck Number/Drive Number" at bounding box center [120, 162] width 214 height 31
type input "1104"
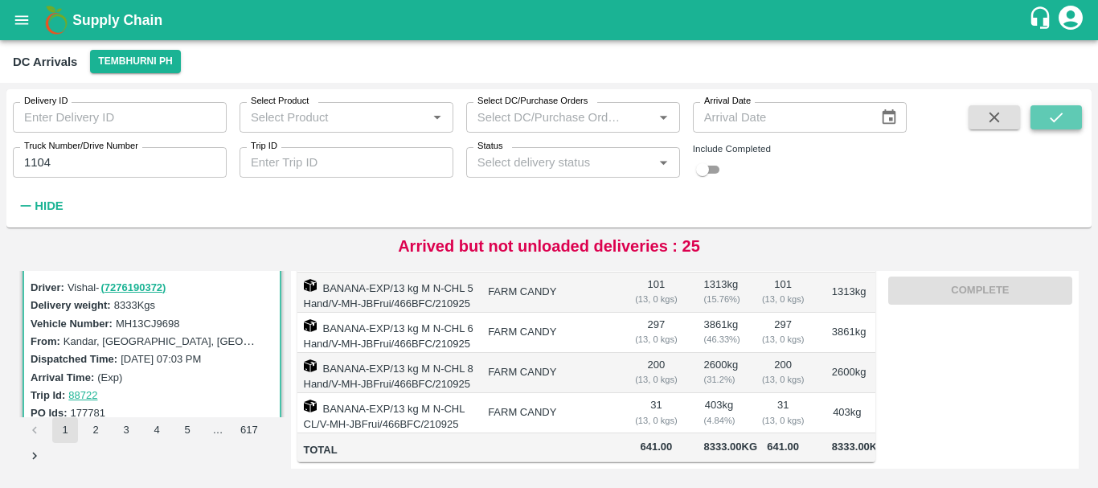
click at [1056, 106] on button "submit" at bounding box center [1055, 117] width 51 height 24
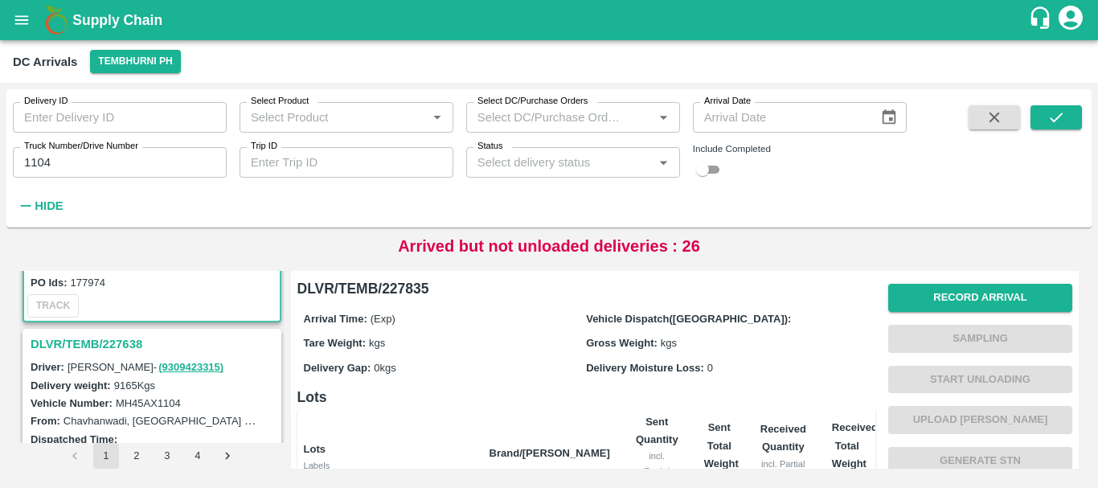
click at [130, 338] on h3 "DLVR/TEMB/227638" at bounding box center [154, 343] width 247 height 21
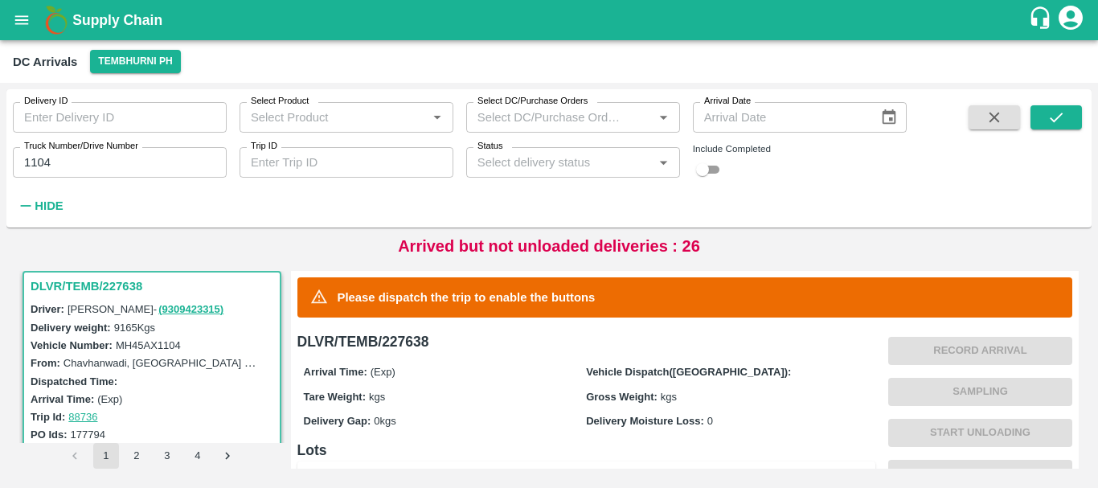
scroll to position [363, 0]
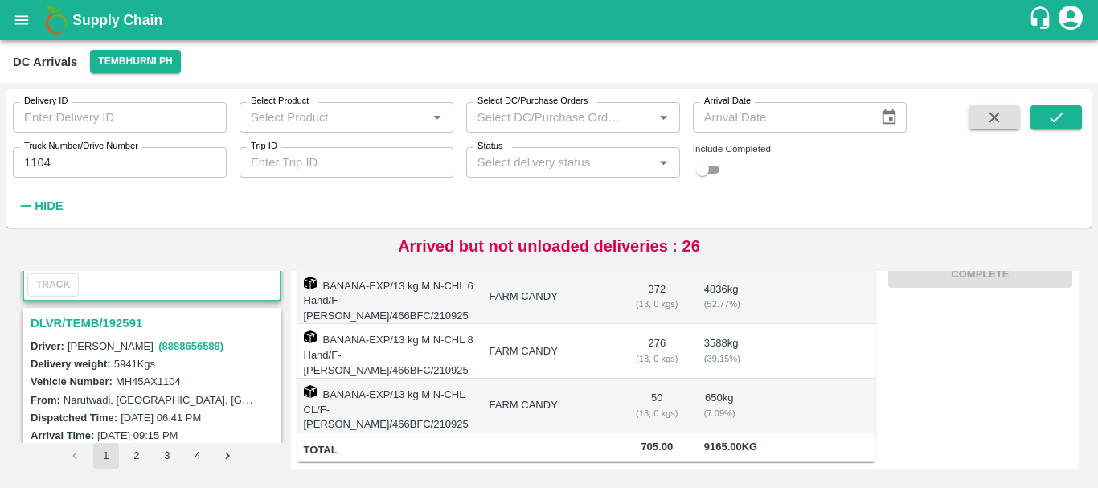
click at [116, 318] on h3 "DLVR/TEMB/192591" at bounding box center [154, 323] width 247 height 21
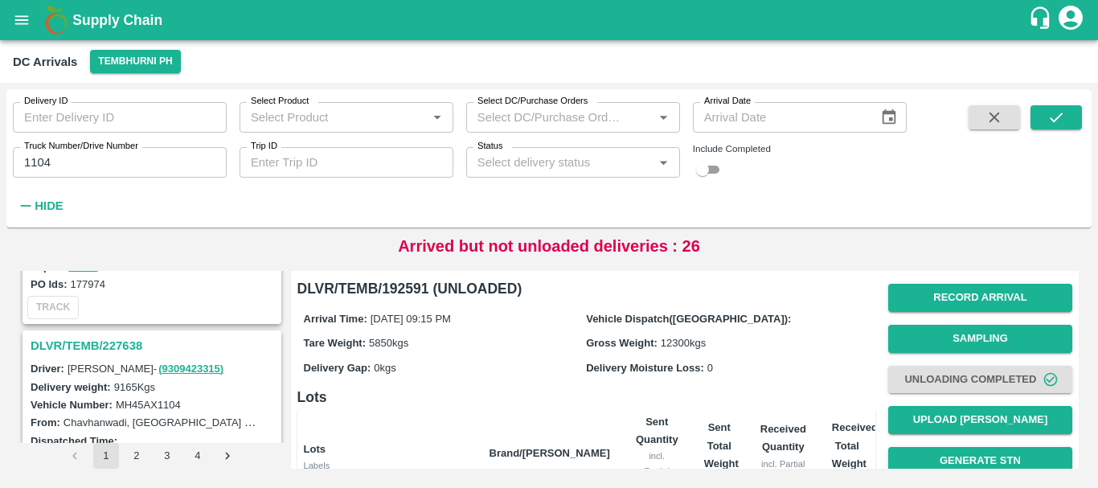
click at [125, 342] on h3 "DLVR/TEMB/227638" at bounding box center [154, 345] width 247 height 21
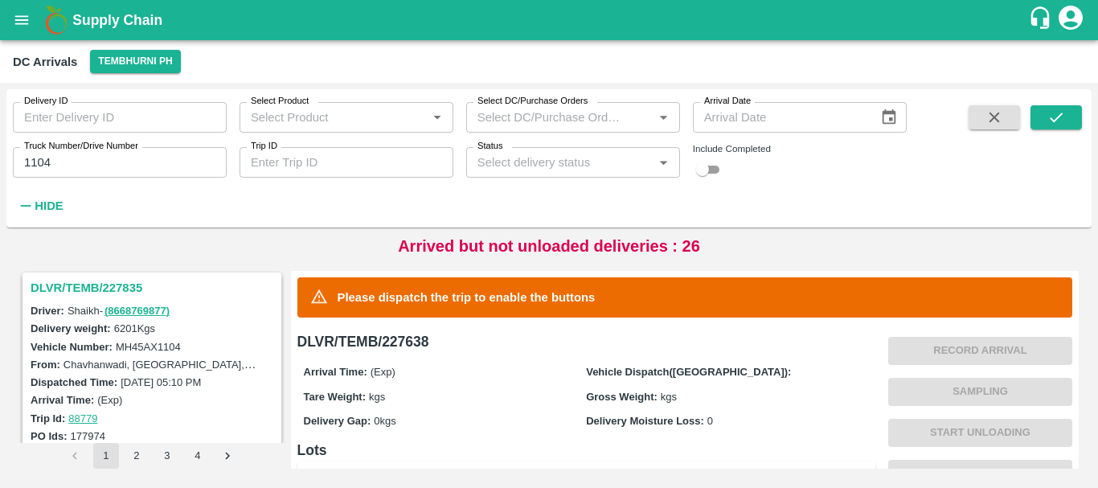
click at [129, 289] on h3 "DLVR/TEMB/227835" at bounding box center [154, 287] width 247 height 21
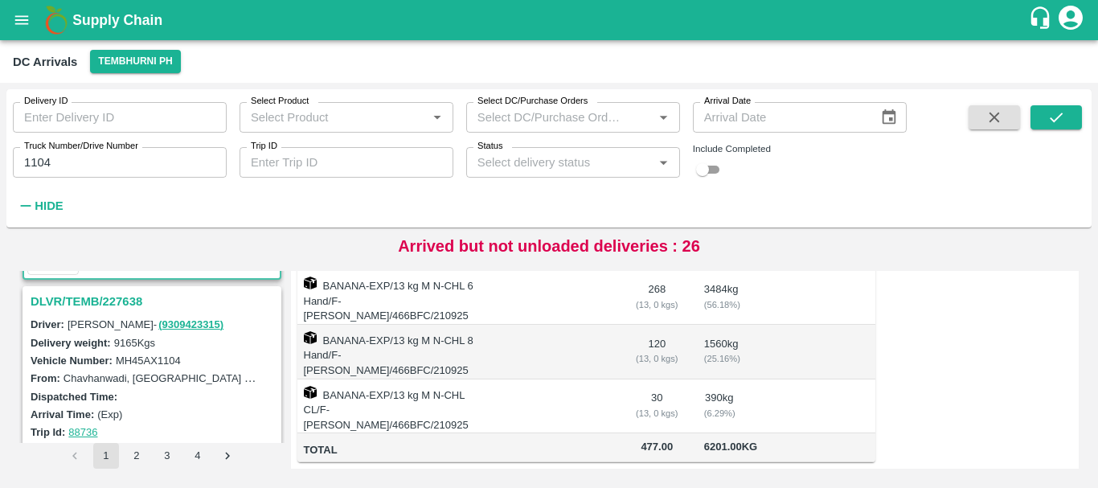
scroll to position [202, 0]
click at [125, 301] on h3 "DLVR/TEMB/227638" at bounding box center [154, 300] width 247 height 21
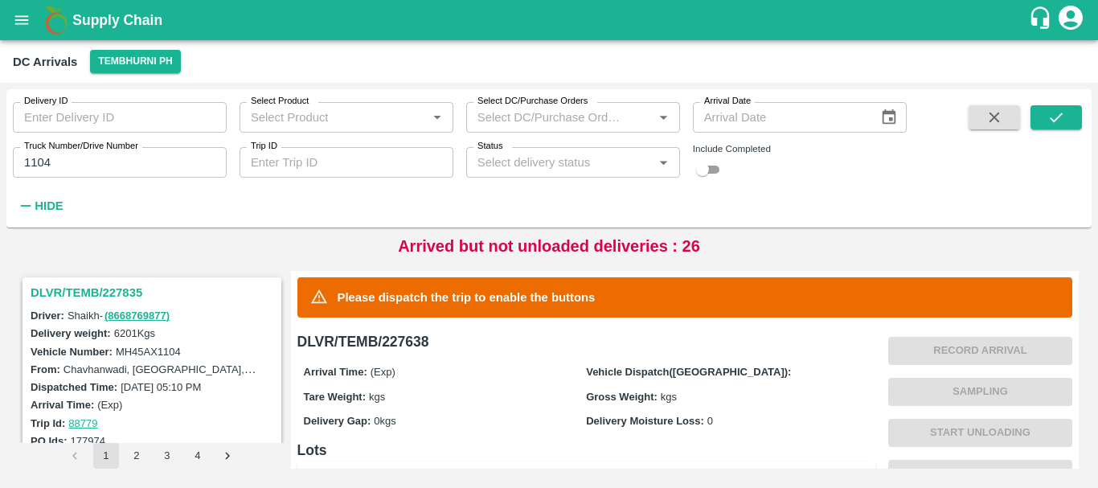
click at [109, 288] on h3 "DLVR/TEMB/227835" at bounding box center [154, 292] width 247 height 21
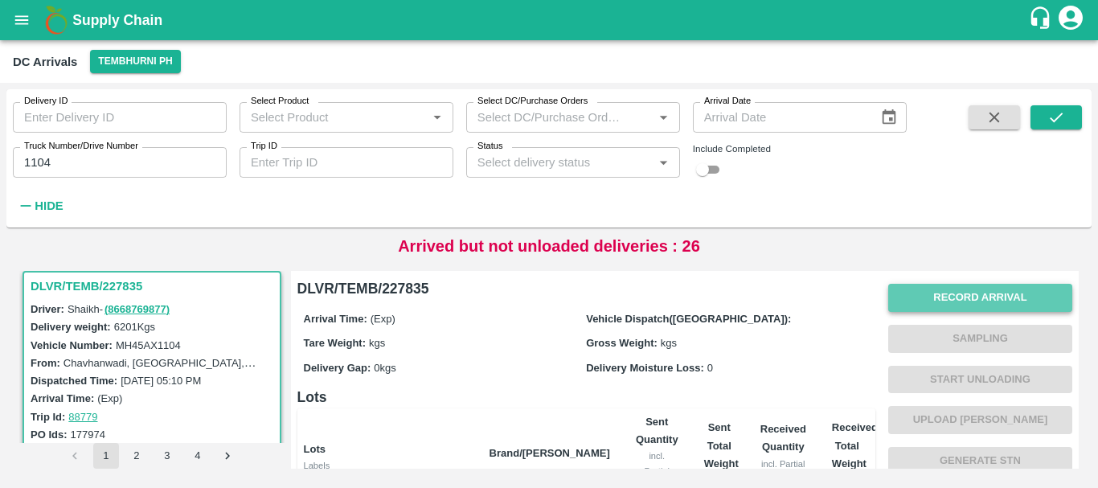
click at [947, 286] on button "Record Arrival" at bounding box center [980, 298] width 184 height 28
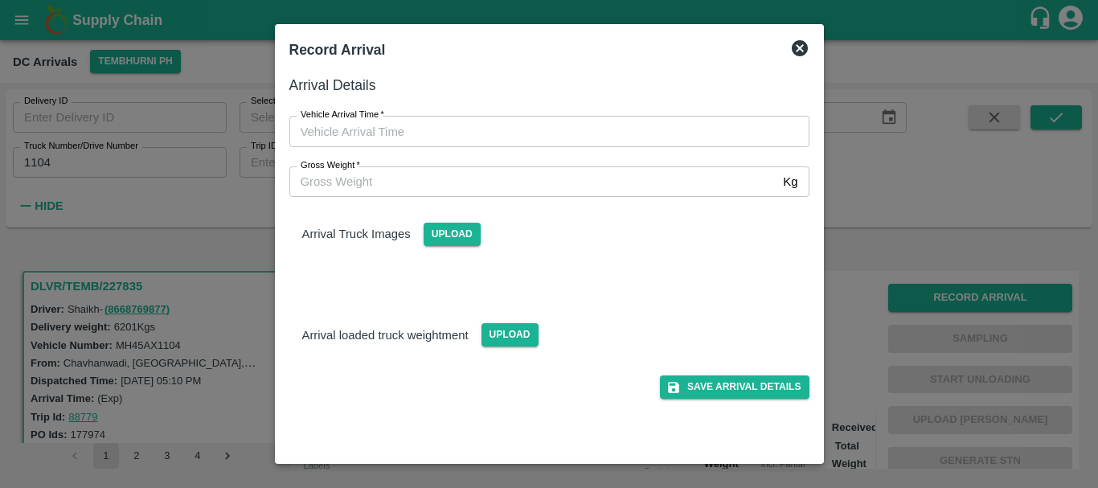
type input "DD/MM/YYYY hh:mm aa"
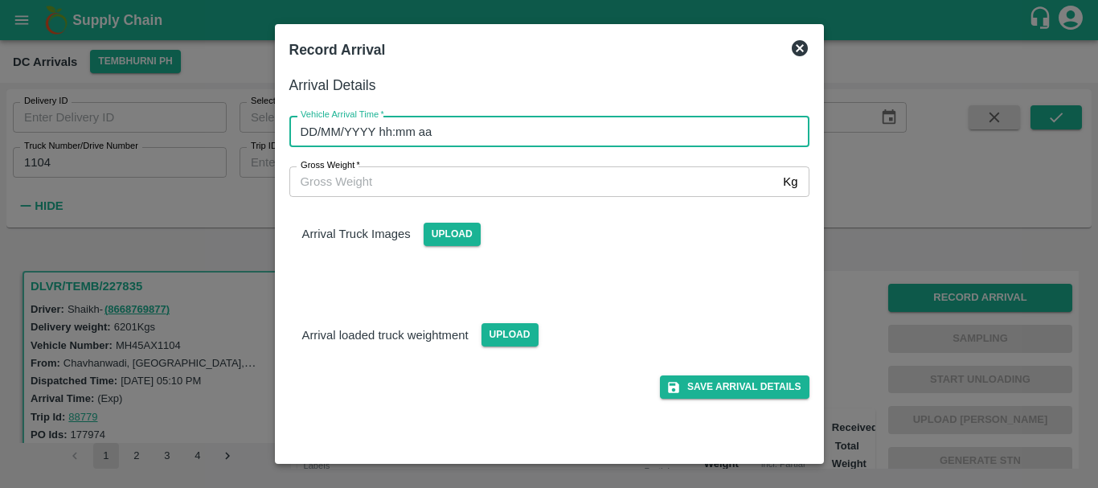
click at [530, 120] on input "DD/MM/YYYY hh:mm aa" at bounding box center [543, 131] width 509 height 31
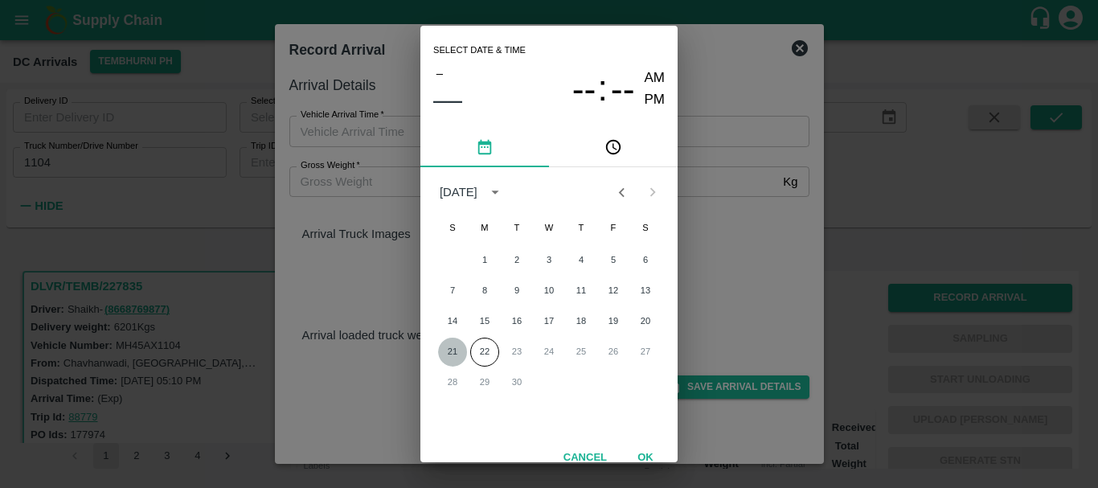
click at [455, 344] on button "21" at bounding box center [452, 351] width 29 height 29
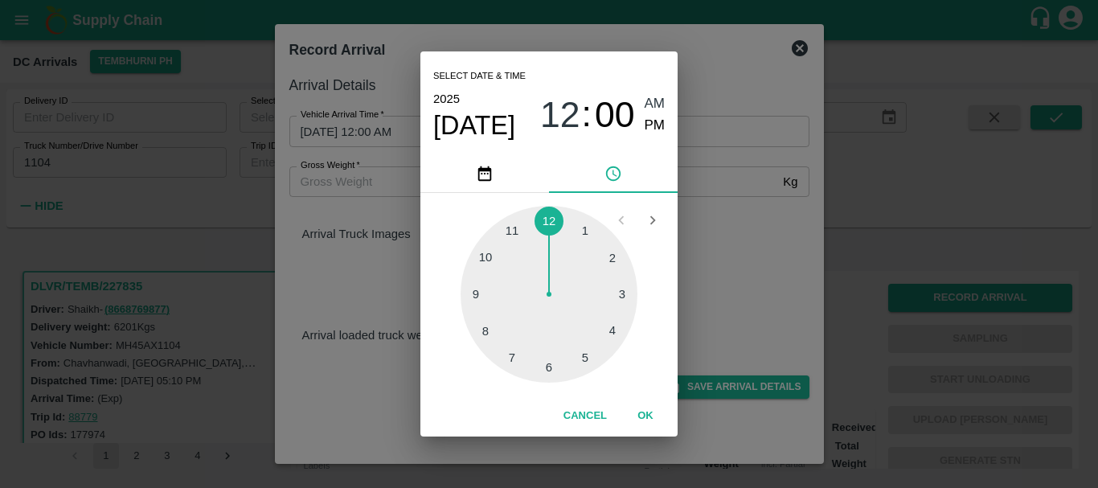
click at [485, 265] on div at bounding box center [548, 294] width 177 height 177
type input "21/09/2025 10:00 AM"
drag, startPoint x: 657, startPoint y: 125, endPoint x: 710, endPoint y: 175, distance: 73.3
click at [710, 175] on div "Select date & time 2025 Sep 21 10 : 00 AM PM 05 10 15 20 25 30 35 40 45 50 55 0…" at bounding box center [549, 244] width 1098 height 488
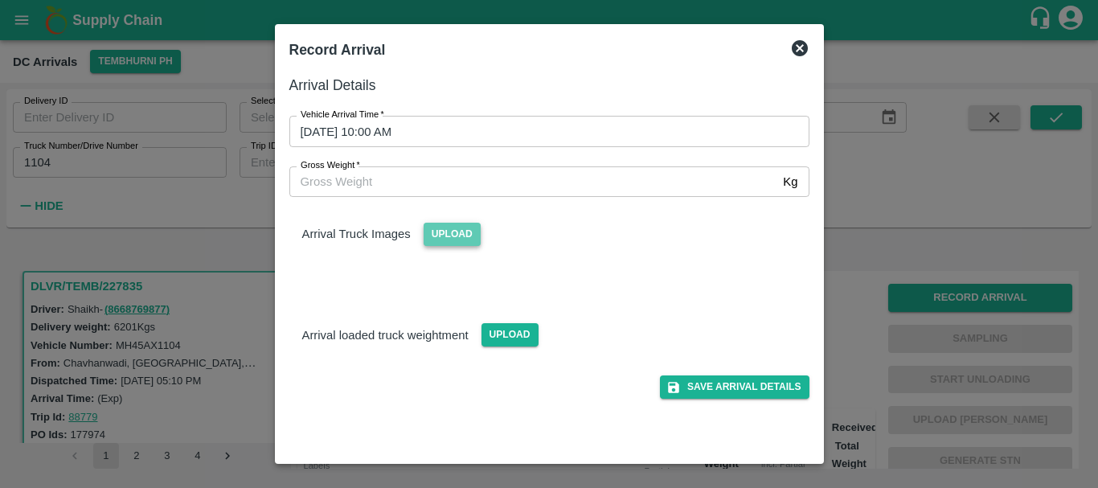
click at [449, 235] on span "Upload" at bounding box center [451, 234] width 57 height 23
click at [0, 0] on input "Upload" at bounding box center [0, 0] width 0 height 0
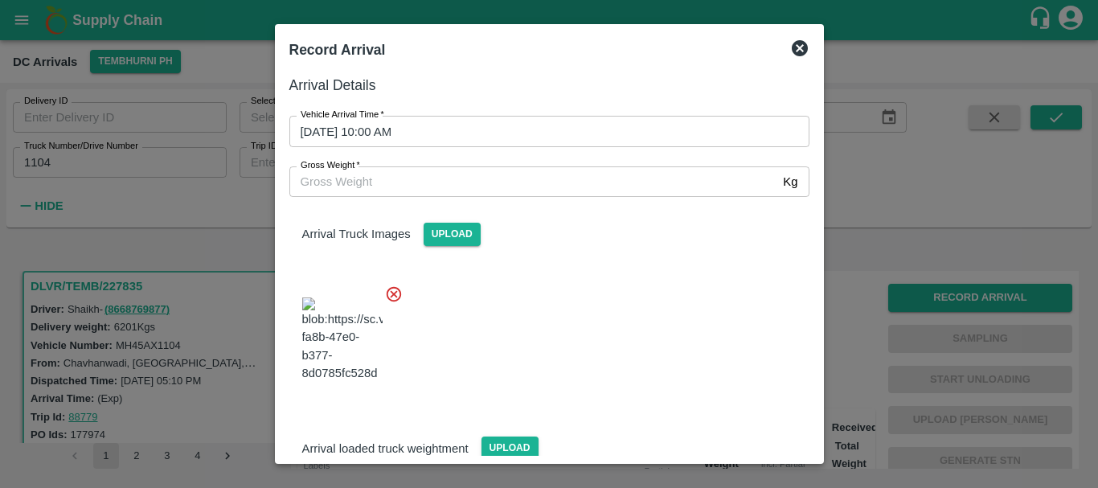
scroll to position [121, 0]
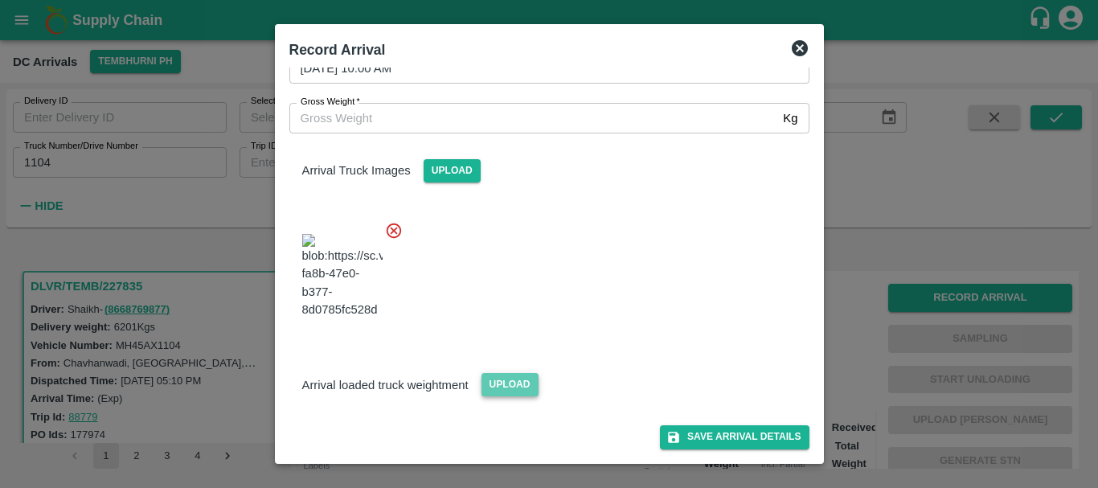
click at [511, 396] on span "Upload" at bounding box center [509, 384] width 57 height 23
click at [0, 0] on input "Upload" at bounding box center [0, 0] width 0 height 0
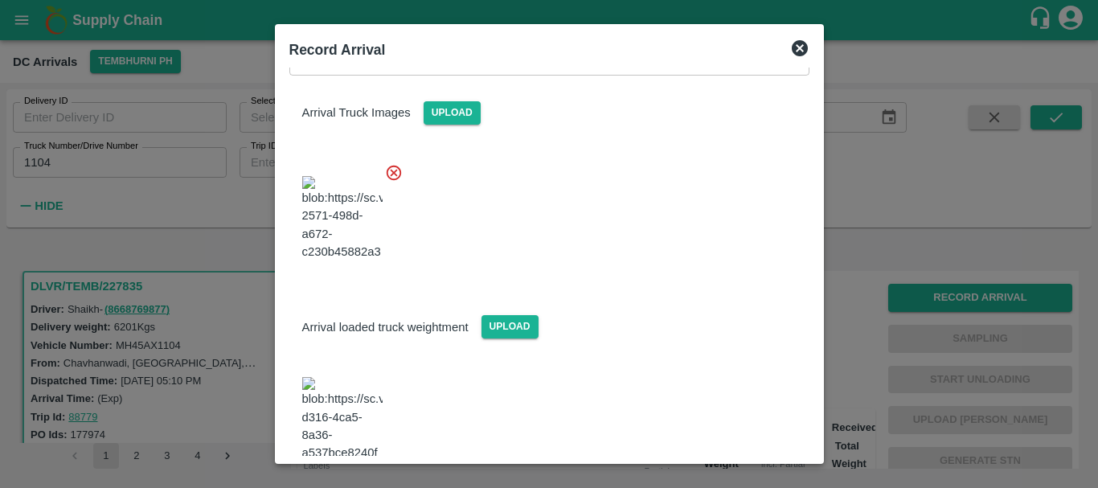
scroll to position [270, 0]
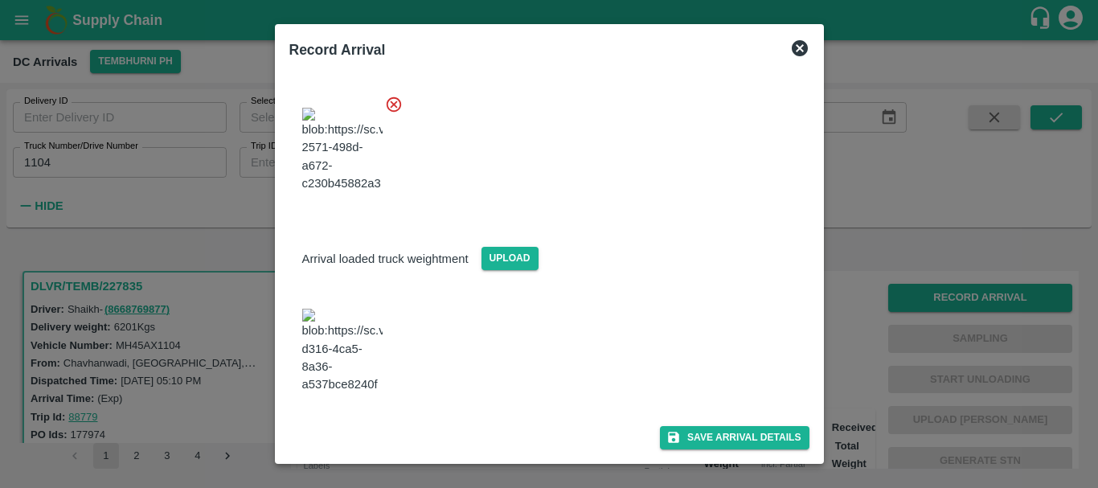
click at [347, 333] on img at bounding box center [342, 351] width 80 height 84
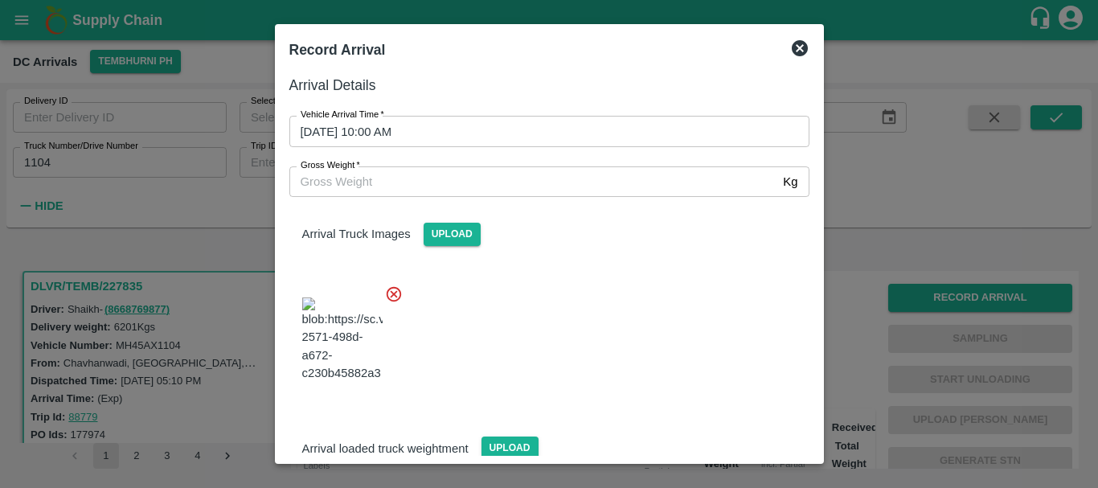
click at [448, 189] on input "Gross Weight   *" at bounding box center [533, 181] width 488 height 31
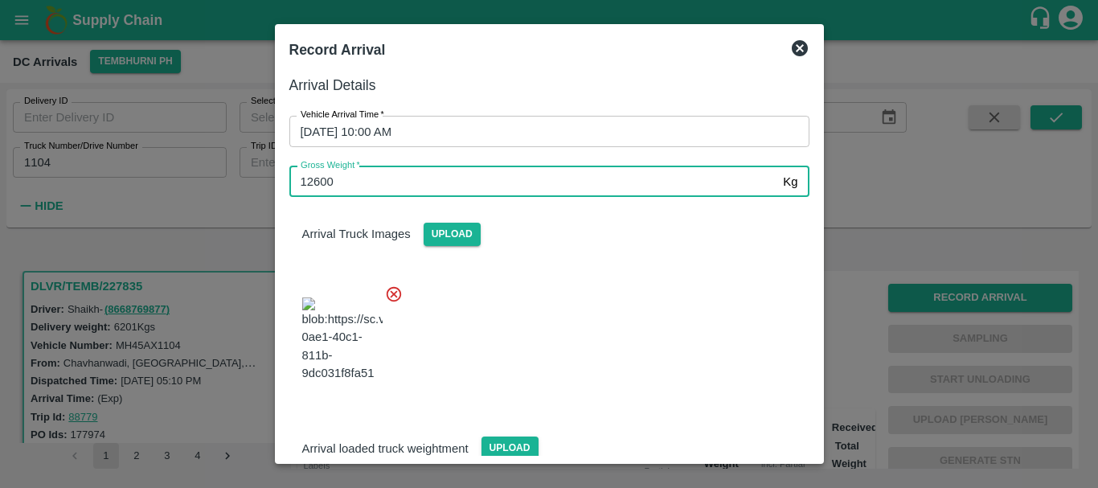
type input "12600"
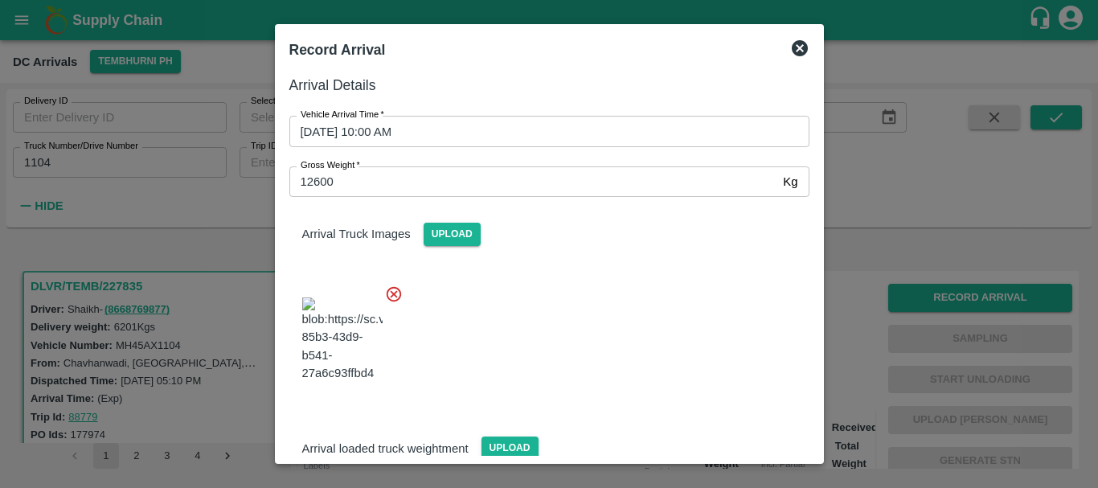
click at [572, 297] on div at bounding box center [542, 335] width 533 height 126
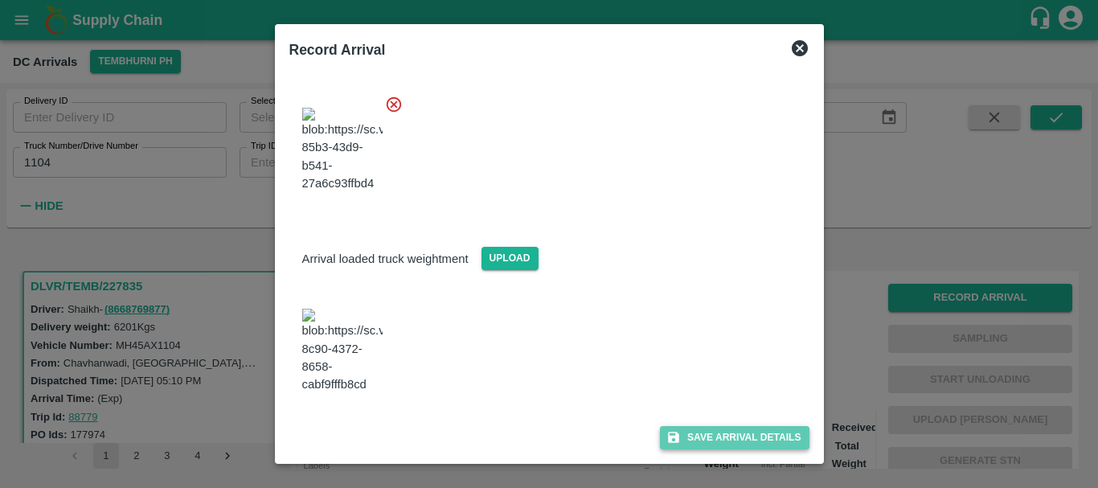
click at [707, 429] on button "Save Arrival Details" at bounding box center [734, 437] width 149 height 23
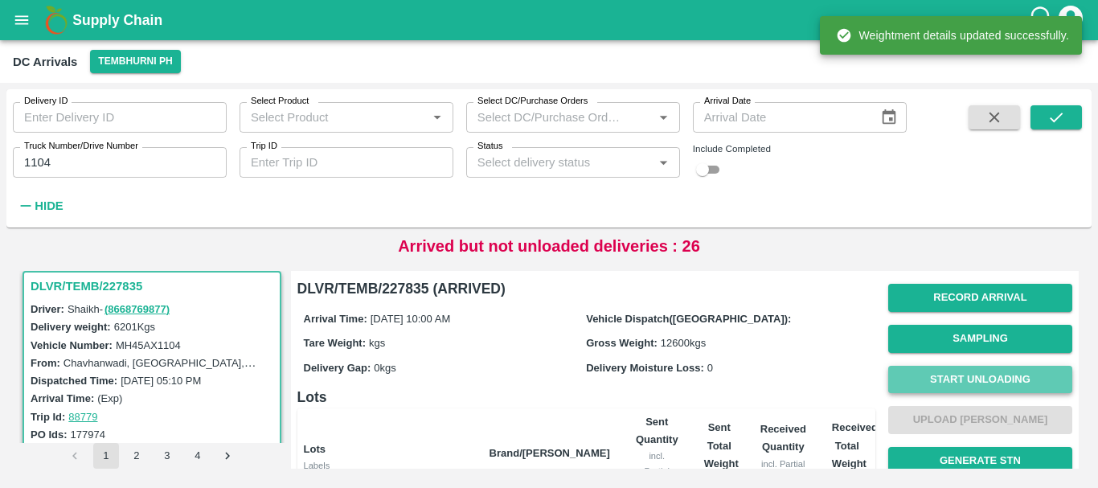
click at [924, 378] on button "Start Unloading" at bounding box center [980, 380] width 184 height 28
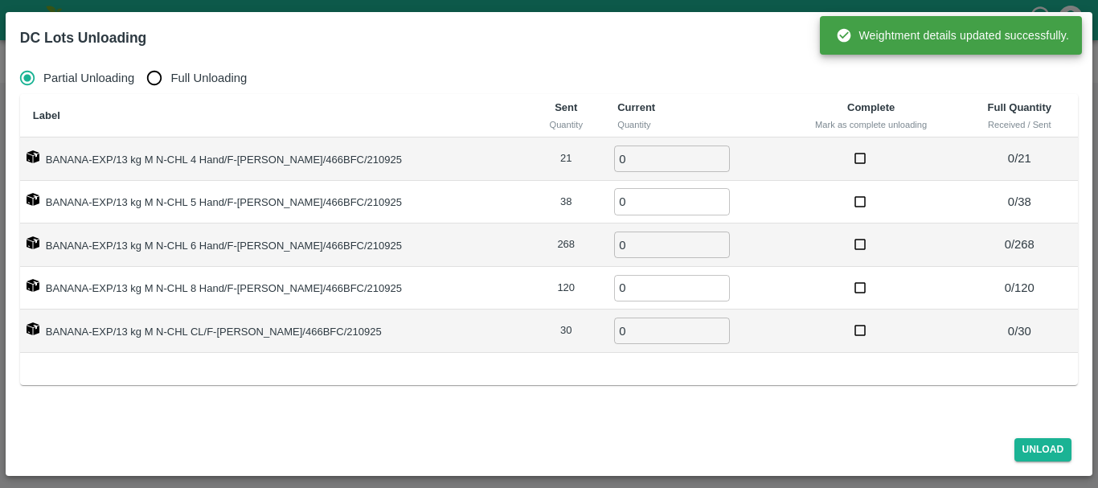
click at [161, 72] on input "Full Unloading" at bounding box center [154, 78] width 32 height 32
radio input "true"
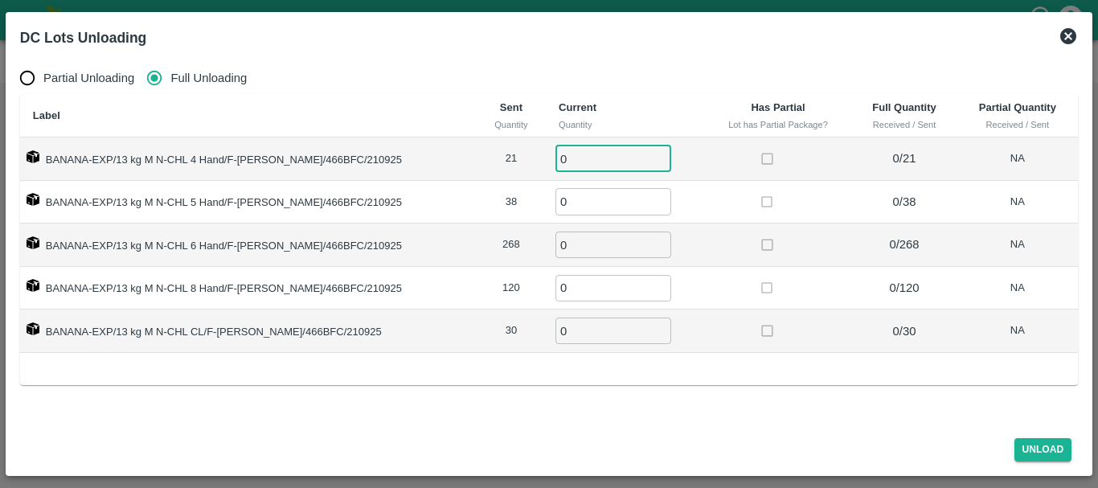
click at [559, 157] on input "0" at bounding box center [613, 158] width 116 height 27
type input "021"
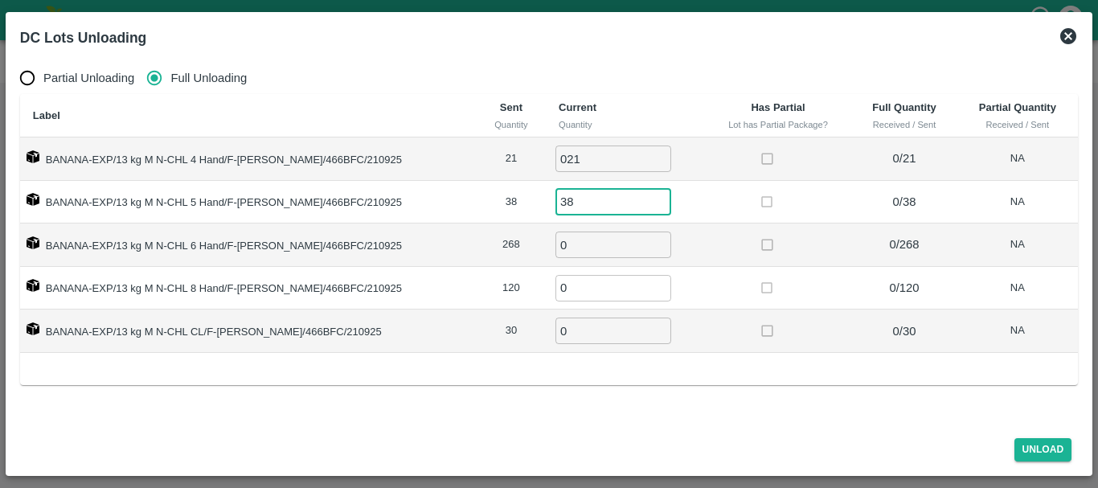
type input "38"
type input "268"
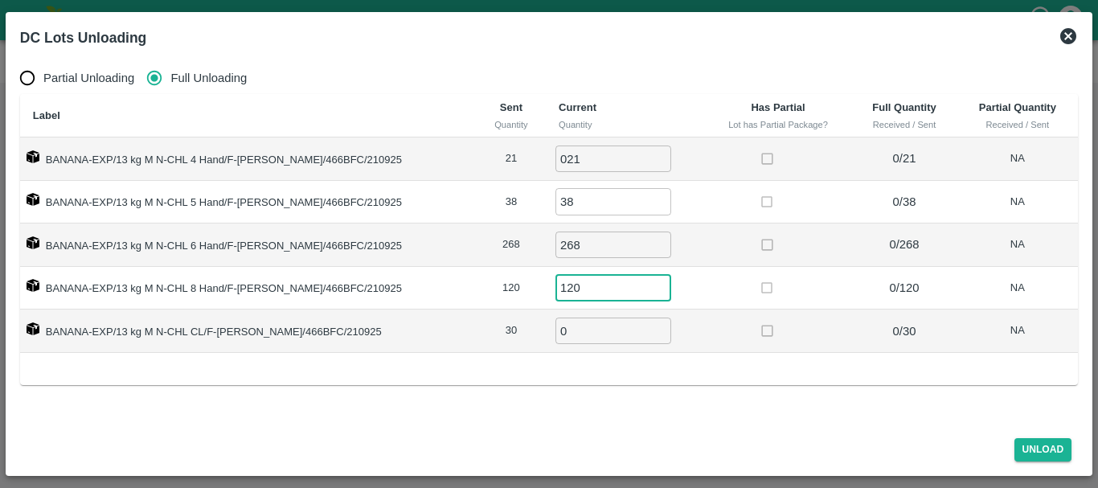
type input "120"
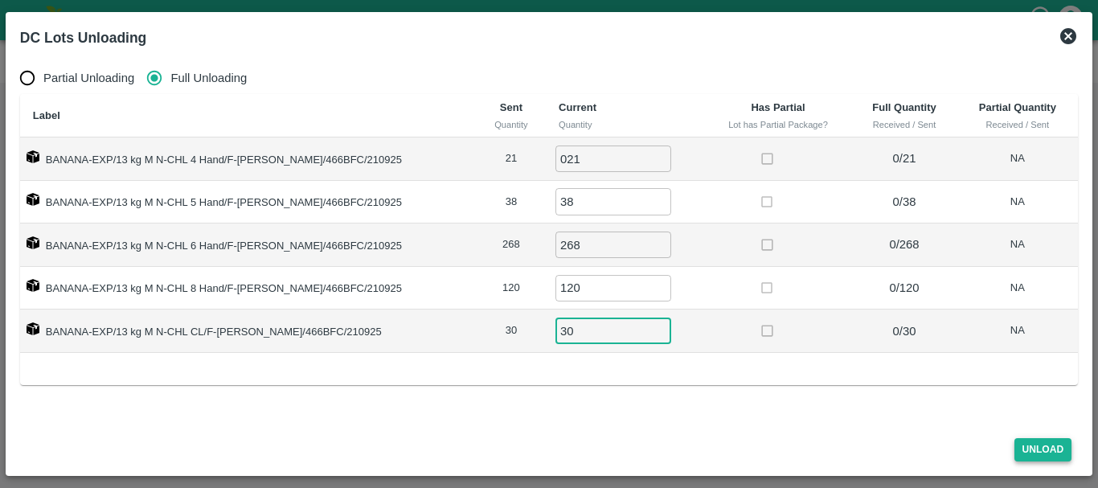
type input "30"
click at [1029, 444] on button "Unload" at bounding box center [1043, 449] width 58 height 23
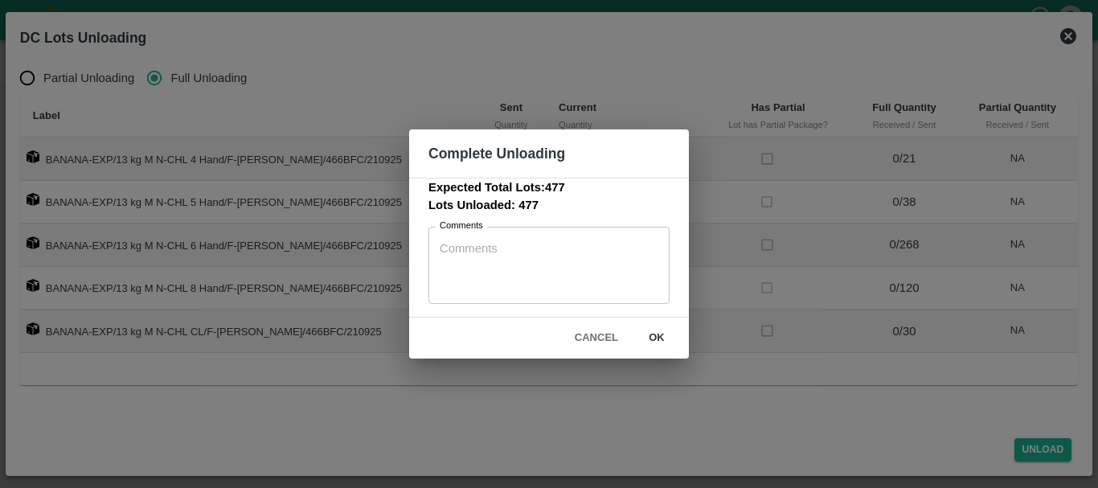
click at [657, 333] on button "ok" at bounding box center [656, 338] width 51 height 28
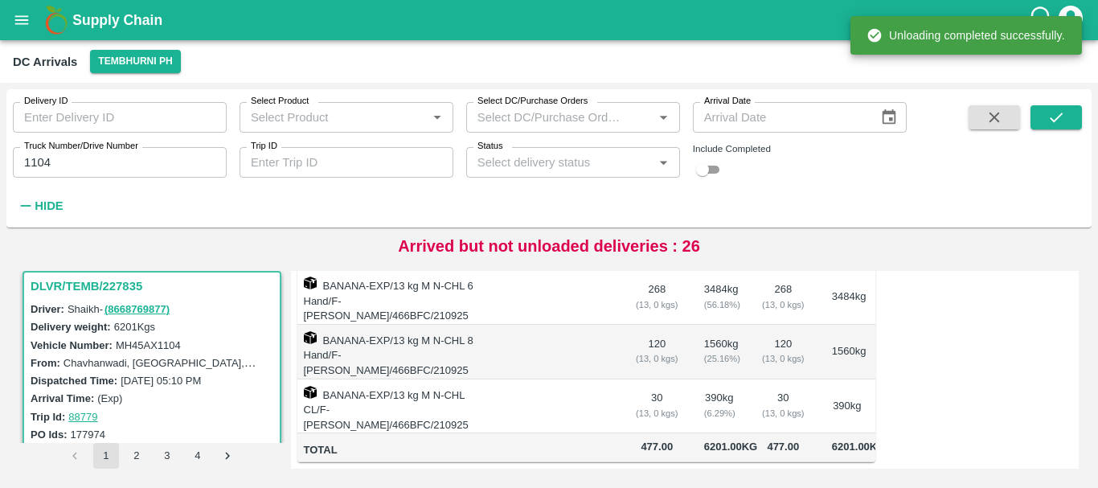
scroll to position [0, 0]
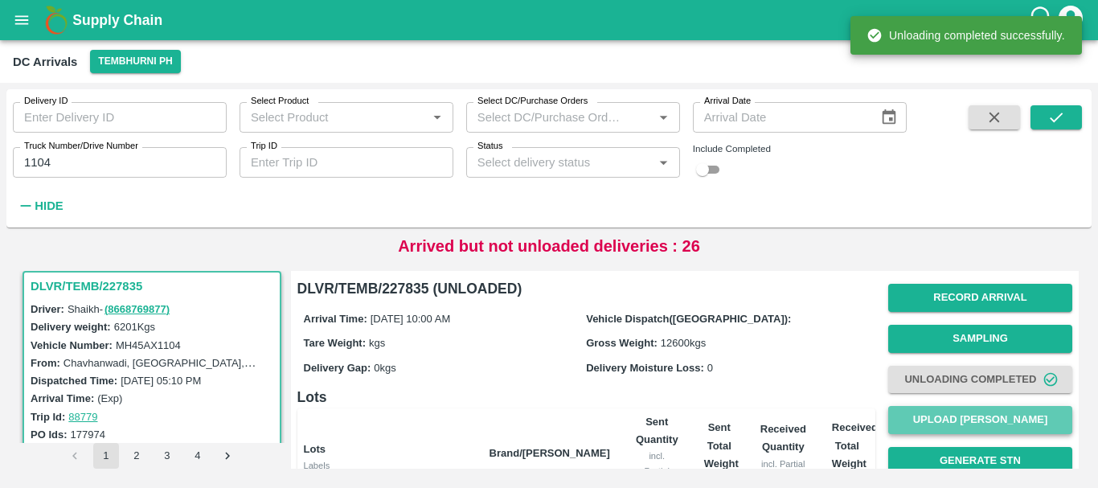
click at [957, 424] on button "Upload [PERSON_NAME]" at bounding box center [980, 420] width 184 height 28
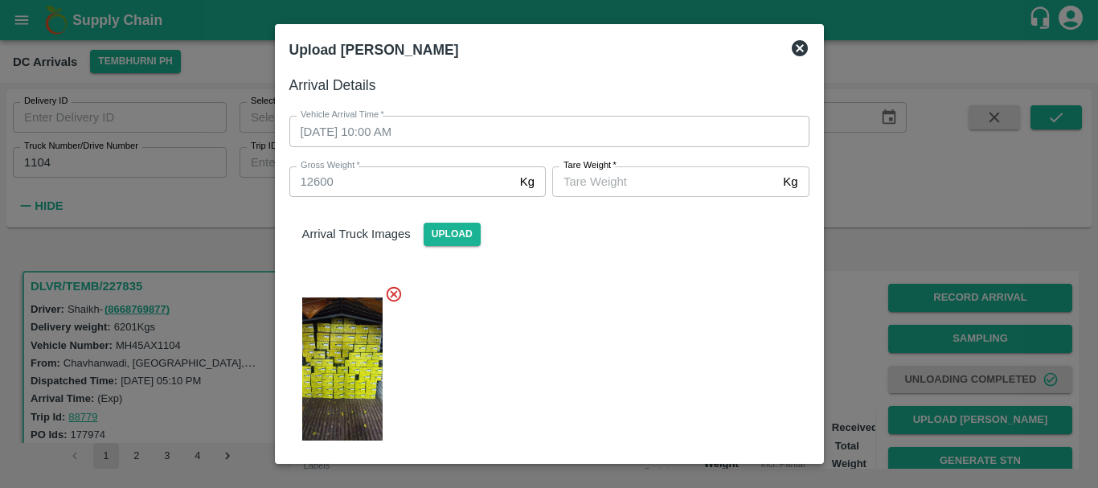
click at [681, 186] on input "Tare Weight   *" at bounding box center [664, 181] width 224 height 31
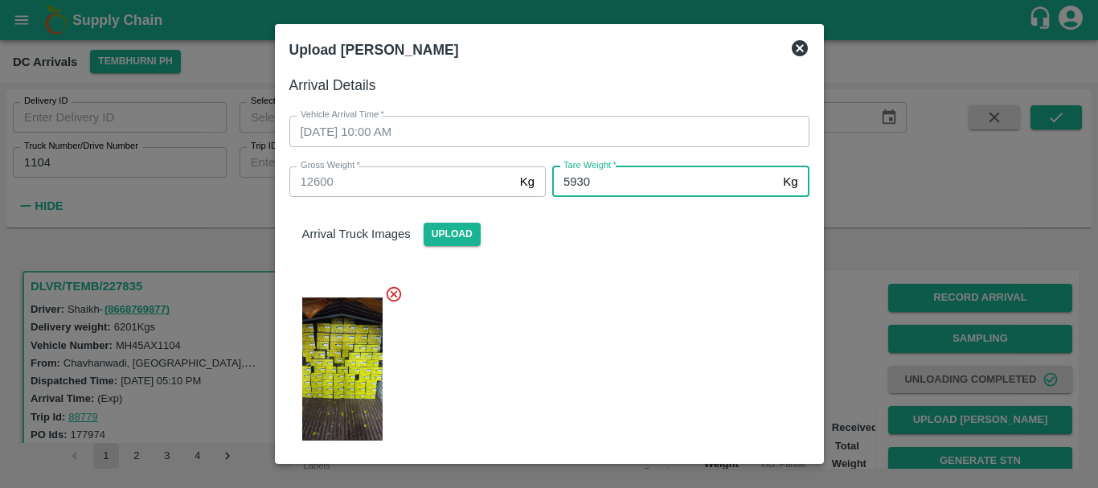
type input "5930"
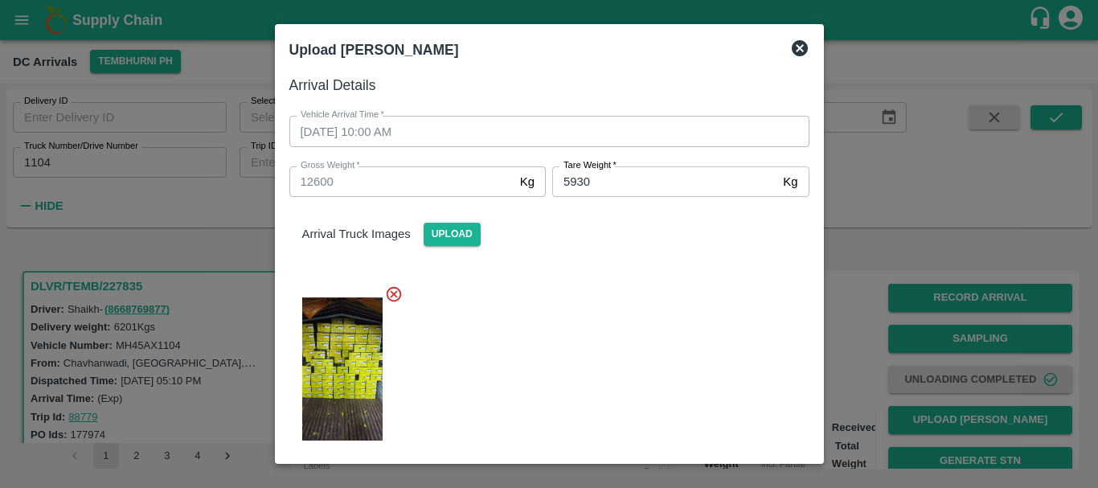
click at [663, 309] on div at bounding box center [542, 364] width 533 height 185
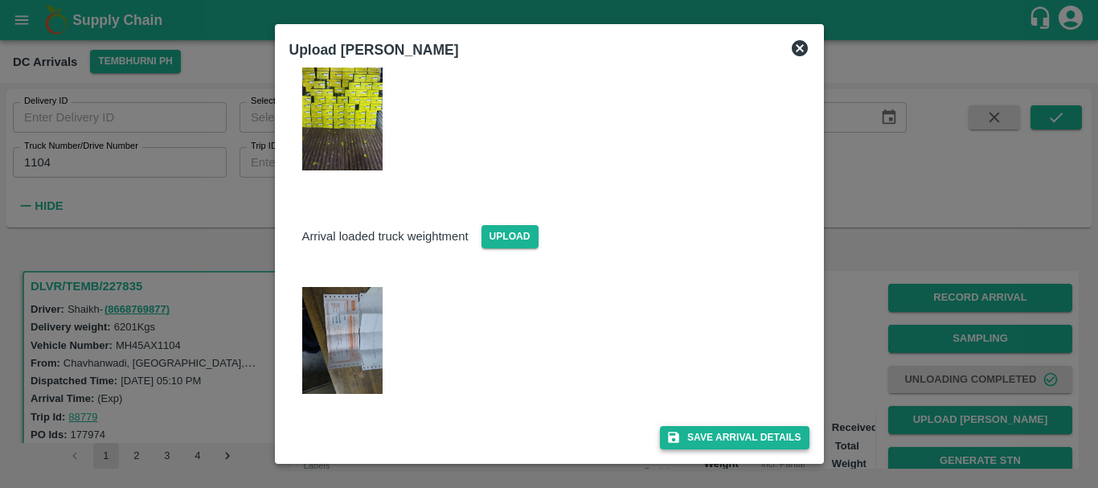
click at [718, 429] on button "Save Arrival Details" at bounding box center [734, 437] width 149 height 23
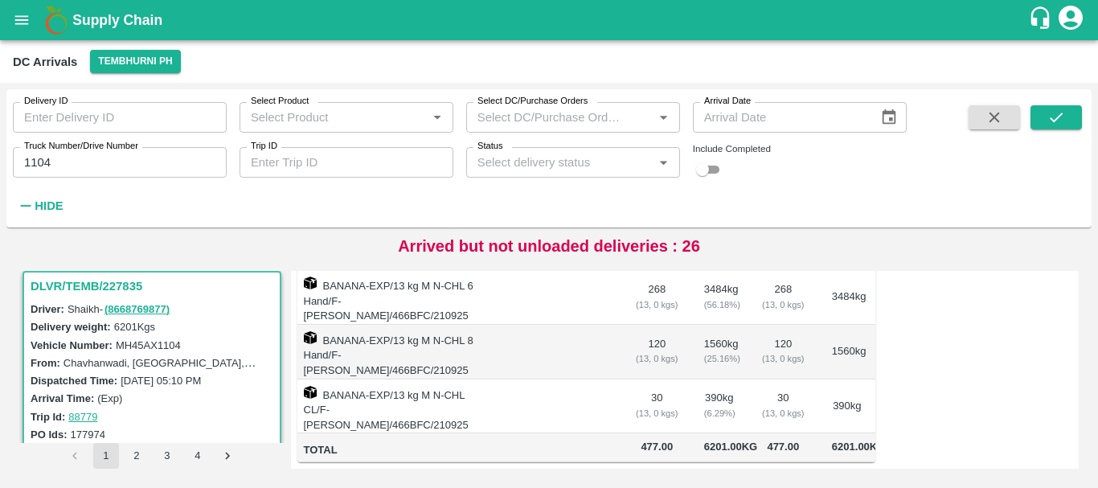
scroll to position [190, 0]
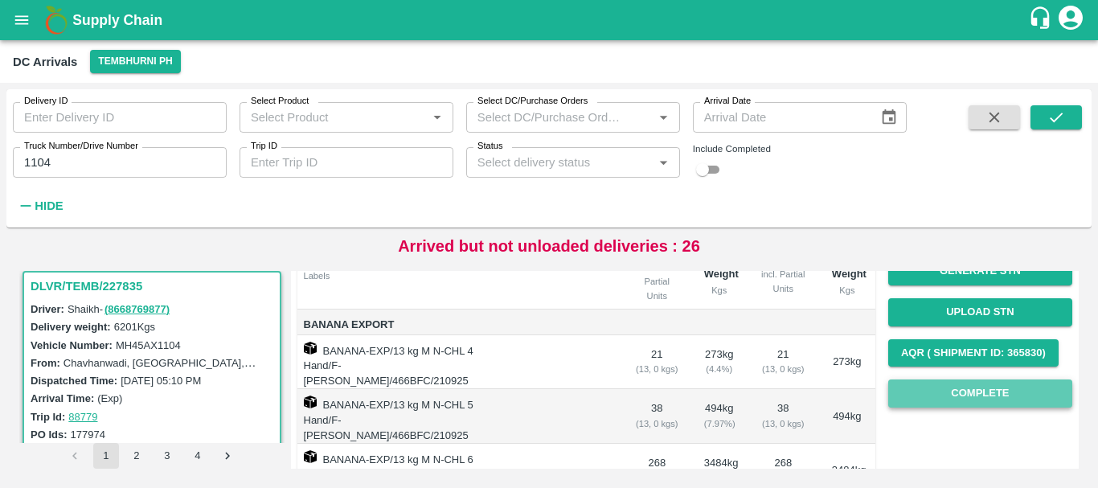
click at [941, 388] on button "Complete" at bounding box center [980, 393] width 184 height 28
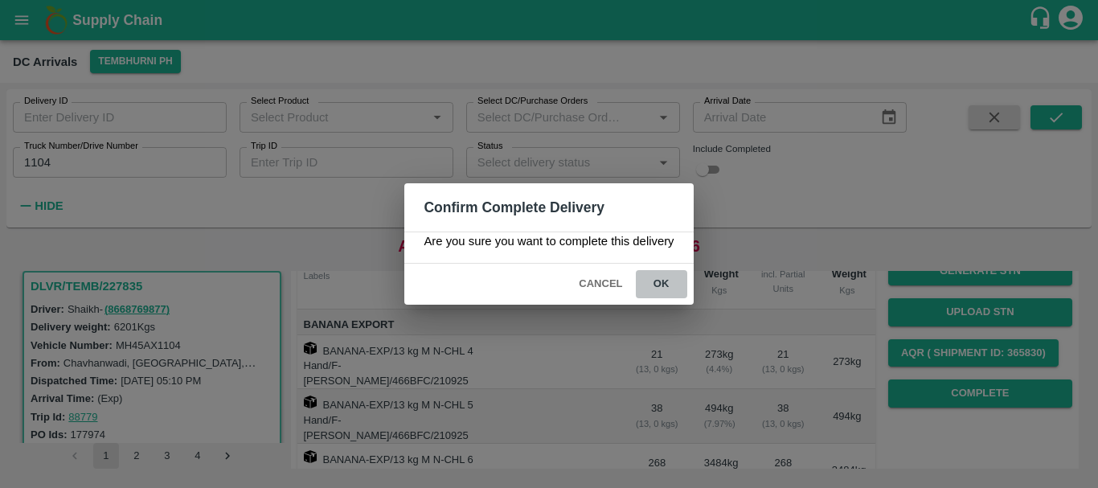
click at [656, 280] on button "ok" at bounding box center [661, 284] width 51 height 28
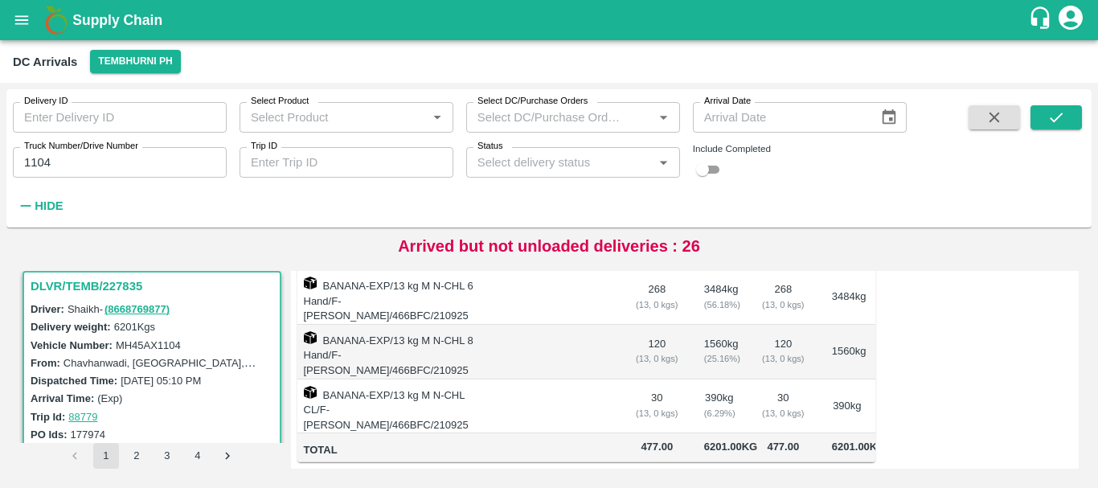
scroll to position [0, 0]
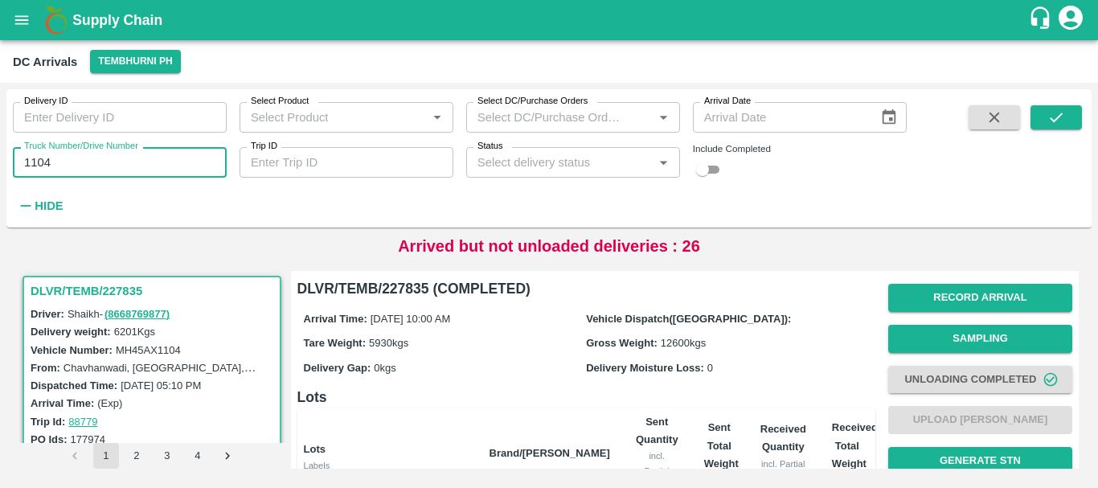
click at [148, 175] on input "1104" at bounding box center [120, 162] width 214 height 31
type input "1"
type input "3780"
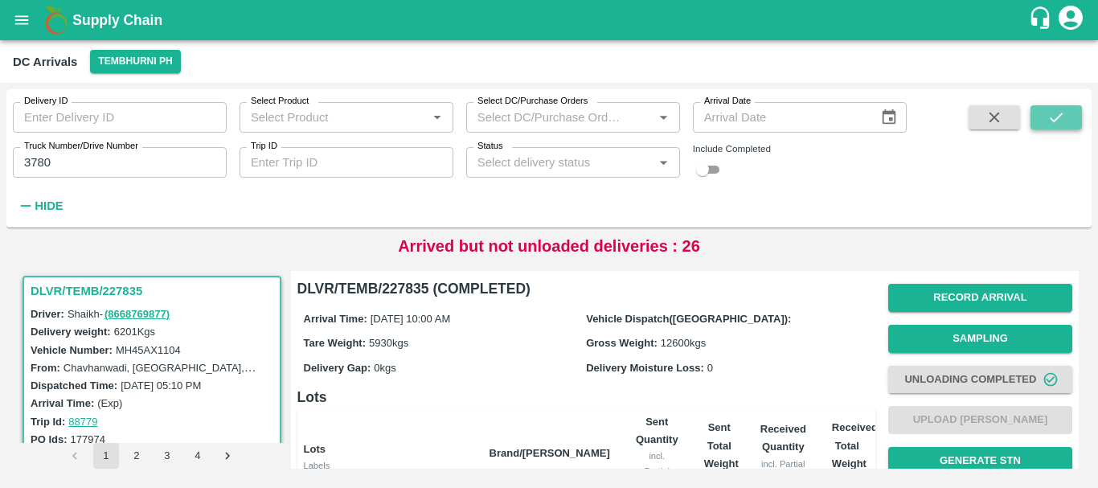
click at [1071, 113] on button "submit" at bounding box center [1055, 117] width 51 height 24
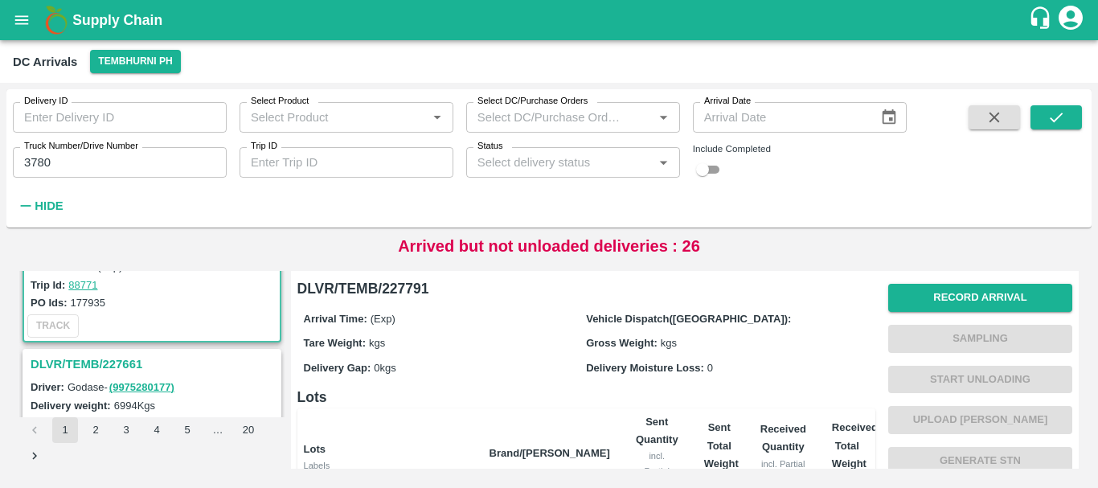
scroll to position [145, 0]
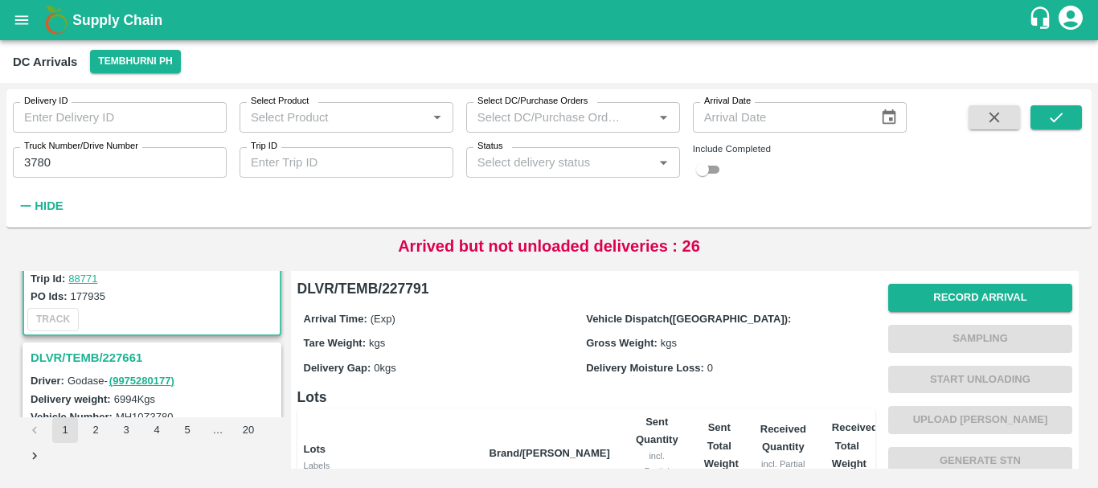
click at [134, 358] on h3 "DLVR/TEMB/227661" at bounding box center [154, 357] width 247 height 21
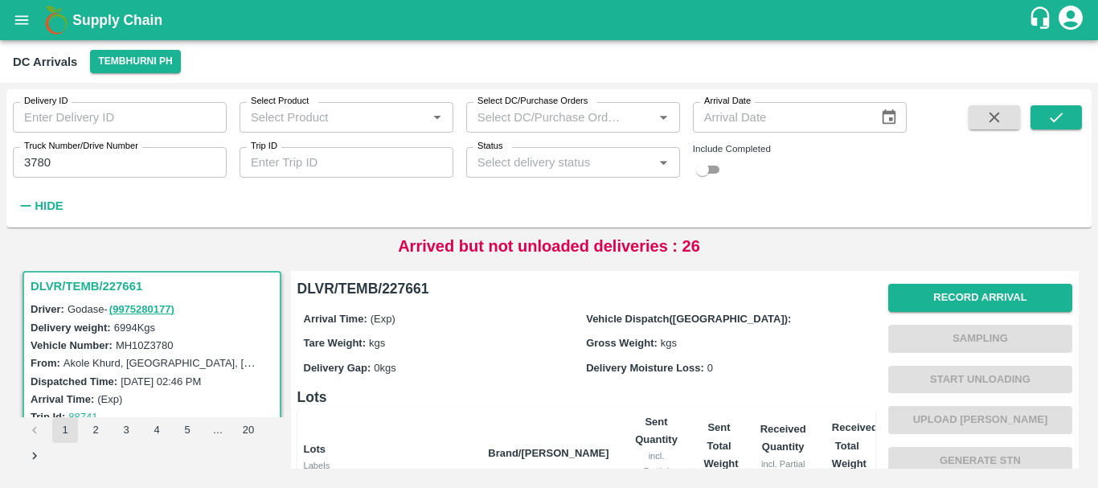
scroll to position [380, 0]
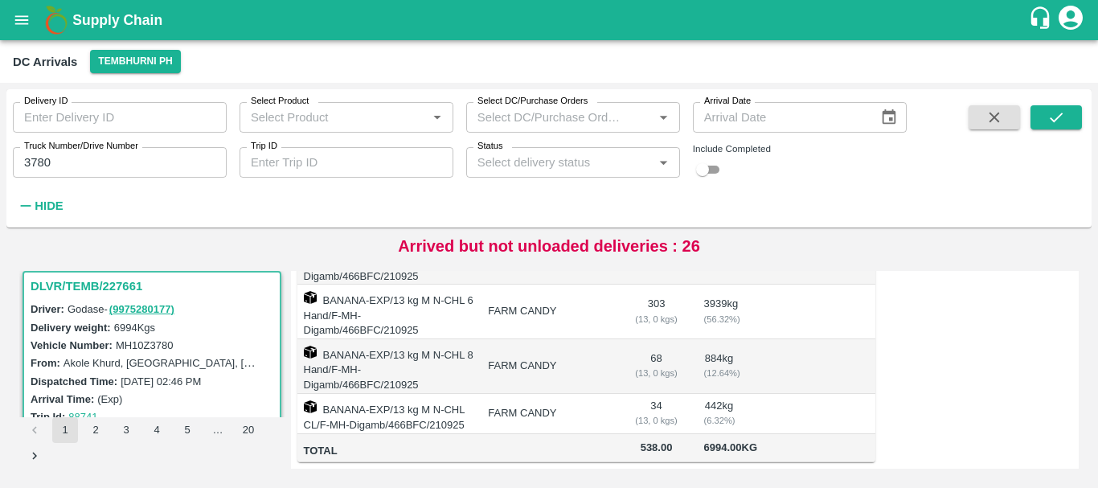
click at [610, 394] on td "FARM CANDY" at bounding box center [548, 414] width 146 height 40
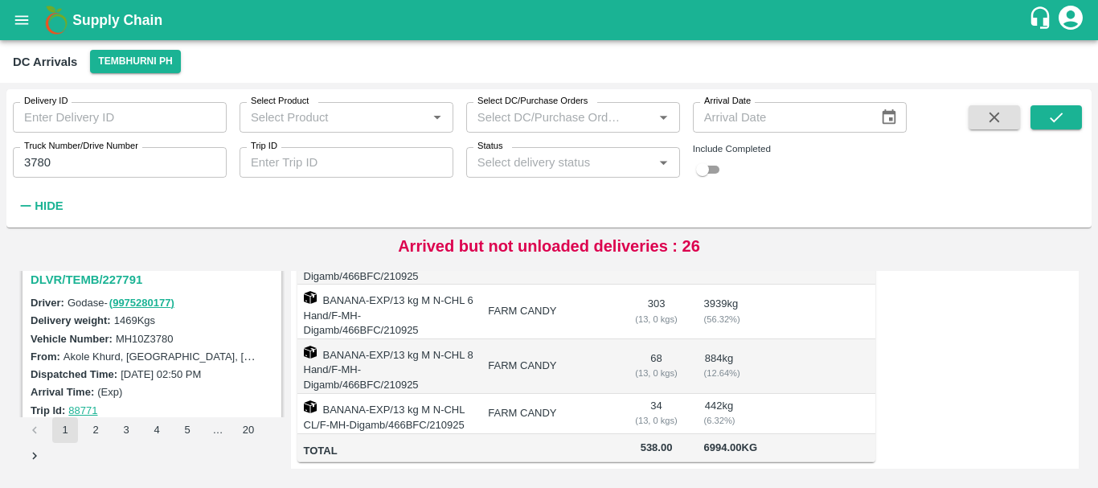
scroll to position [1, 0]
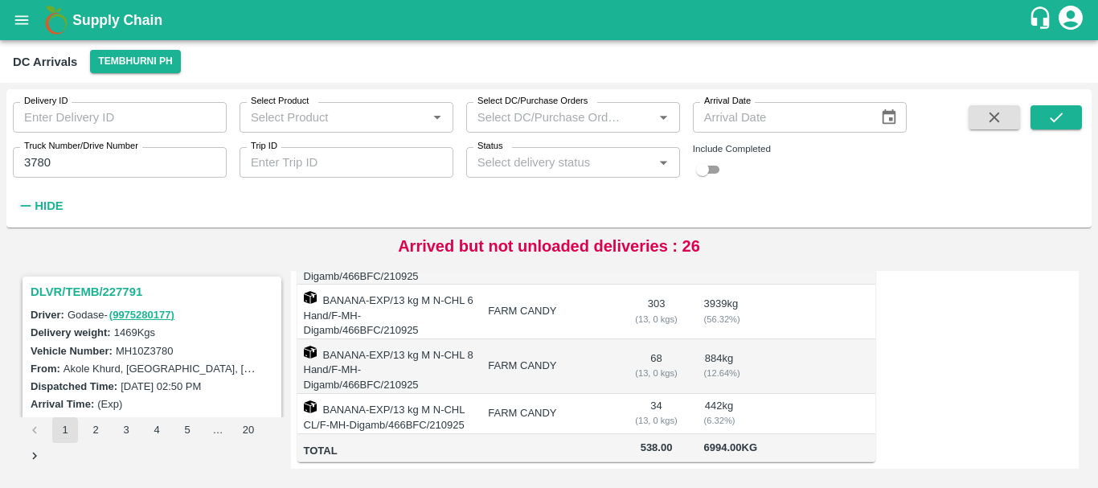
click at [131, 290] on h3 "DLVR/TEMB/227791" at bounding box center [154, 291] width 247 height 21
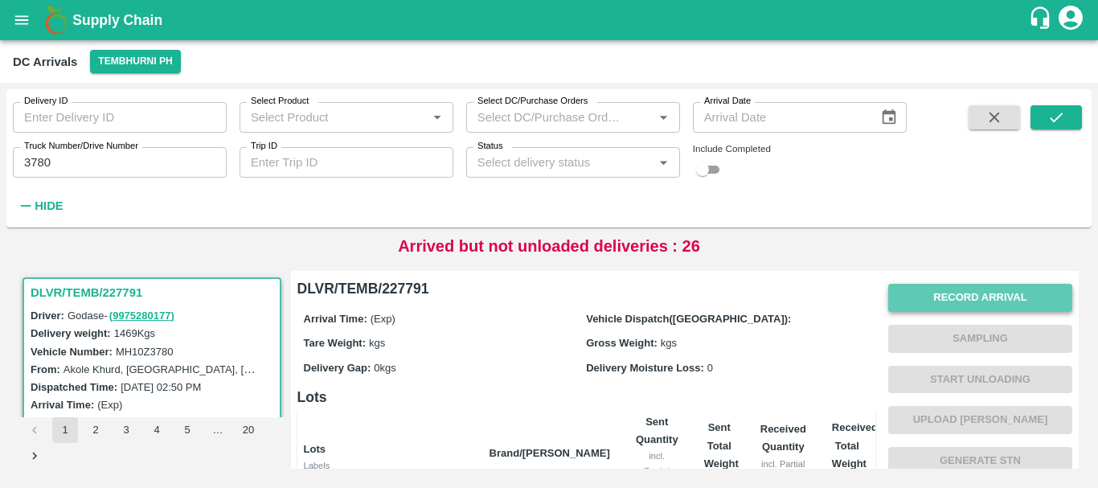
click at [951, 289] on button "Record Arrival" at bounding box center [980, 298] width 184 height 28
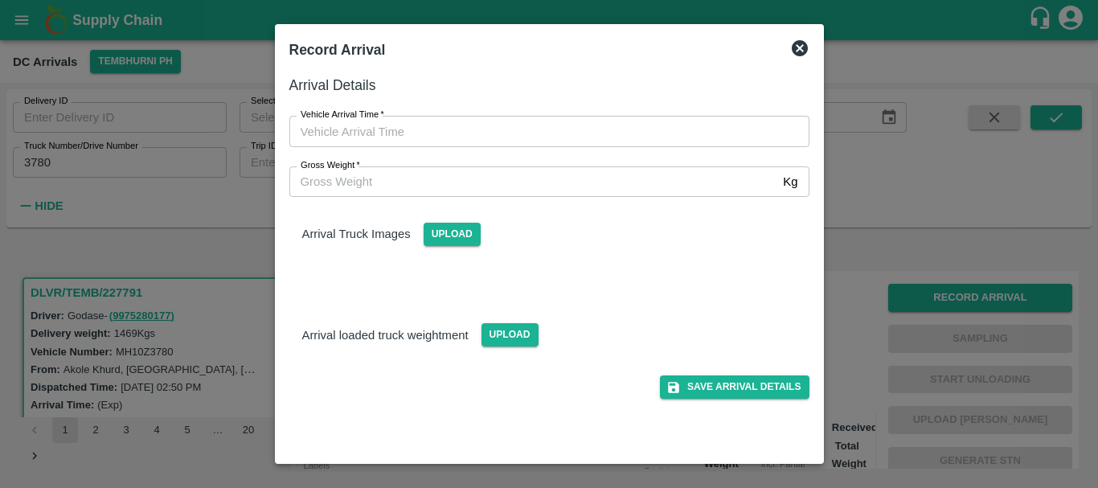
type input "DD/MM/YYYY hh:mm aa"
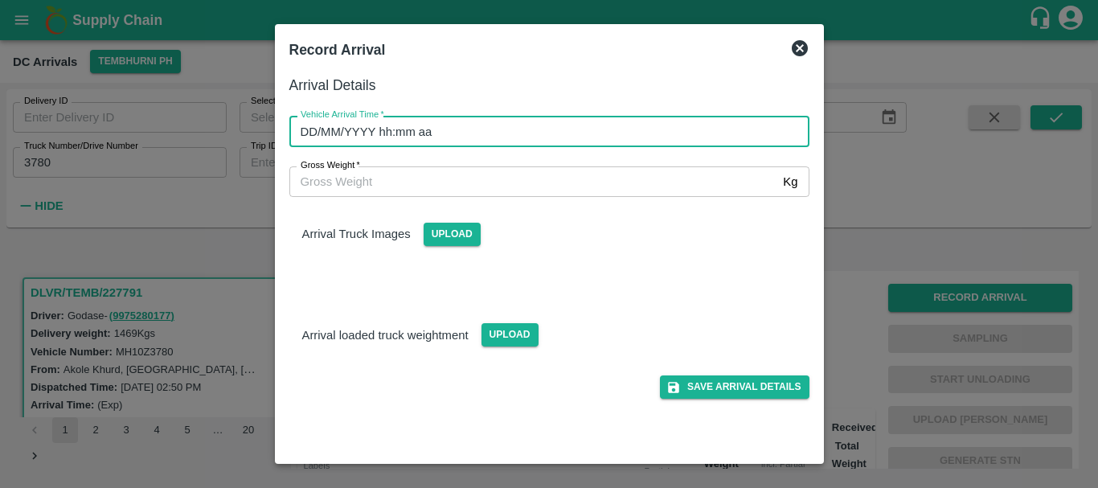
click at [582, 128] on input "DD/MM/YYYY hh:mm aa" at bounding box center [543, 131] width 509 height 31
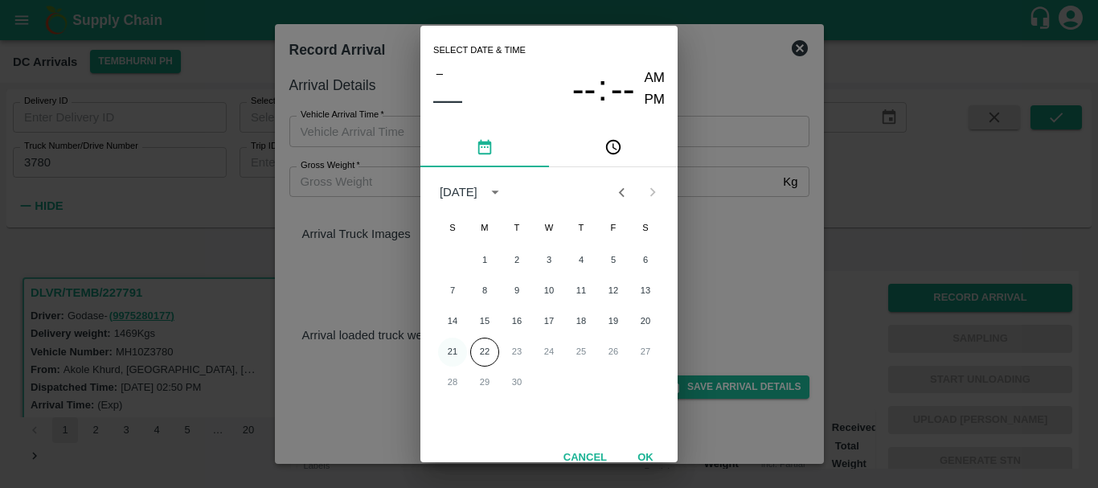
click at [452, 343] on button "21" at bounding box center [452, 351] width 29 height 29
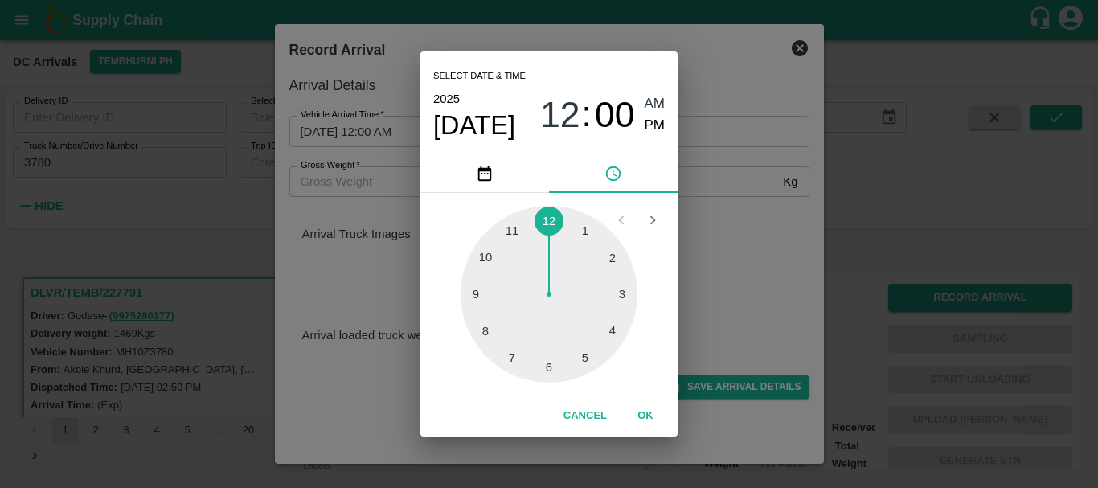
click at [618, 292] on div at bounding box center [548, 294] width 177 height 177
click at [607, 265] on div at bounding box center [548, 294] width 177 height 177
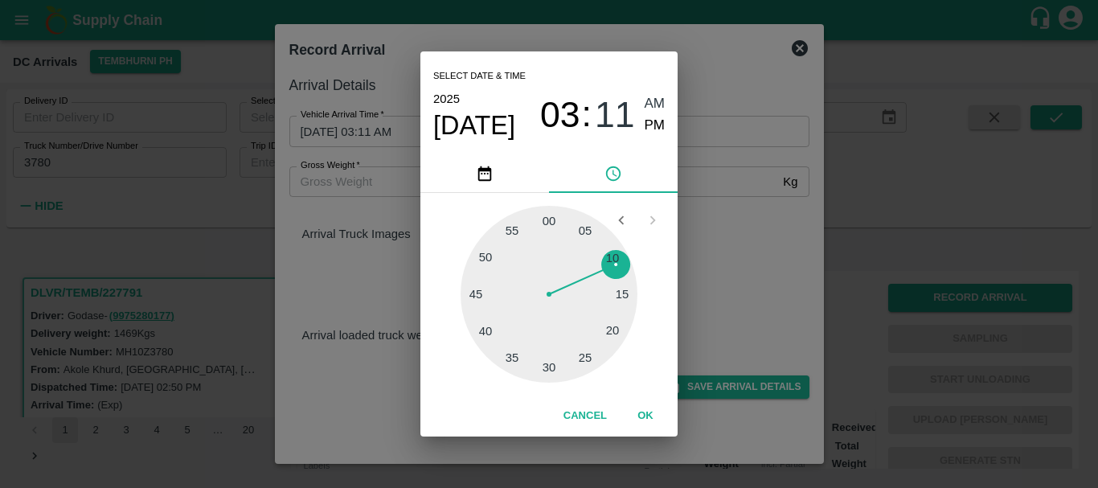
click at [653, 121] on span "PM" at bounding box center [654, 126] width 21 height 22
type input "21/09/2025 03:11 PM"
click at [720, 240] on div "Select date & time 2025 Sep 21 03 : 11 AM PM 05 10 15 20 25 30 35 40 45 50 55 0…" at bounding box center [549, 244] width 1098 height 488
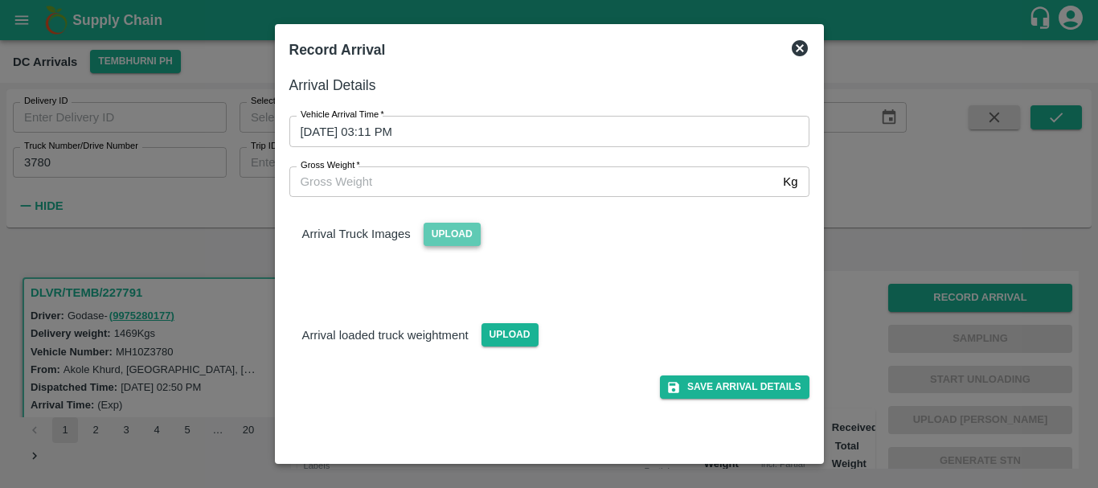
click at [463, 227] on span "Upload" at bounding box center [451, 234] width 57 height 23
click at [0, 0] on input "Upload" at bounding box center [0, 0] width 0 height 0
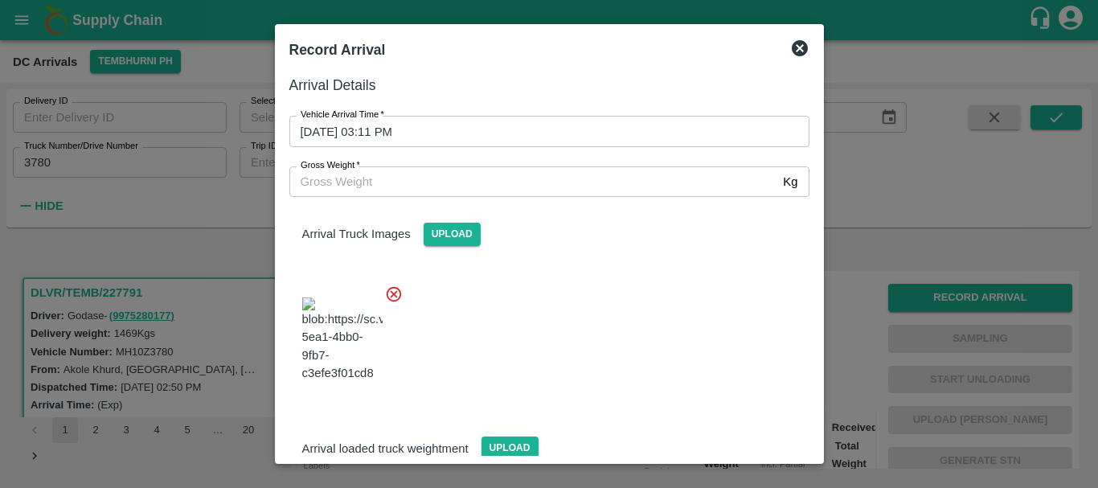
scroll to position [86, 0]
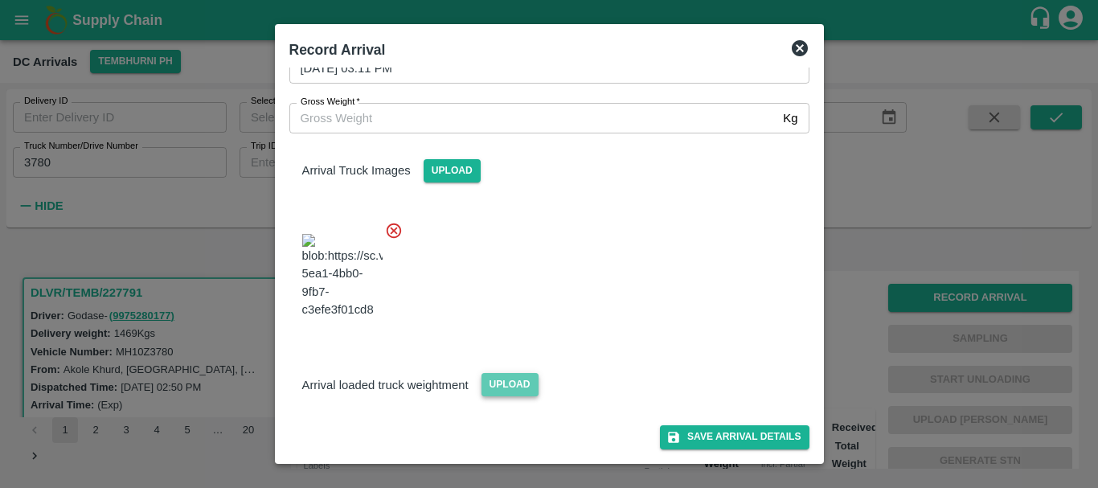
click at [523, 379] on span "Upload" at bounding box center [509, 384] width 57 height 23
click at [0, 0] on input "Upload" at bounding box center [0, 0] width 0 height 0
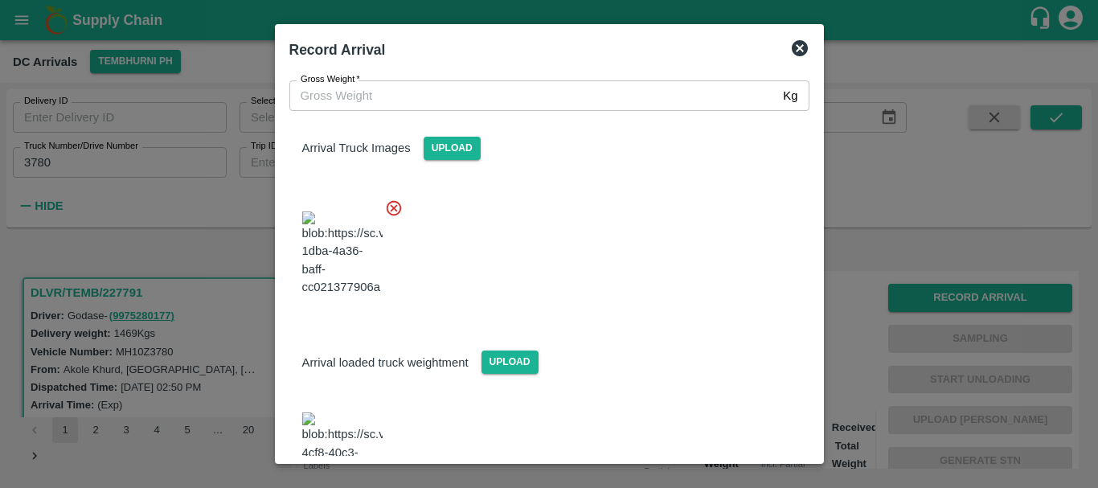
scroll to position [162, 0]
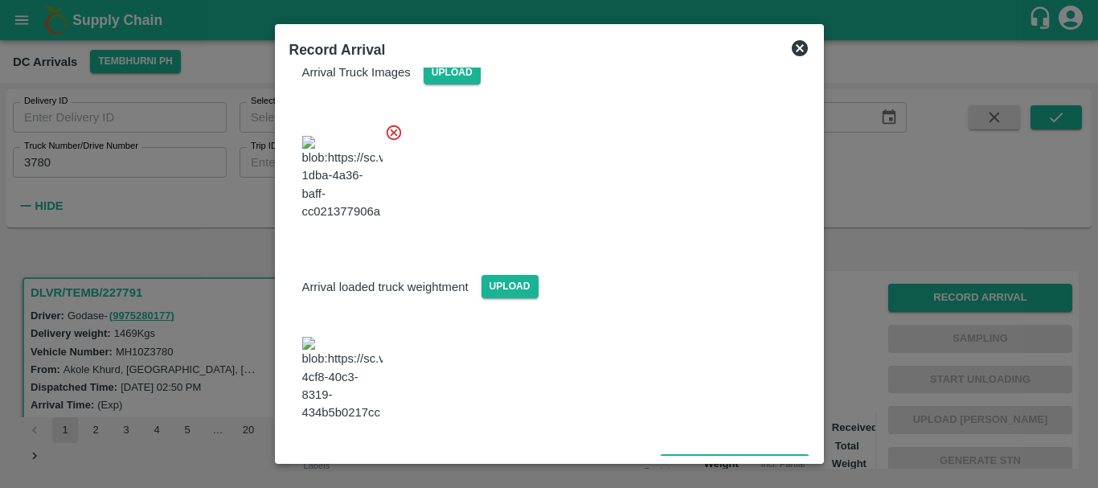
click at [366, 363] on img at bounding box center [342, 379] width 80 height 84
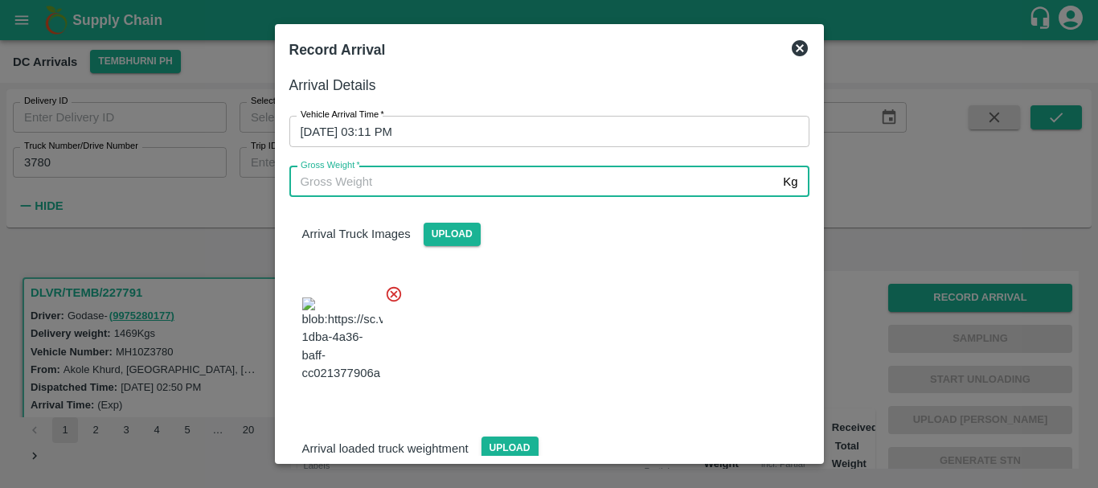
click at [402, 182] on input "Gross Weight   *" at bounding box center [533, 181] width 488 height 31
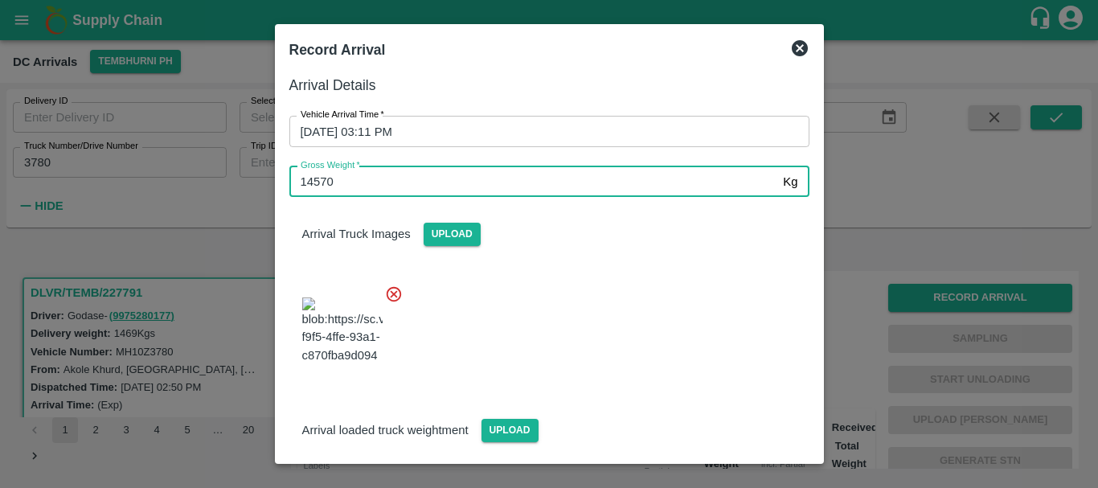
type input "14570"
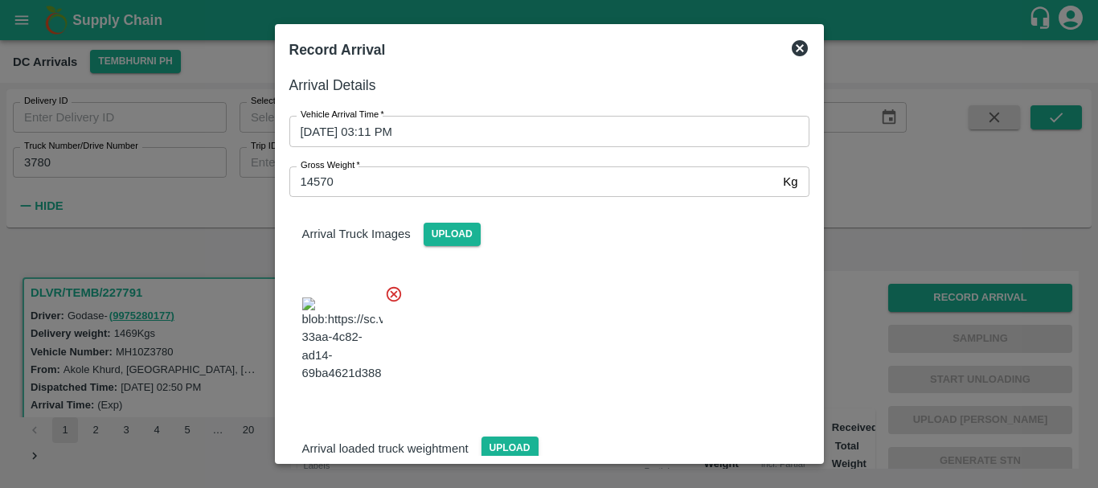
click at [645, 340] on div at bounding box center [542, 335] width 533 height 126
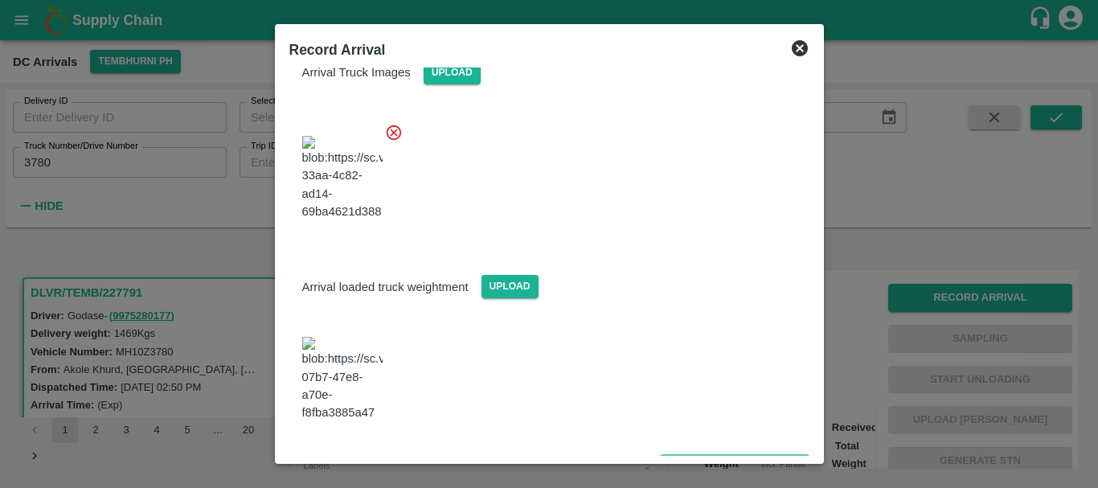
click at [713, 454] on button "Save Arrival Details" at bounding box center [734, 465] width 149 height 23
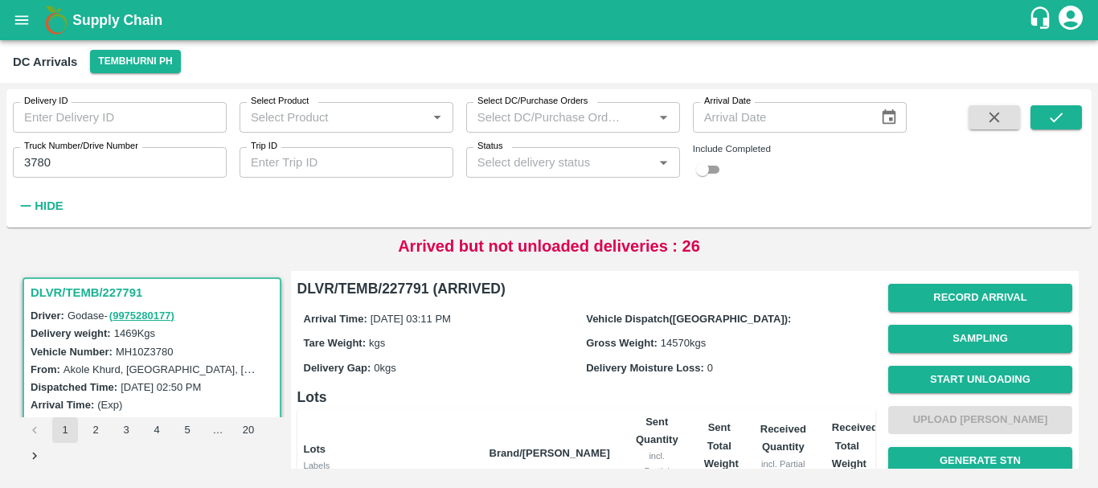
scroll to position [310, 0]
click at [942, 372] on button "Start Unloading" at bounding box center [980, 380] width 184 height 28
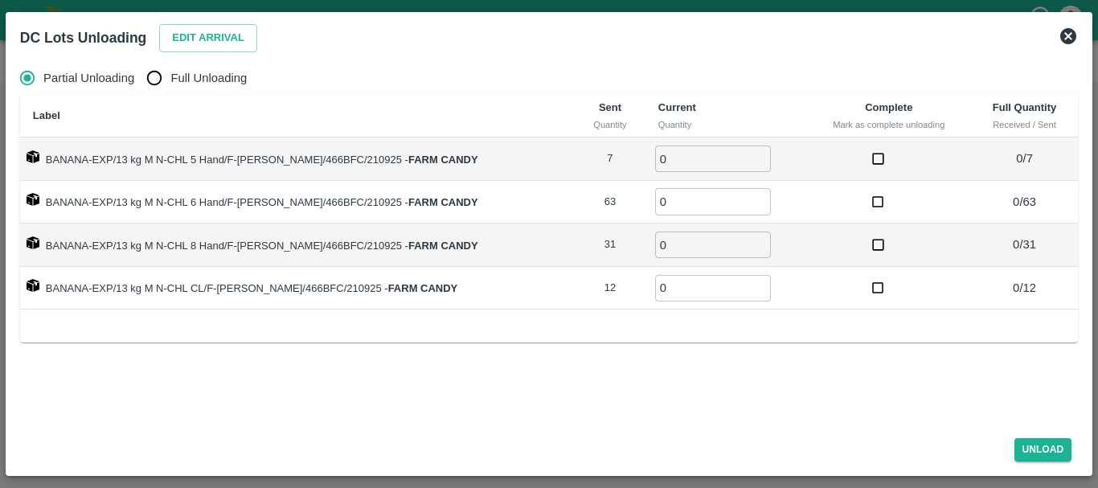
click at [158, 84] on input "Full Unloading" at bounding box center [154, 78] width 32 height 32
radio input "true"
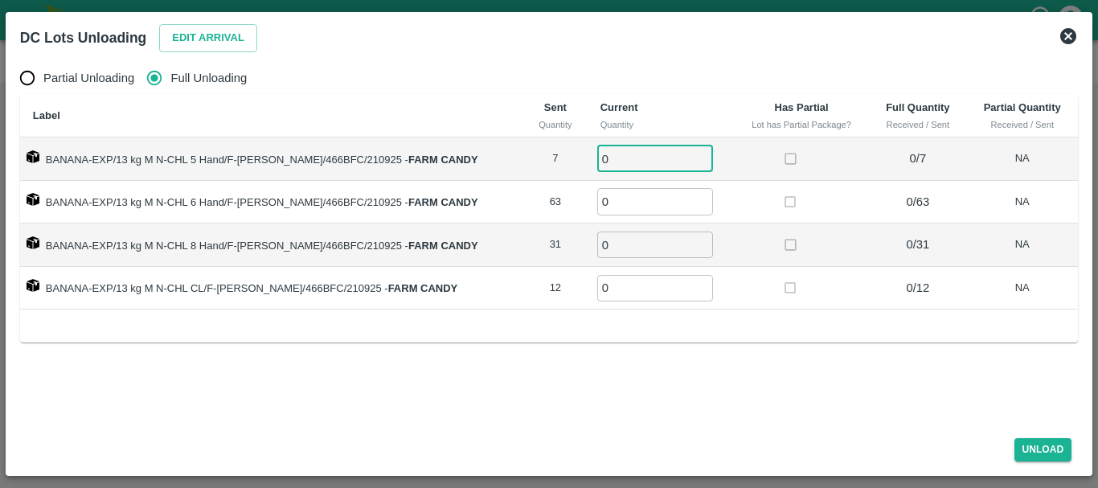
click at [609, 151] on input "0" at bounding box center [655, 158] width 116 height 27
type input "07"
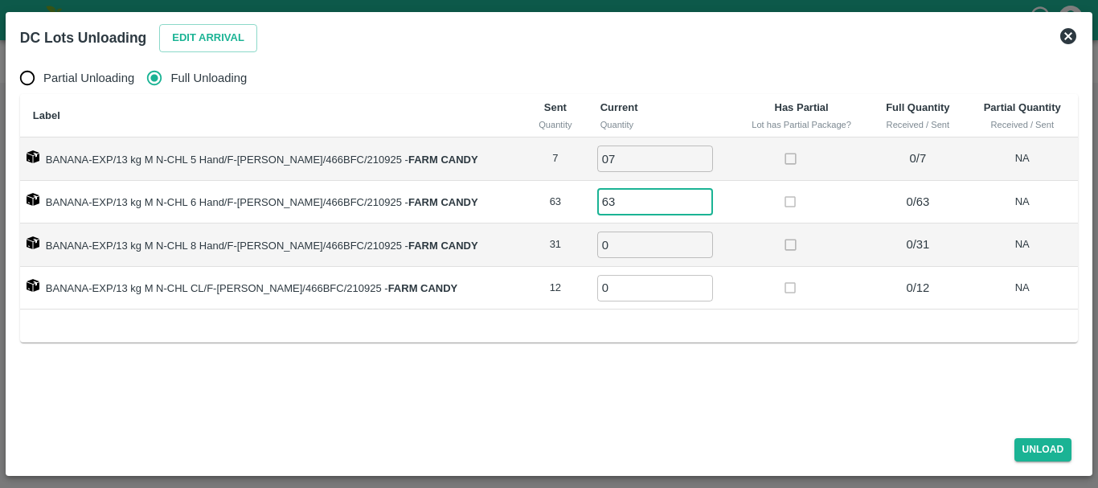
type input "63"
type input "31"
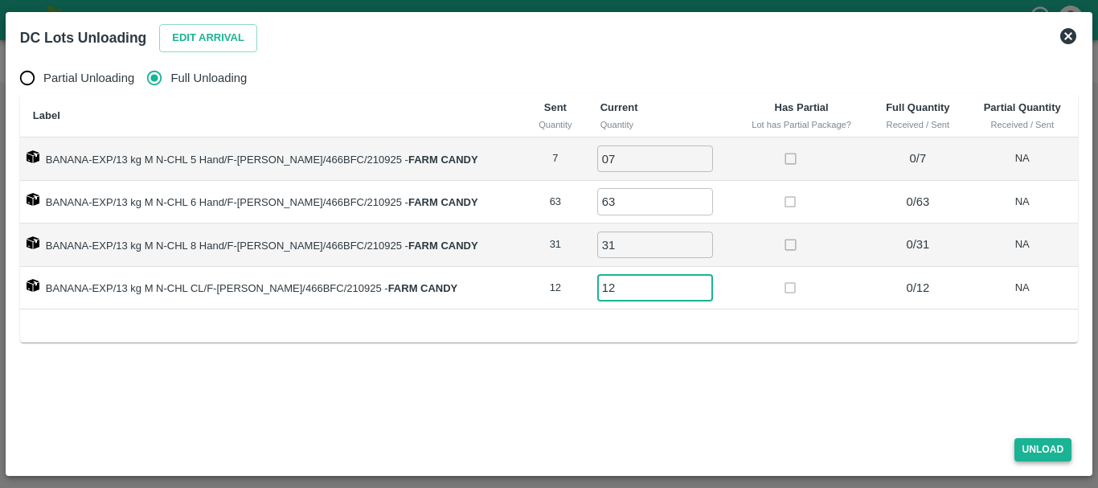
type input "12"
click at [1044, 447] on button "Unload" at bounding box center [1043, 449] width 58 height 23
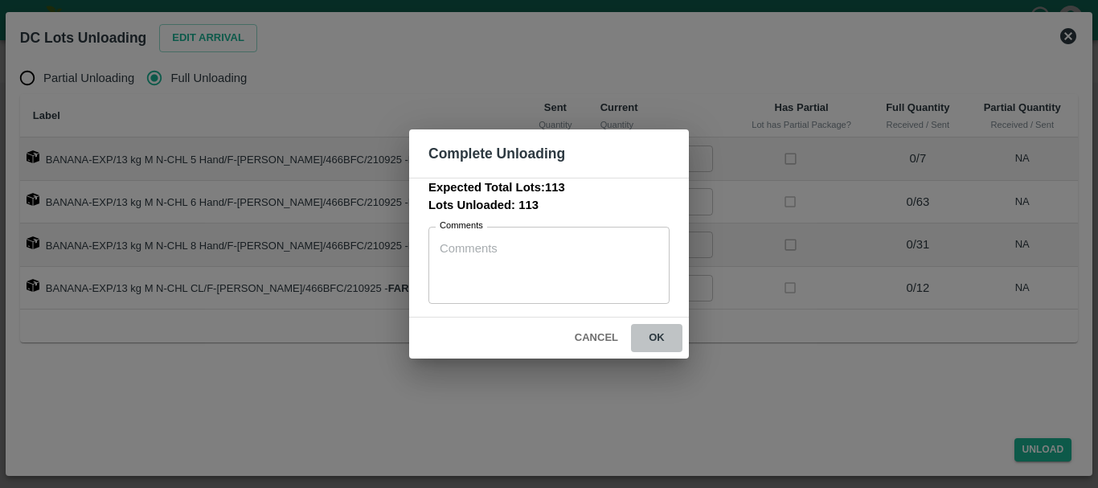
click at [664, 327] on button "ok" at bounding box center [656, 338] width 51 height 28
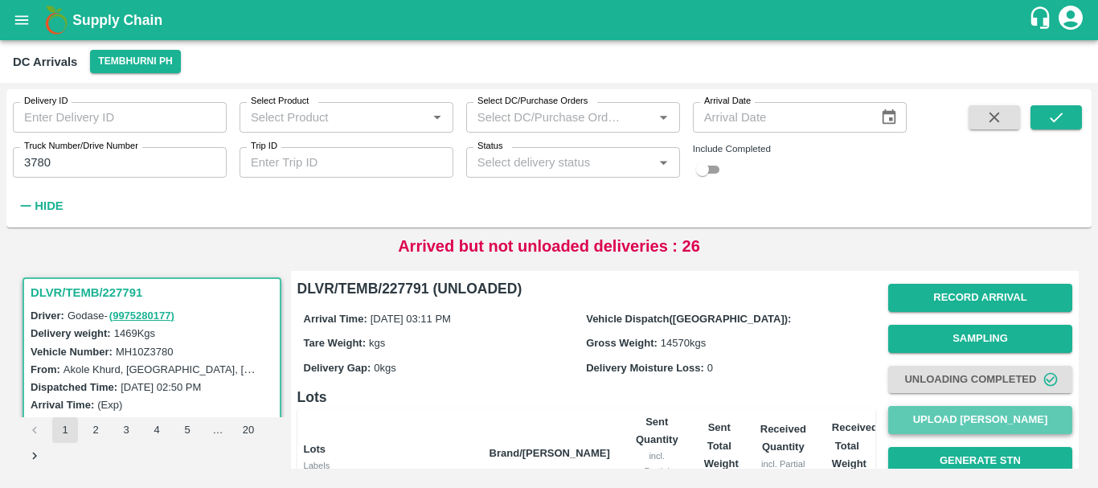
click at [935, 412] on button "Upload [PERSON_NAME]" at bounding box center [980, 420] width 184 height 28
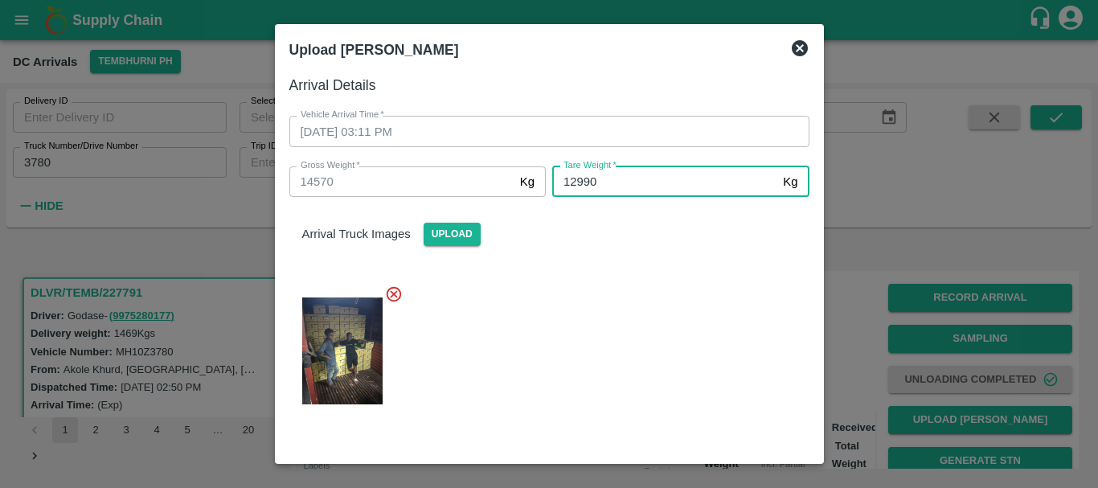
type input "12990"
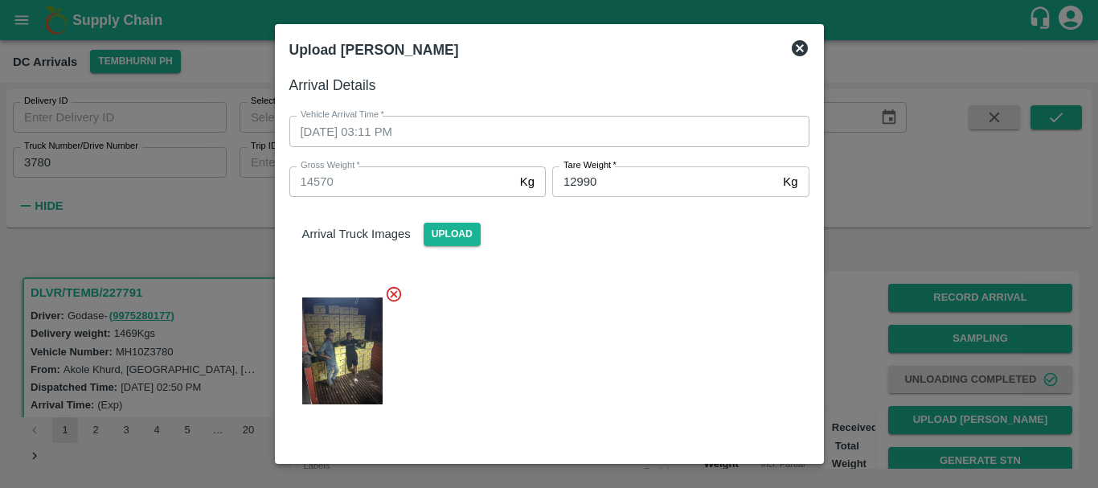
click at [693, 313] on div at bounding box center [542, 346] width 533 height 149
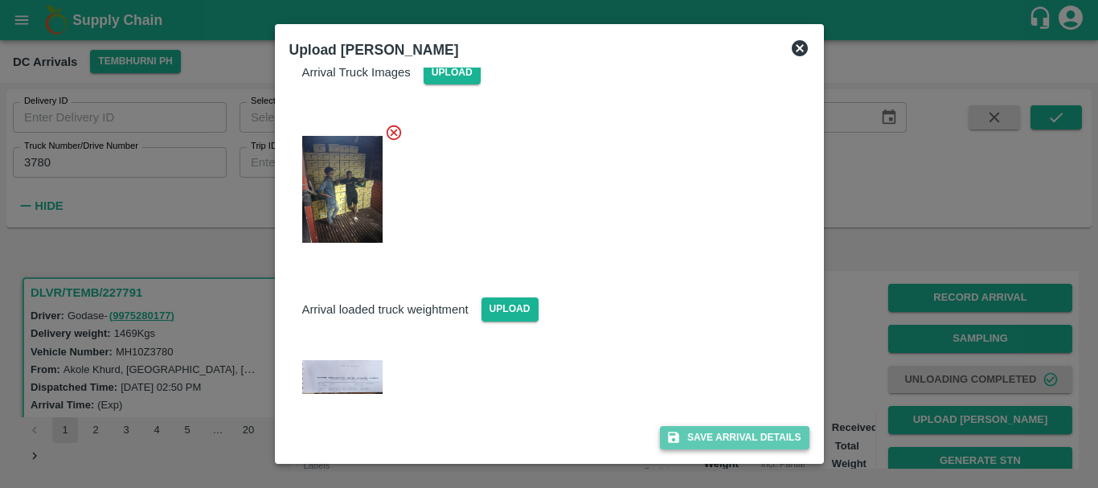
click at [738, 433] on button "Save Arrival Details" at bounding box center [734, 437] width 149 height 23
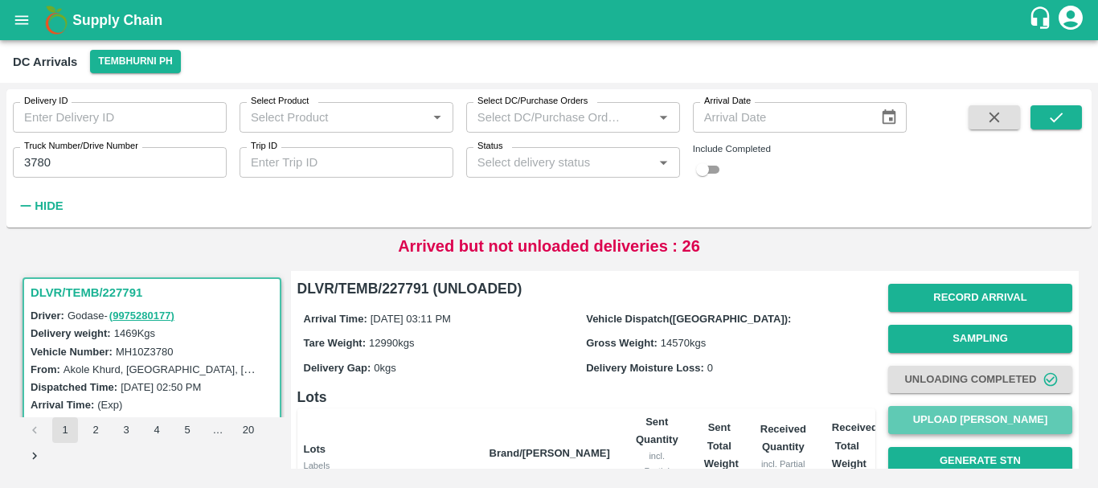
click at [948, 420] on button "Upload [PERSON_NAME]" at bounding box center [980, 420] width 184 height 28
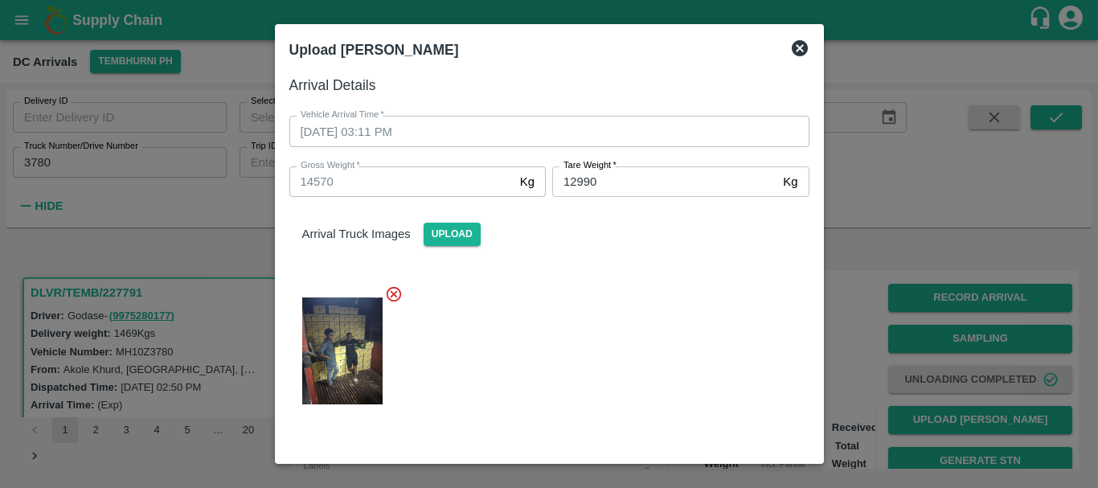
click at [622, 331] on div at bounding box center [542, 346] width 533 height 149
click at [865, 328] on div at bounding box center [549, 244] width 1098 height 488
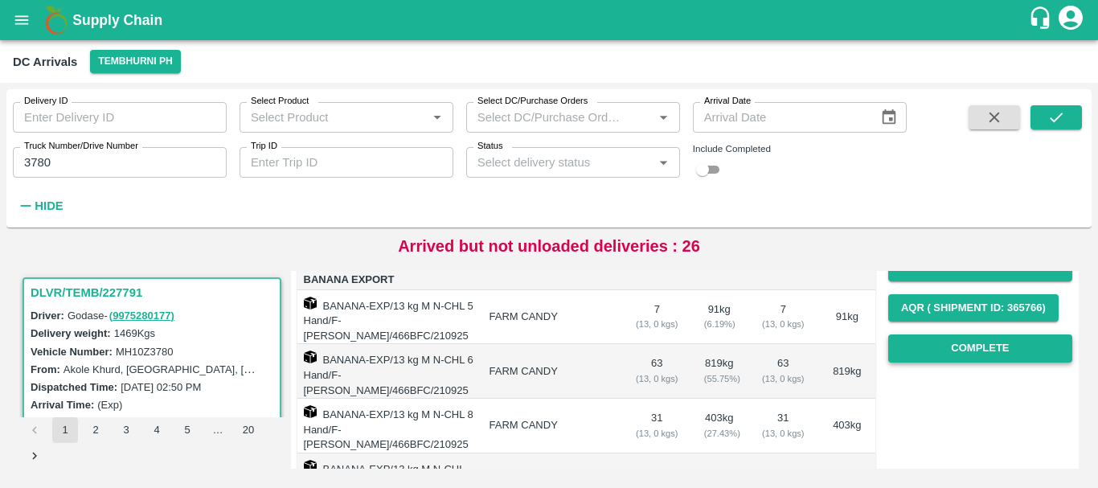
scroll to position [234, 0]
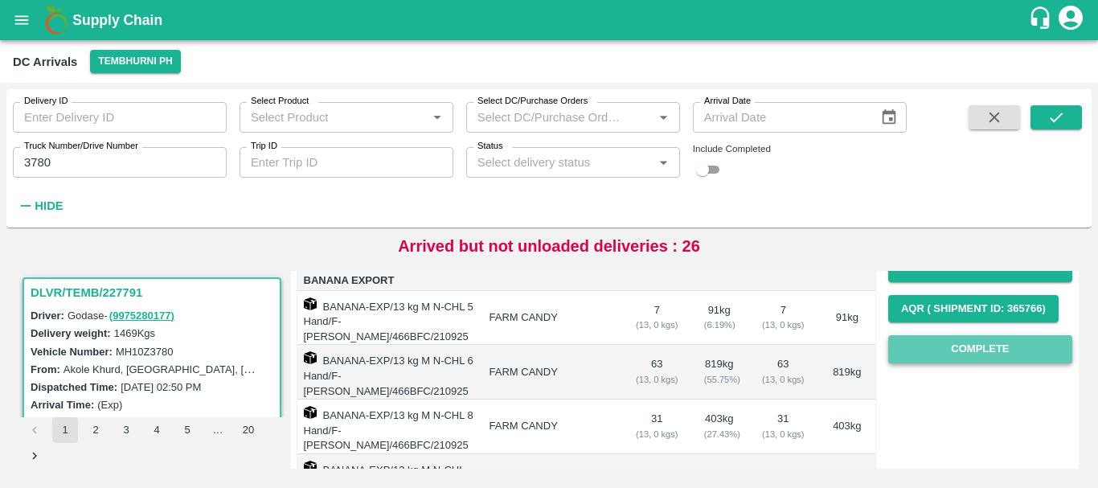
click at [958, 343] on button "Complete" at bounding box center [980, 349] width 184 height 28
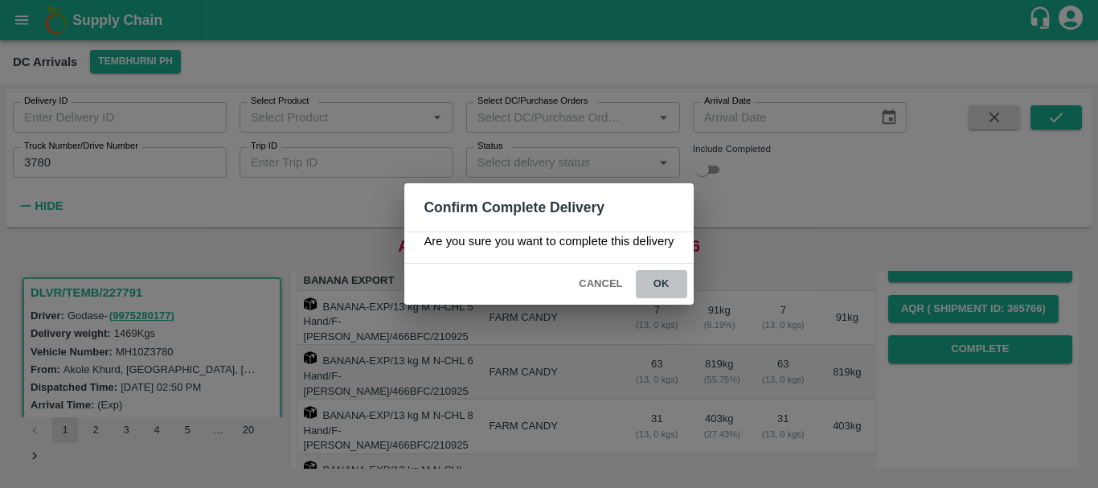
click at [656, 286] on button "ok" at bounding box center [661, 284] width 51 height 28
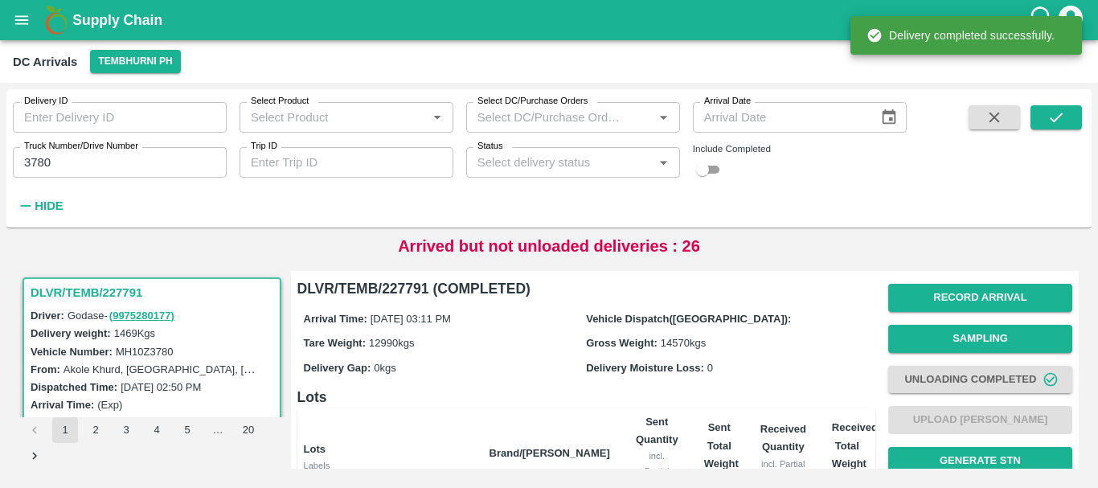
scroll to position [158, 0]
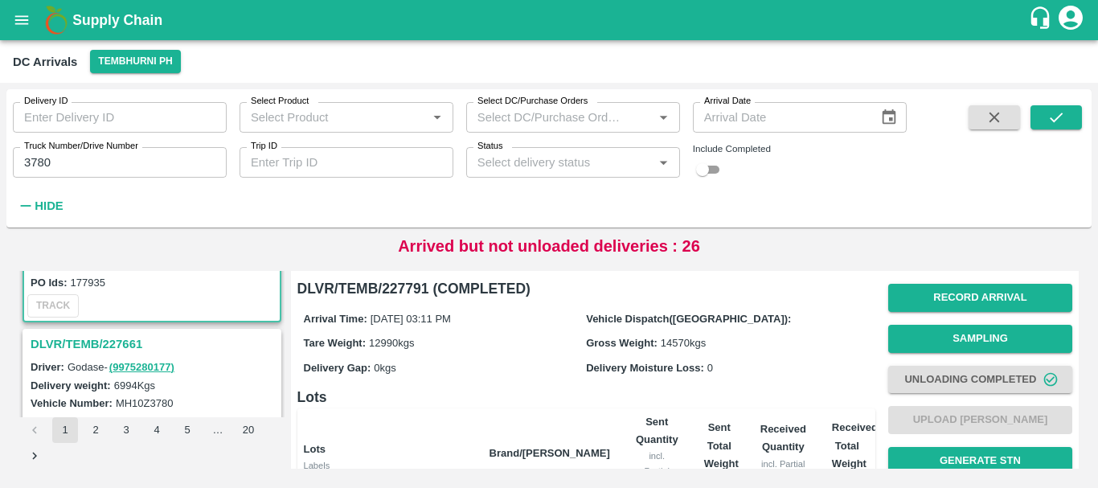
click at [125, 341] on h3 "DLVR/TEMB/227661" at bounding box center [154, 343] width 247 height 21
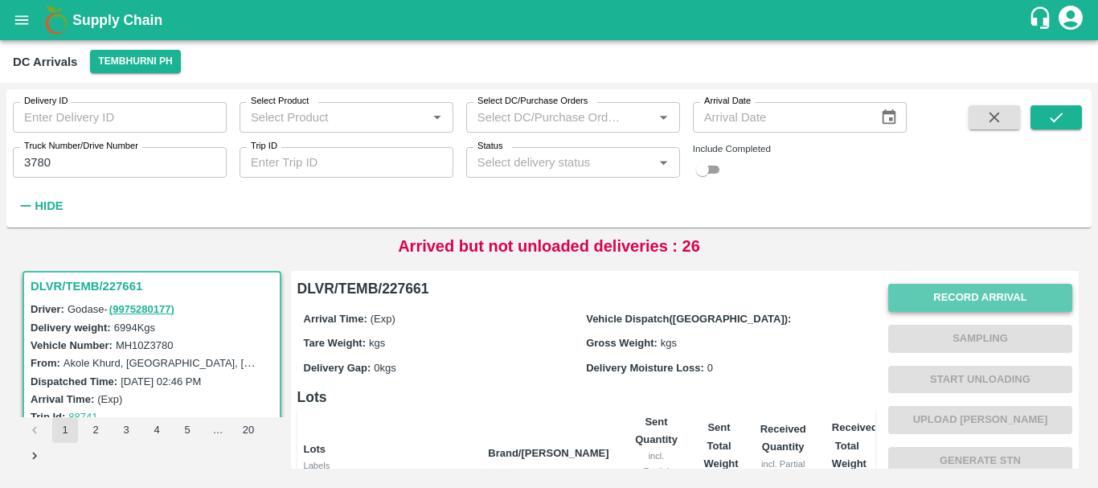
click at [935, 297] on button "Record Arrival" at bounding box center [980, 298] width 184 height 28
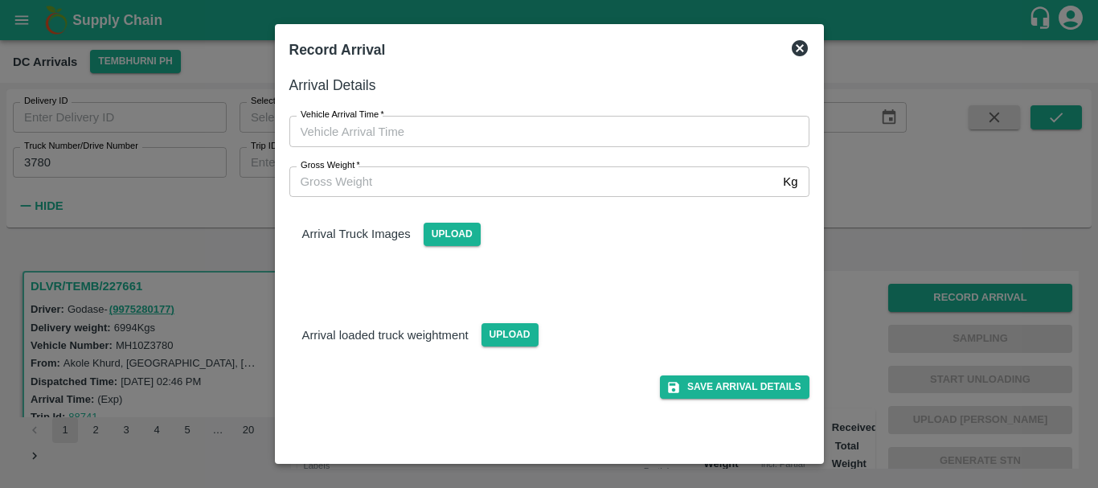
type input "DD/MM/YYYY hh:mm aa"
click at [501, 133] on input "DD/MM/YYYY hh:mm aa" at bounding box center [543, 131] width 509 height 31
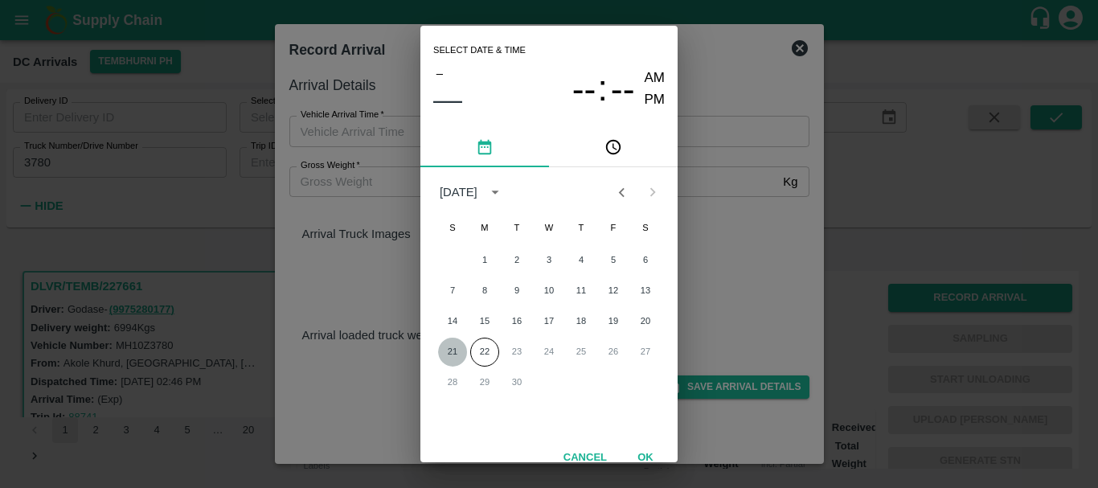
click at [447, 343] on button "21" at bounding box center [452, 351] width 29 height 29
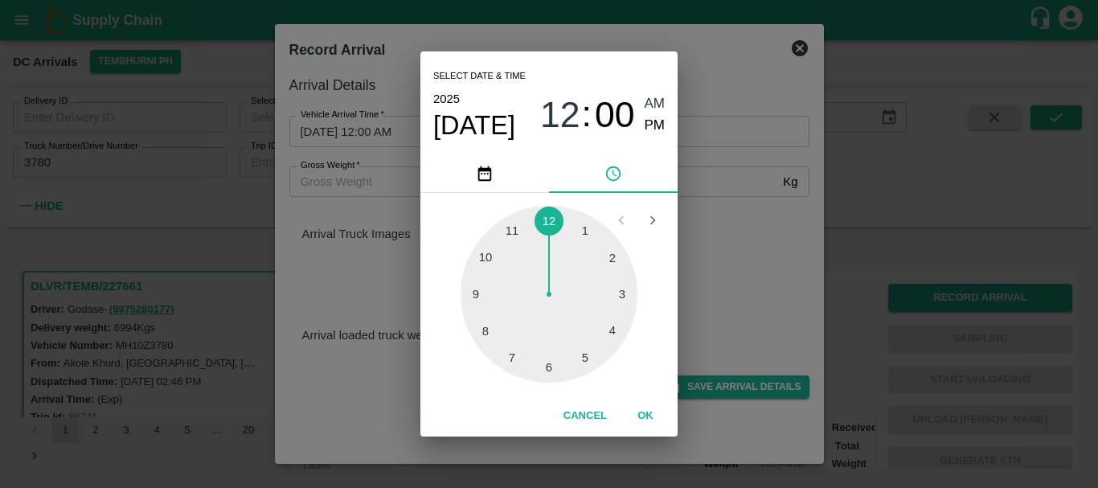
click at [625, 292] on div at bounding box center [548, 294] width 177 height 177
click at [612, 261] on div at bounding box center [548, 294] width 177 height 177
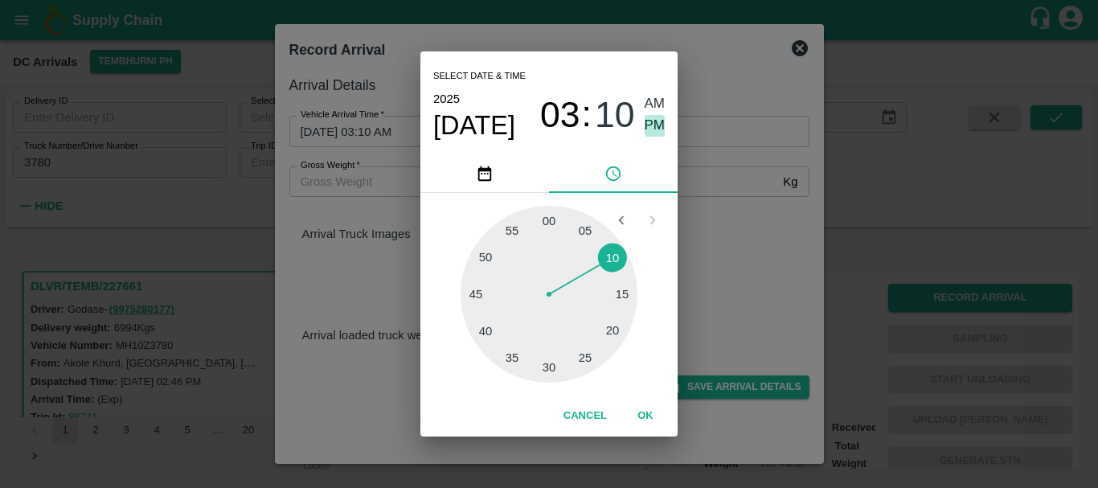
click at [655, 122] on span "PM" at bounding box center [654, 126] width 21 height 22
type input "21/09/2025 03:10 PM"
click at [747, 273] on div "Select date & time 2025 Sep 21 03 : 10 AM PM 05 10 15 20 25 30 35 40 45 50 55 0…" at bounding box center [549, 244] width 1098 height 488
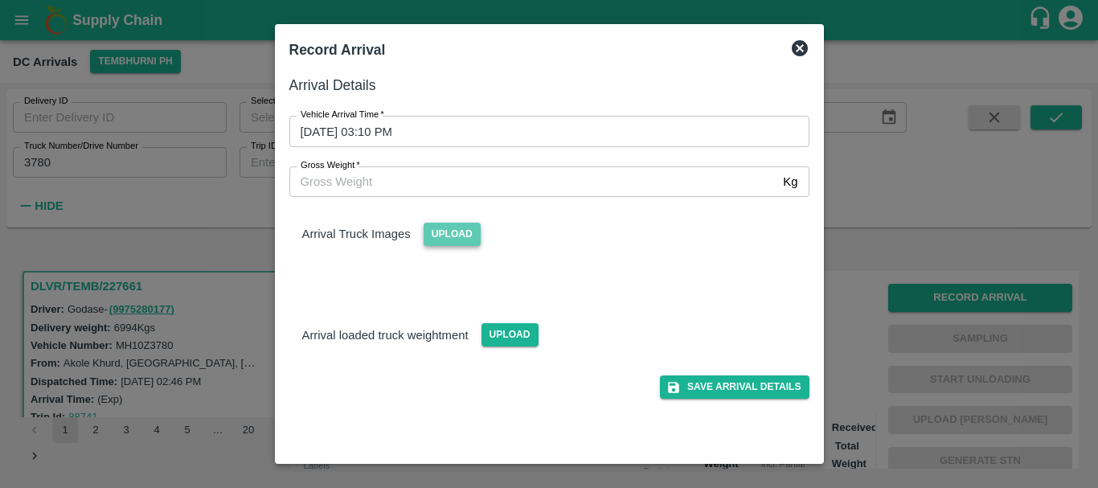
click at [445, 231] on span "Upload" at bounding box center [451, 234] width 57 height 23
click at [0, 0] on input "Upload" at bounding box center [0, 0] width 0 height 0
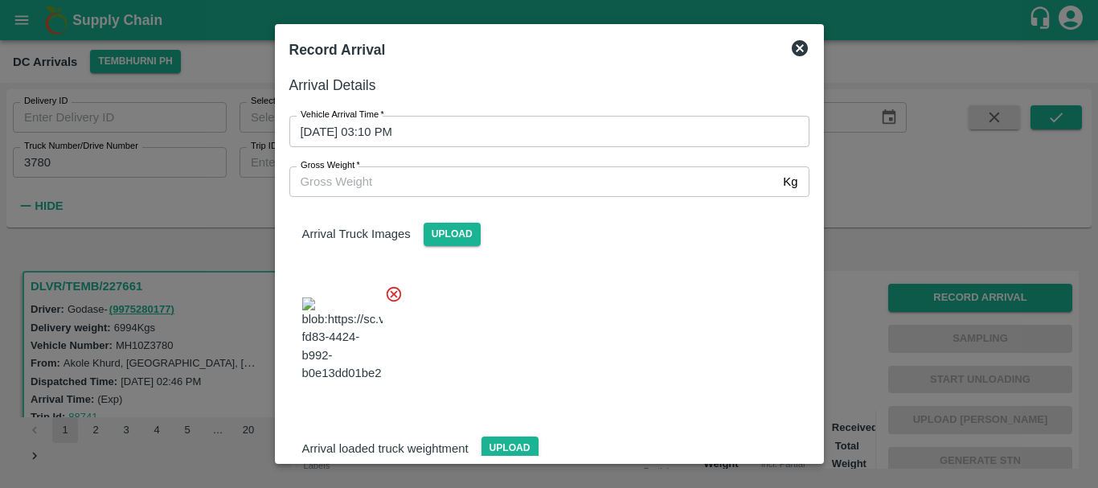
scroll to position [39, 0]
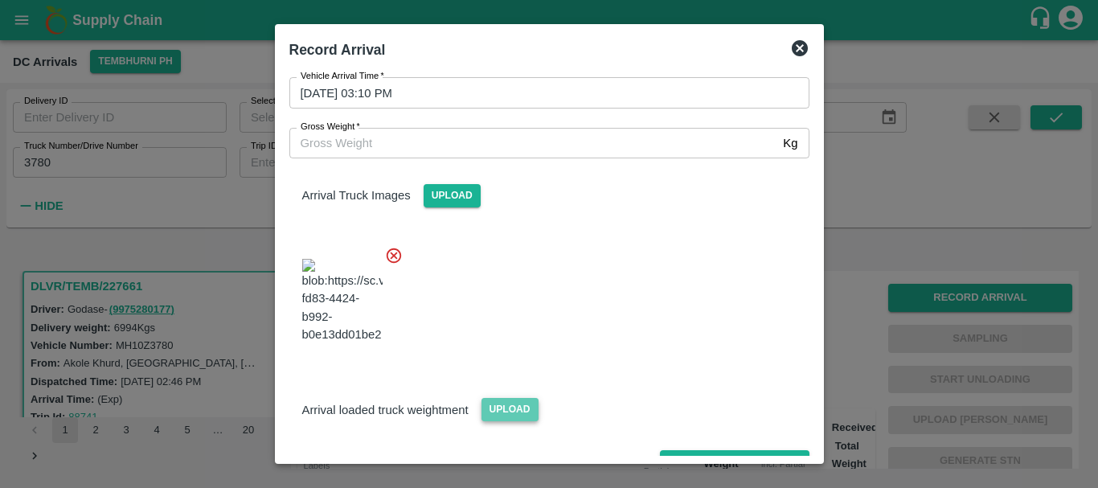
click at [509, 398] on span "Upload" at bounding box center [509, 409] width 57 height 23
click at [0, 0] on input "Upload" at bounding box center [0, 0] width 0 height 0
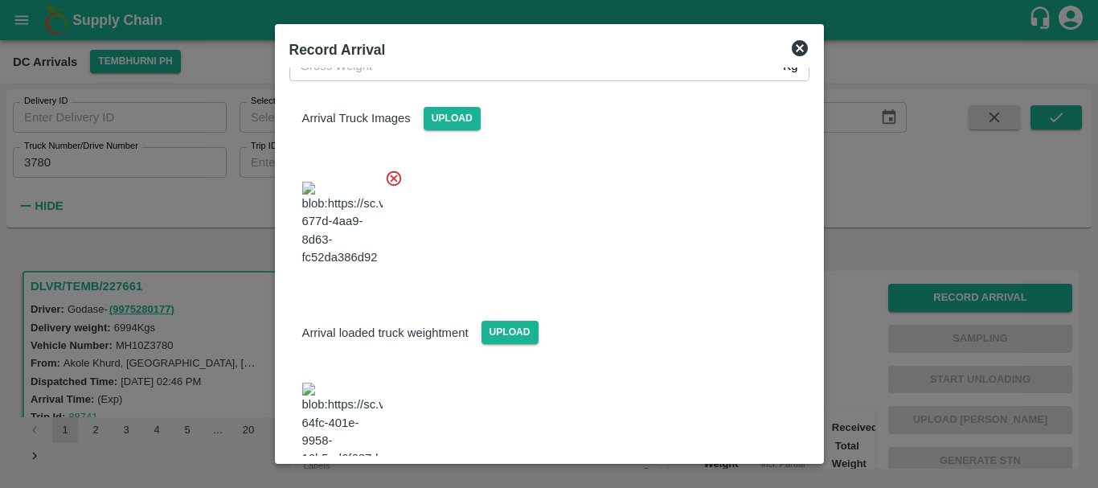
click at [321, 382] on img at bounding box center [342, 424] width 80 height 84
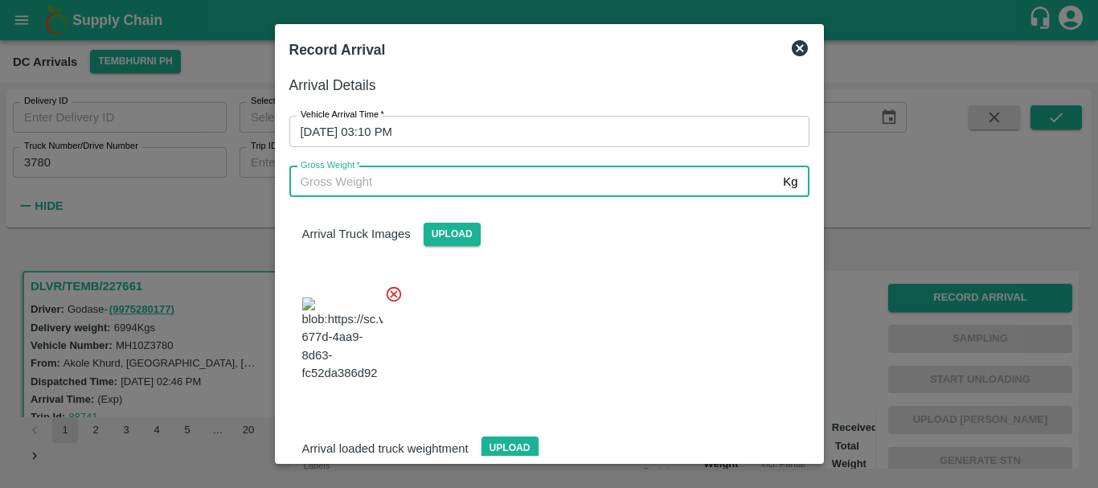
click at [395, 176] on input "Gross Weight   *" at bounding box center [533, 181] width 488 height 31
type input "12990"
click at [558, 351] on div at bounding box center [542, 335] width 533 height 126
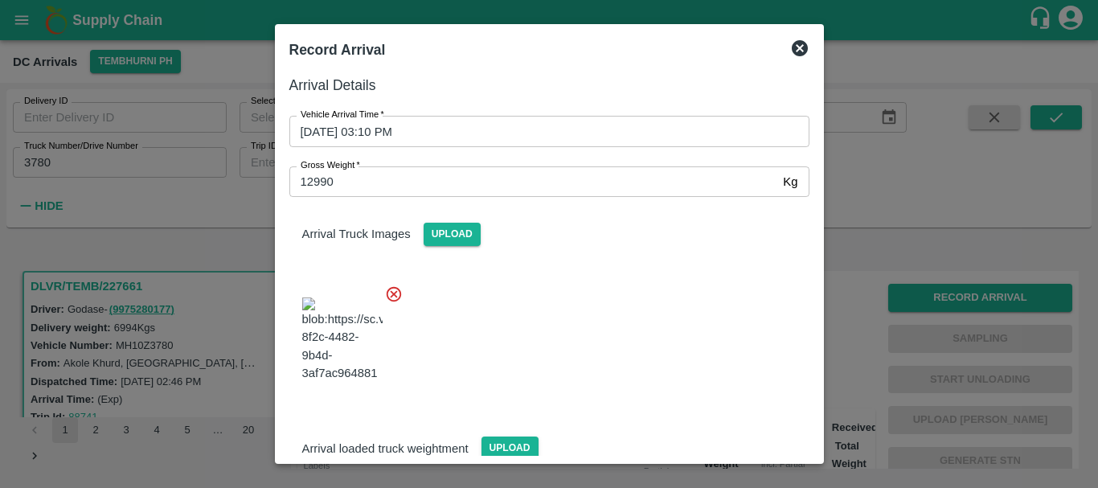
scroll to position [116, 0]
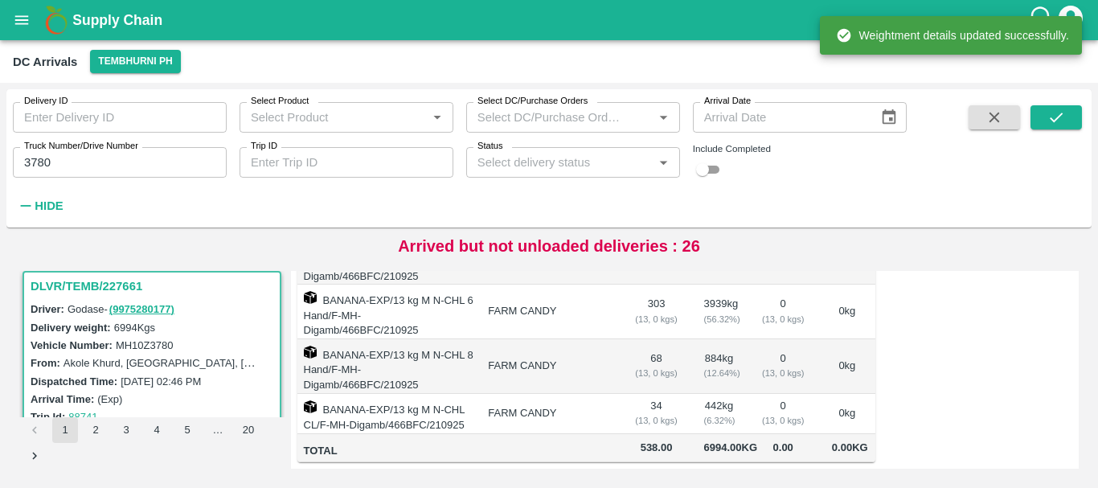
scroll to position [0, 0]
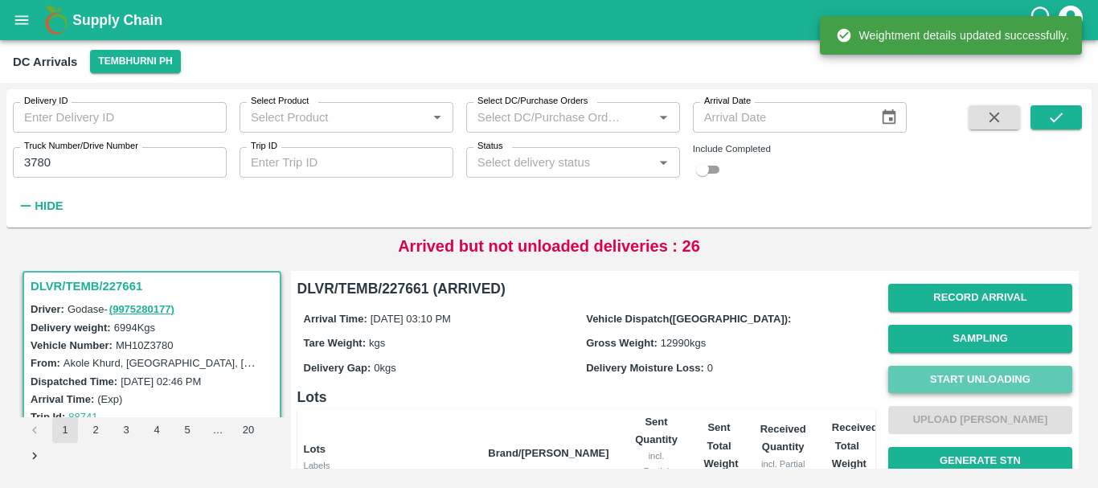
click at [947, 383] on button "Start Unloading" at bounding box center [980, 380] width 184 height 28
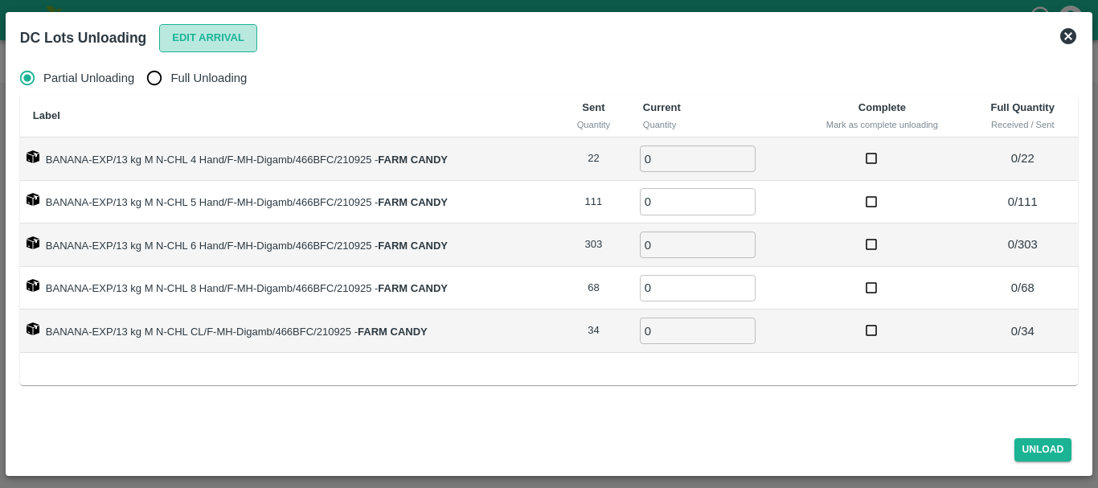
click at [184, 42] on button "Edit Arrival" at bounding box center [208, 38] width 98 height 28
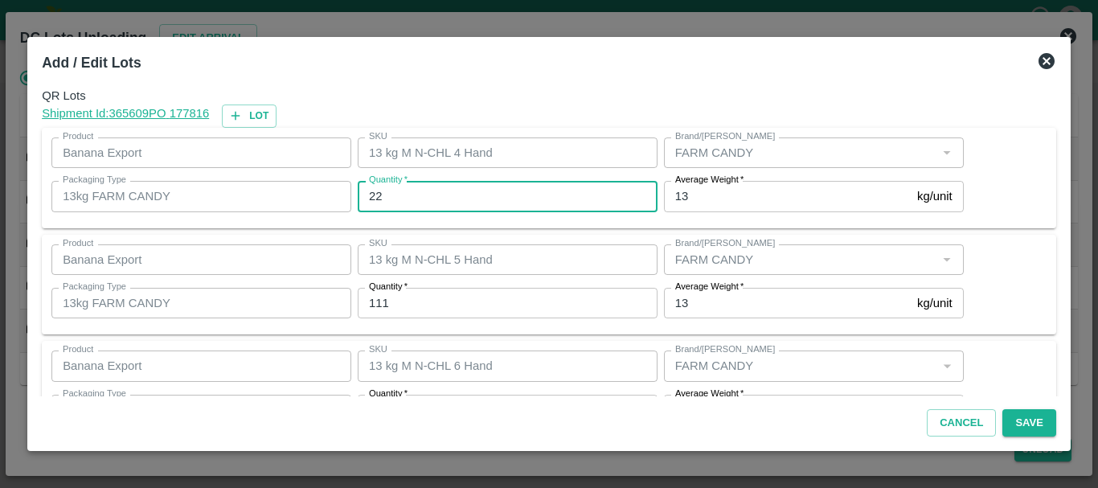
click at [429, 192] on input "22" at bounding box center [508, 196] width 300 height 31
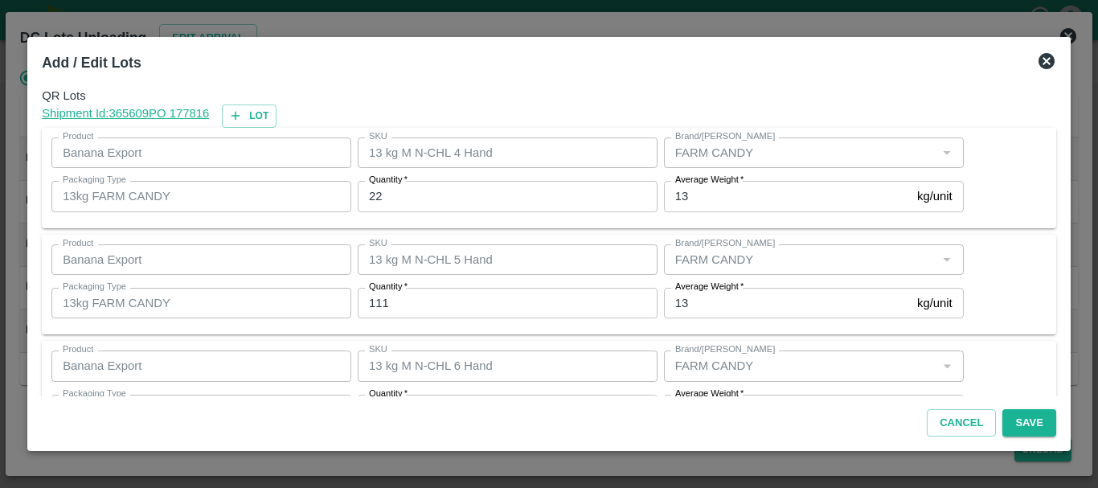
click at [470, 320] on div "Quantity   * 111 Quantity" at bounding box center [504, 302] width 306 height 43
click at [1045, 64] on icon at bounding box center [1046, 61] width 16 height 16
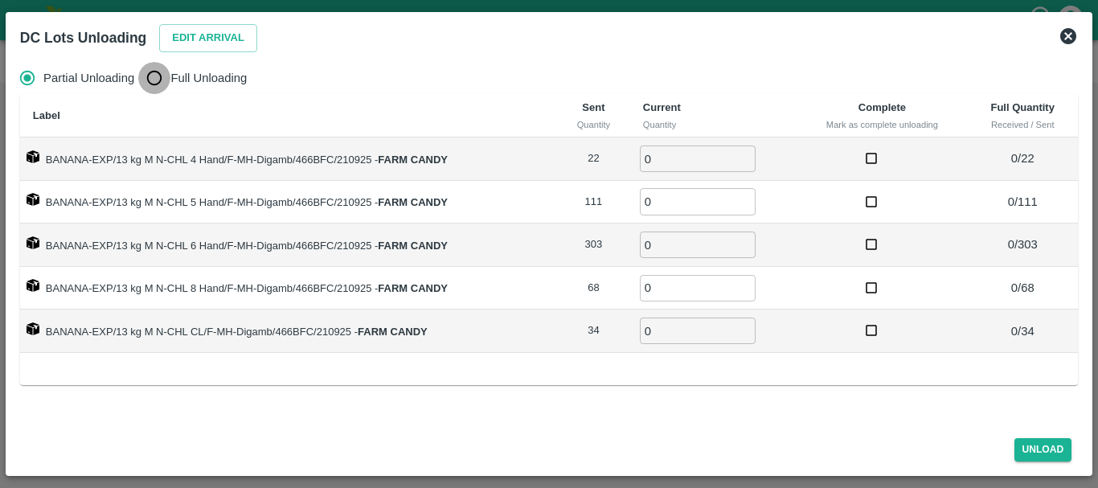
click at [170, 72] on input "Full Unloading" at bounding box center [154, 78] width 32 height 32
radio input "true"
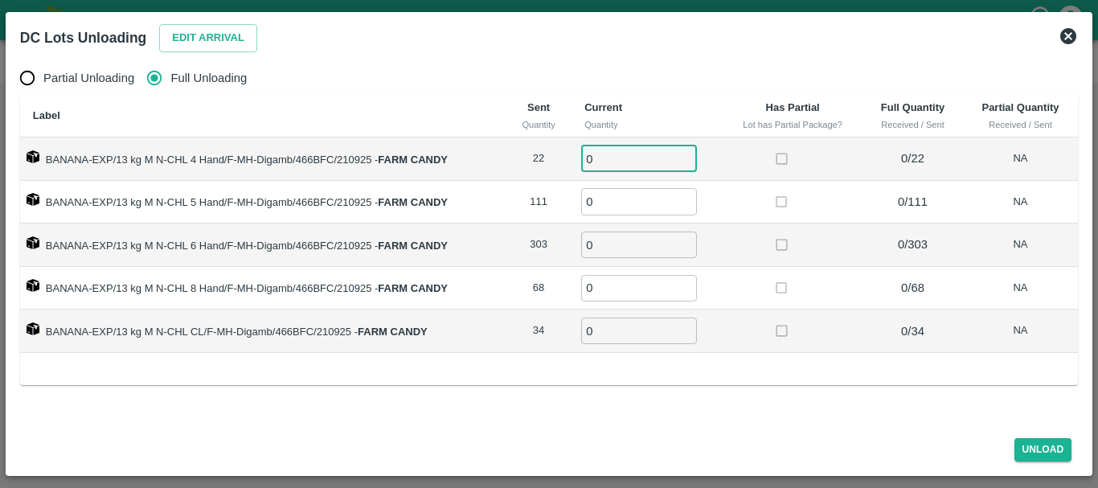
click at [635, 170] on input "0" at bounding box center [639, 158] width 116 height 27
type input "022"
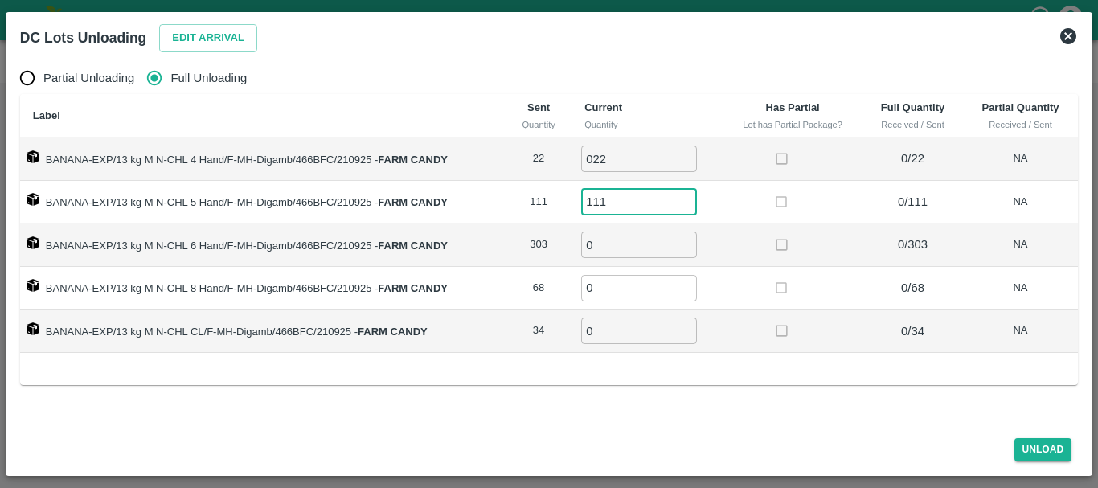
type input "111"
type input "303"
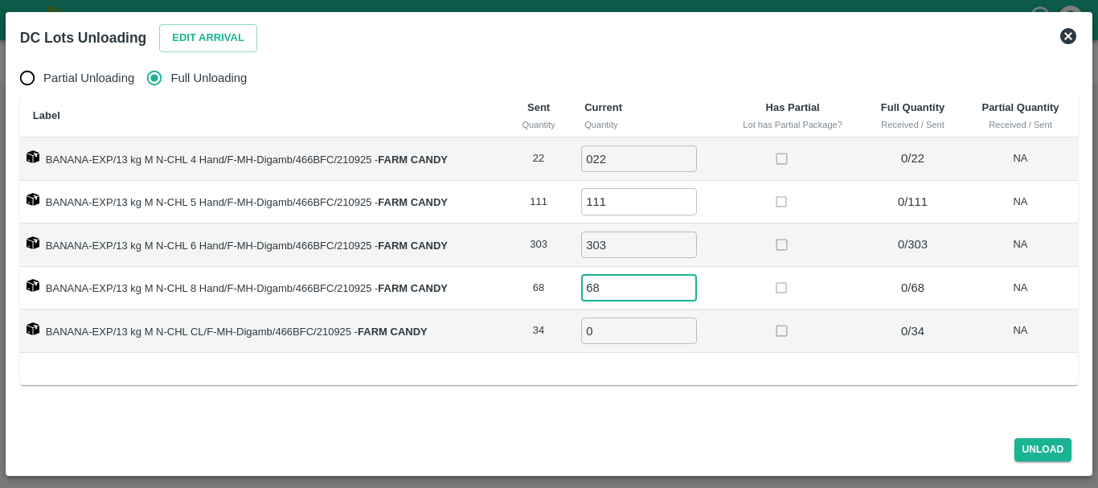
type input "68"
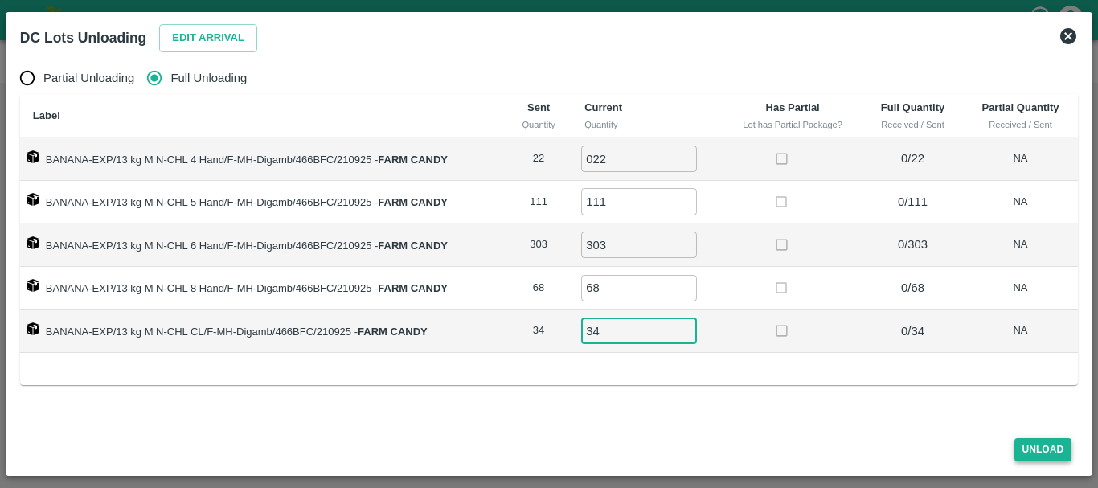
type input "34"
click at [1049, 443] on button "Unload" at bounding box center [1043, 449] width 58 height 23
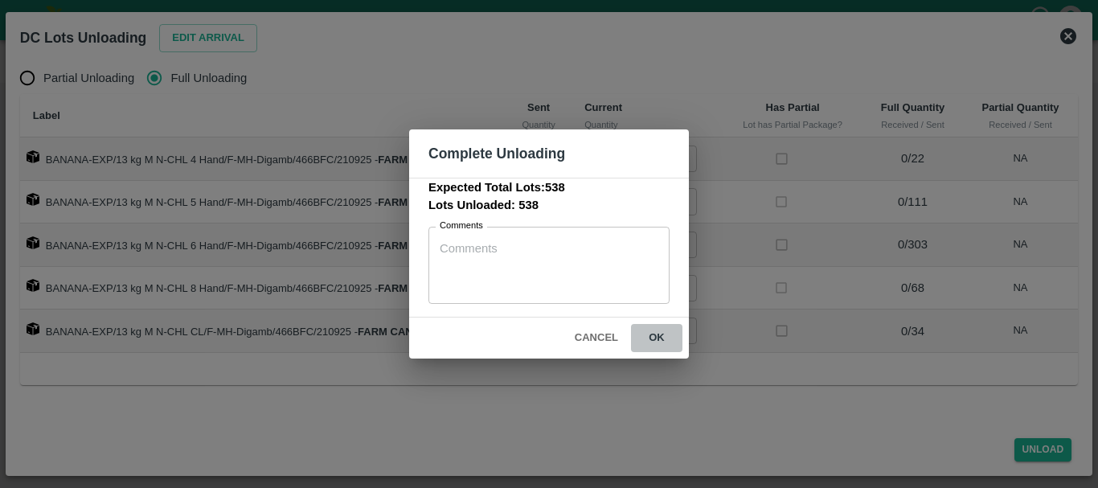
click at [665, 329] on button "ok" at bounding box center [656, 338] width 51 height 28
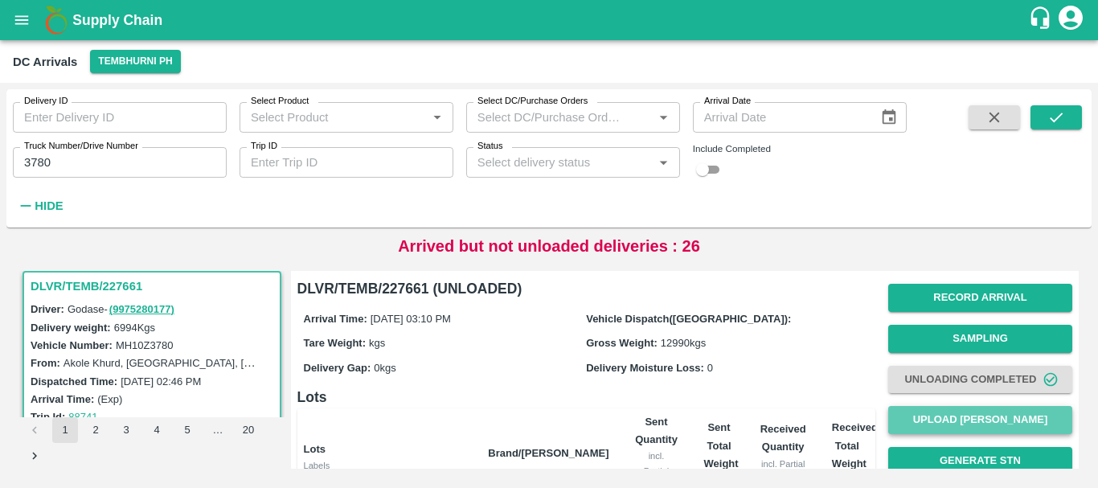
click at [959, 415] on button "Upload [PERSON_NAME]" at bounding box center [980, 420] width 184 height 28
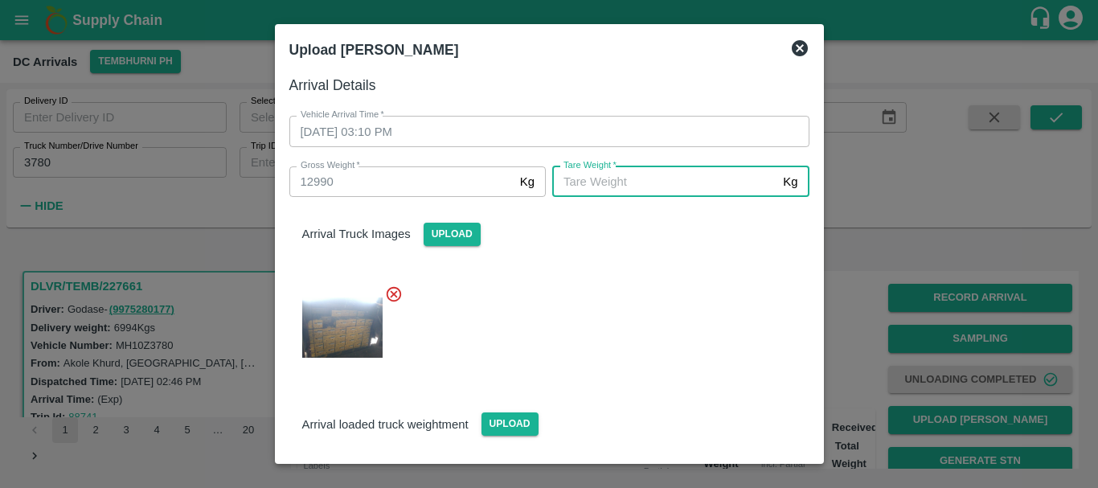
click at [610, 178] on input "Tare Weight   *" at bounding box center [664, 181] width 224 height 31
type input "5390"
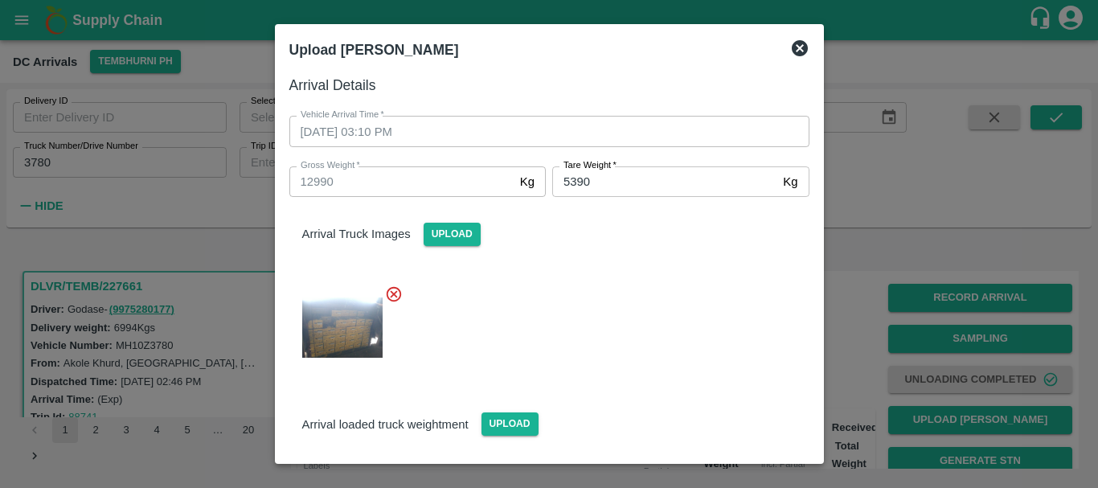
click at [620, 298] on div at bounding box center [542, 323] width 533 height 102
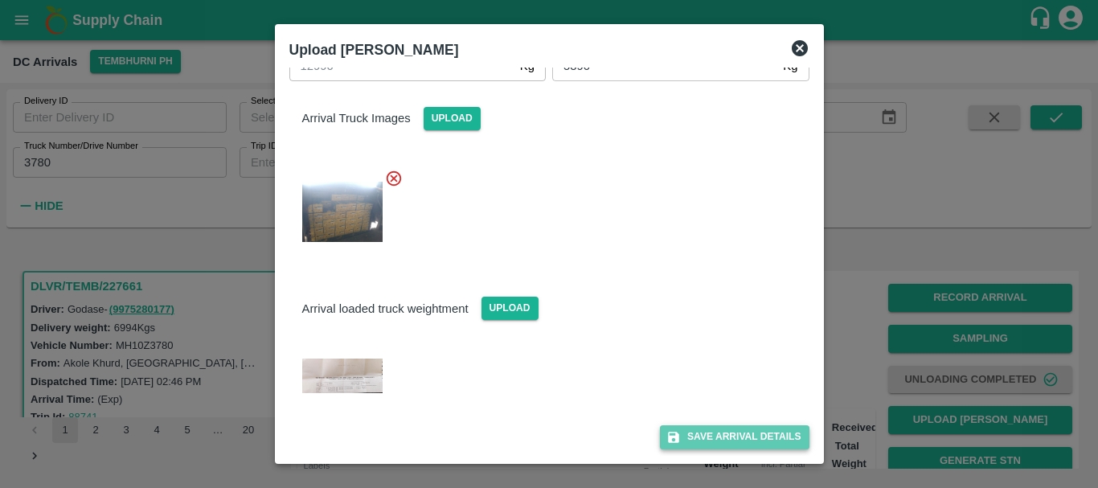
click at [700, 437] on button "Save Arrival Details" at bounding box center [734, 436] width 149 height 23
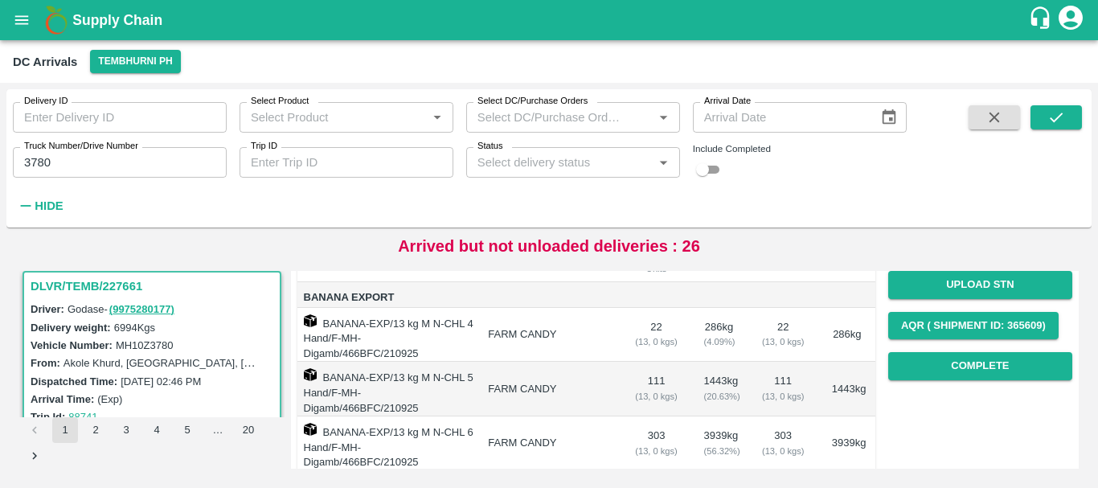
scroll to position [207, 0]
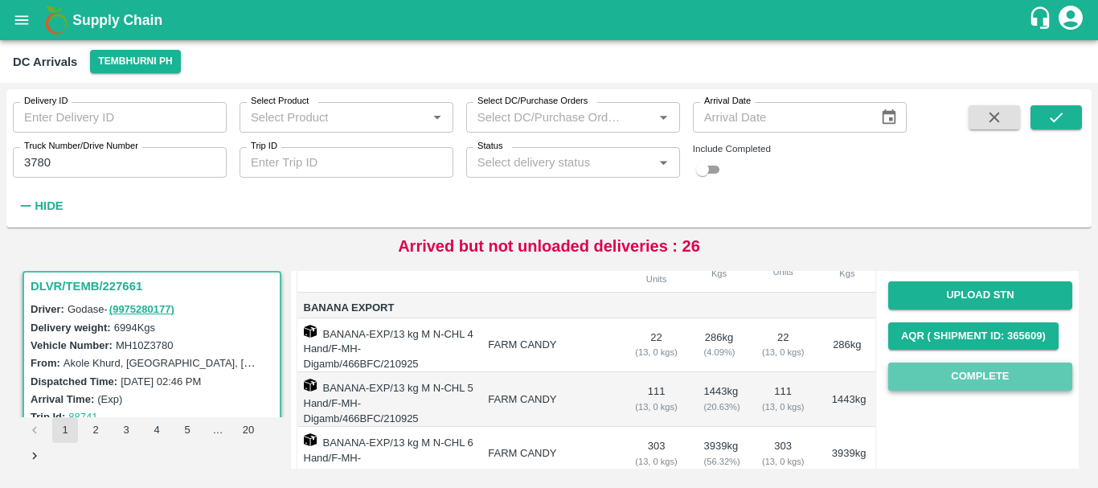
click at [921, 370] on button "Complete" at bounding box center [980, 376] width 184 height 28
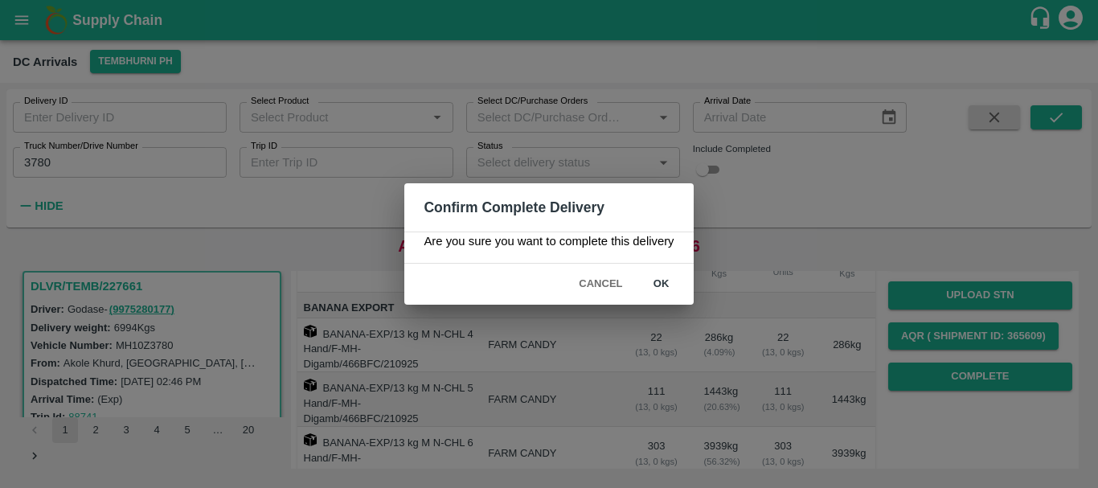
click at [665, 285] on button "ok" at bounding box center [661, 284] width 51 height 28
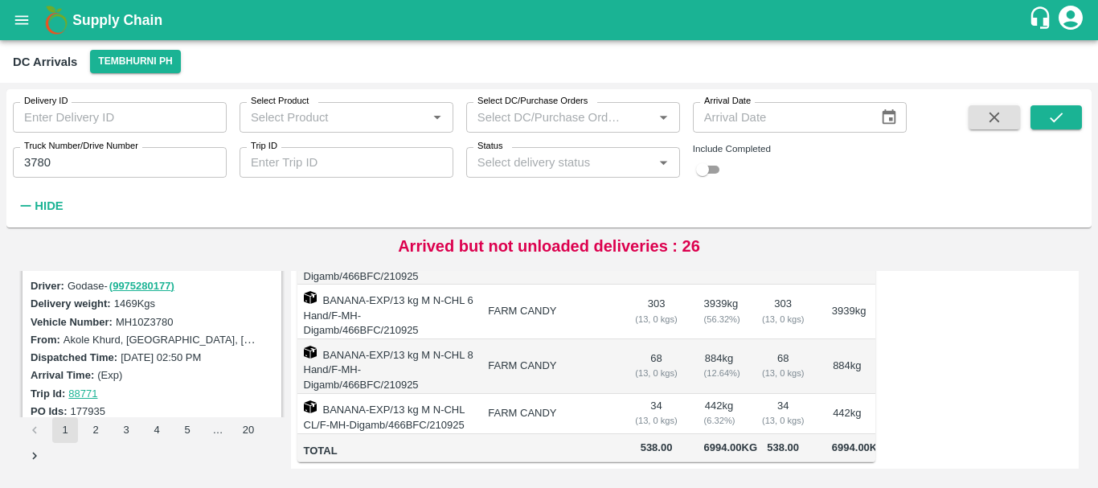
scroll to position [0, 0]
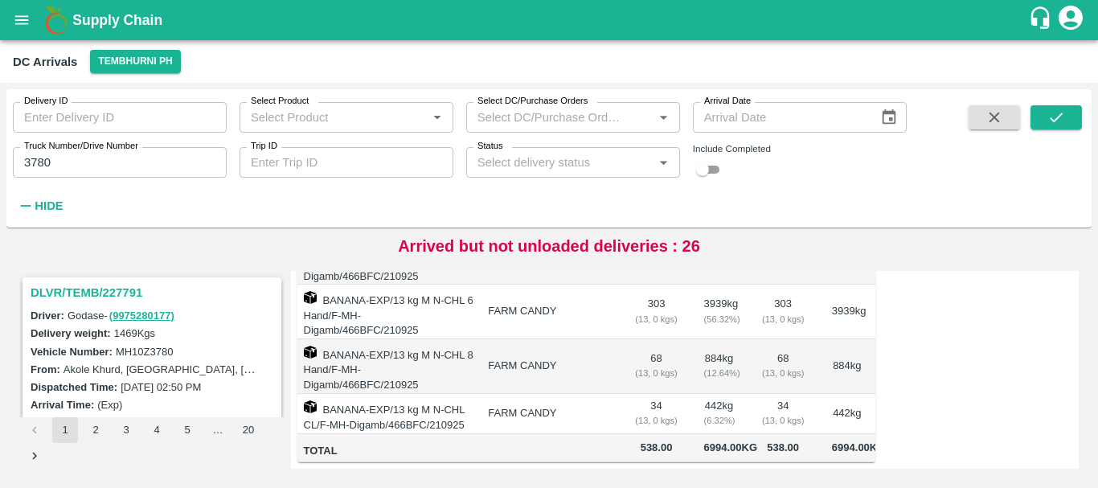
click at [82, 281] on div "DLVR/TEMB/227791" at bounding box center [152, 292] width 256 height 27
click at [86, 292] on h3 "DLVR/TEMB/227791" at bounding box center [154, 292] width 247 height 21
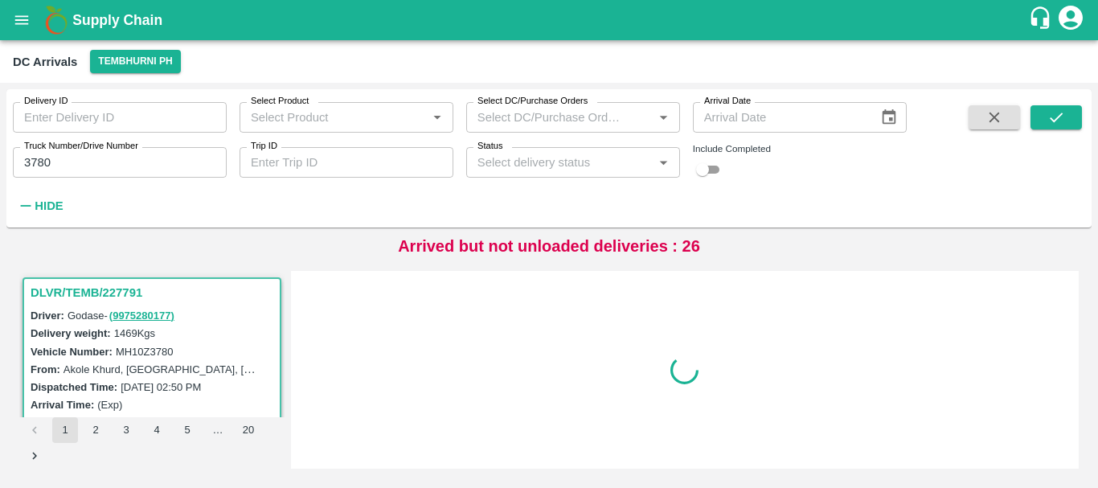
scroll to position [6, 0]
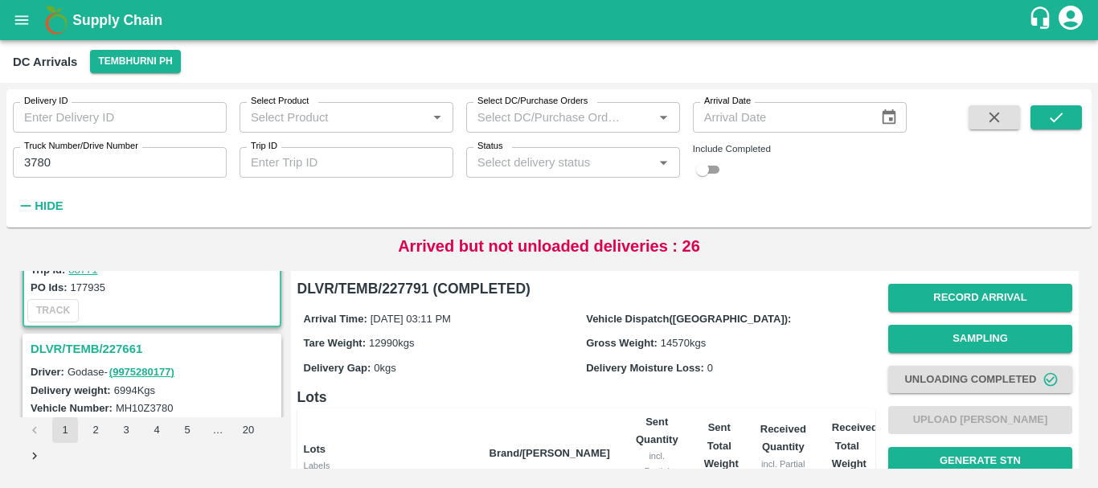
click at [105, 350] on h3 "DLVR/TEMB/227661" at bounding box center [154, 348] width 247 height 21
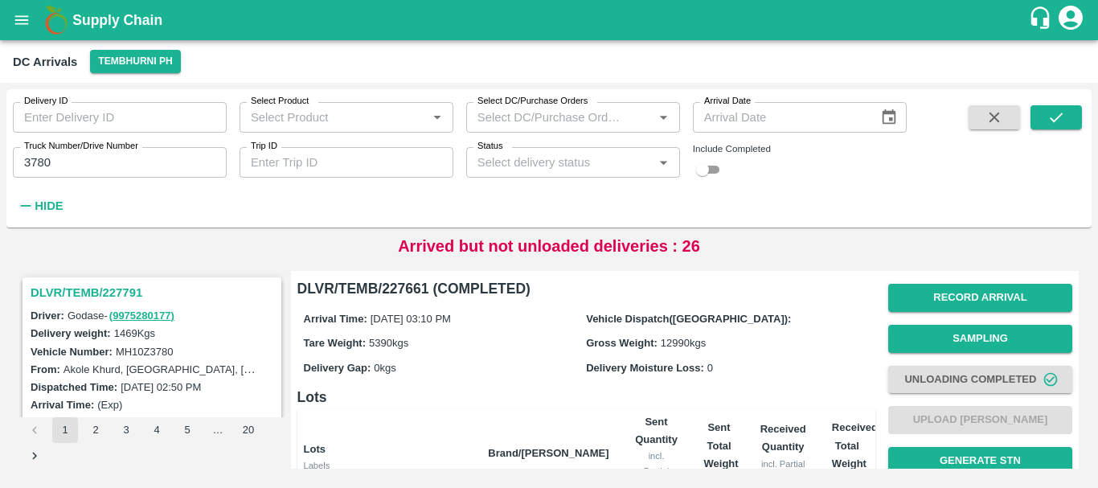
click at [111, 293] on h3 "DLVR/TEMB/227791" at bounding box center [154, 292] width 247 height 21
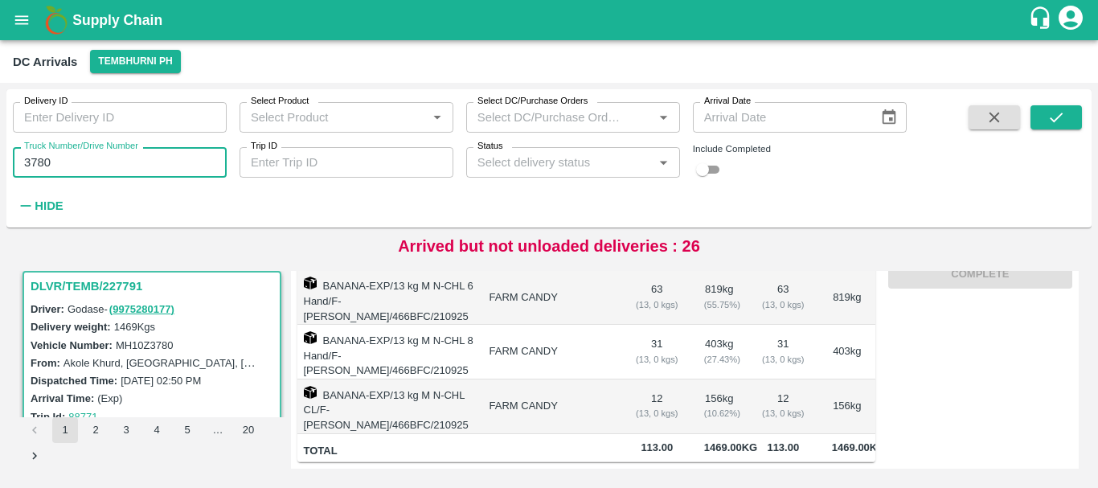
click at [88, 163] on input "3780" at bounding box center [120, 162] width 214 height 31
type input "3"
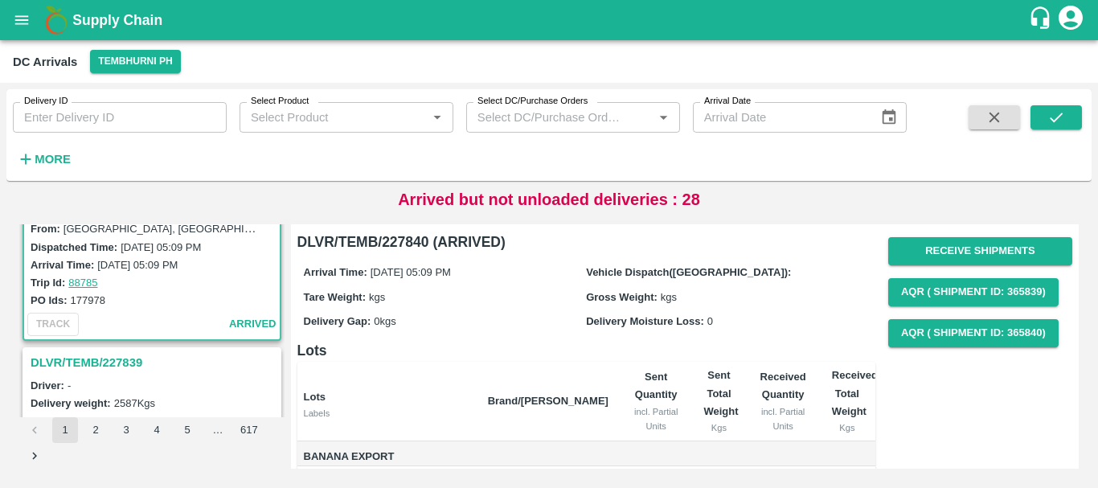
scroll to position [95, 0]
click at [133, 360] on h3 "DLVR/TEMB/227839" at bounding box center [154, 361] width 247 height 21
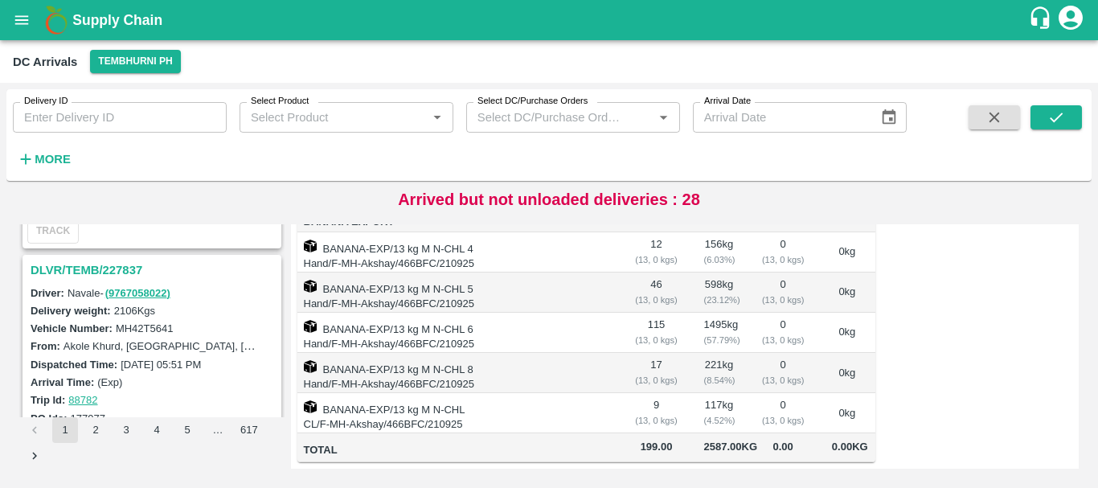
scroll to position [584, 0]
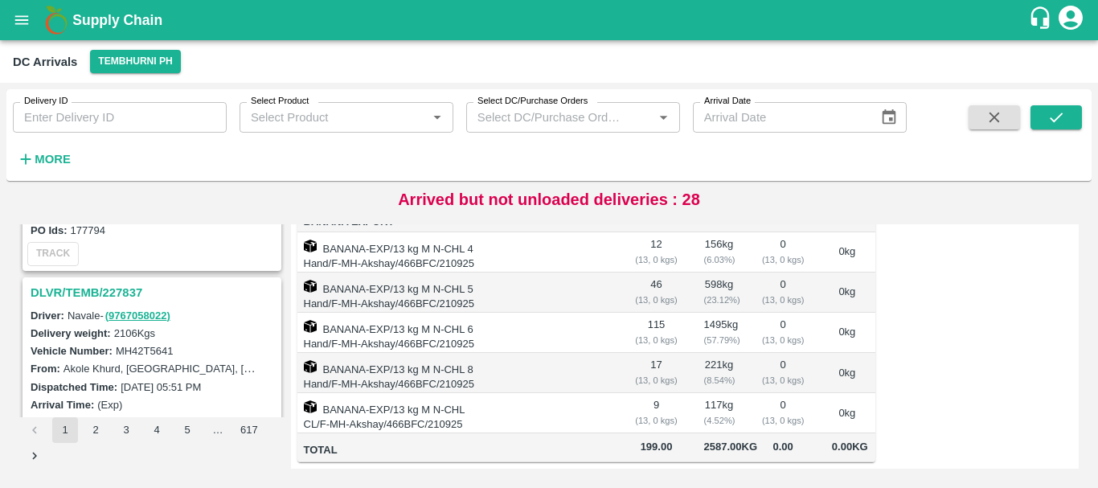
click at [112, 297] on h3 "DLVR/TEMB/227837" at bounding box center [154, 292] width 247 height 21
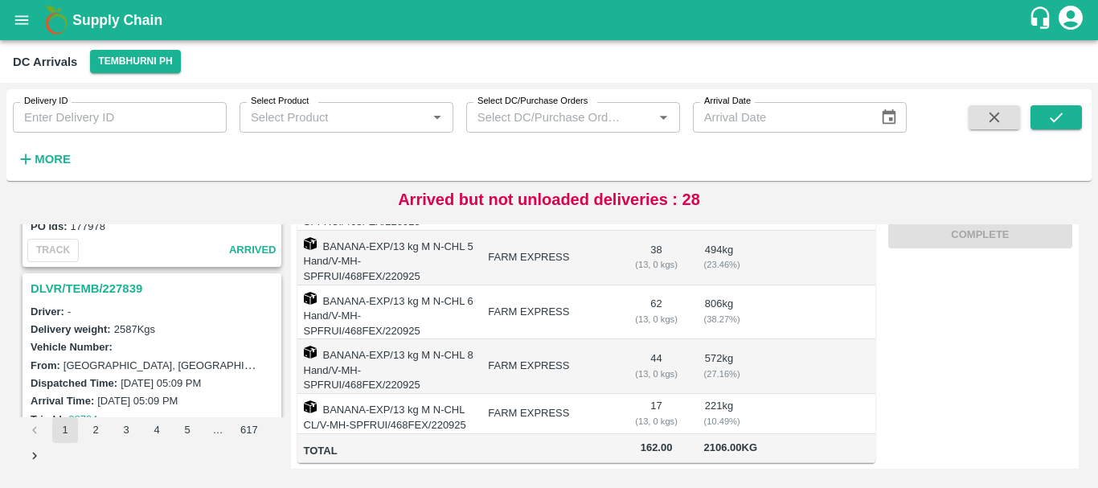
click at [100, 288] on h3 "DLVR/TEMB/227839" at bounding box center [154, 288] width 247 height 21
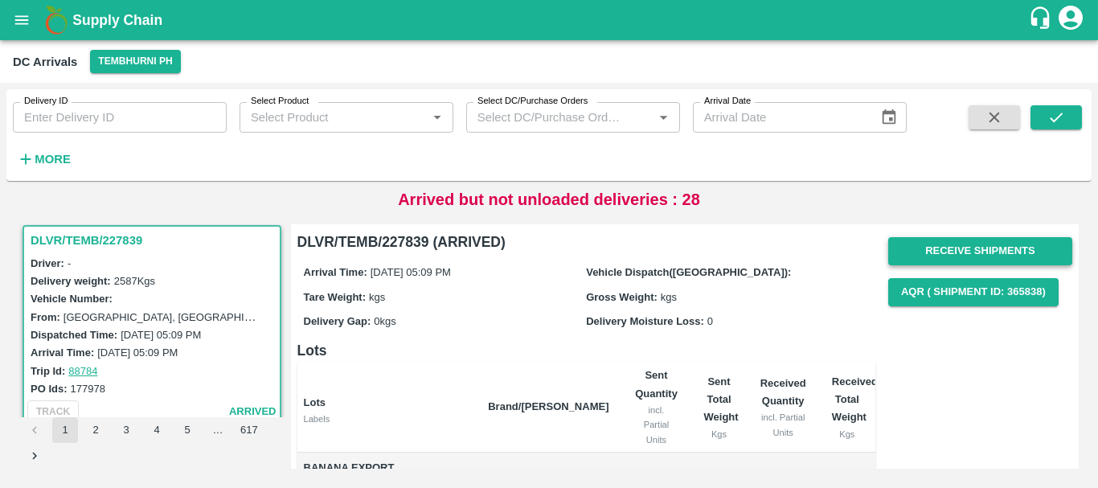
click at [913, 260] on button "Receive Shipments" at bounding box center [980, 251] width 184 height 28
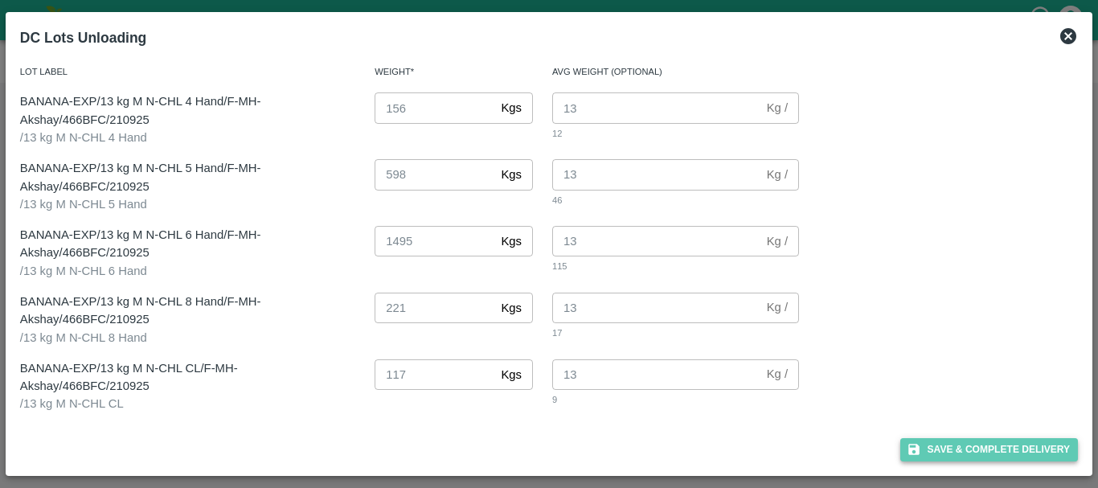
click at [940, 455] on button "Save & Complete Delivery" at bounding box center [989, 449] width 178 height 23
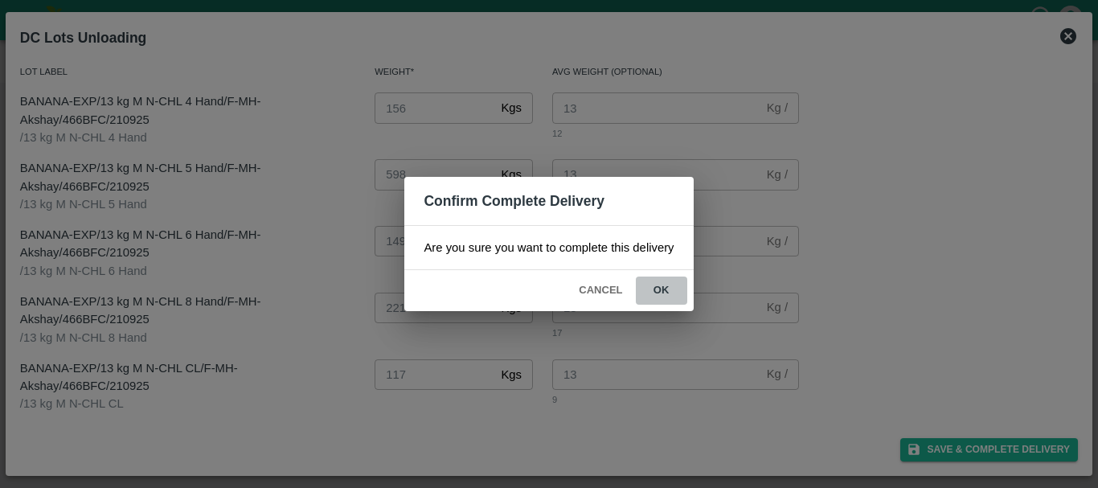
click at [657, 296] on button "ok" at bounding box center [661, 290] width 51 height 28
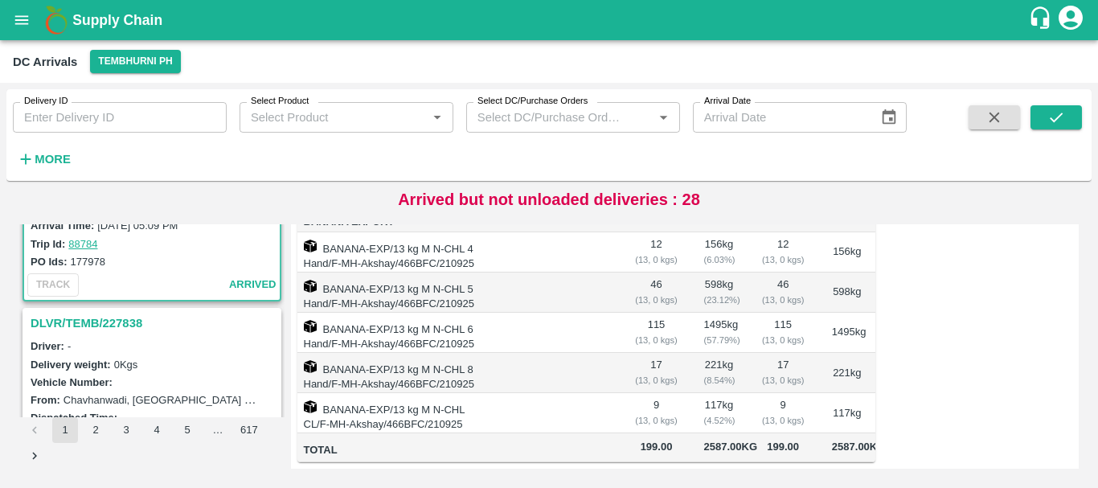
scroll to position [344, 0]
click at [133, 321] on h3 "DLVR/TEMB/227838" at bounding box center [154, 322] width 247 height 21
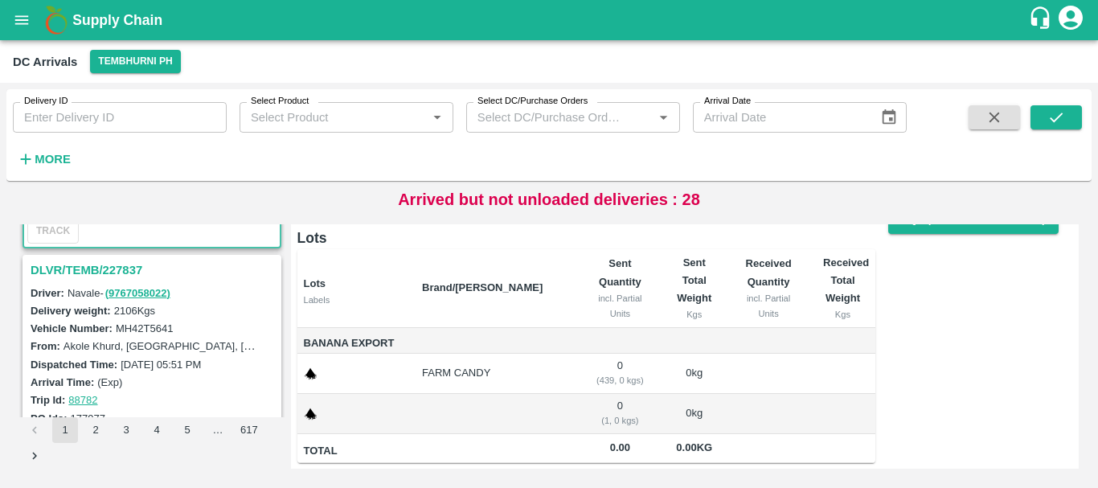
scroll to position [632, 0]
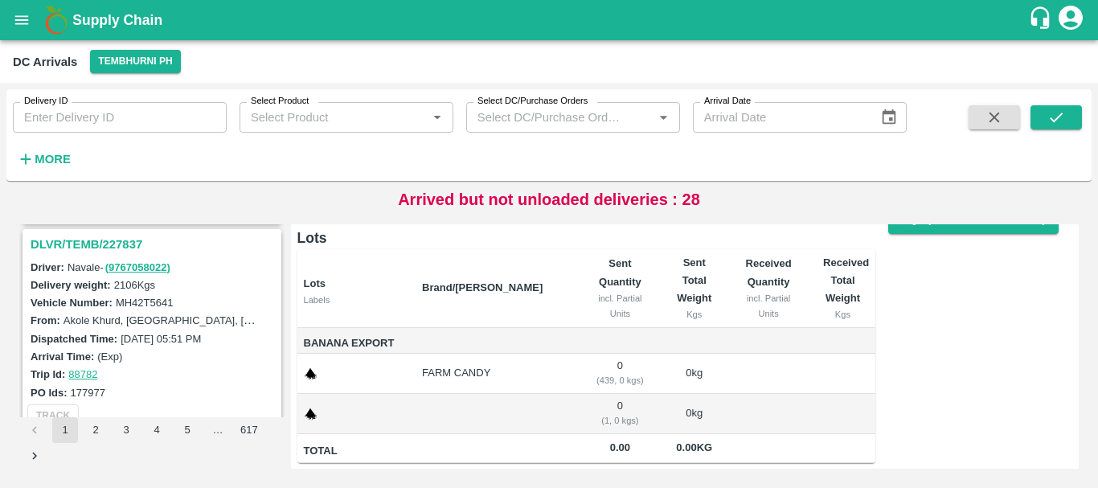
click at [117, 246] on h3 "DLVR/TEMB/227837" at bounding box center [154, 244] width 247 height 21
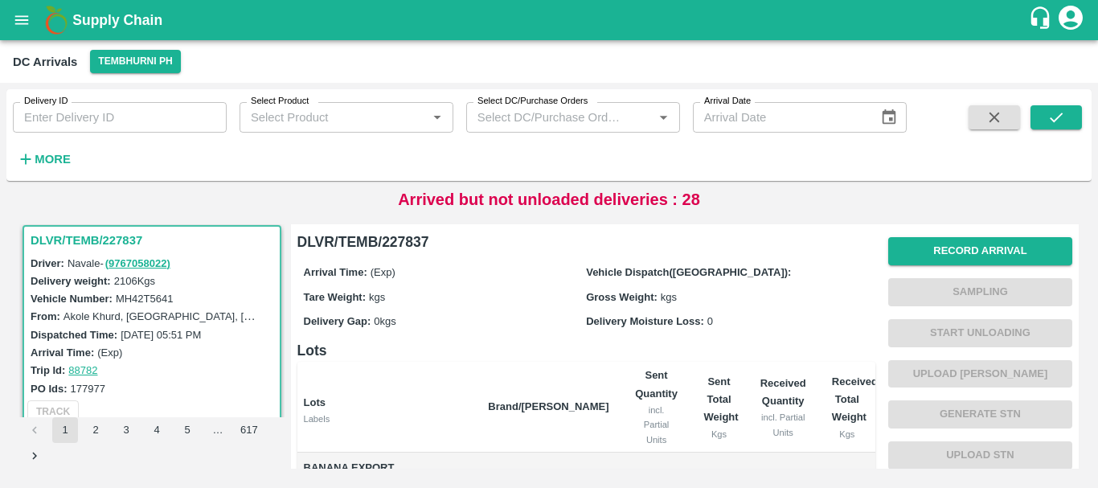
scroll to position [318, 0]
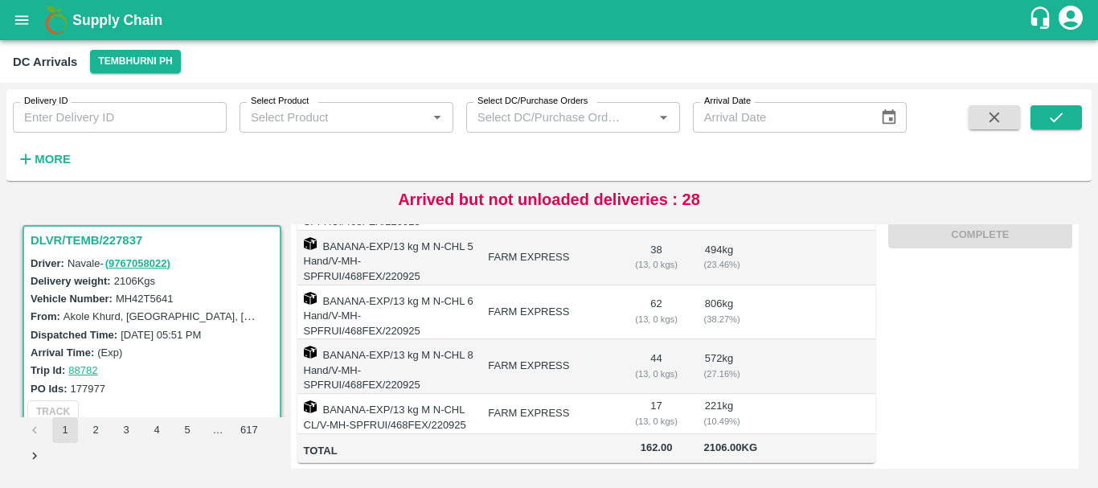
click at [565, 339] on td "FARM EXPRESS" at bounding box center [548, 366] width 146 height 55
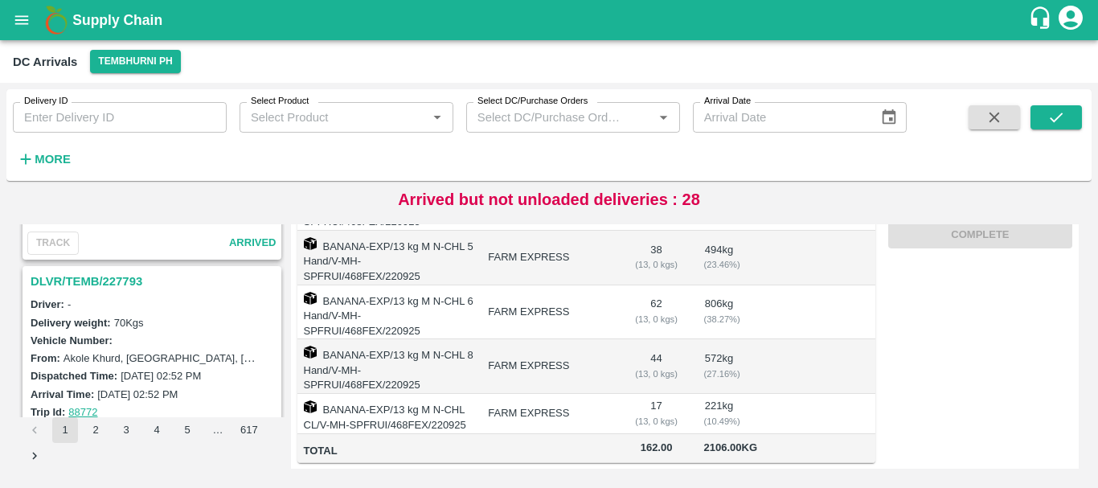
scroll to position [1014, 0]
click at [110, 274] on h3 "DLVR/TEMB/227793" at bounding box center [154, 282] width 247 height 21
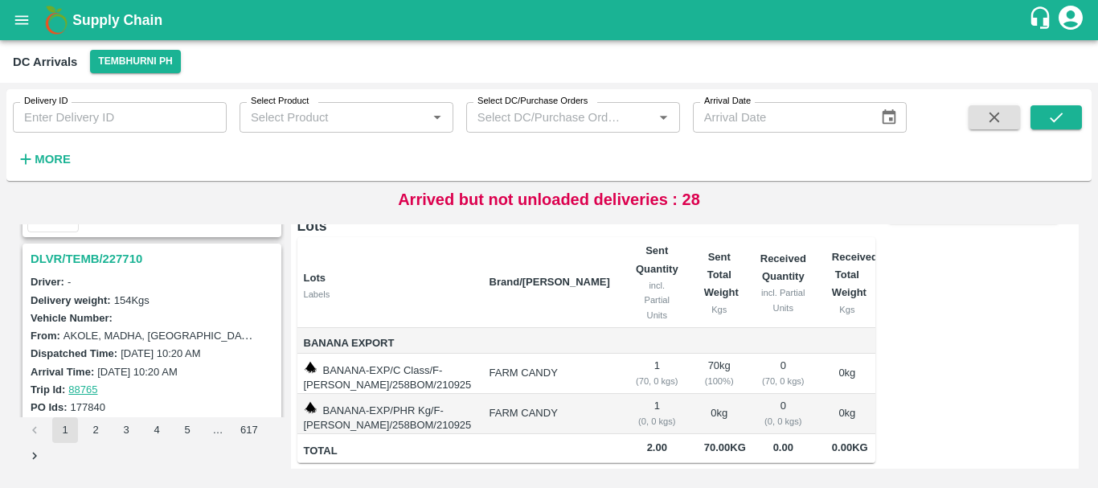
scroll to position [2087, 0]
click at [118, 266] on h3 "DLVR/TEMB/227710" at bounding box center [154, 259] width 247 height 21
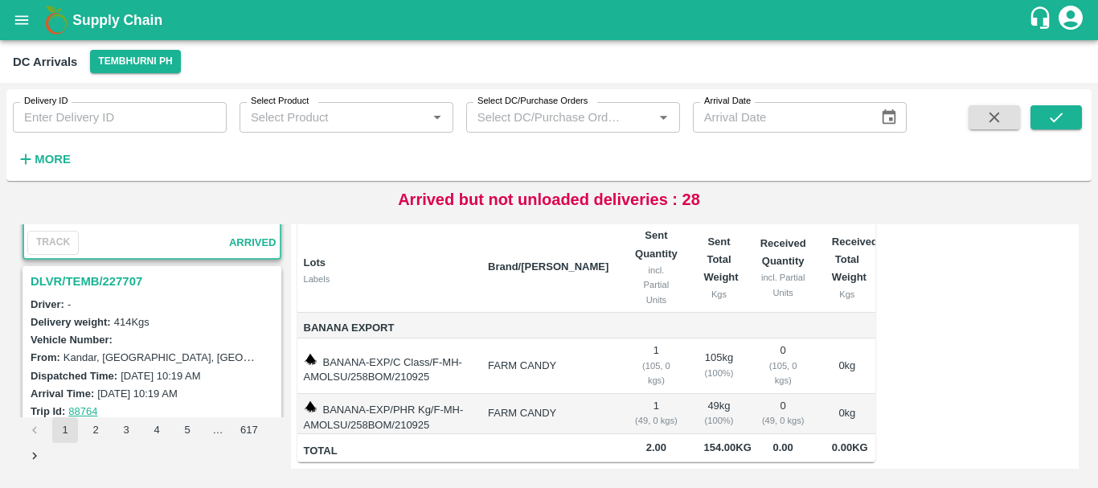
scroll to position [2276, 0]
click at [122, 285] on h3 "DLVR/TEMB/227707" at bounding box center [154, 280] width 247 height 21
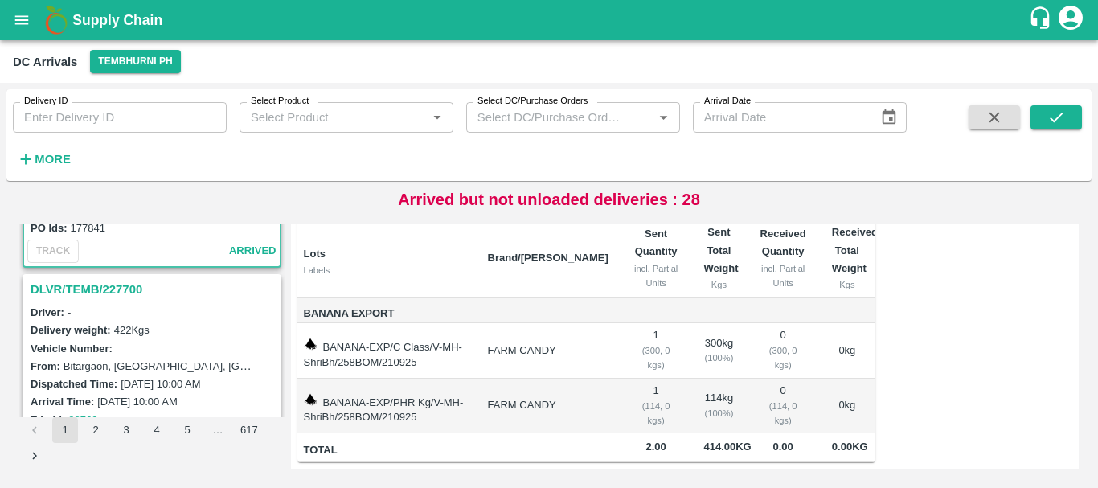
scroll to position [2478, 0]
click at [104, 285] on h3 "DLVR/TEMB/227700" at bounding box center [154, 288] width 247 height 21
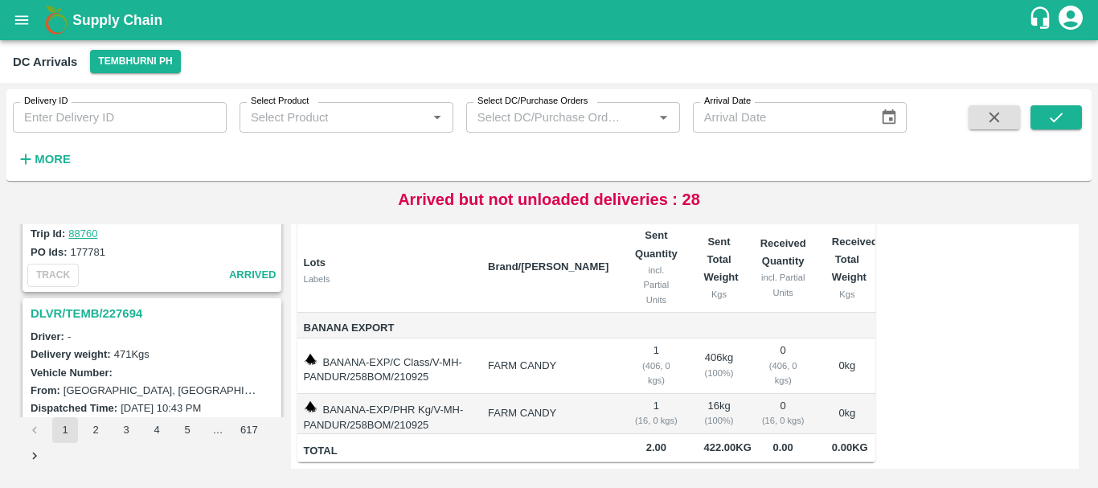
scroll to position [3083, 0]
click at [132, 313] on h3 "DLVR/TEMB/227694" at bounding box center [154, 313] width 247 height 21
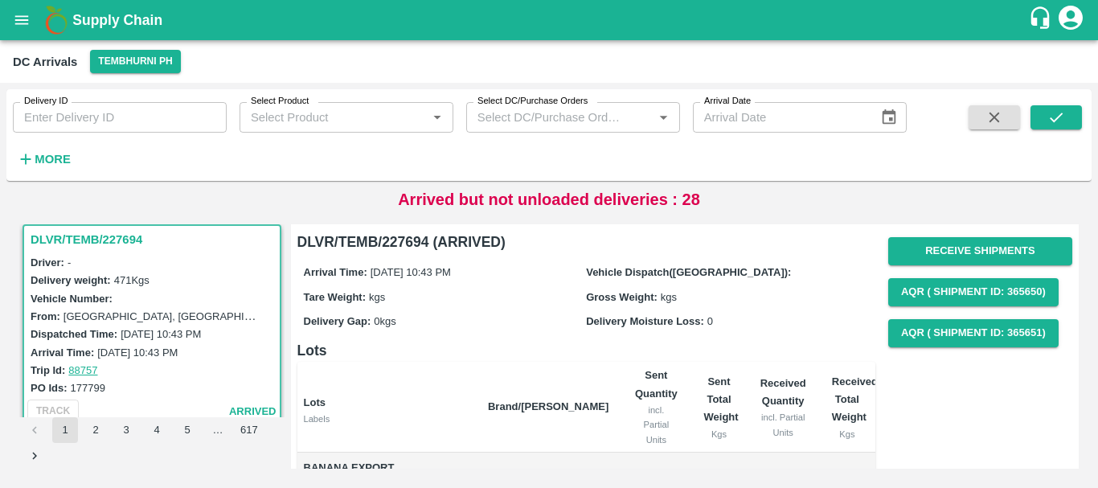
scroll to position [168, 0]
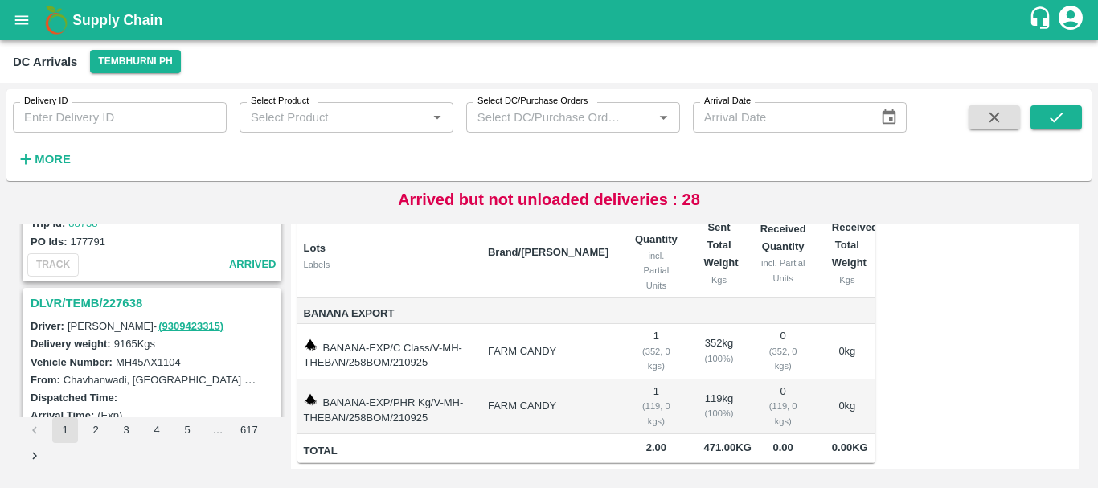
click at [116, 302] on h3 "DLVR/TEMB/227638" at bounding box center [154, 302] width 247 height 21
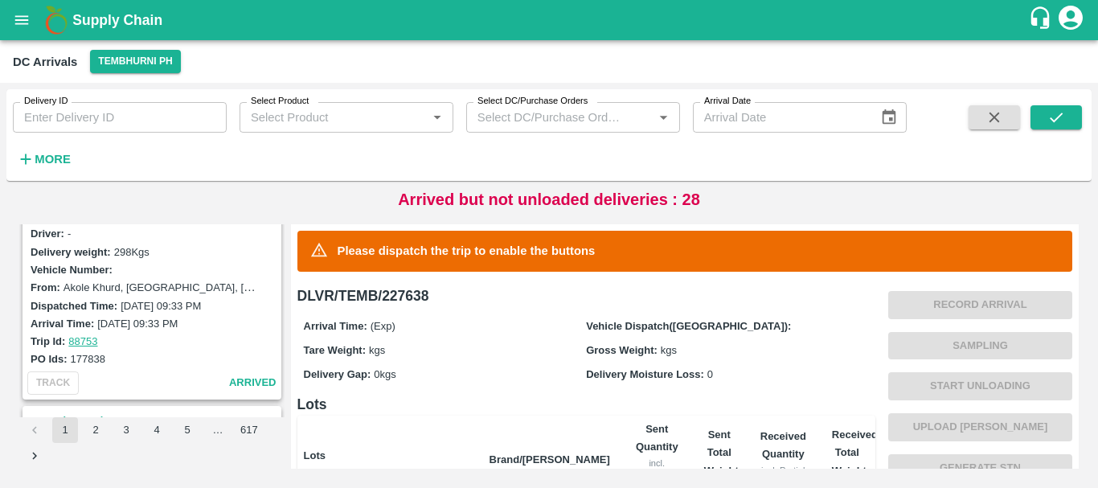
scroll to position [3329, 0]
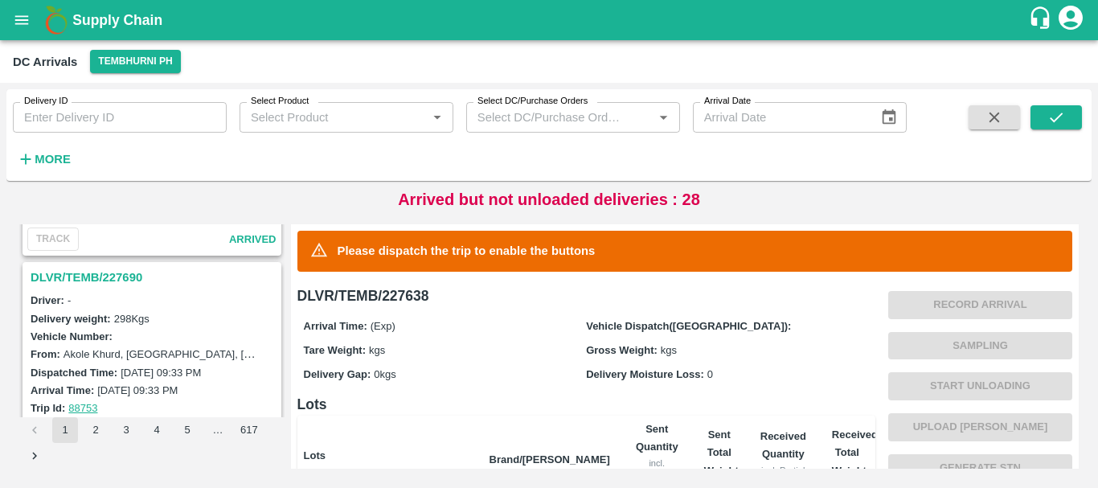
click at [114, 281] on h3 "DLVR/TEMB/227690" at bounding box center [154, 277] width 247 height 21
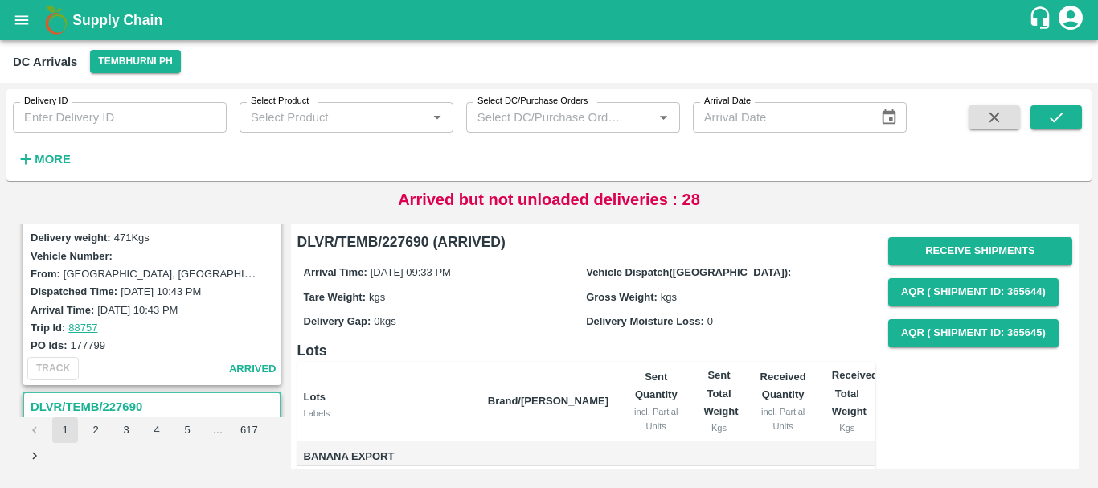
scroll to position [3080, 0]
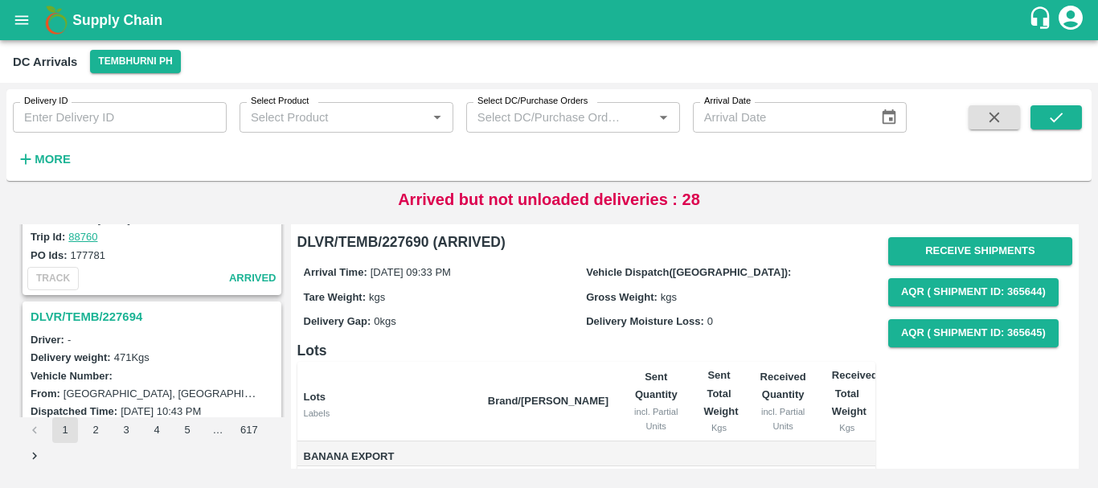
click at [122, 321] on h3 "DLVR/TEMB/227694" at bounding box center [154, 316] width 247 height 21
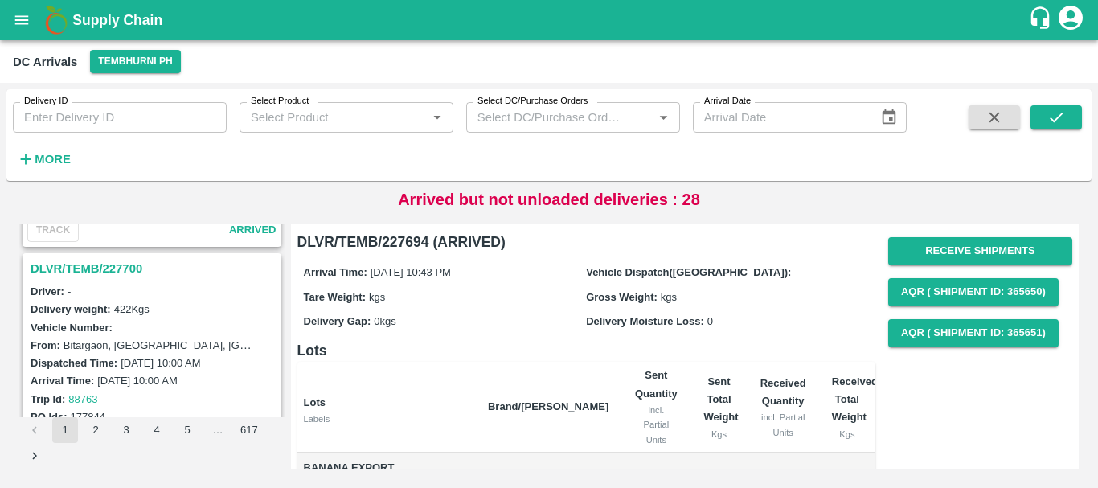
scroll to position [2492, 0]
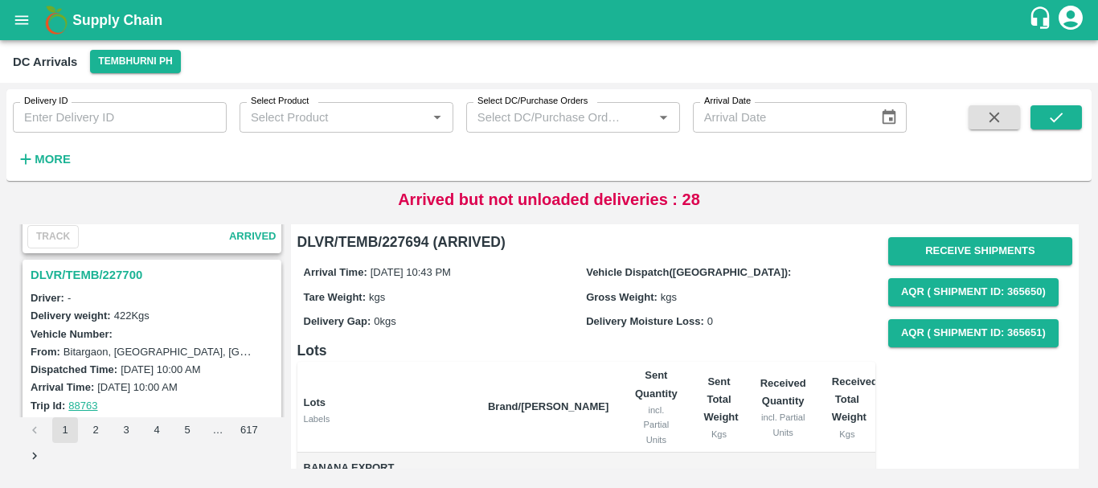
click at [117, 280] on h3 "DLVR/TEMB/227700" at bounding box center [154, 274] width 247 height 21
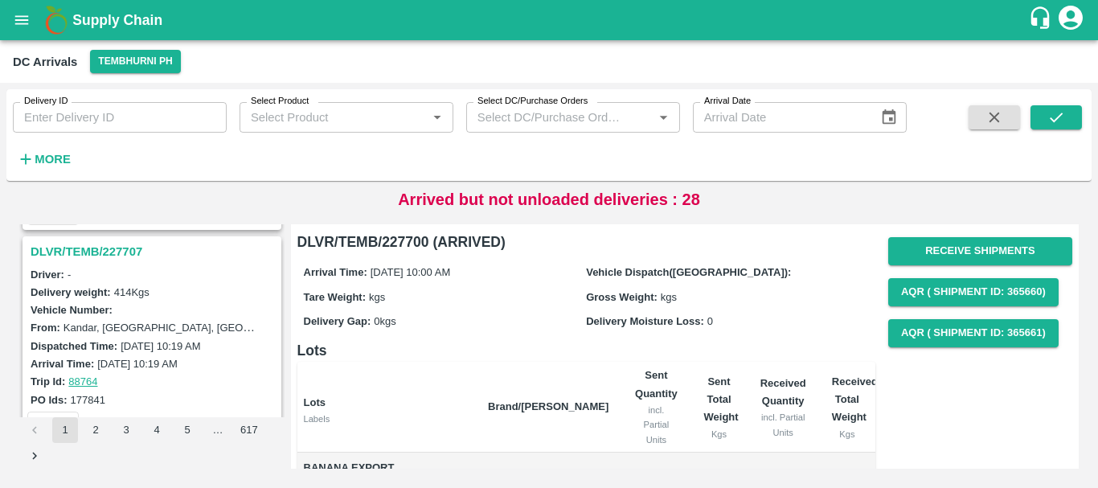
scroll to position [2305, 0]
click at [119, 249] on h3 "DLVR/TEMB/227707" at bounding box center [154, 252] width 247 height 21
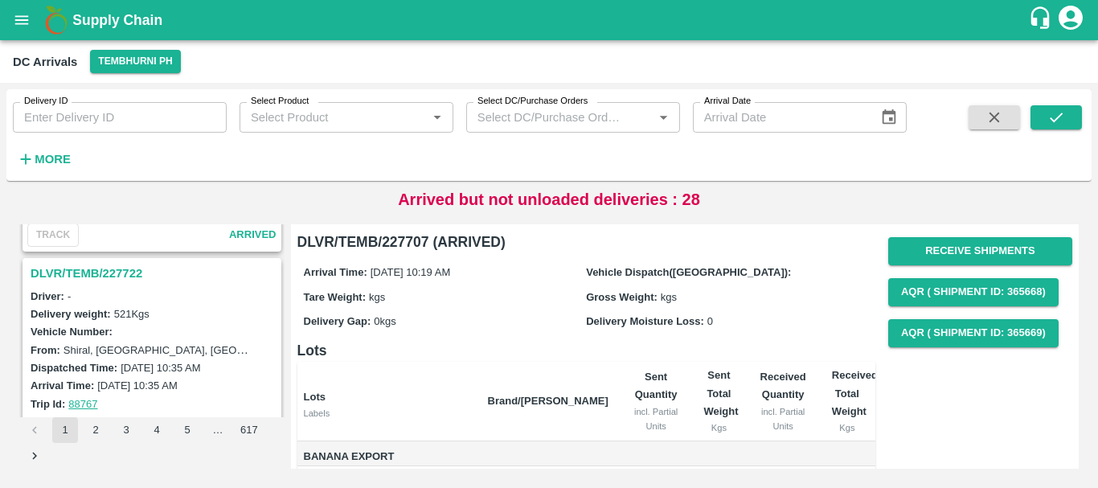
scroll to position [1857, 0]
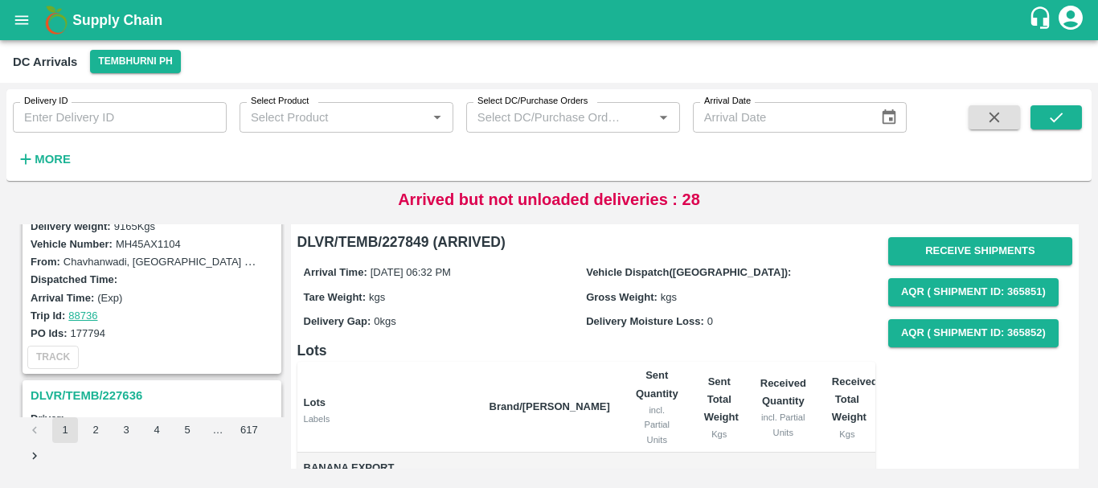
scroll to position [5064, 0]
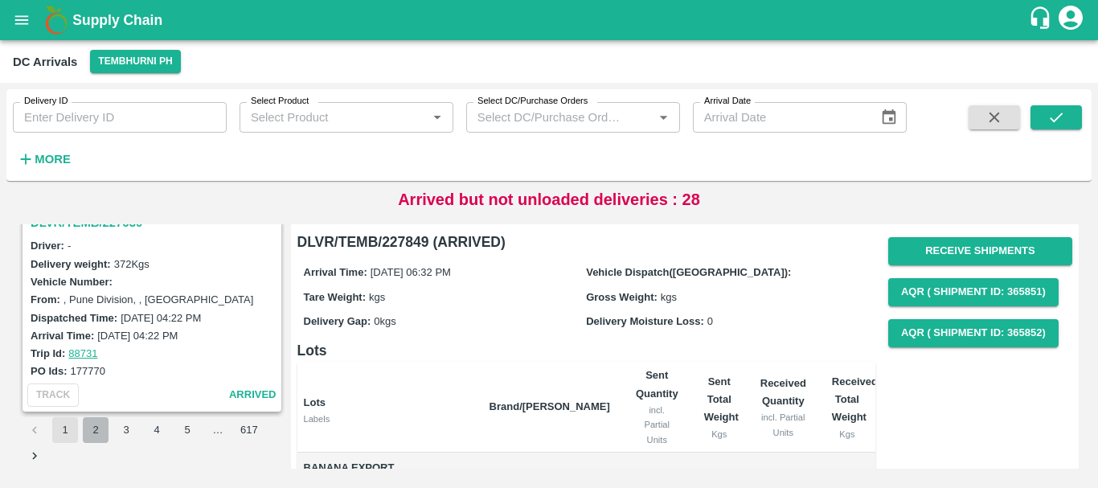
click at [96, 432] on button "2" at bounding box center [96, 430] width 26 height 26
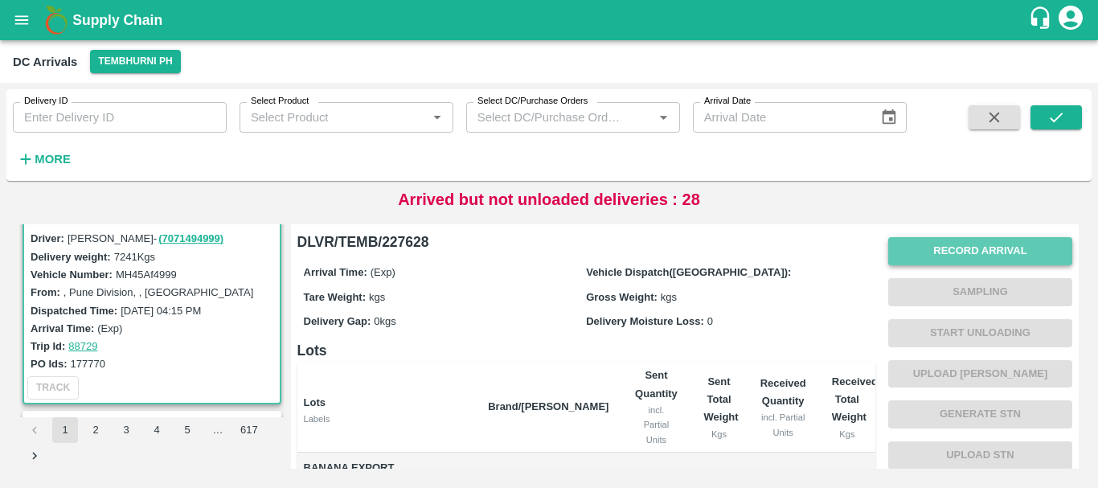
click at [931, 256] on button "Record Arrival" at bounding box center [980, 251] width 184 height 28
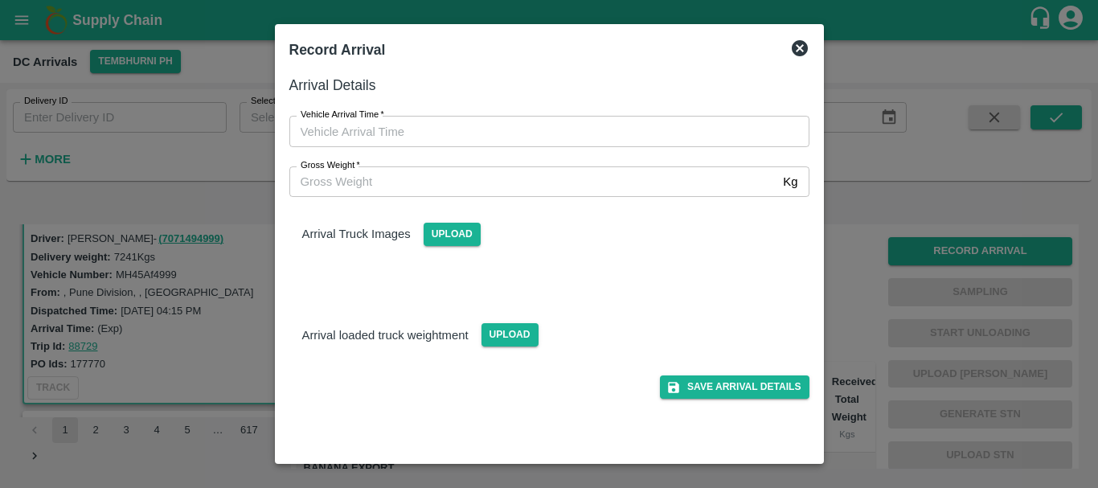
type input "DD/MM/YYYY hh:mm aa"
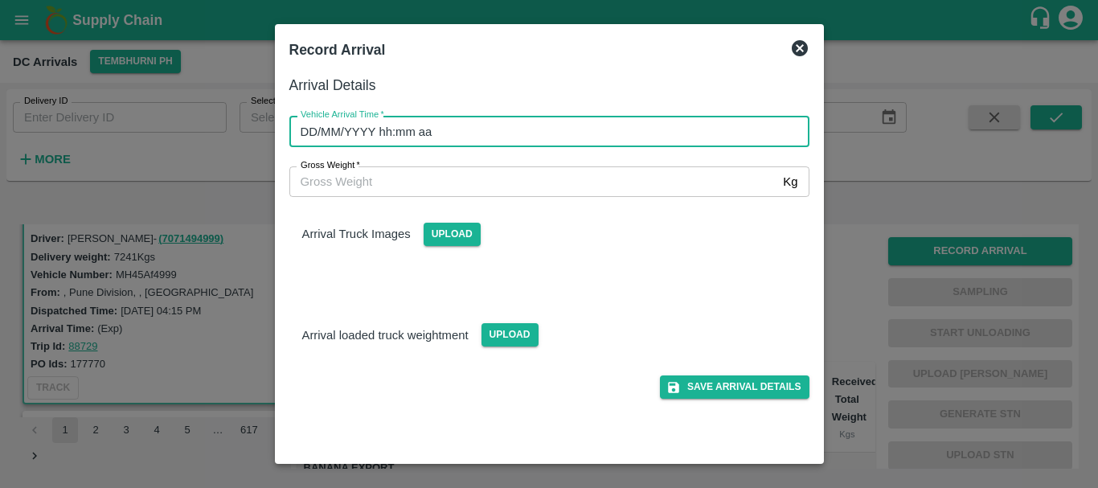
click at [652, 129] on input "DD/MM/YYYY hh:mm aa" at bounding box center [543, 131] width 509 height 31
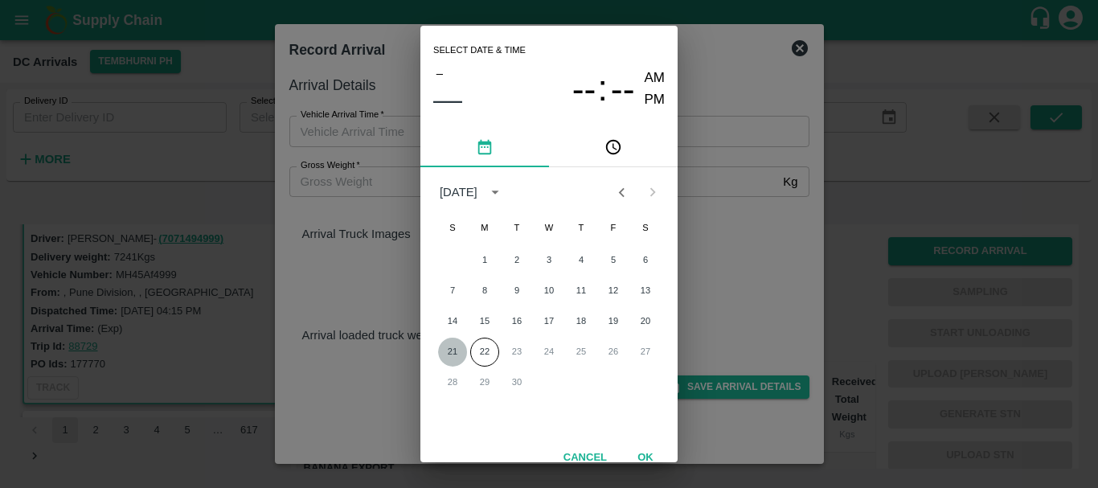
click at [448, 356] on button "21" at bounding box center [452, 351] width 29 height 29
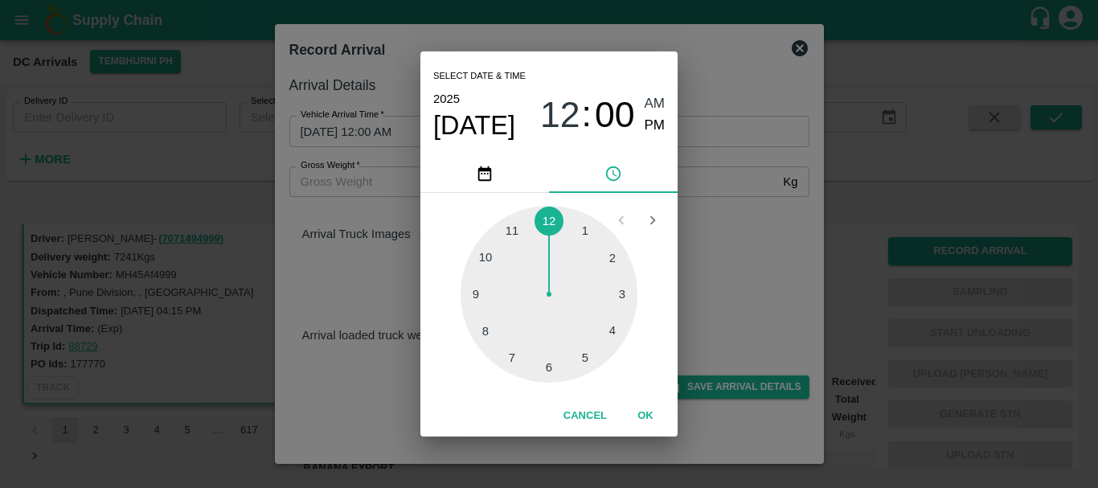
click at [482, 333] on div at bounding box center [548, 294] width 177 height 177
click at [606, 297] on div at bounding box center [548, 294] width 177 height 177
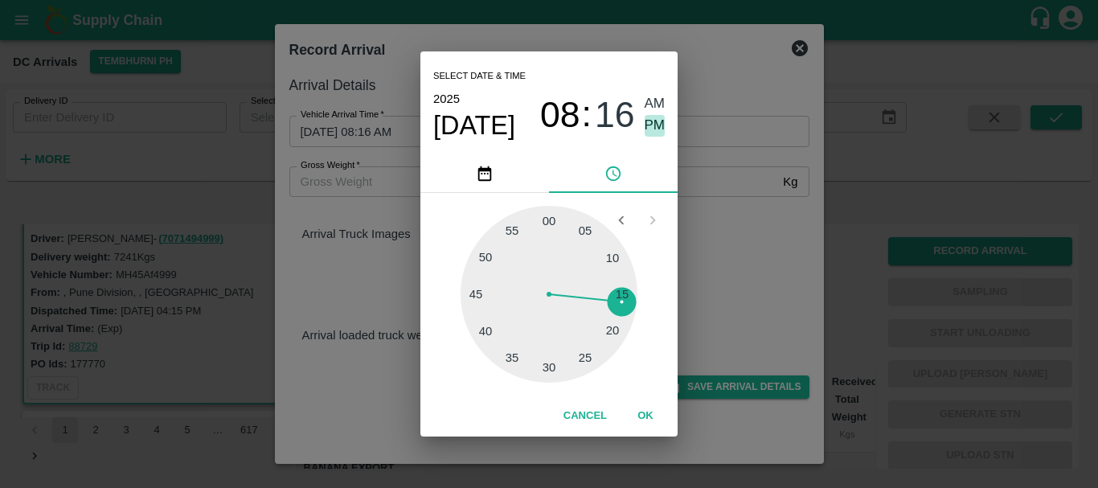
click at [655, 125] on span "PM" at bounding box center [654, 126] width 21 height 22
type input "21/09/2025 08:16 PM"
click at [750, 333] on div "Select date & time 2025 Sep 21 08 : 16 AM PM 05 10 15 20 25 30 35 40 45 50 55 0…" at bounding box center [549, 244] width 1098 height 488
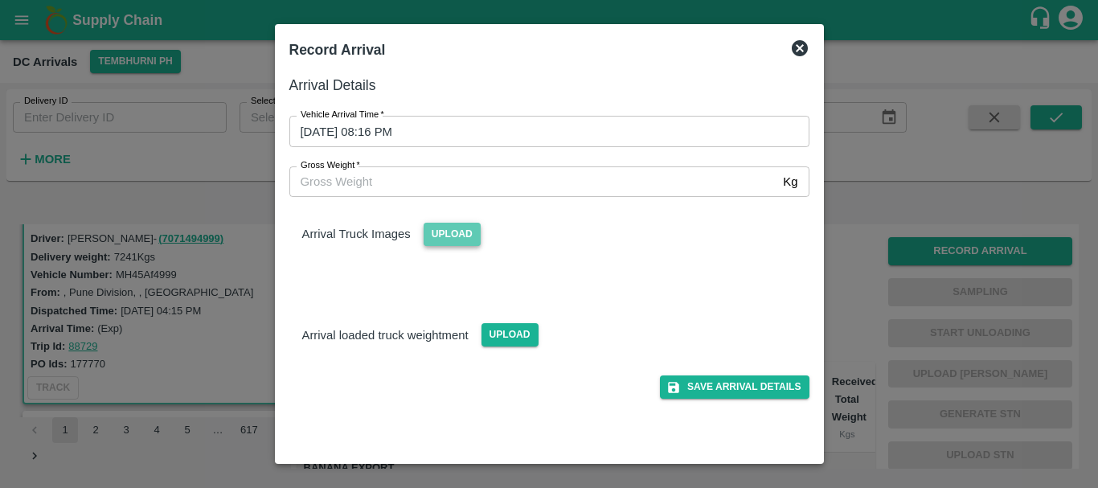
click at [443, 223] on span "Upload" at bounding box center [451, 234] width 57 height 23
click at [0, 0] on input "Upload" at bounding box center [0, 0] width 0 height 0
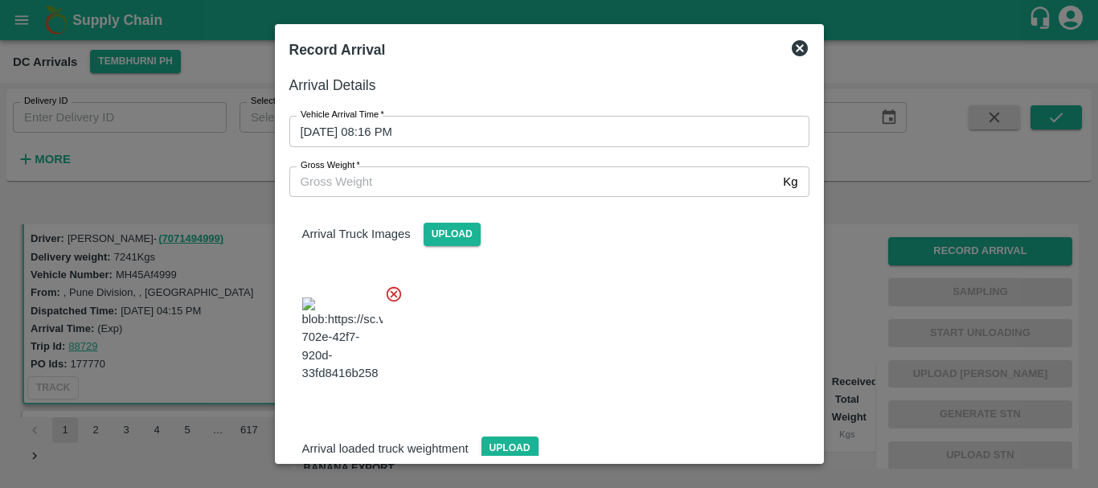
scroll to position [86, 0]
